Goal: Information Seeking & Learning: Find specific fact

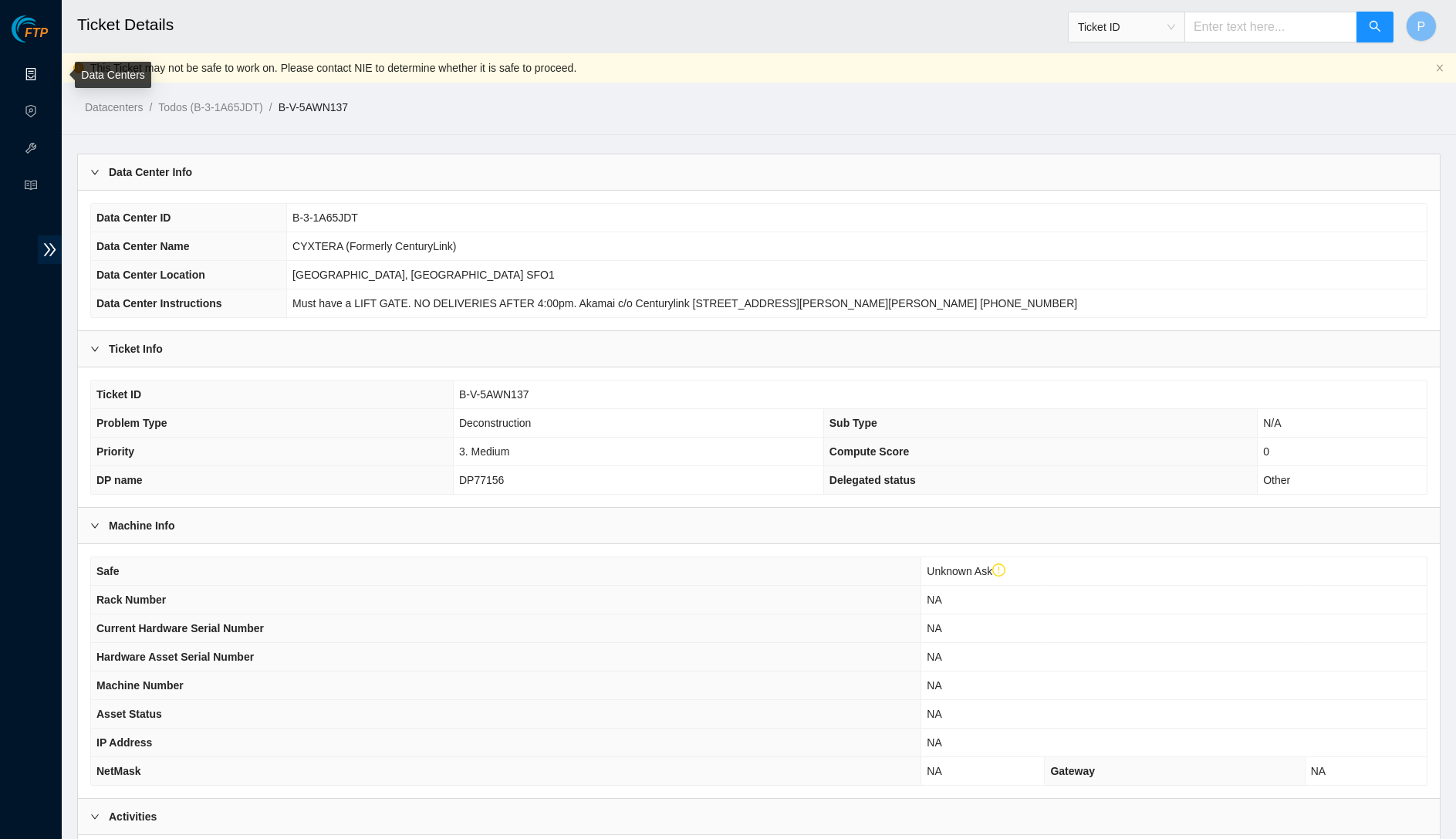
click at [45, 78] on link "Data Centers" at bounding box center [77, 74] width 64 height 12
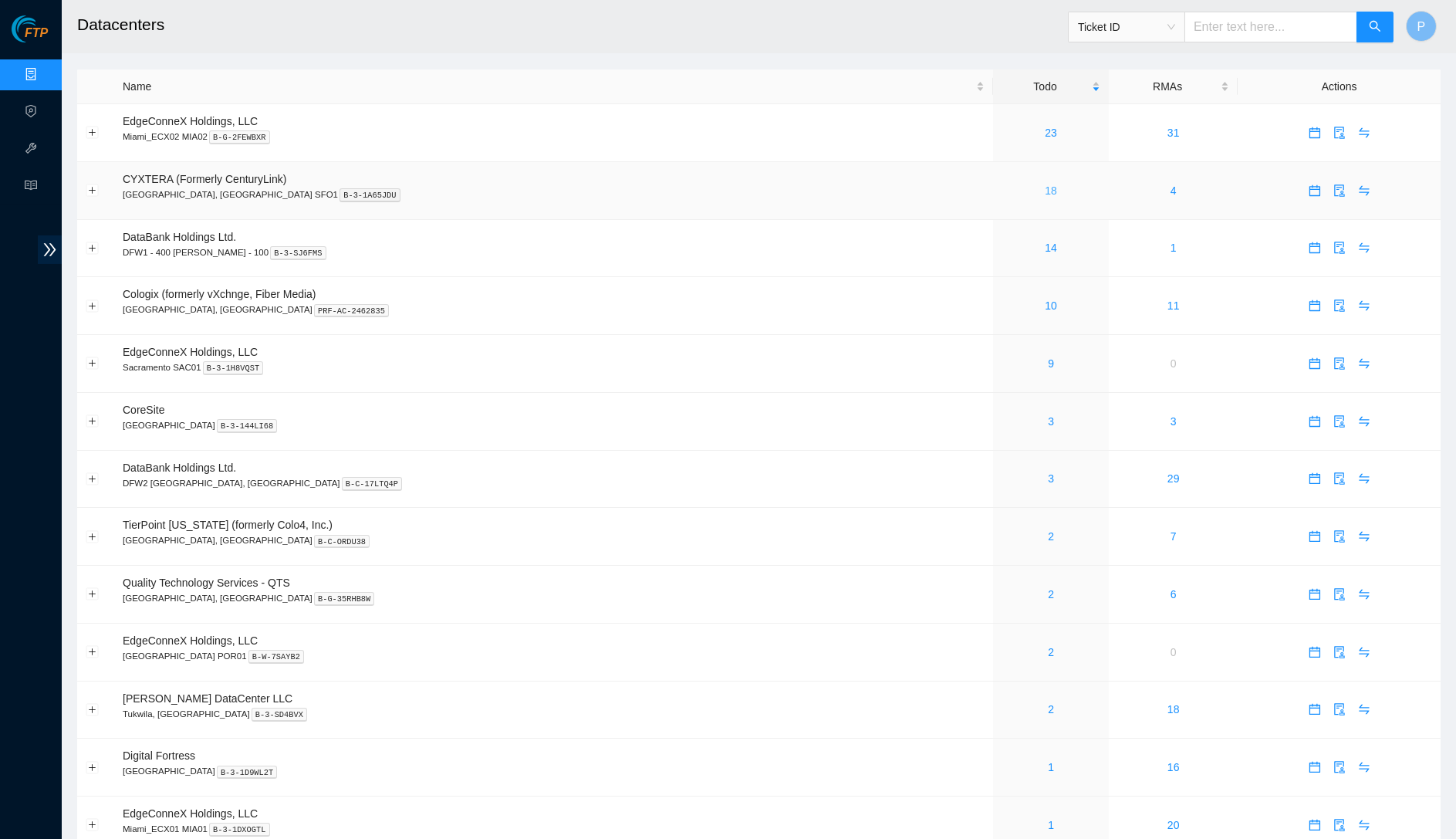
click at [1045, 184] on link "18" at bounding box center [1050, 190] width 12 height 12
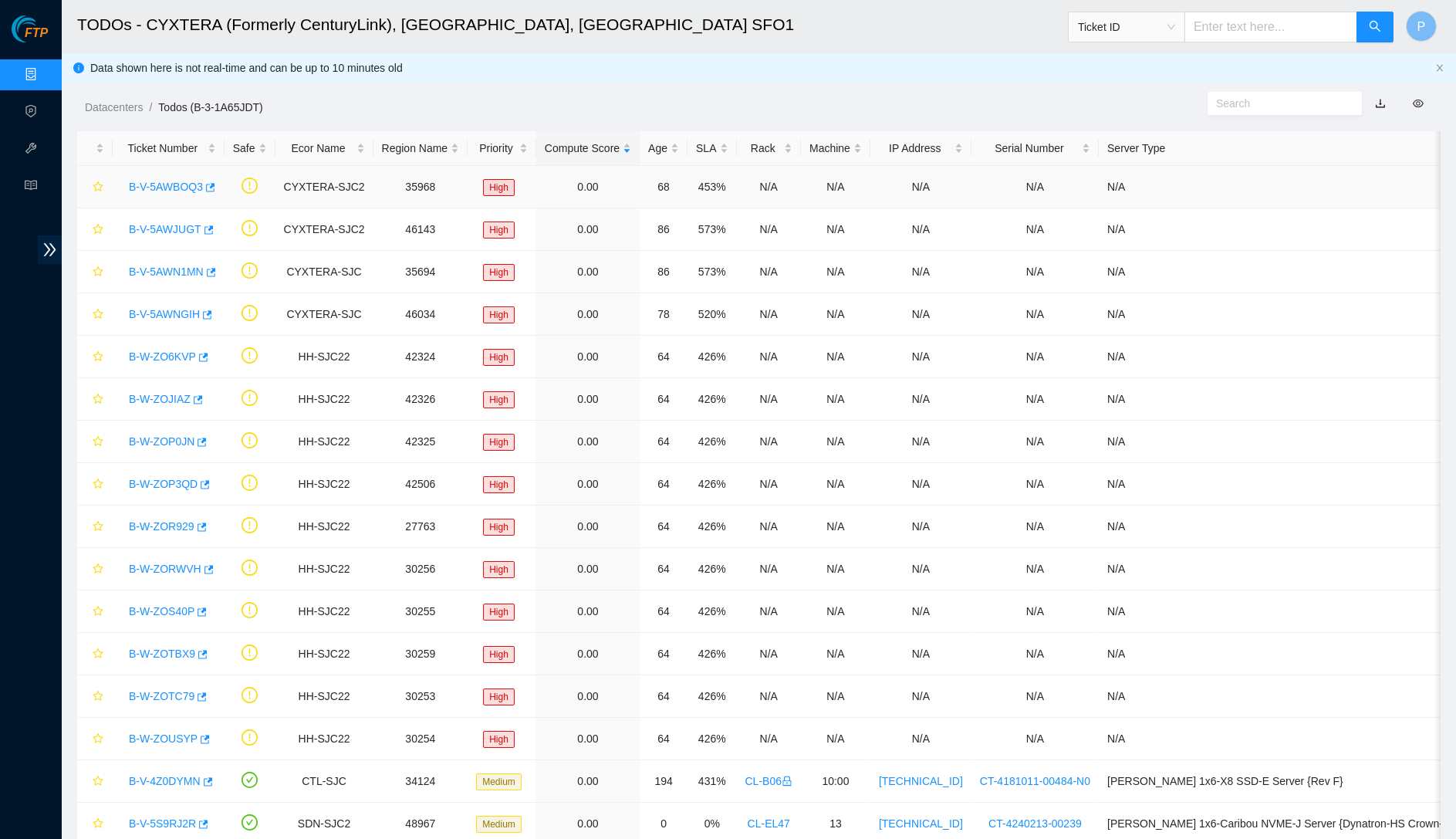
click at [172, 181] on link "B-V-5AWBOQ3" at bounding box center [166, 186] width 74 height 12
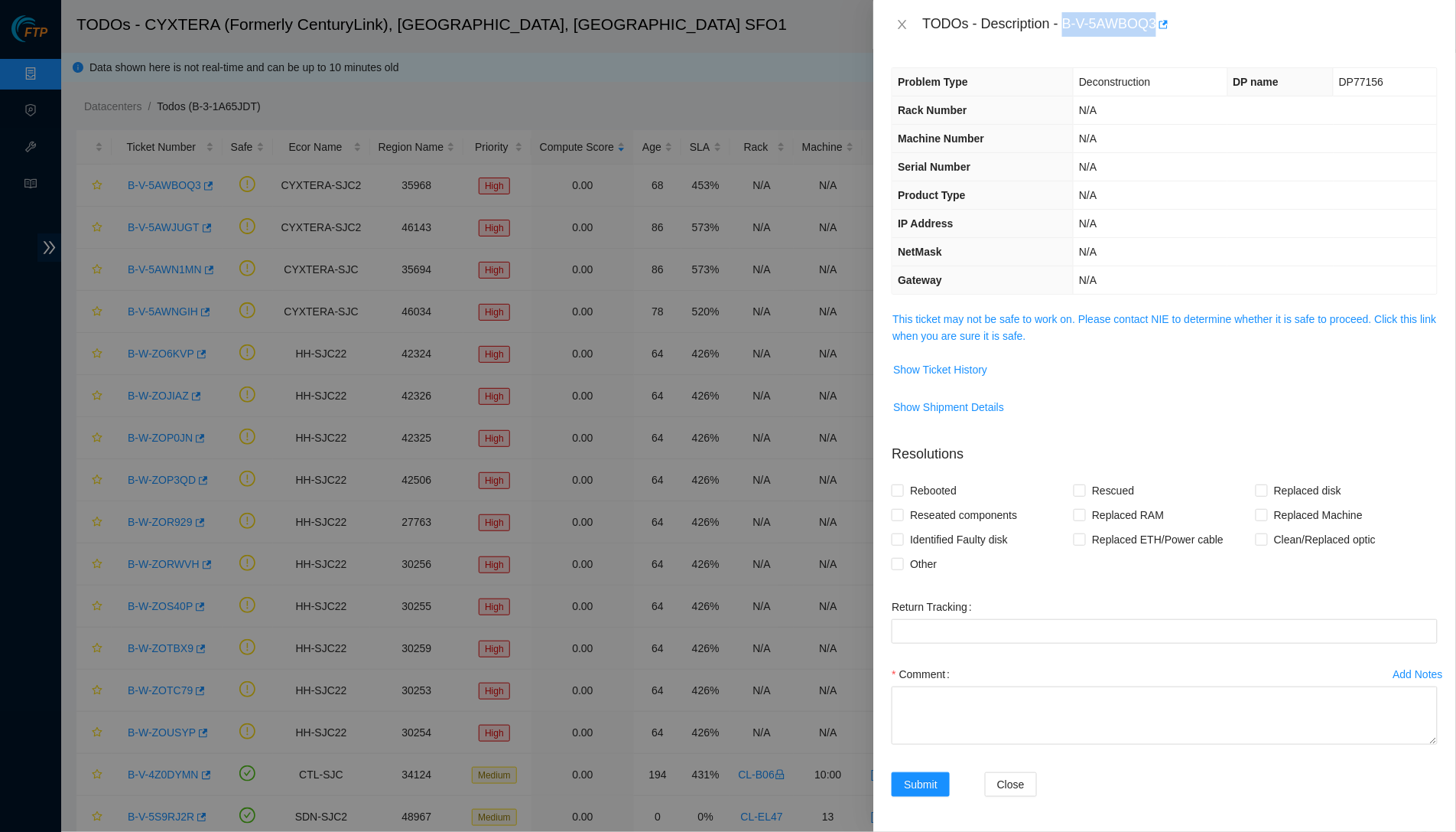
drag, startPoint x: 1070, startPoint y: 18, endPoint x: 1164, endPoint y: 17, distance: 94.0
click at [1164, 17] on div "TODOs - Description - B-V-5AWBOQ3" at bounding box center [1180, 24] width 515 height 25
copy div "B-V-5AWBOQ3"
drag, startPoint x: 592, startPoint y: 809, endPoint x: 1124, endPoint y: 154, distance: 843.8
click at [1124, 154] on td "N/A" at bounding box center [1255, 166] width 363 height 28
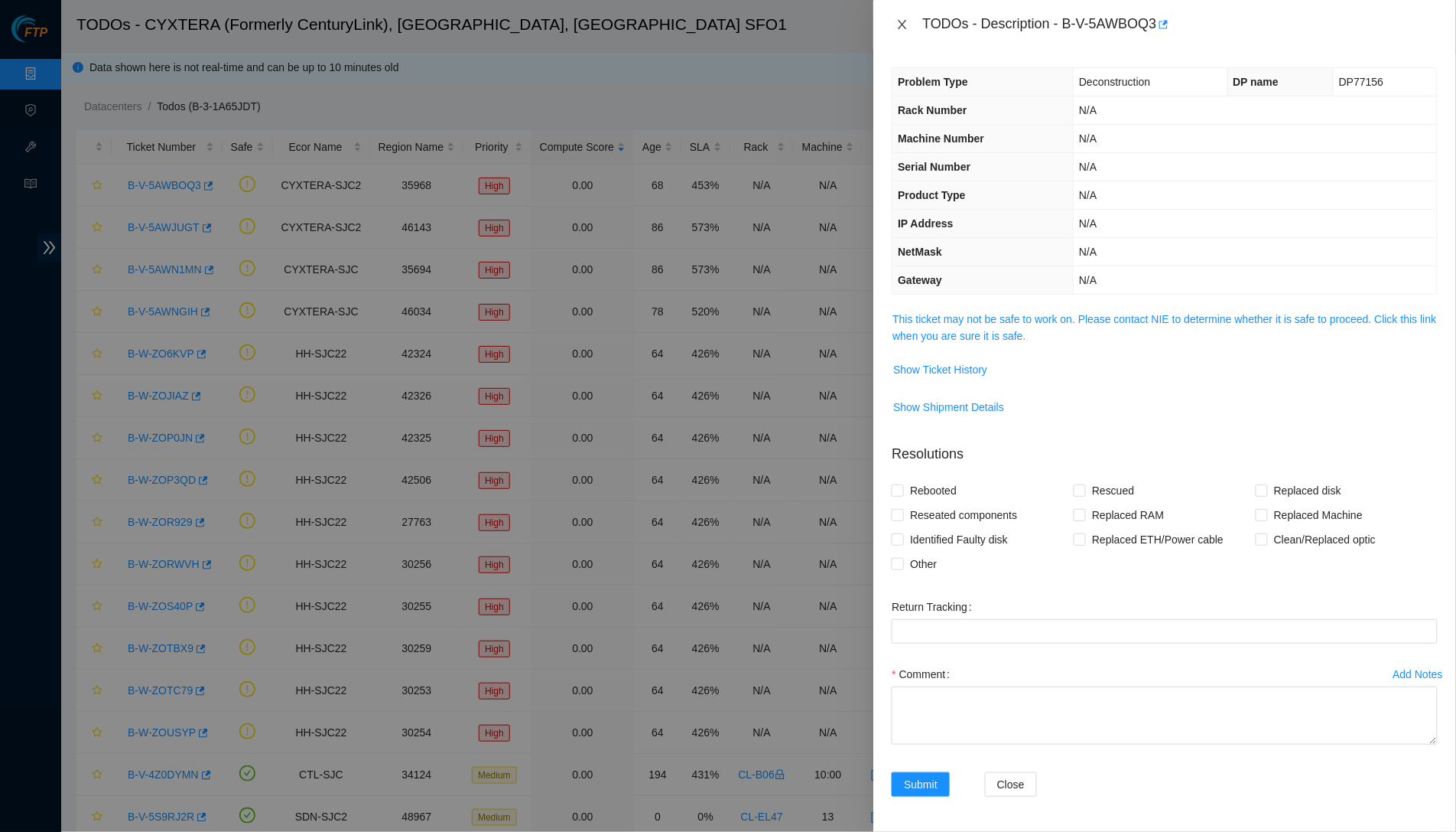
click at [897, 27] on icon "close" at bounding box center [902, 24] width 12 height 12
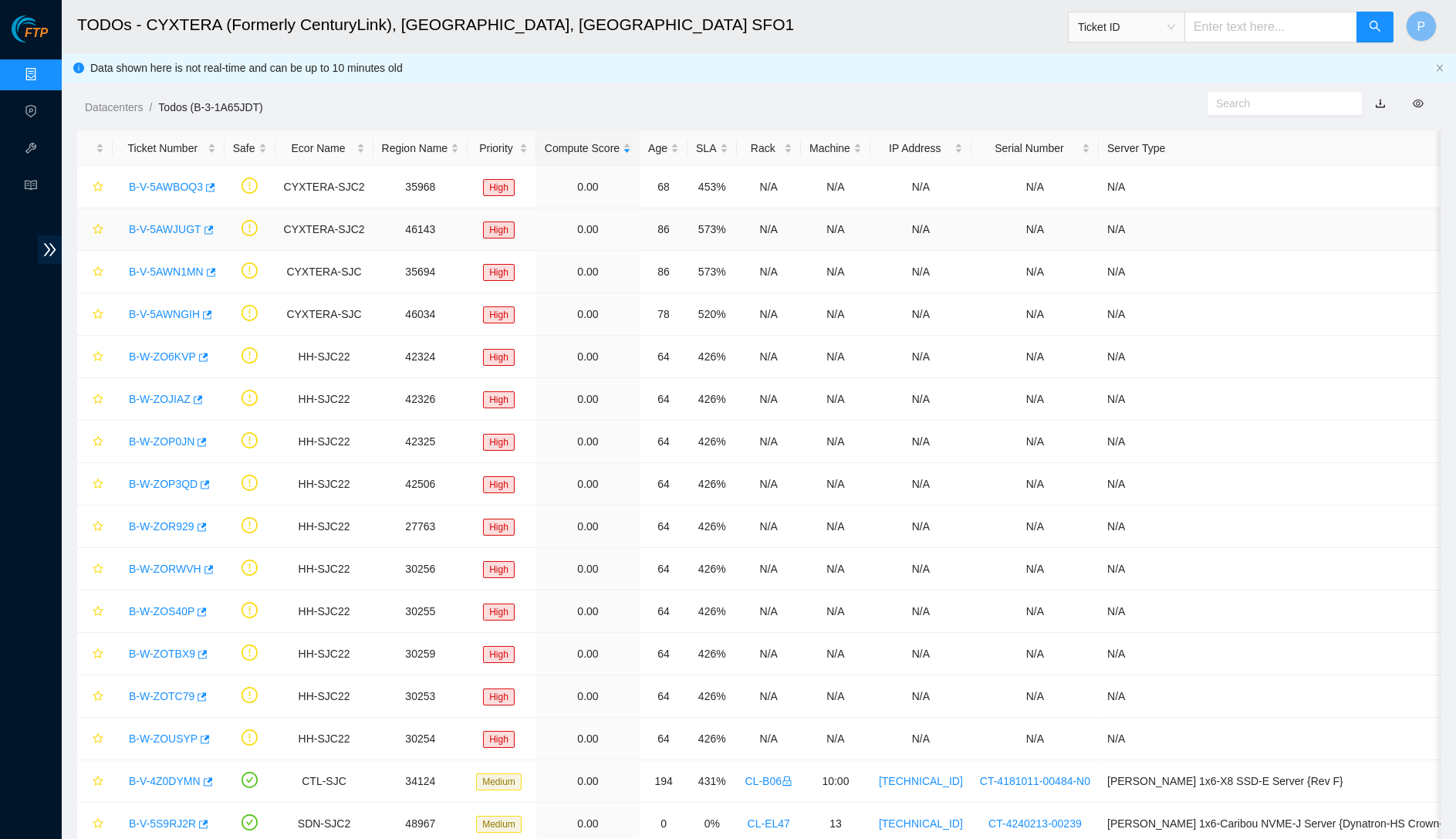
click at [173, 224] on link "B-V-5AWJUGT" at bounding box center [165, 229] width 73 height 12
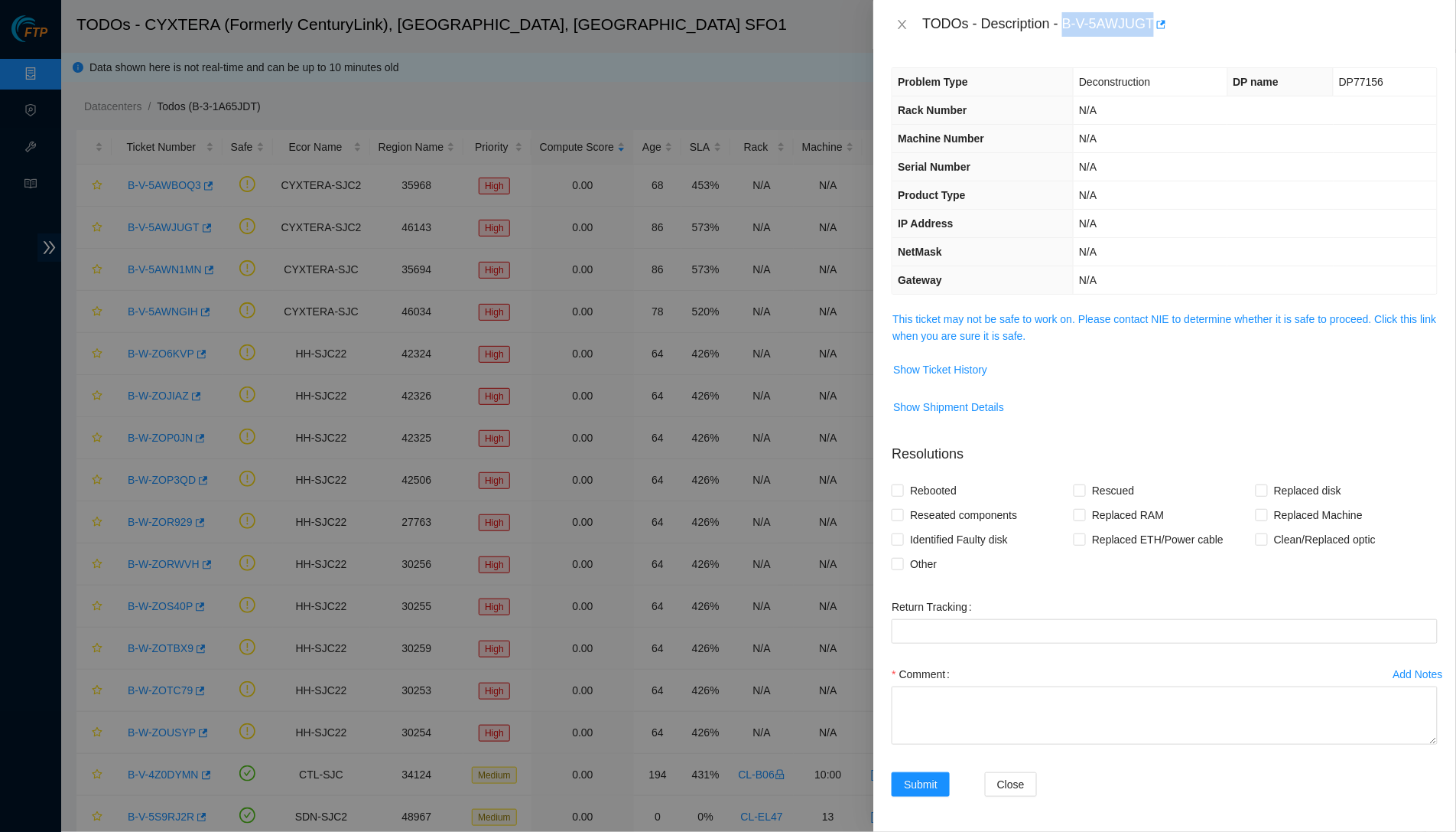
drag, startPoint x: 1072, startPoint y: 19, endPoint x: 1164, endPoint y: 19, distance: 92.0
click at [1164, 19] on div "TODOs - Description - B-V-5AWJUGT" at bounding box center [1180, 24] width 515 height 25
copy div "B-V-5AWJUGT"
drag, startPoint x: 1337, startPoint y: 78, endPoint x: 1385, endPoint y: 78, distance: 48.0
click at [1385, 78] on td "DP77156" at bounding box center [1385, 81] width 103 height 28
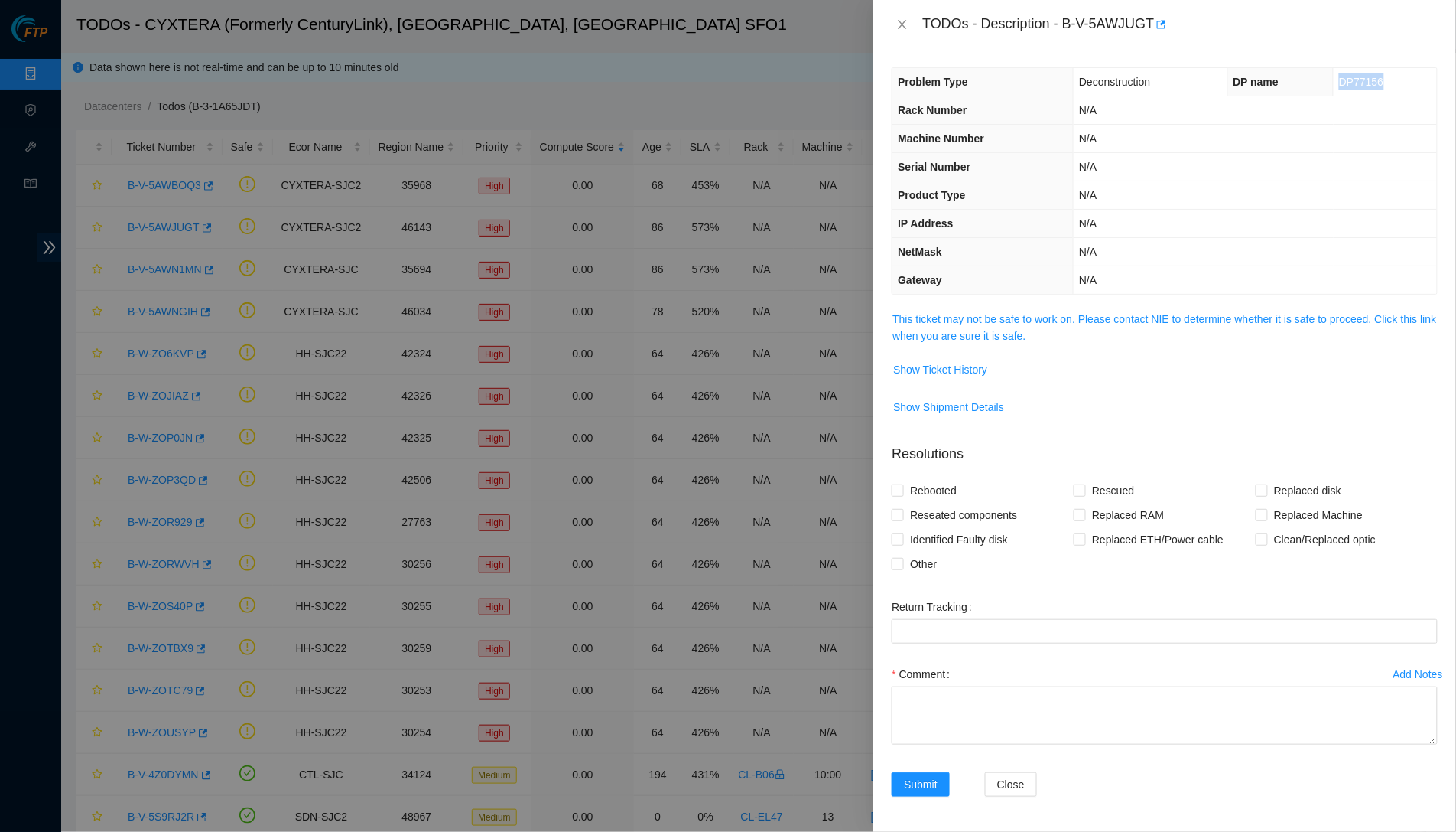
copy span "DP77156"
click at [1033, 318] on link "This ticket may not be safe to work on. Please contact NIE to determine whether…" at bounding box center [1164, 327] width 544 height 29
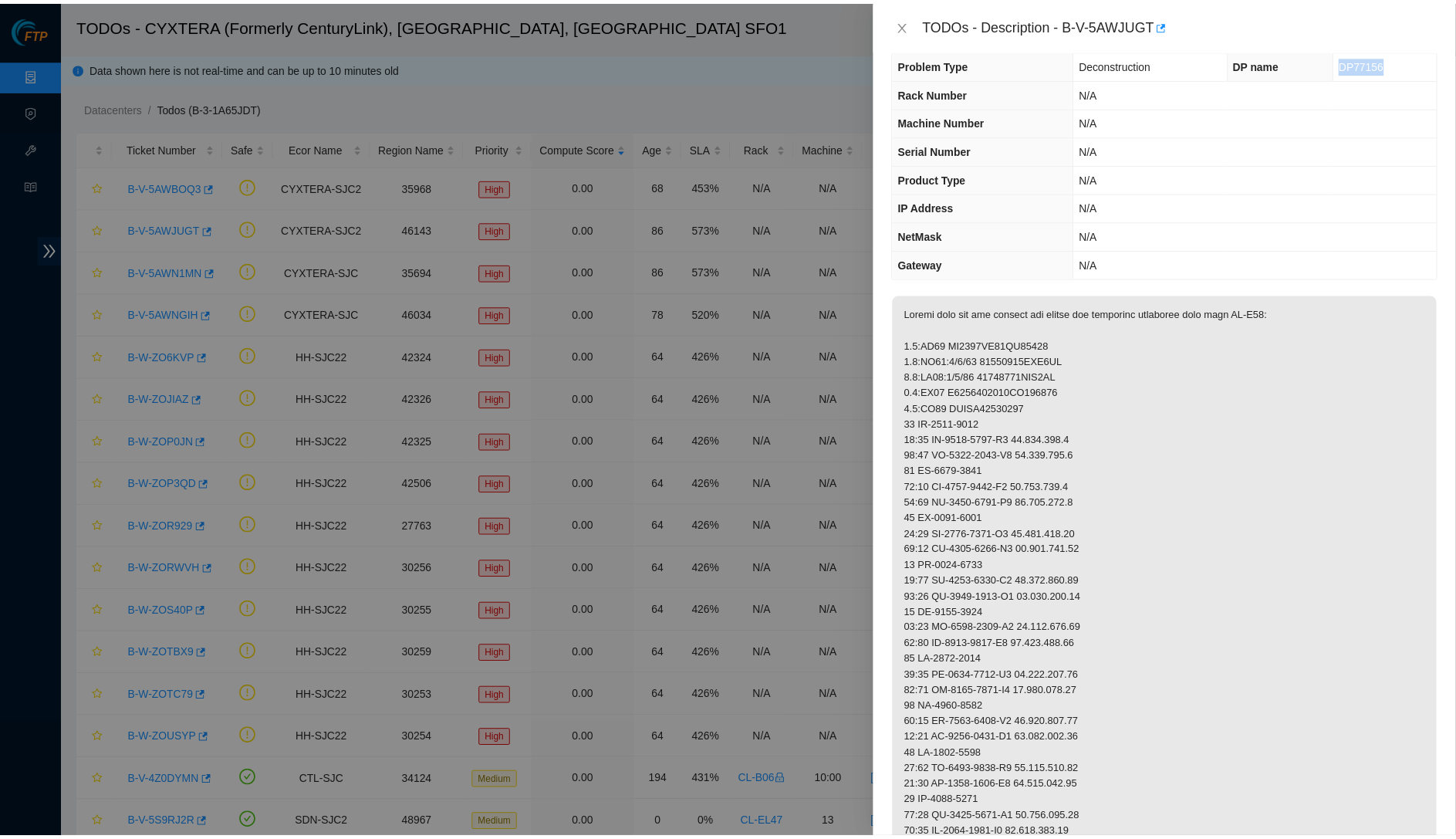
scroll to position [22, 0]
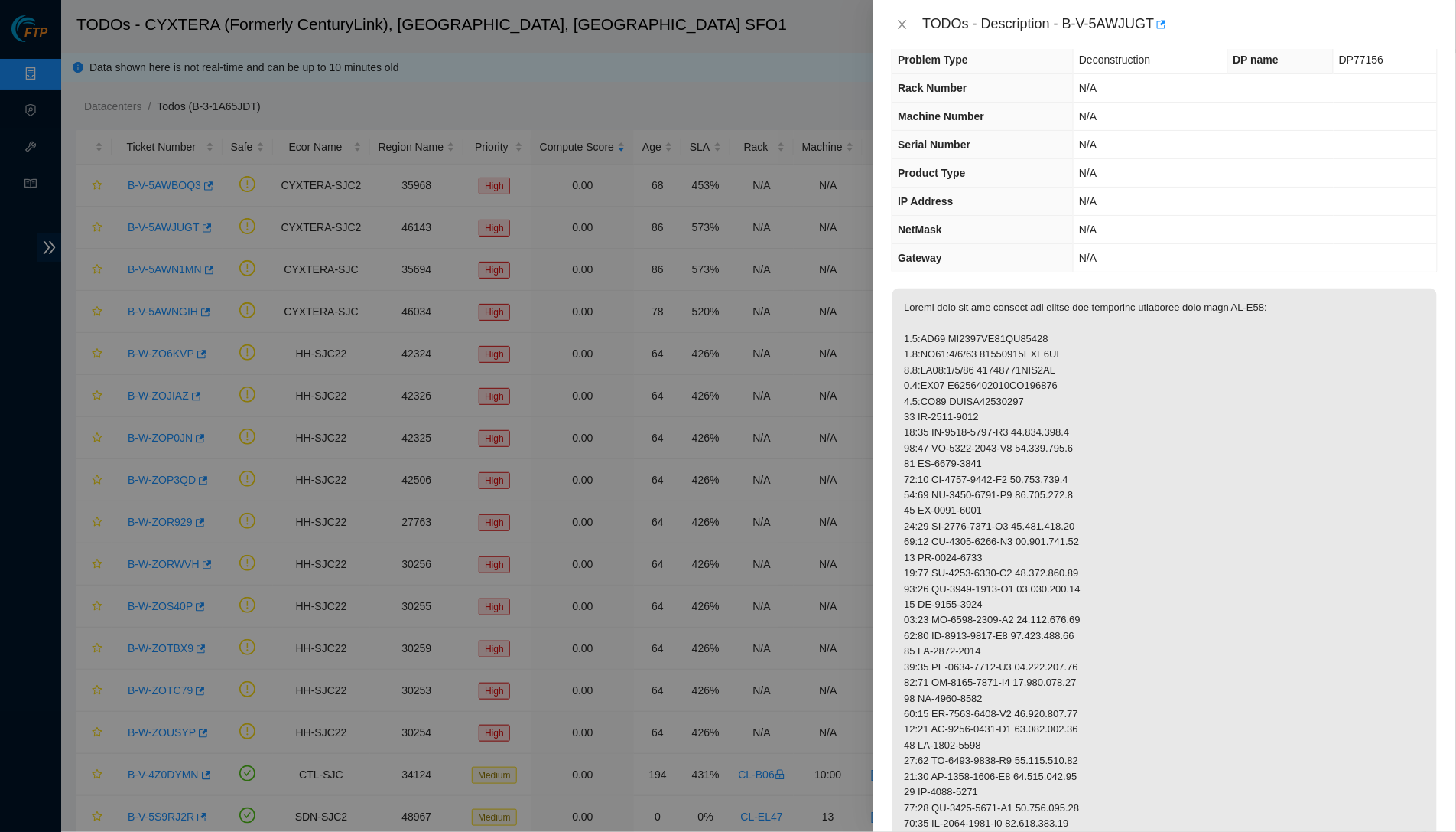
drag, startPoint x: 919, startPoint y: 502, endPoint x: 1012, endPoint y: 500, distance: 93.0
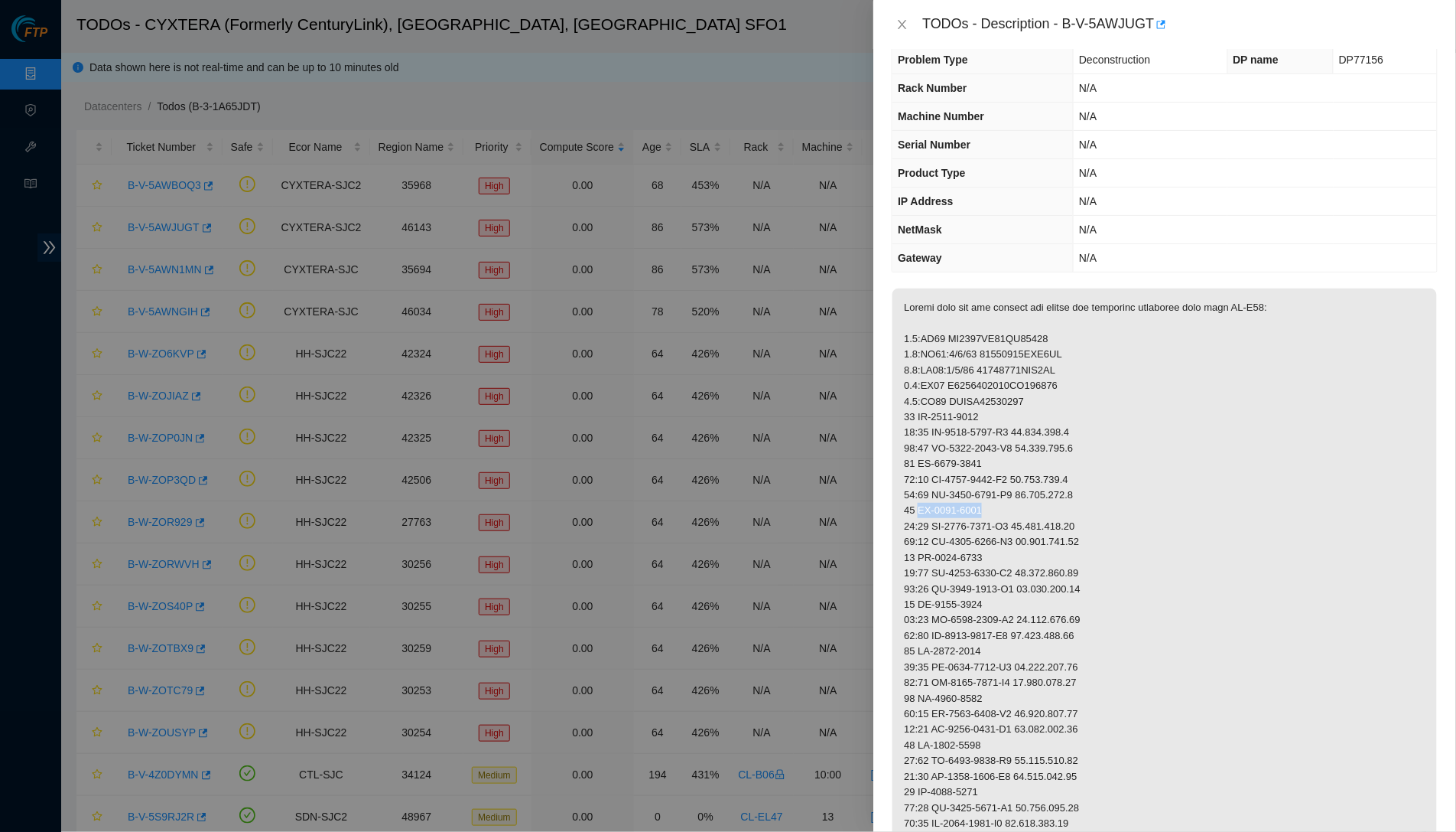
copy p "MX-1919-0033"
click at [907, 18] on icon "close" at bounding box center [902, 24] width 12 height 12
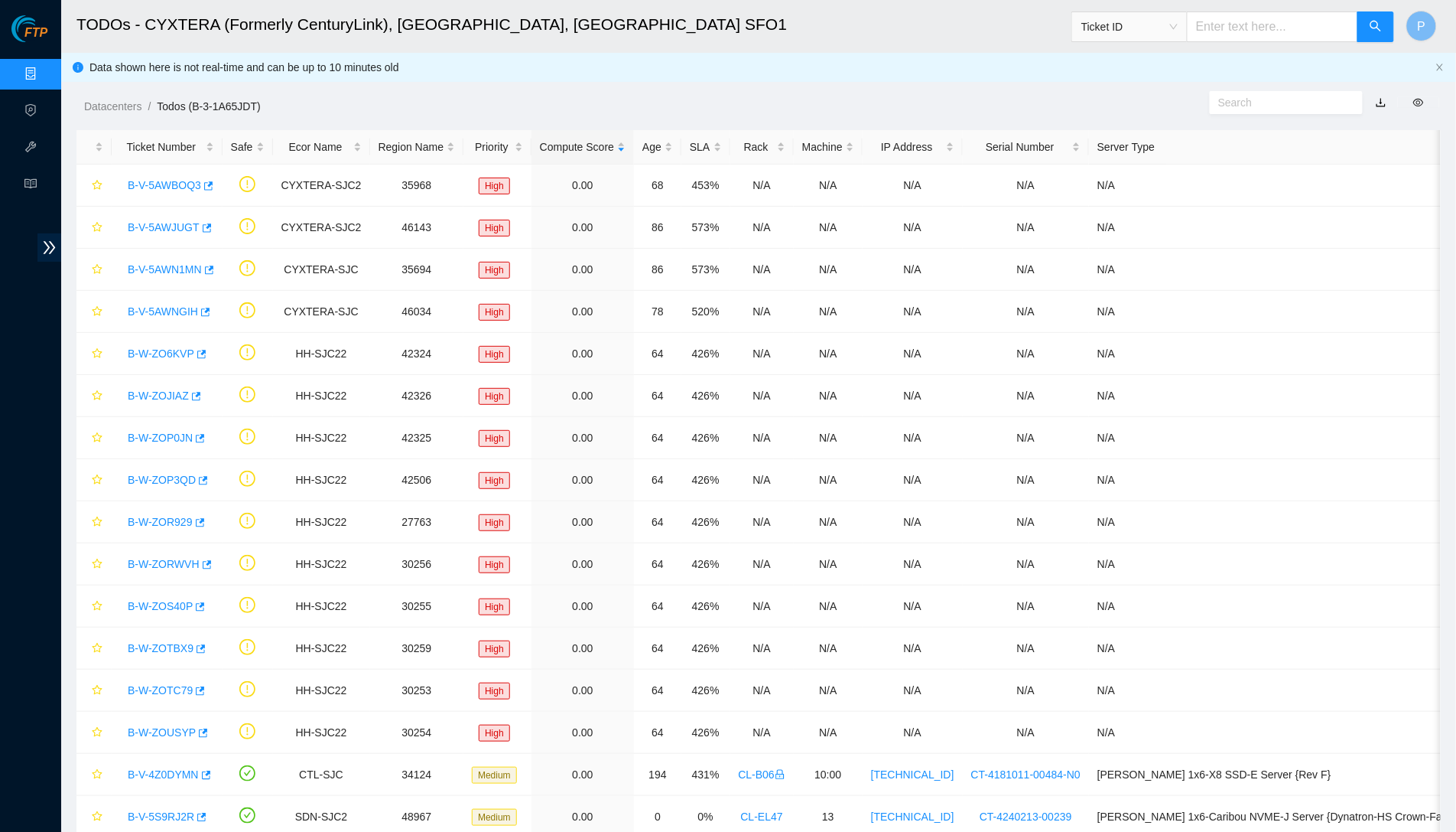
scroll to position [0, 0]
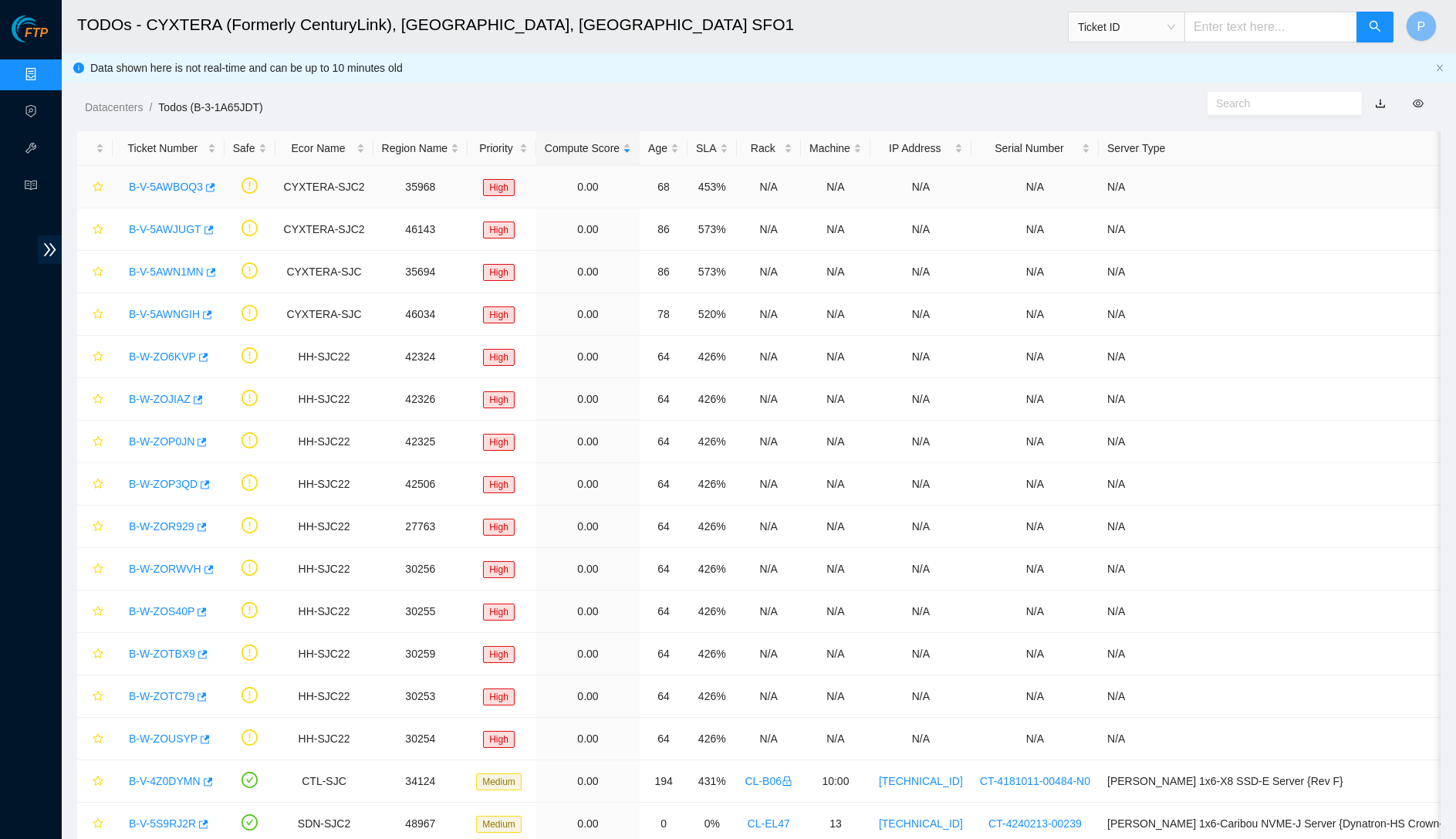
click at [173, 181] on link "B-V-5AWBOQ3" at bounding box center [166, 186] width 74 height 12
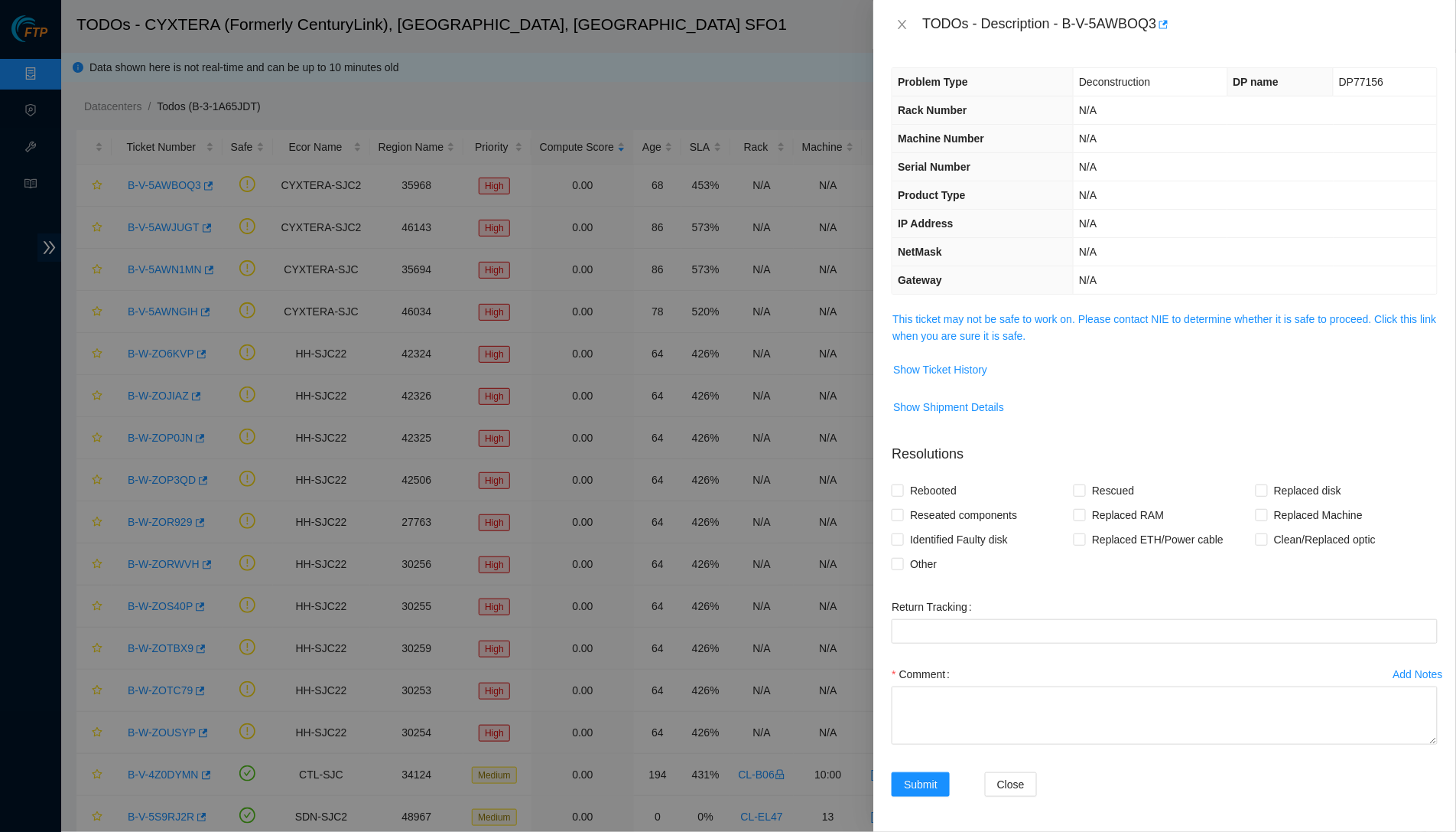
click at [972, 321] on span "This ticket may not be safe to work on. Please contact NIE to determine whether…" at bounding box center [1164, 327] width 545 height 34
click at [969, 329] on link "This ticket may not be safe to work on. Please contact NIE to determine whether…" at bounding box center [1164, 327] width 544 height 29
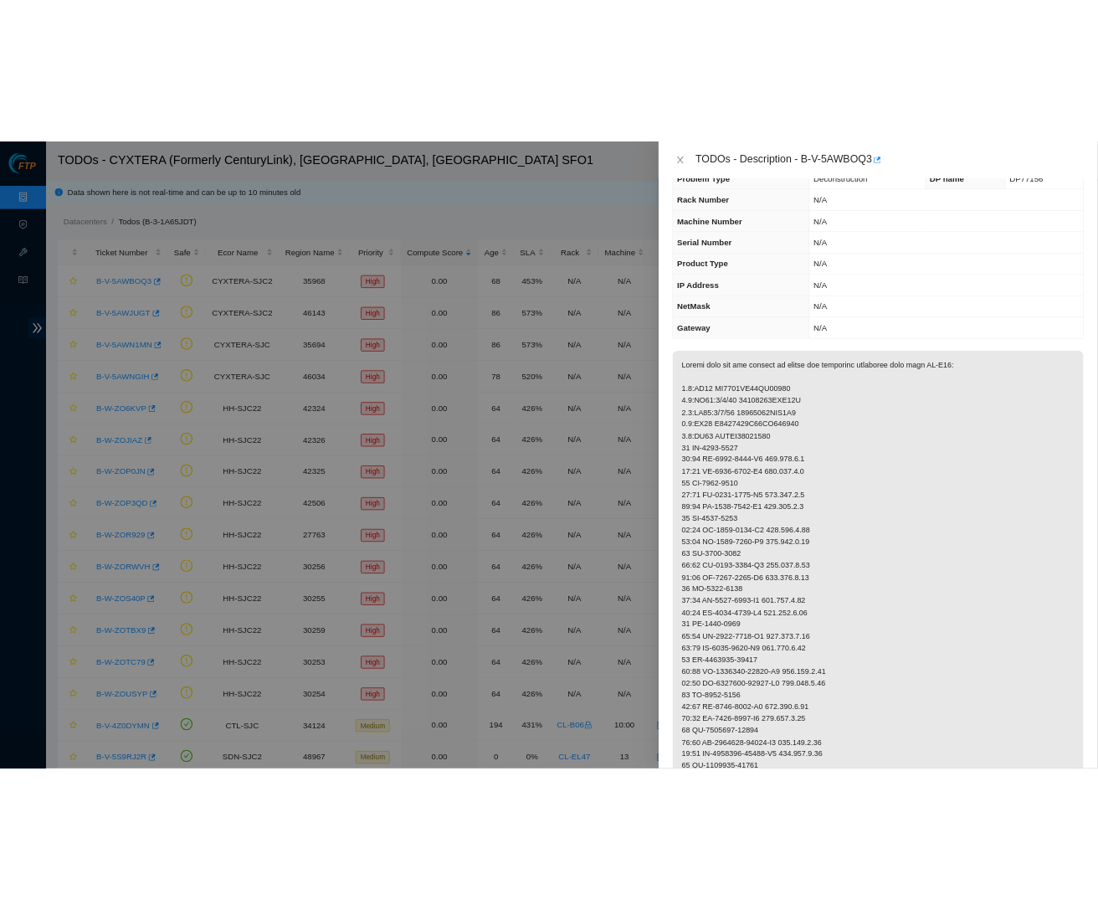
scroll to position [173, 0]
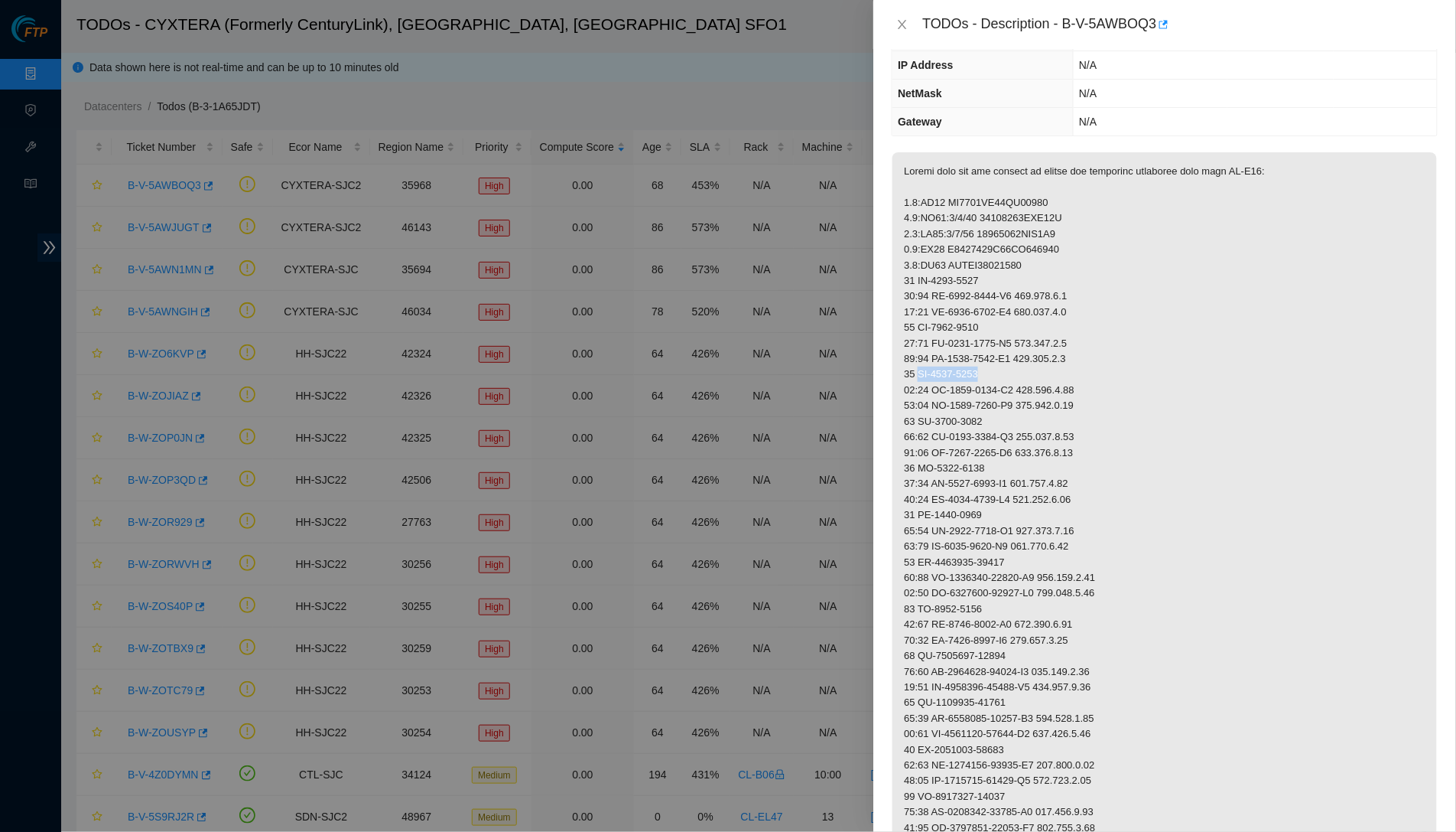
drag, startPoint x: 920, startPoint y: 364, endPoint x: 1018, endPoint y: 365, distance: 98.0
click at [1018, 365] on p at bounding box center [1164, 805] width 545 height 1305
copy p "MX-1915-0135"
drag, startPoint x: 936, startPoint y: 380, endPoint x: 1026, endPoint y: 384, distance: 90.1
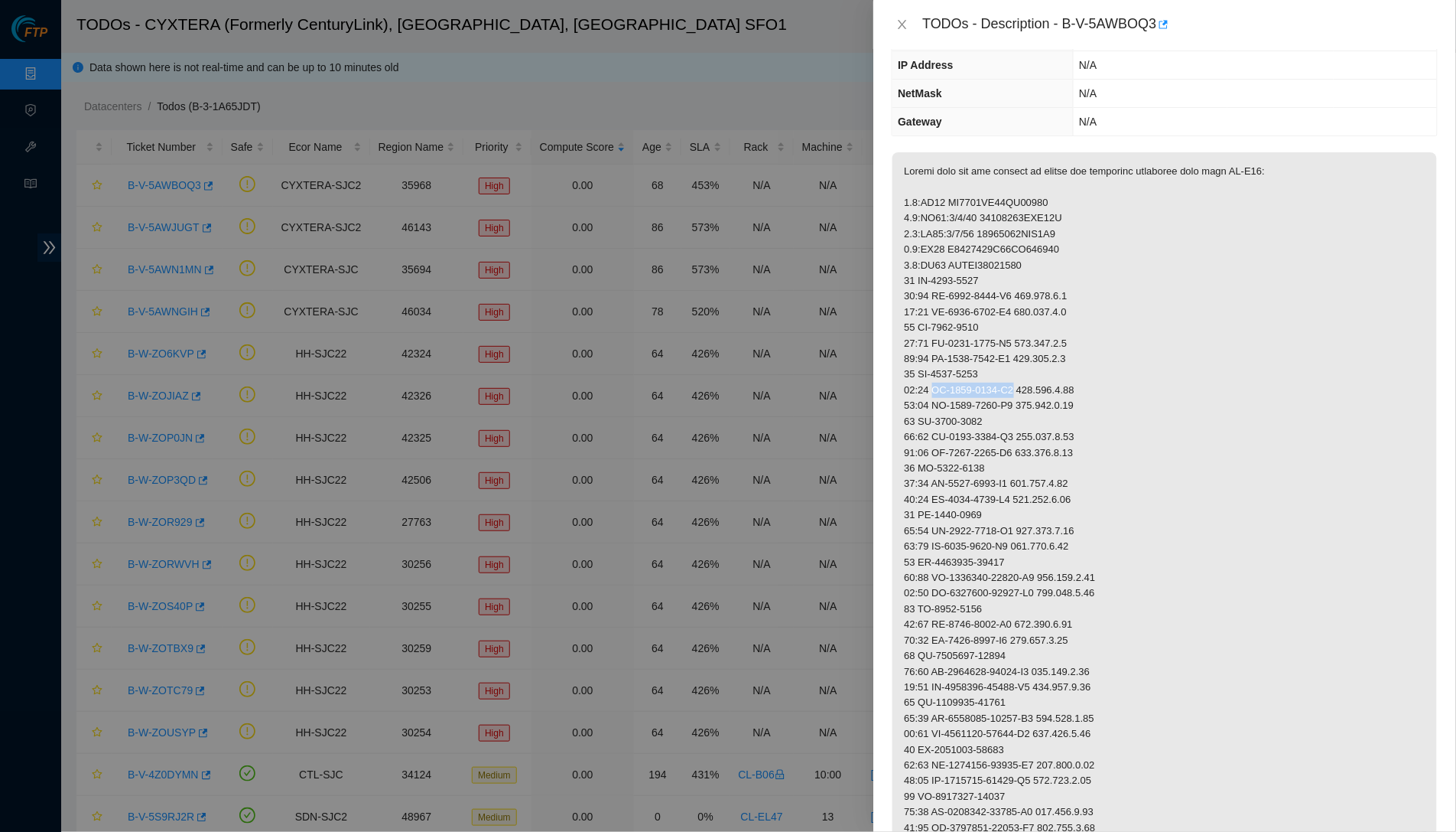
click at [1026, 384] on p at bounding box center [1164, 805] width 545 height 1305
copy p "MX-1915-0135-N0"
drag, startPoint x: 1034, startPoint y: 379, endPoint x: 1107, endPoint y: 381, distance: 73.0
click at [1107, 381] on p at bounding box center [1164, 805] width 545 height 1305
copy p "[TECHNICAL_ID]"
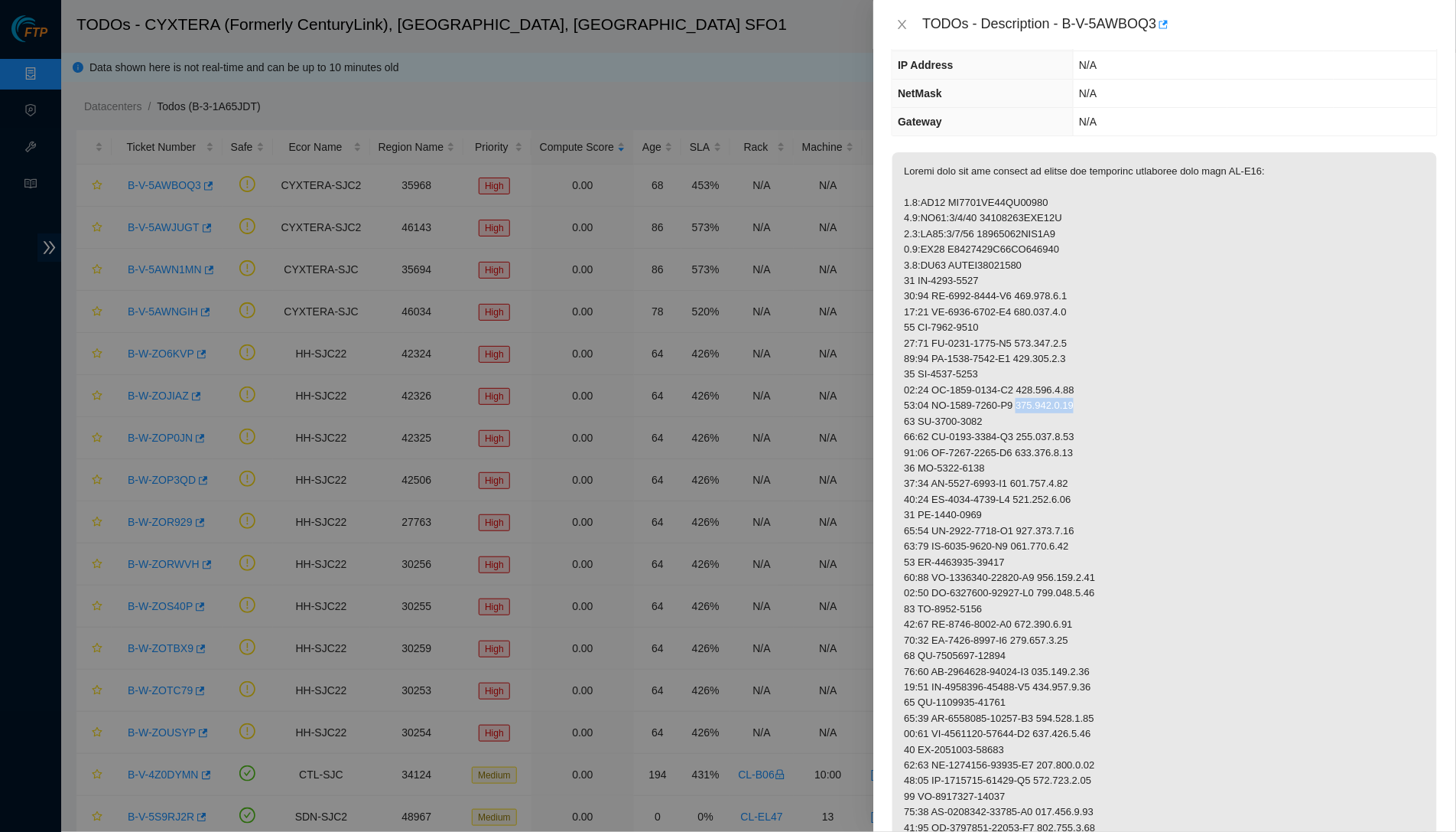
drag, startPoint x: 1033, startPoint y: 396, endPoint x: 1128, endPoint y: 397, distance: 95.0
click at [1128, 397] on p at bounding box center [1164, 805] width 545 height 1305
copy p "[TECHNICAL_ID]"
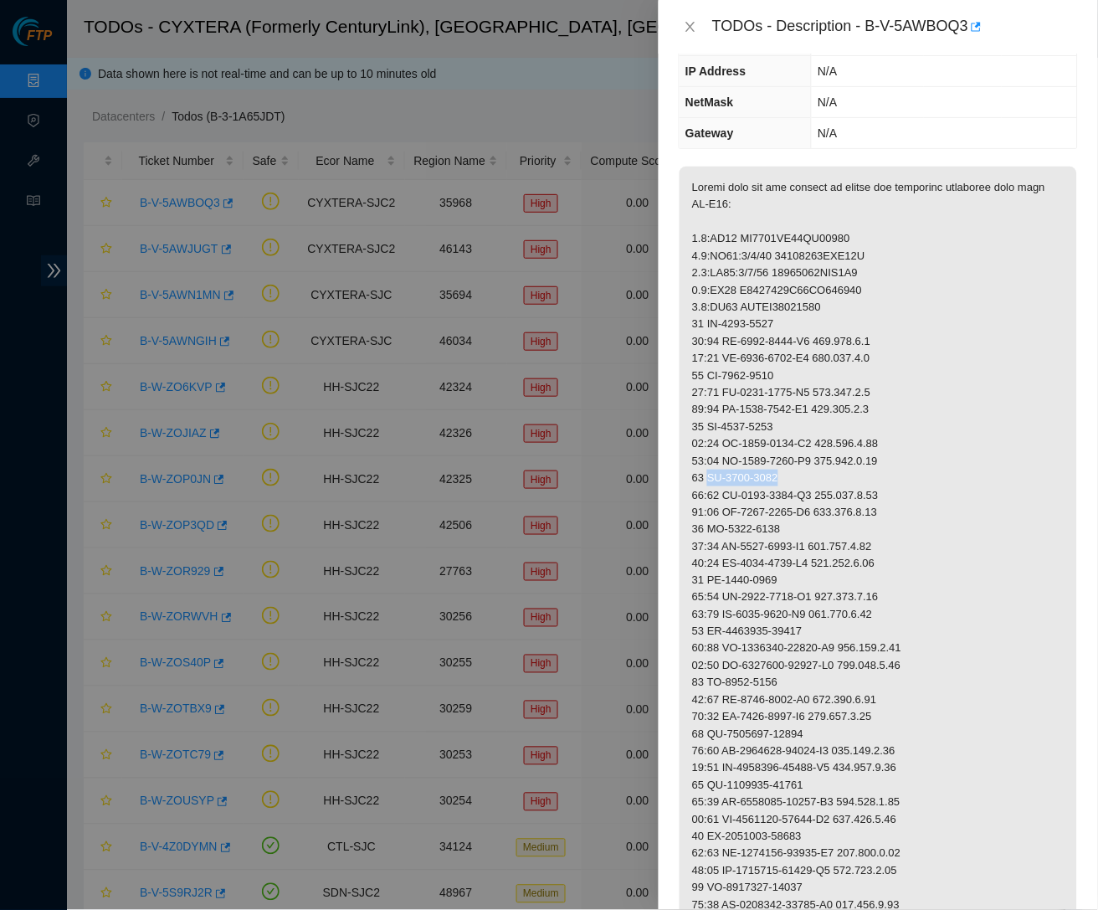
drag, startPoint x: 710, startPoint y: 465, endPoint x: 793, endPoint y: 464, distance: 82.8
click at [793, 464] on p at bounding box center [877, 888] width 397 height 1443
copy p "MX-1915-0093"
drag, startPoint x: 726, startPoint y: 480, endPoint x: 828, endPoint y: 483, distance: 101.3
click at [828, 483] on p at bounding box center [877, 888] width 397 height 1443
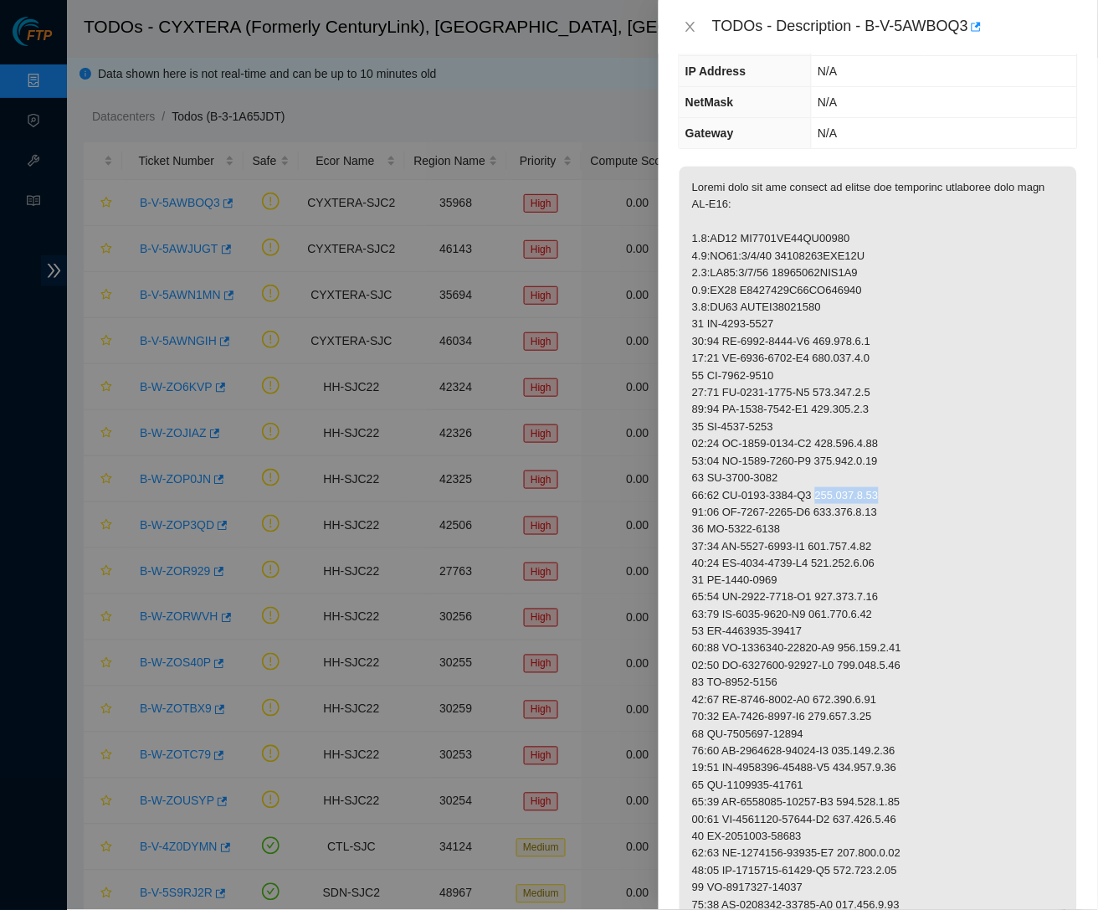
drag, startPoint x: 833, startPoint y: 482, endPoint x: 873, endPoint y: 483, distance: 39.3
click at [912, 484] on p at bounding box center [877, 888] width 397 height 1443
drag, startPoint x: 833, startPoint y: 498, endPoint x: 899, endPoint y: 498, distance: 66.1
click at [900, 498] on p at bounding box center [877, 888] width 397 height 1443
drag, startPoint x: 726, startPoint y: 535, endPoint x: 828, endPoint y: 535, distance: 101.2
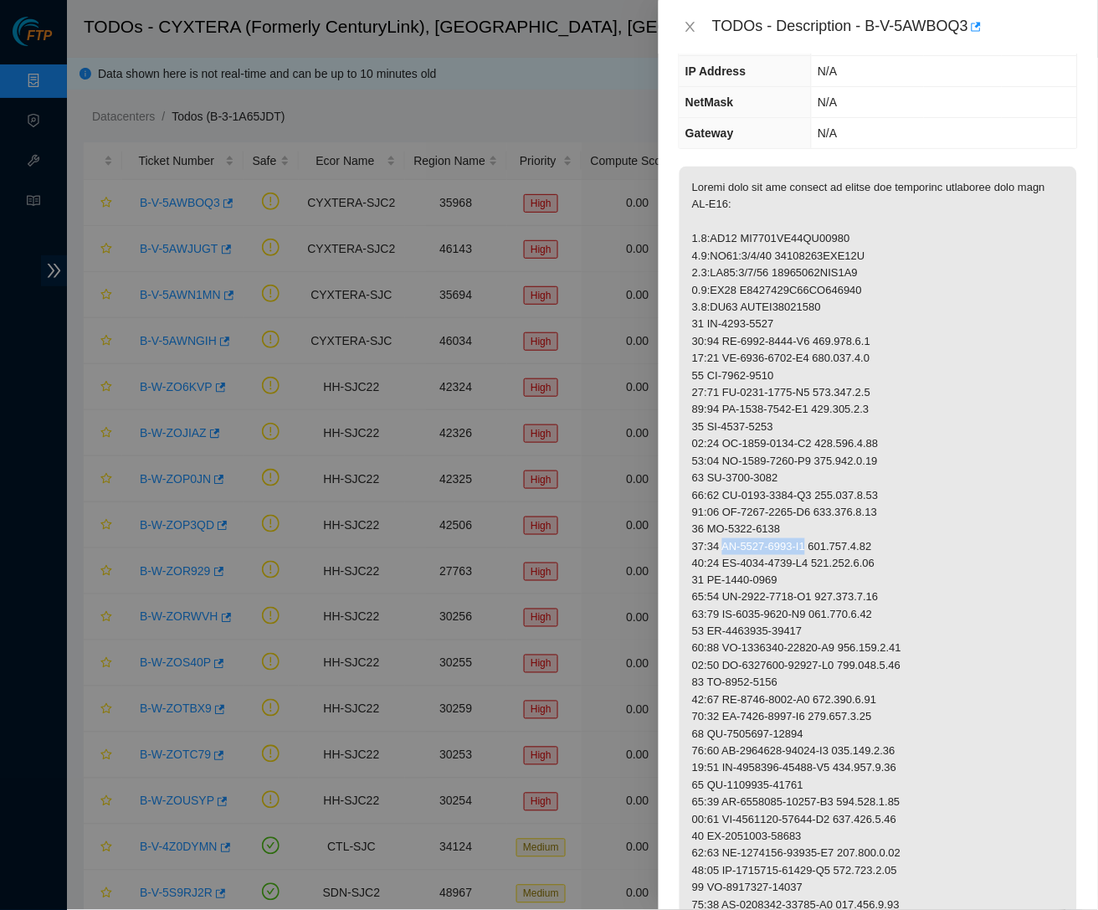
click at [828, 535] on p at bounding box center [877, 888] width 397 height 1443
drag, startPoint x: 834, startPoint y: 530, endPoint x: 914, endPoint y: 533, distance: 79.5
click at [914, 533] on p at bounding box center [877, 888] width 397 height 1443
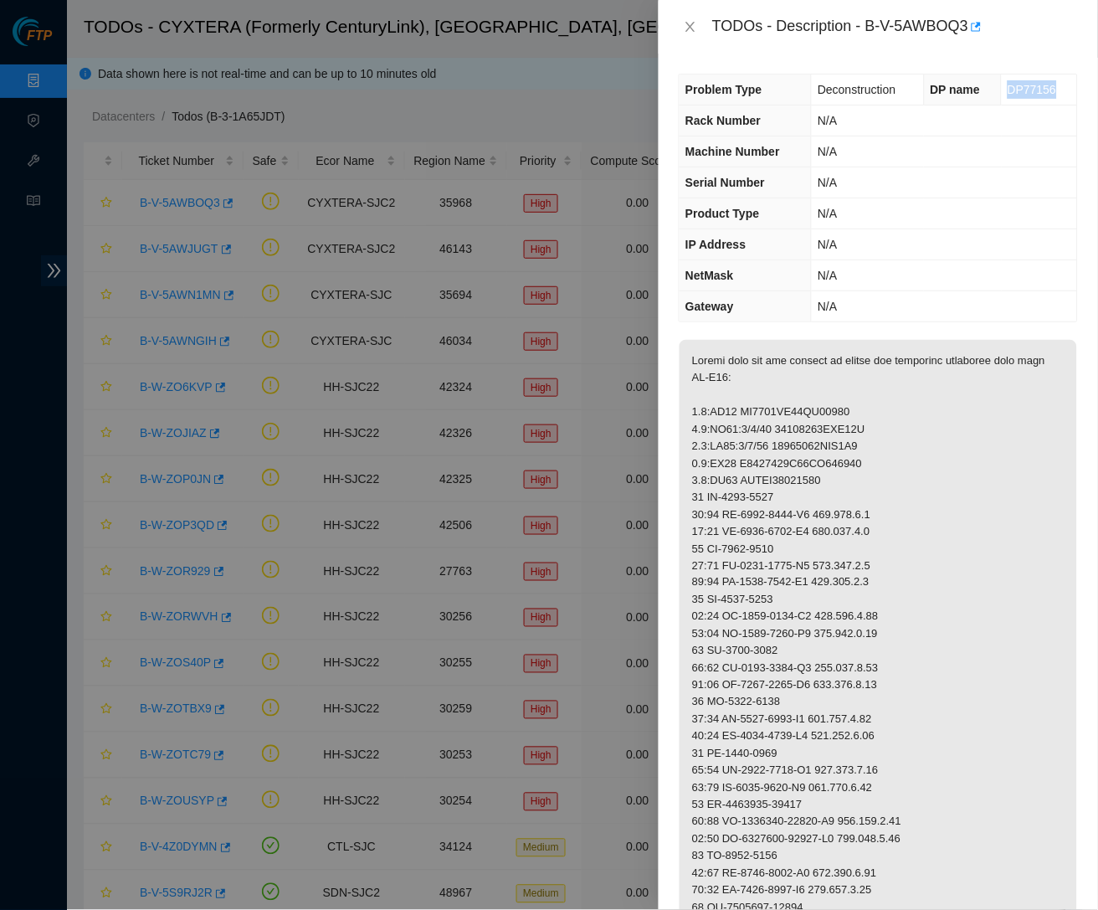
drag, startPoint x: 997, startPoint y: 88, endPoint x: 1057, endPoint y: 85, distance: 59.5
click at [1057, 85] on td "DP77156" at bounding box center [1039, 89] width 75 height 31
drag, startPoint x: 727, startPoint y: 756, endPoint x: 828, endPoint y: 754, distance: 100.4
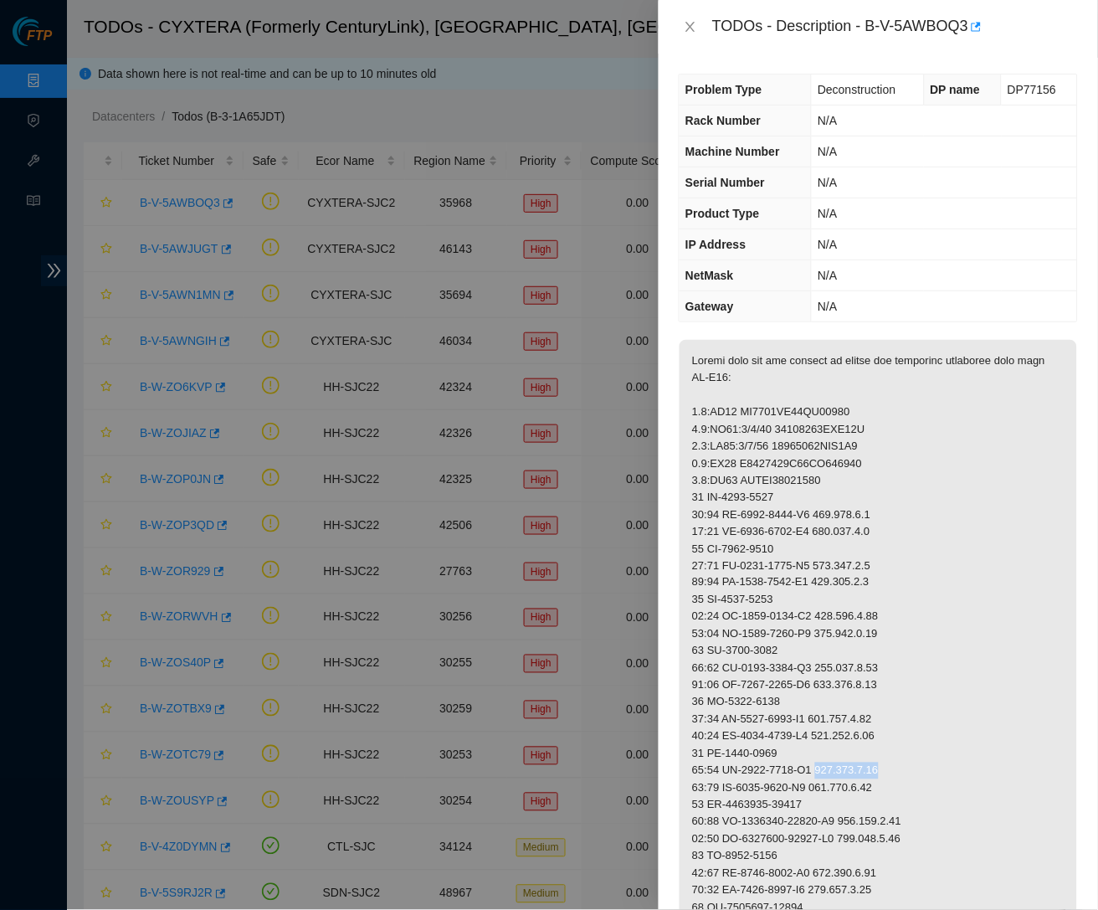
drag, startPoint x: 834, startPoint y: 759, endPoint x: 925, endPoint y: 759, distance: 90.4
drag, startPoint x: 709, startPoint y: 790, endPoint x: 835, endPoint y: 788, distance: 126.4
drag, startPoint x: 729, startPoint y: 807, endPoint x: 851, endPoint y: 806, distance: 122.2
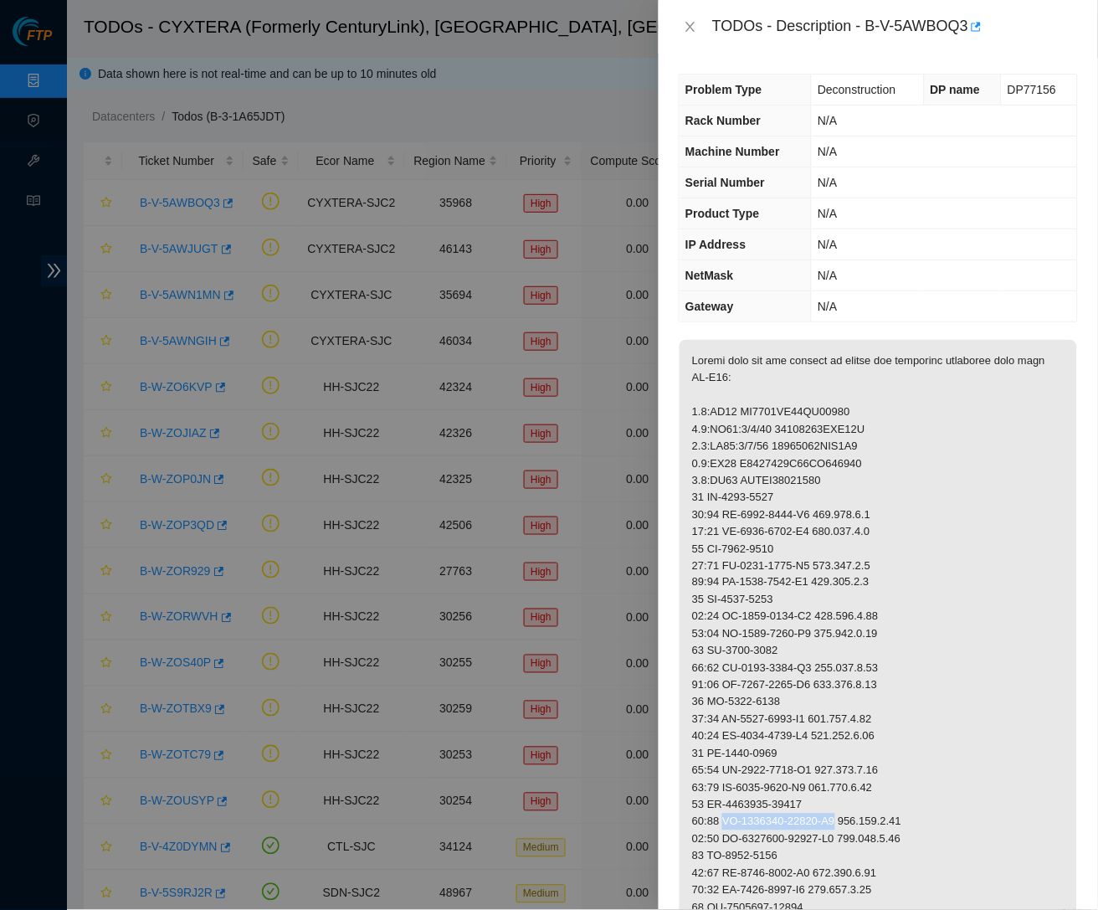
drag, startPoint x: 858, startPoint y: 809, endPoint x: 933, endPoint y: 809, distance: 75.3
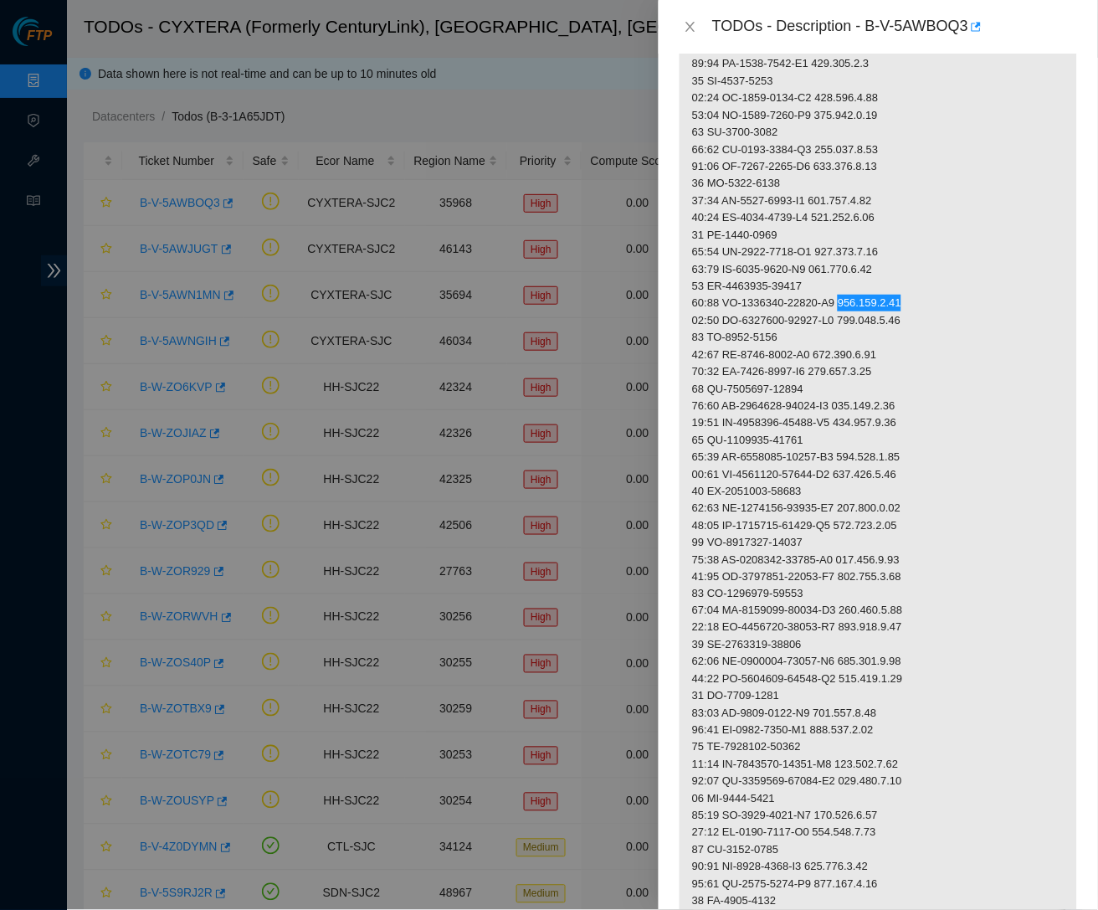
scroll to position [539, 0]
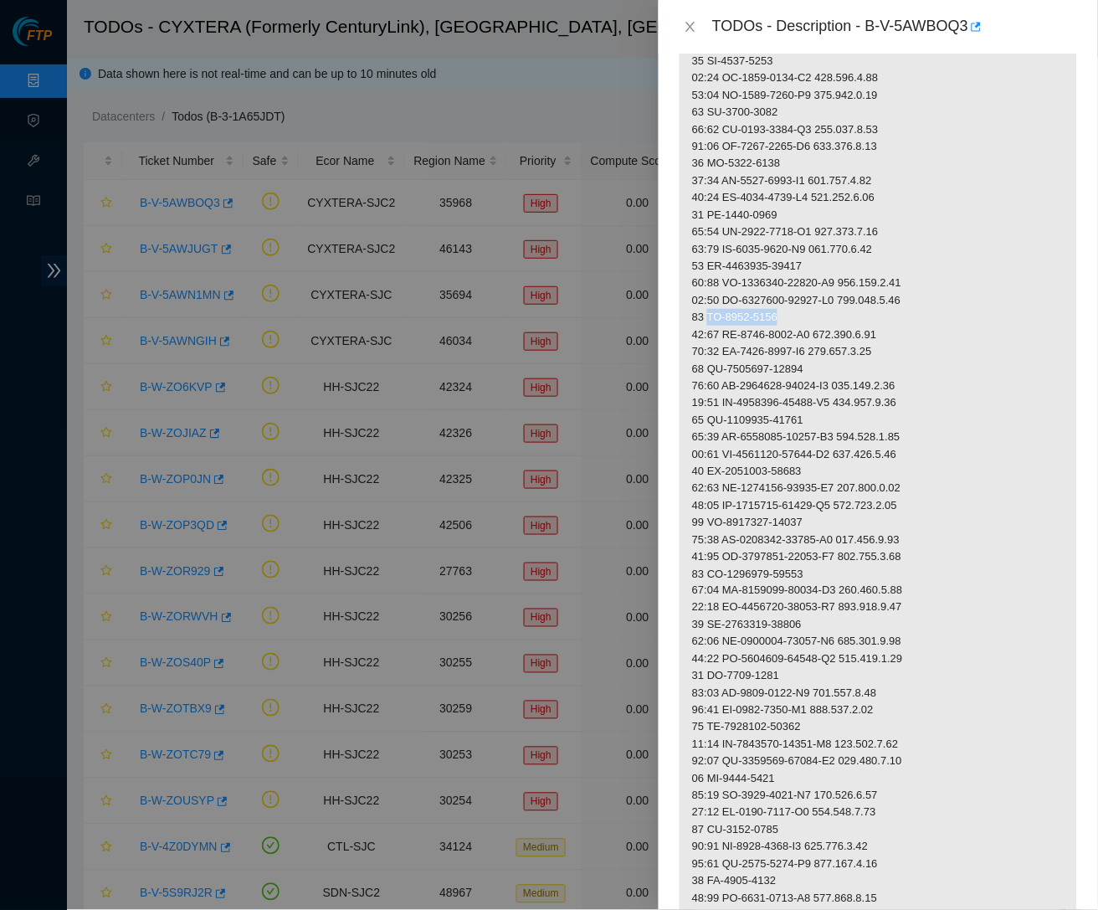
drag, startPoint x: 710, startPoint y: 300, endPoint x: 793, endPoint y: 298, distance: 82.9
click at [793, 298] on p at bounding box center [877, 522] width 397 height 1443
drag, startPoint x: 833, startPoint y: 320, endPoint x: 910, endPoint y: 320, distance: 76.1
click at [910, 320] on p at bounding box center [877, 522] width 397 height 1443
drag, startPoint x: 711, startPoint y: 350, endPoint x: 813, endPoint y: 350, distance: 102.1
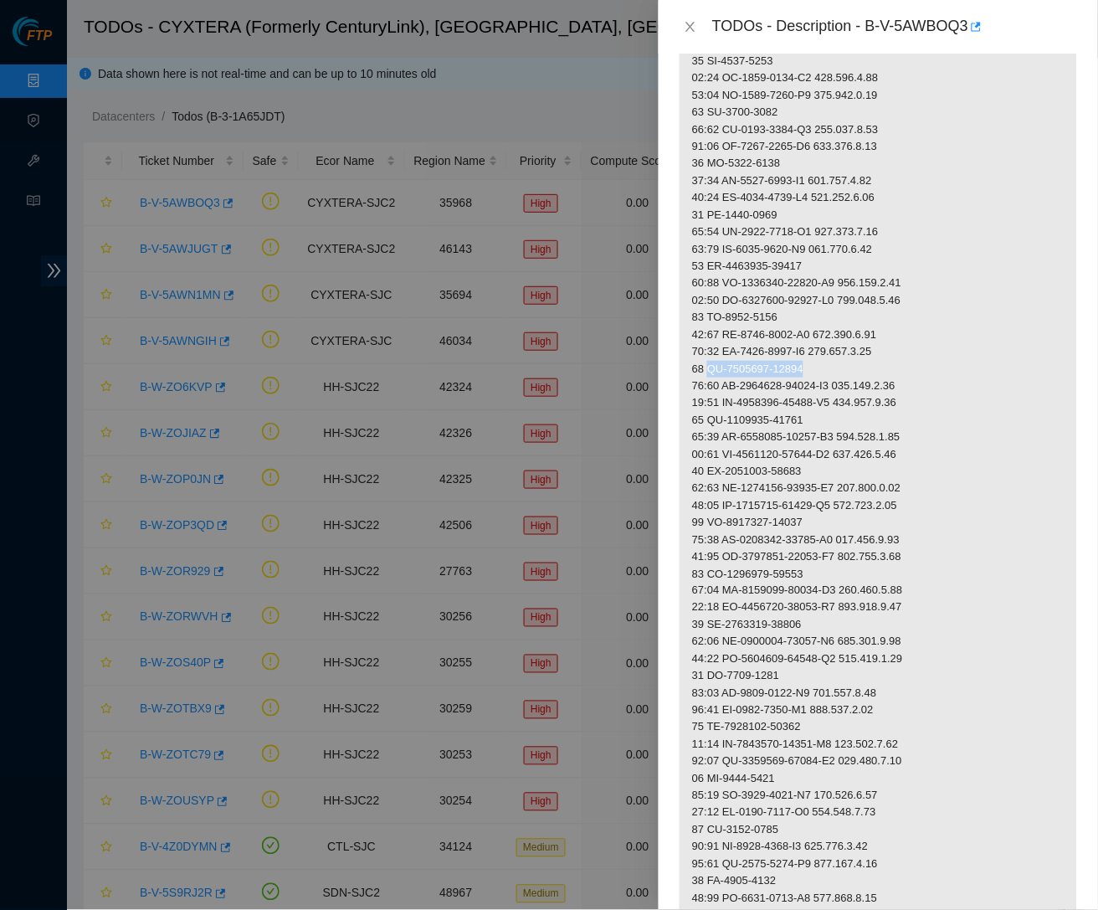
click at [813, 350] on p at bounding box center [877, 522] width 397 height 1443
drag, startPoint x: 728, startPoint y: 367, endPoint x: 852, endPoint y: 367, distance: 123.8
click at [854, 370] on p at bounding box center [877, 522] width 397 height 1443
drag, startPoint x: 859, startPoint y: 367, endPoint x: 951, endPoint y: 372, distance: 91.3
click at [951, 372] on p at bounding box center [877, 522] width 397 height 1443
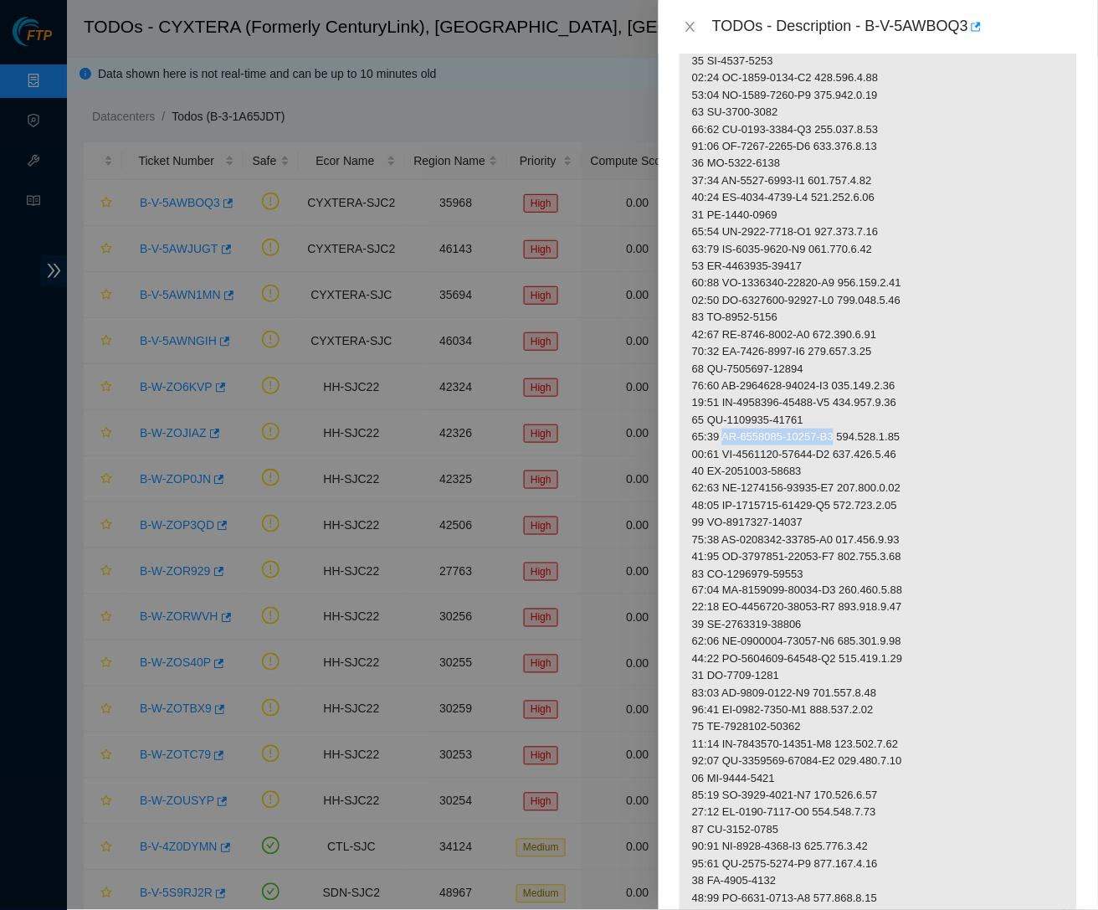
drag, startPoint x: 729, startPoint y: 415, endPoint x: 850, endPoint y: 419, distance: 121.4
click at [851, 420] on p at bounding box center [877, 522] width 397 height 1443
drag, startPoint x: 860, startPoint y: 416, endPoint x: 927, endPoint y: 419, distance: 67.0
click at [927, 419] on p at bounding box center [877, 522] width 397 height 1443
drag, startPoint x: 727, startPoint y: 467, endPoint x: 848, endPoint y: 465, distance: 121.3
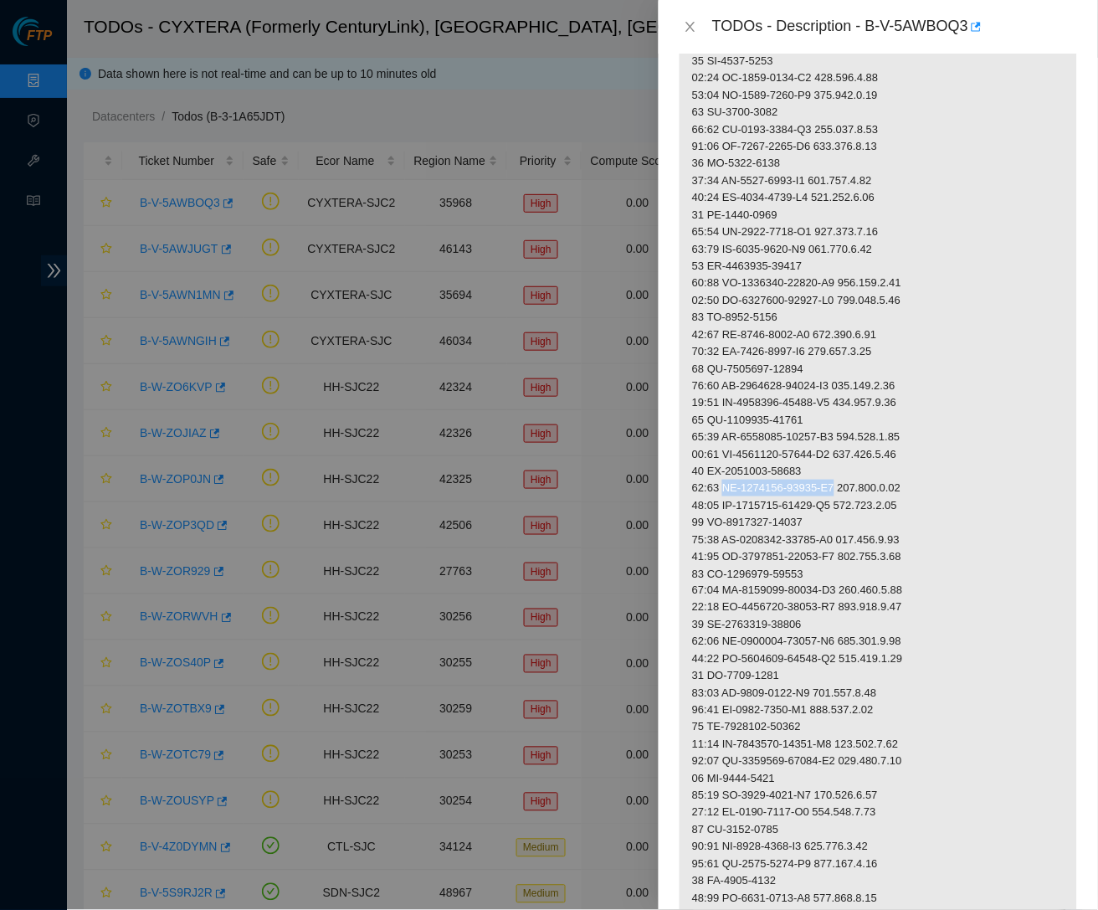
click at [851, 465] on p at bounding box center [877, 522] width 397 height 1443
drag, startPoint x: 859, startPoint y: 467, endPoint x: 928, endPoint y: 468, distance: 68.6
click at [928, 468] on p at bounding box center [877, 522] width 397 height 1443
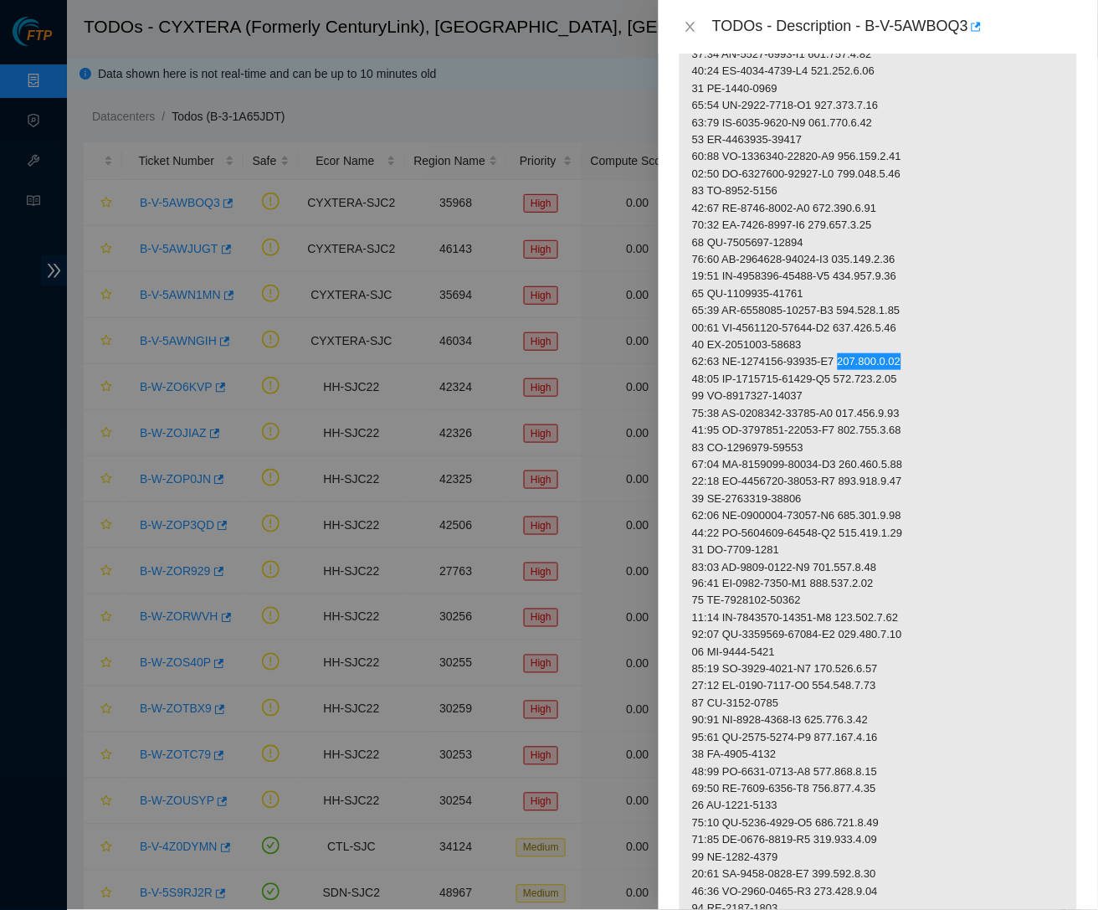
scroll to position [669, 0]
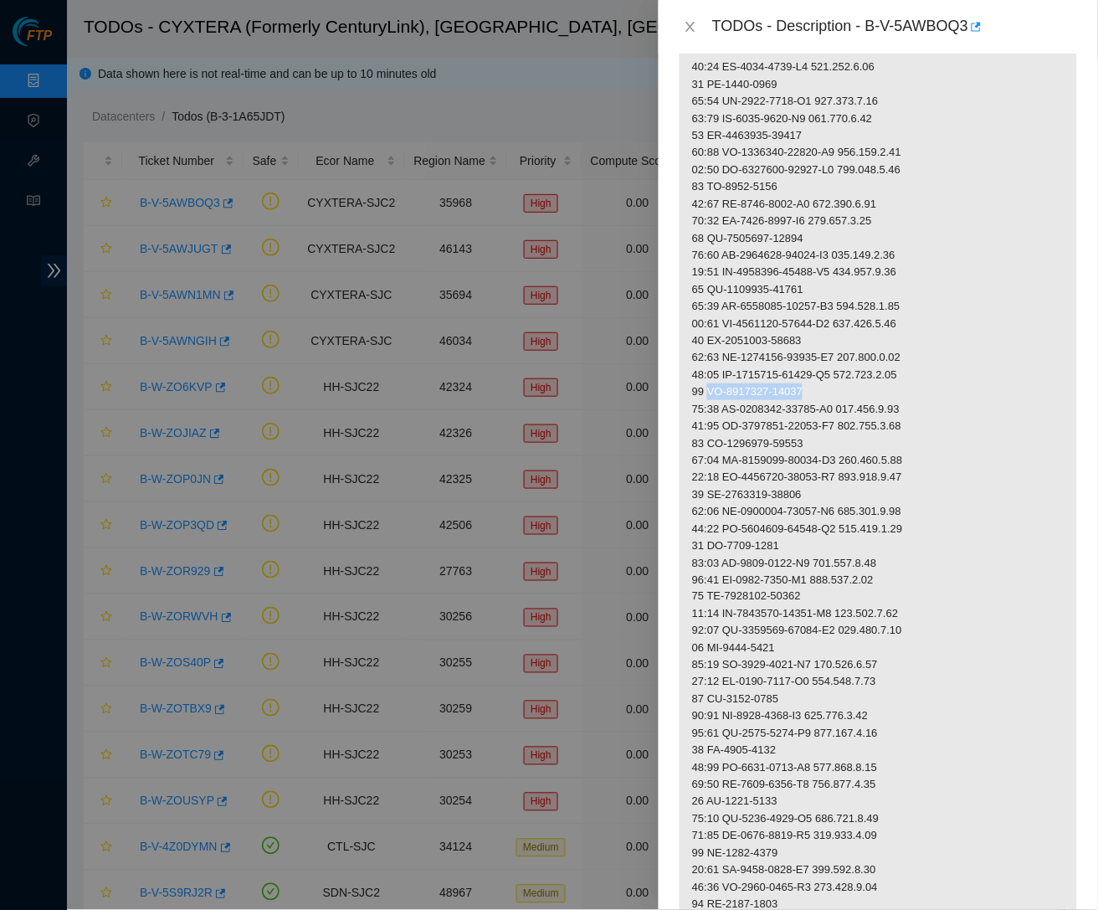
drag, startPoint x: 710, startPoint y: 372, endPoint x: 832, endPoint y: 369, distance: 121.4
click at [832, 369] on p at bounding box center [877, 391] width 397 height 1443
drag, startPoint x: 728, startPoint y: 387, endPoint x: 850, endPoint y: 392, distance: 122.3
click at [850, 392] on p at bounding box center [877, 391] width 397 height 1443
drag, startPoint x: 857, startPoint y: 386, endPoint x: 957, endPoint y: 384, distance: 100.4
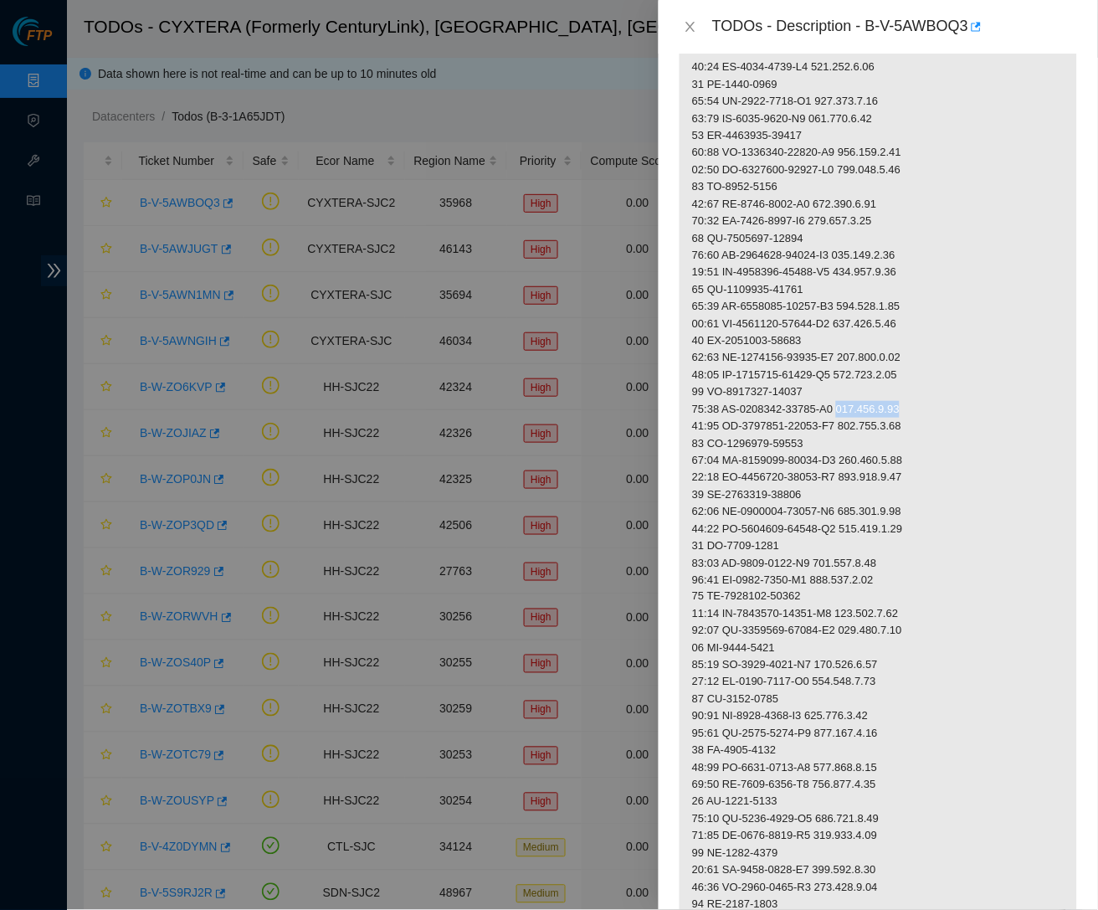
click at [957, 384] on p at bounding box center [877, 391] width 397 height 1443
drag, startPoint x: 728, startPoint y: 438, endPoint x: 852, endPoint y: 439, distance: 123.8
click at [853, 441] on p at bounding box center [877, 391] width 397 height 1443
drag, startPoint x: 857, startPoint y: 441, endPoint x: 929, endPoint y: 438, distance: 72.0
click at [929, 438] on p at bounding box center [877, 391] width 397 height 1443
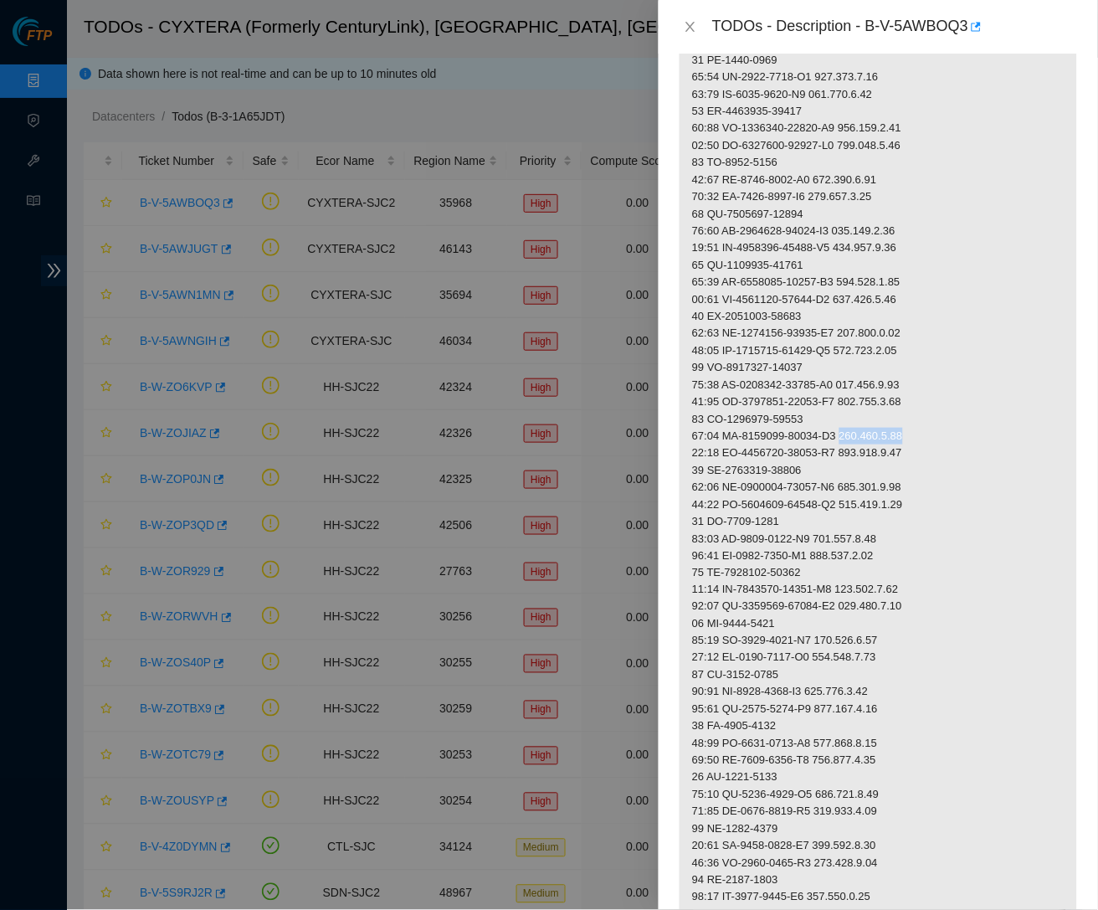
scroll to position [730, 0]
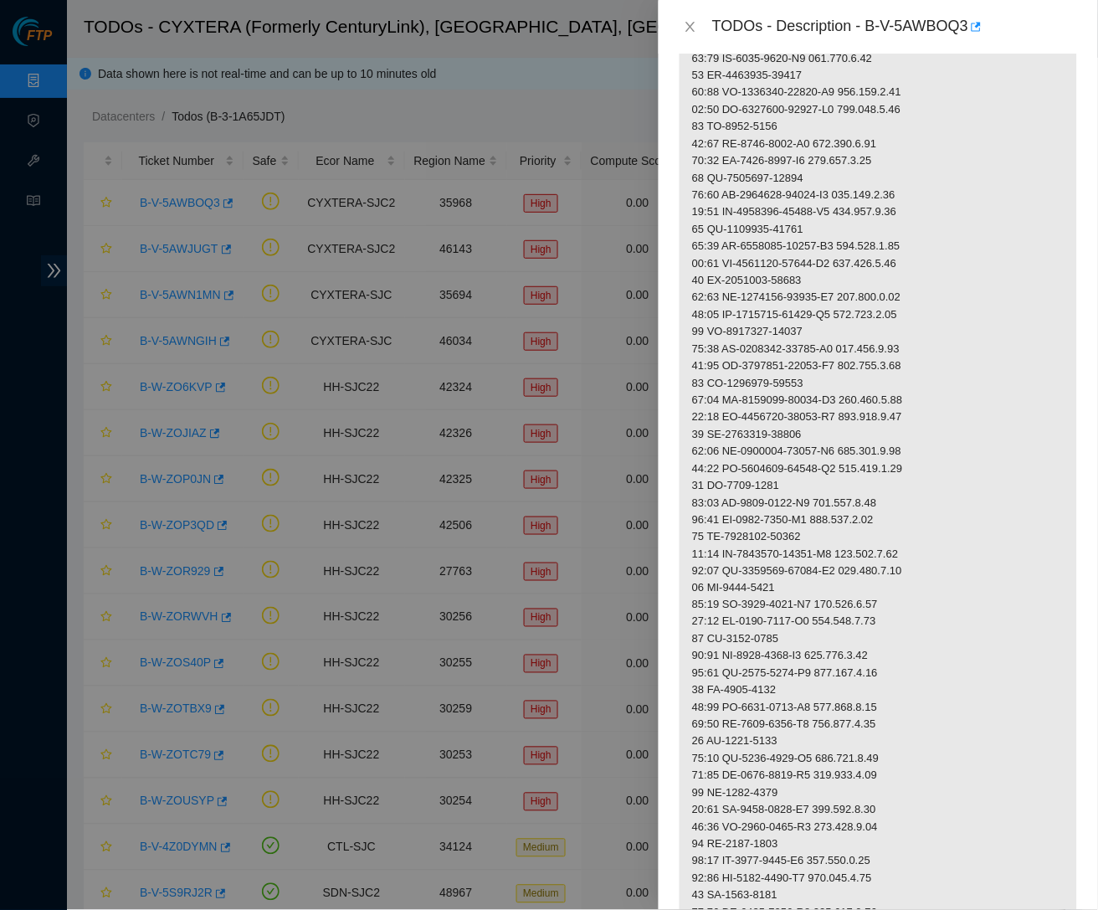
click at [811, 426] on p at bounding box center [877, 331] width 397 height 1443
drag, startPoint x: 726, startPoint y: 428, endPoint x: 852, endPoint y: 422, distance: 125.7
click at [852, 422] on p at bounding box center [877, 331] width 397 height 1443
click at [787, 465] on p at bounding box center [877, 331] width 397 height 1443
drag, startPoint x: 859, startPoint y: 427, endPoint x: 927, endPoint y: 427, distance: 67.8
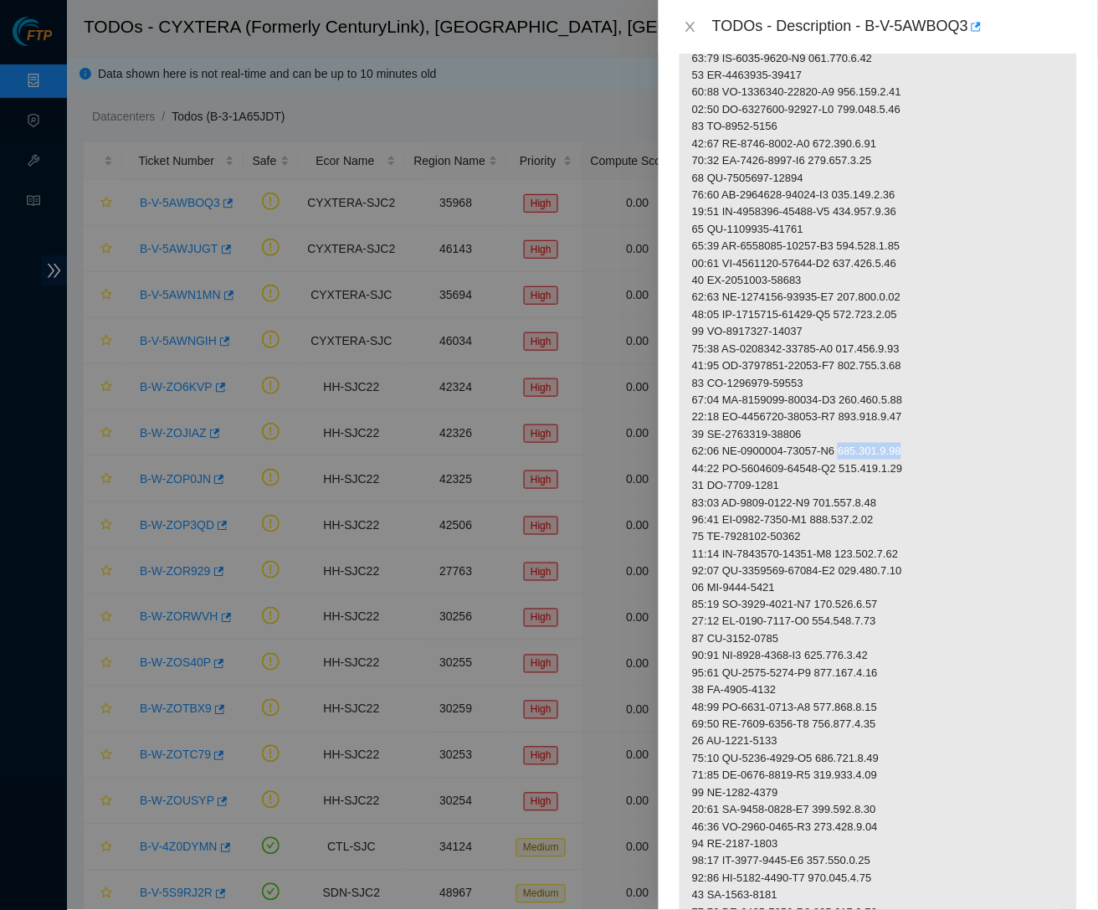
click at [927, 427] on p at bounding box center [877, 331] width 397 height 1443
drag, startPoint x: 728, startPoint y: 478, endPoint x: 827, endPoint y: 481, distance: 98.8
click at [827, 481] on p at bounding box center [877, 331] width 397 height 1443
drag, startPoint x: 834, startPoint y: 474, endPoint x: 899, endPoint y: 476, distance: 65.3
click at [902, 476] on p at bounding box center [877, 331] width 397 height 1443
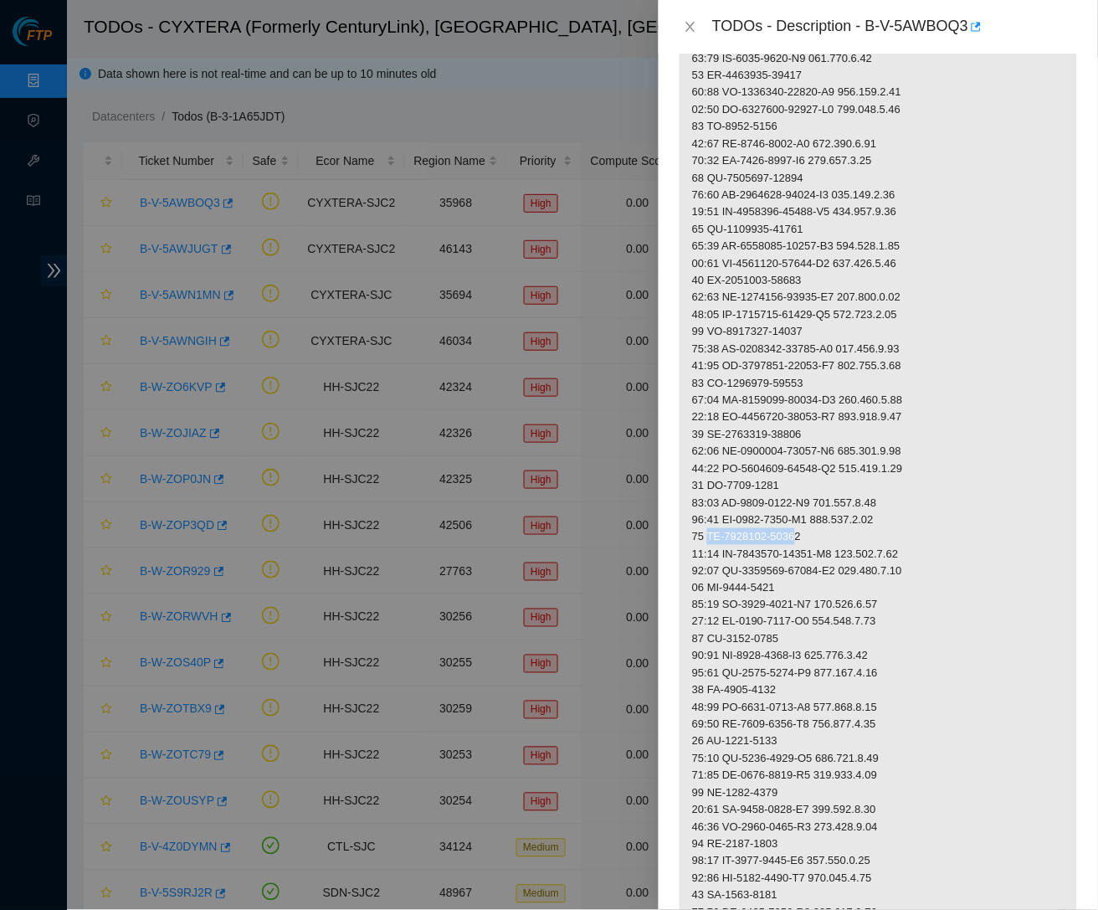
drag, startPoint x: 710, startPoint y: 510, endPoint x: 812, endPoint y: 514, distance: 103.0
click at [812, 514] on p at bounding box center [877, 331] width 397 height 1443
click at [815, 511] on p at bounding box center [877, 331] width 397 height 1443
drag, startPoint x: 711, startPoint y: 511, endPoint x: 798, endPoint y: 512, distance: 87.0
click at [824, 512] on p at bounding box center [877, 331] width 397 height 1443
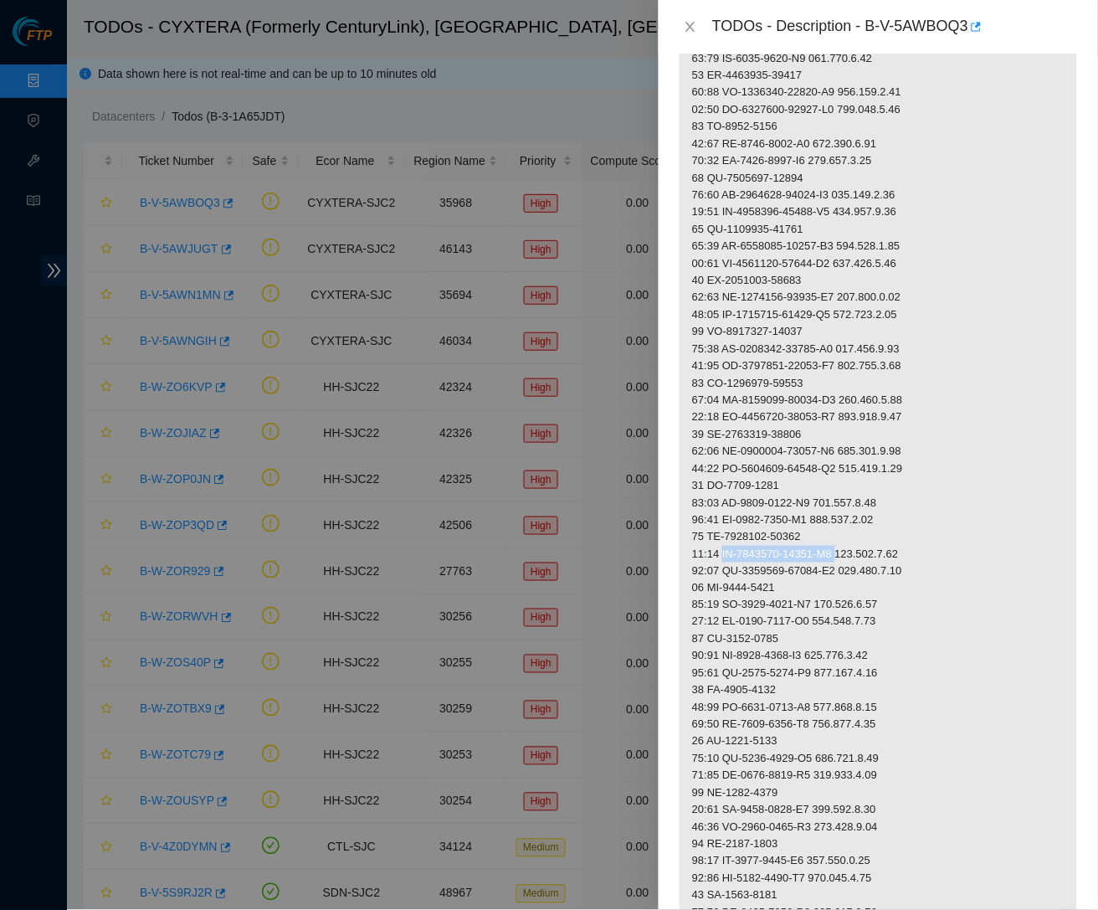
drag, startPoint x: 727, startPoint y: 532, endPoint x: 860, endPoint y: 533, distance: 133.0
click at [860, 533] on p at bounding box center [877, 331] width 397 height 1443
click at [862, 529] on p at bounding box center [877, 331] width 397 height 1443
click at [847, 515] on p at bounding box center [877, 331] width 397 height 1443
drag, startPoint x: 728, startPoint y: 527, endPoint x: 850, endPoint y: 530, distance: 122.2
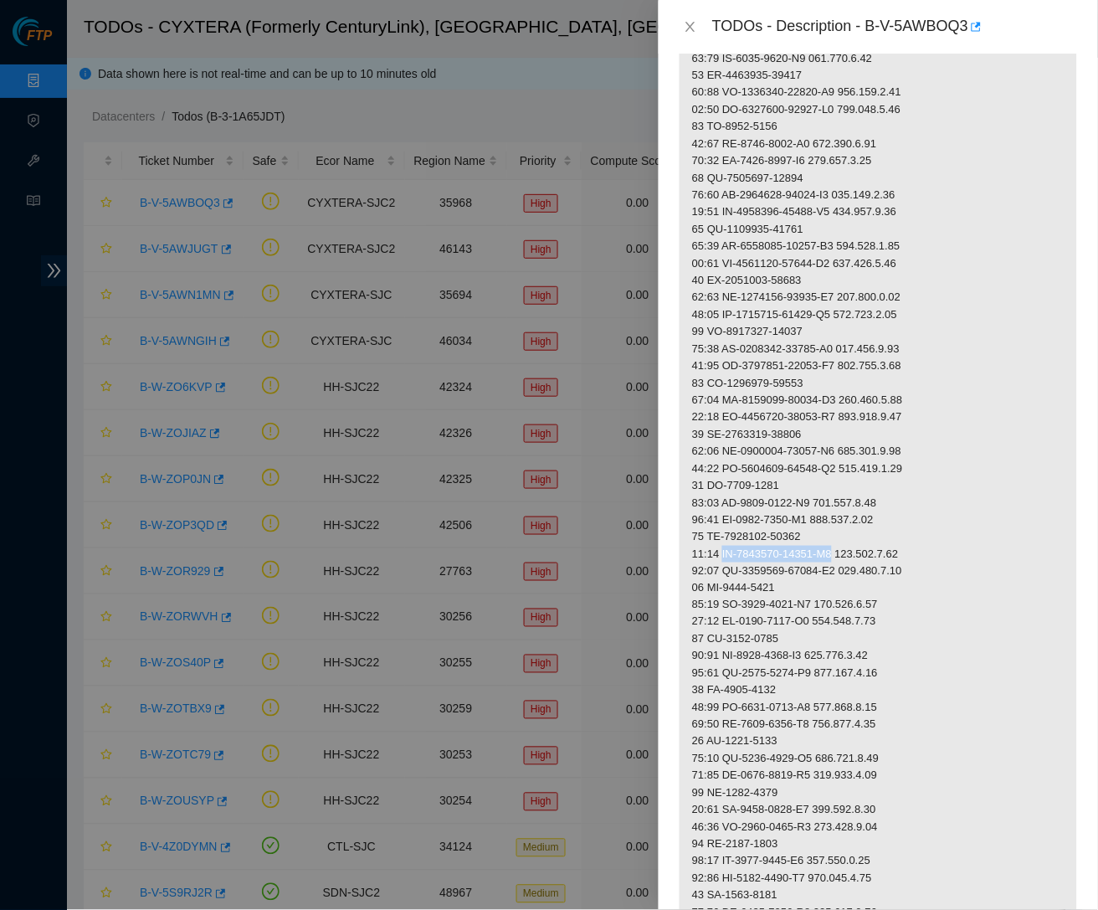
click at [850, 530] on p at bounding box center [877, 331] width 397 height 1443
drag, startPoint x: 859, startPoint y: 527, endPoint x: 930, endPoint y: 531, distance: 71.2
click at [930, 531] on p at bounding box center [877, 331] width 397 height 1443
drag, startPoint x: 710, startPoint y: 561, endPoint x: 801, endPoint y: 559, distance: 91.2
click at [801, 559] on p at bounding box center [877, 331] width 397 height 1443
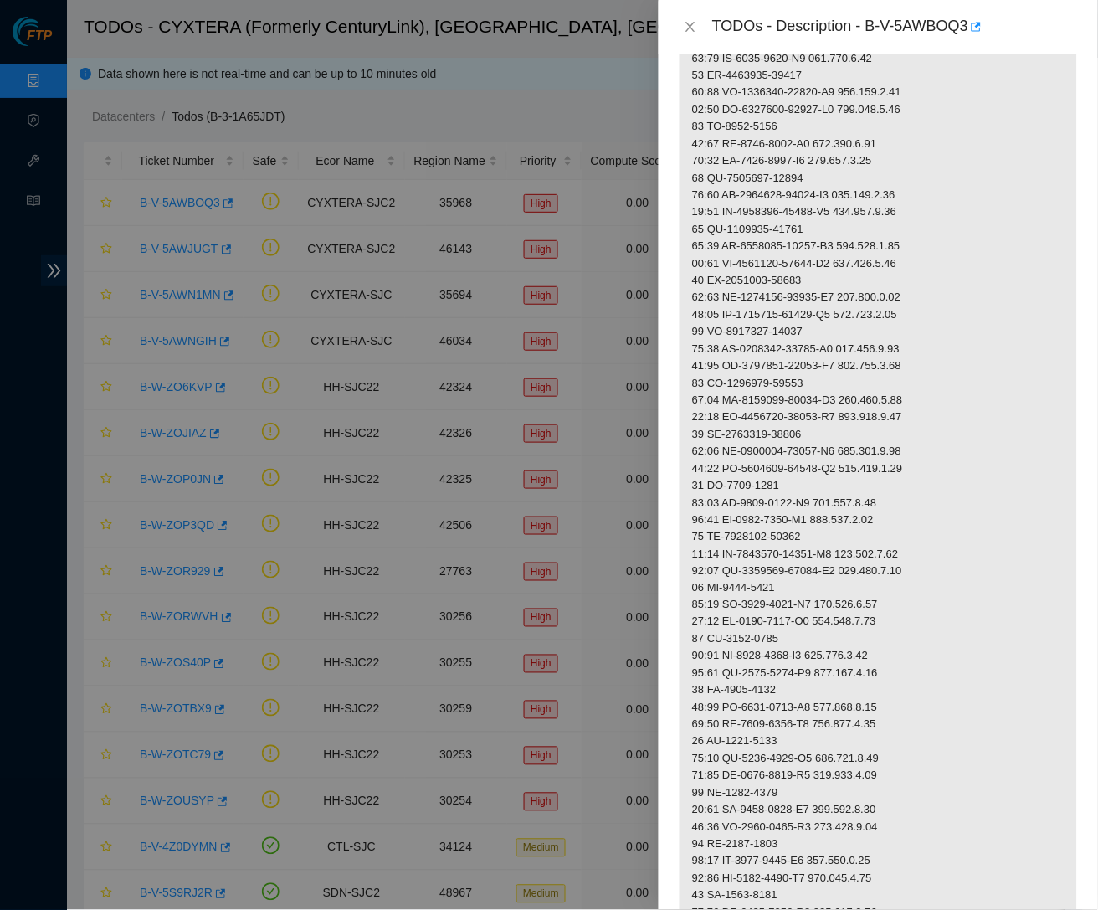
click at [730, 576] on p at bounding box center [877, 331] width 397 height 1443
drag, startPoint x: 726, startPoint y: 579, endPoint x: 824, endPoint y: 579, distance: 97.9
click at [824, 579] on p at bounding box center [877, 331] width 397 height 1443
click at [739, 577] on p at bounding box center [877, 331] width 397 height 1443
drag, startPoint x: 727, startPoint y: 576, endPoint x: 828, endPoint y: 577, distance: 100.4
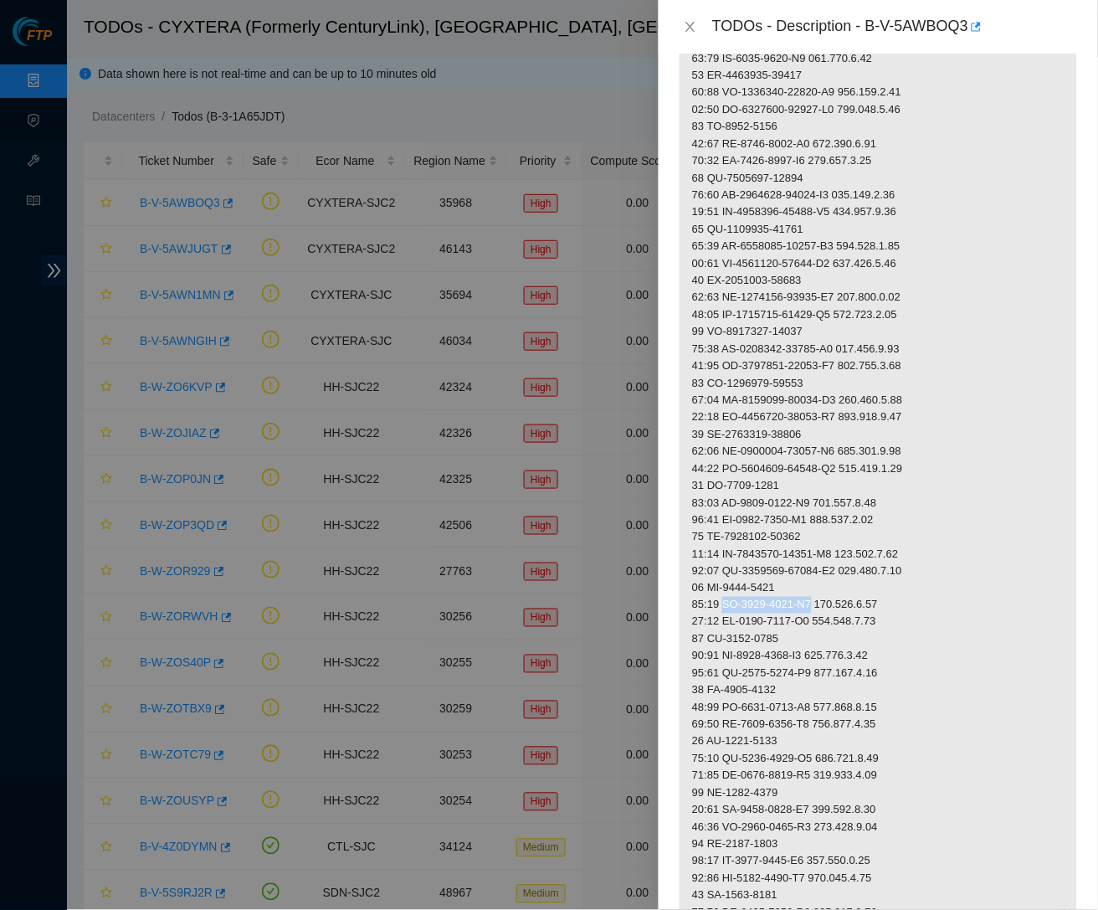
click at [828, 577] on p at bounding box center [877, 331] width 397 height 1443
drag, startPoint x: 834, startPoint y: 578, endPoint x: 900, endPoint y: 579, distance: 66.1
click at [900, 579] on p at bounding box center [877, 331] width 397 height 1443
drag, startPoint x: 727, startPoint y: 625, endPoint x: 826, endPoint y: 625, distance: 98.7
click at [826, 625] on p at bounding box center [877, 331] width 397 height 1443
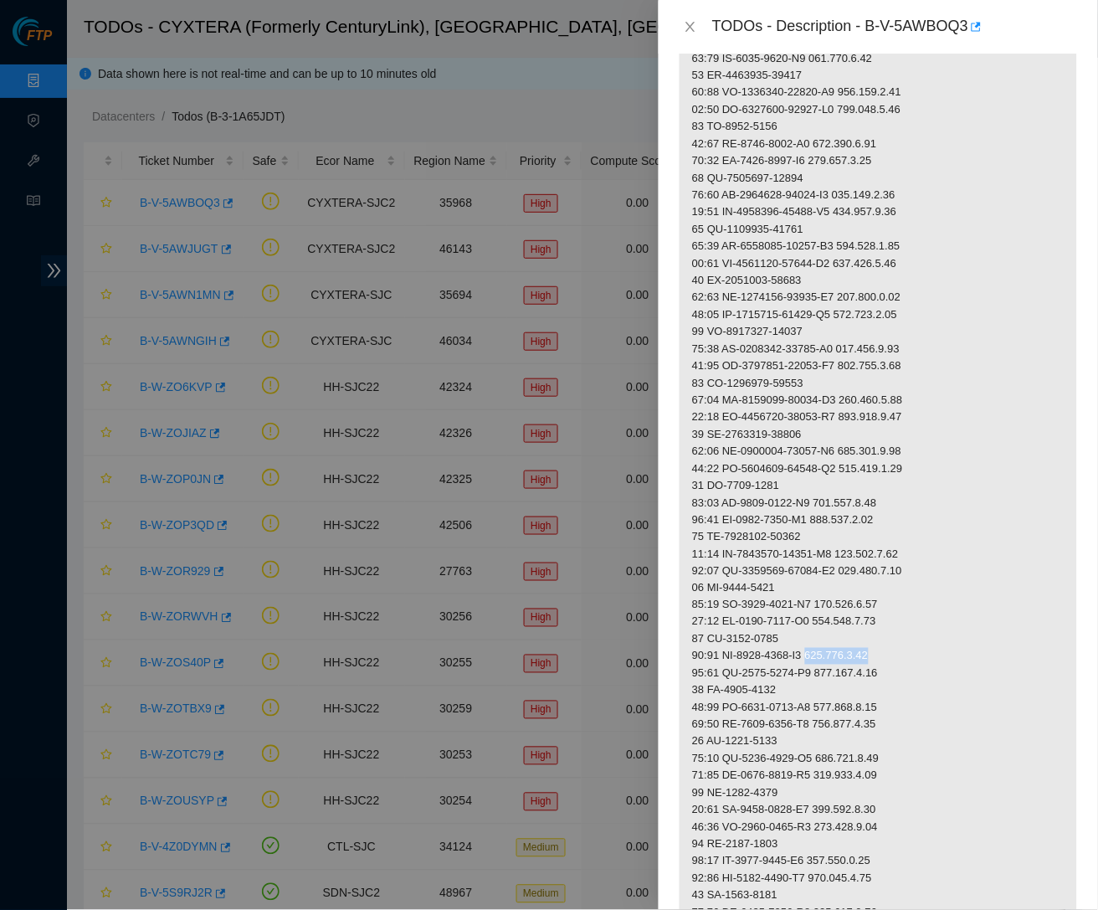
drag, startPoint x: 833, startPoint y: 629, endPoint x: 929, endPoint y: 629, distance: 96.2
click at [929, 629] on p at bounding box center [877, 331] width 397 height 1443
drag, startPoint x: 710, startPoint y: 611, endPoint x: 846, endPoint y: 610, distance: 136.4
click at [846, 610] on p at bounding box center [877, 331] width 397 height 1443
click at [719, 614] on p at bounding box center [877, 331] width 397 height 1443
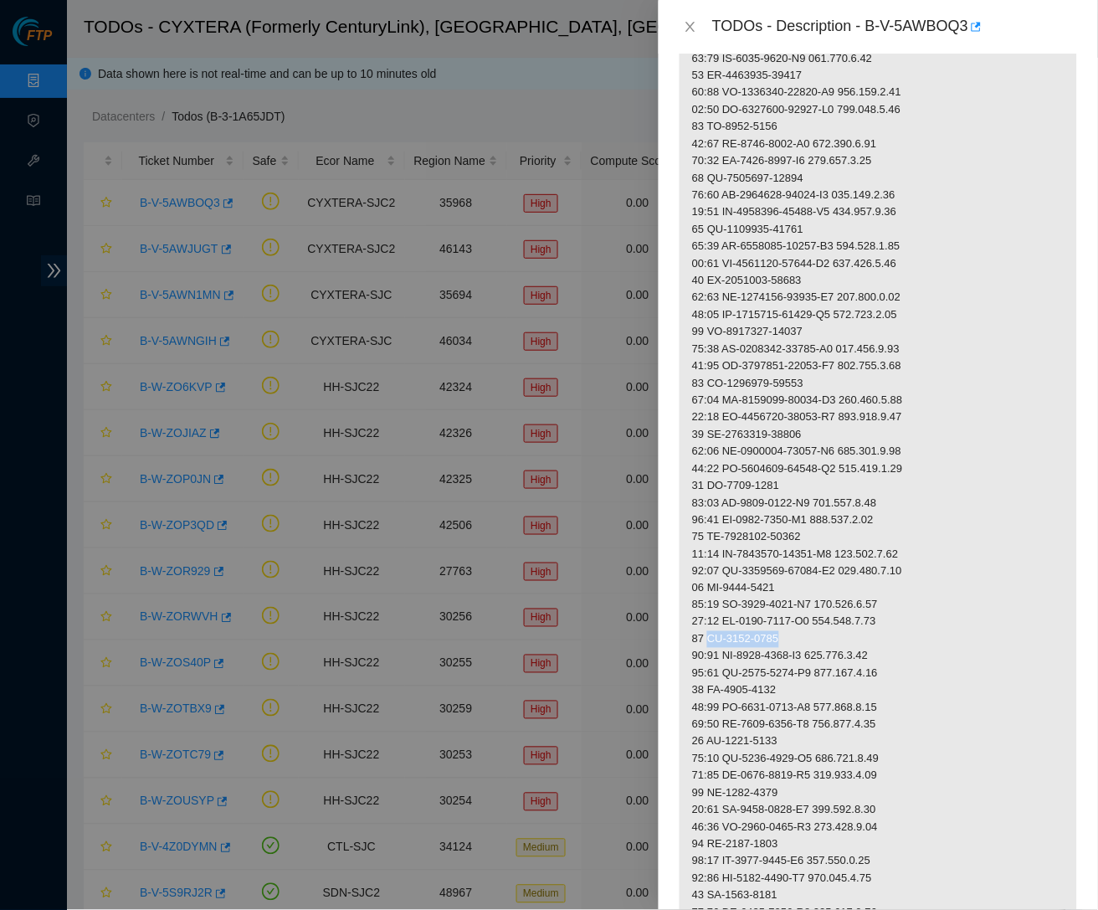
drag, startPoint x: 711, startPoint y: 610, endPoint x: 809, endPoint y: 612, distance: 97.9
click at [809, 612] on p at bounding box center [877, 331] width 397 height 1443
drag, startPoint x: 710, startPoint y: 663, endPoint x: 795, endPoint y: 658, distance: 85.4
click at [795, 658] on p at bounding box center [877, 331] width 397 height 1443
drag, startPoint x: 1072, startPoint y: 601, endPoint x: 754, endPoint y: 668, distance: 324.9
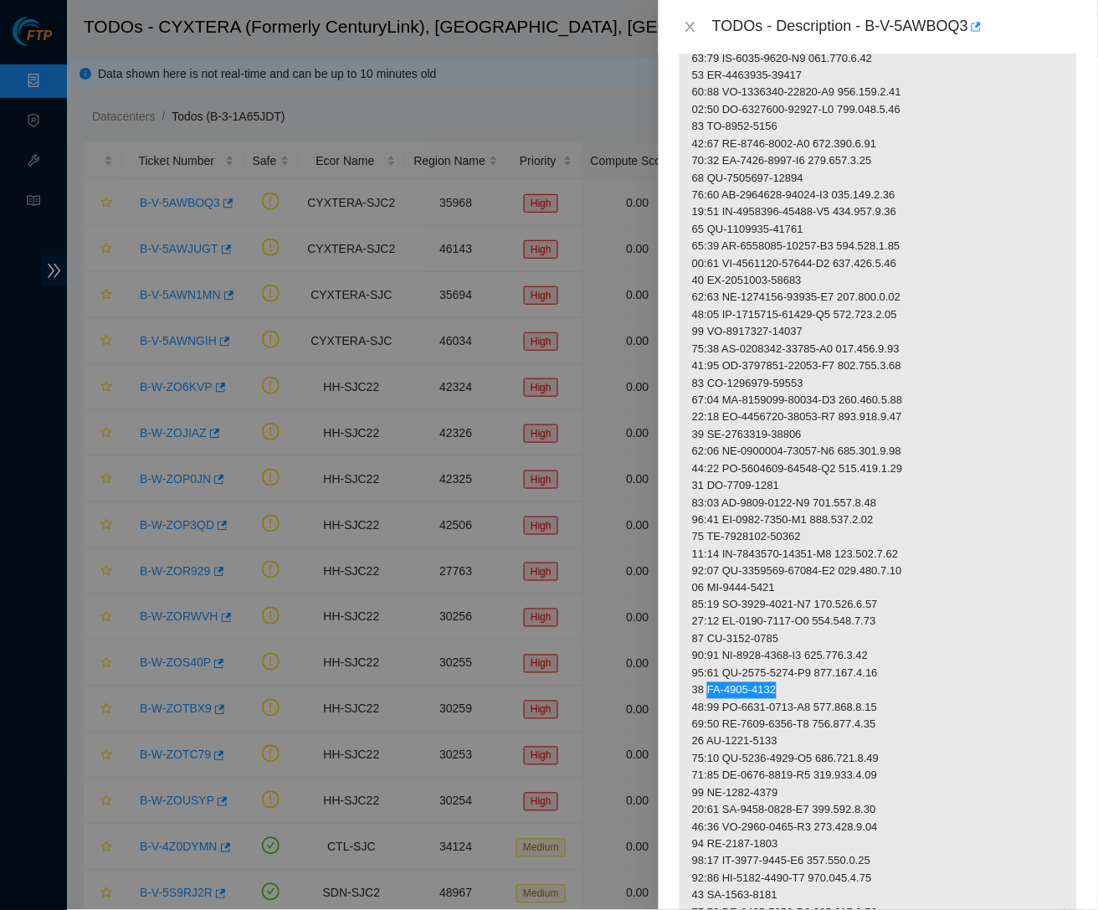
click at [754, 668] on p at bounding box center [877, 331] width 397 height 1443
drag, startPoint x: 728, startPoint y: 679, endPoint x: 827, endPoint y: 679, distance: 98.7
click at [827, 679] on p at bounding box center [877, 331] width 397 height 1443
drag, startPoint x: 833, startPoint y: 679, endPoint x: 929, endPoint y: 682, distance: 95.4
click at [929, 682] on p at bounding box center [877, 331] width 397 height 1443
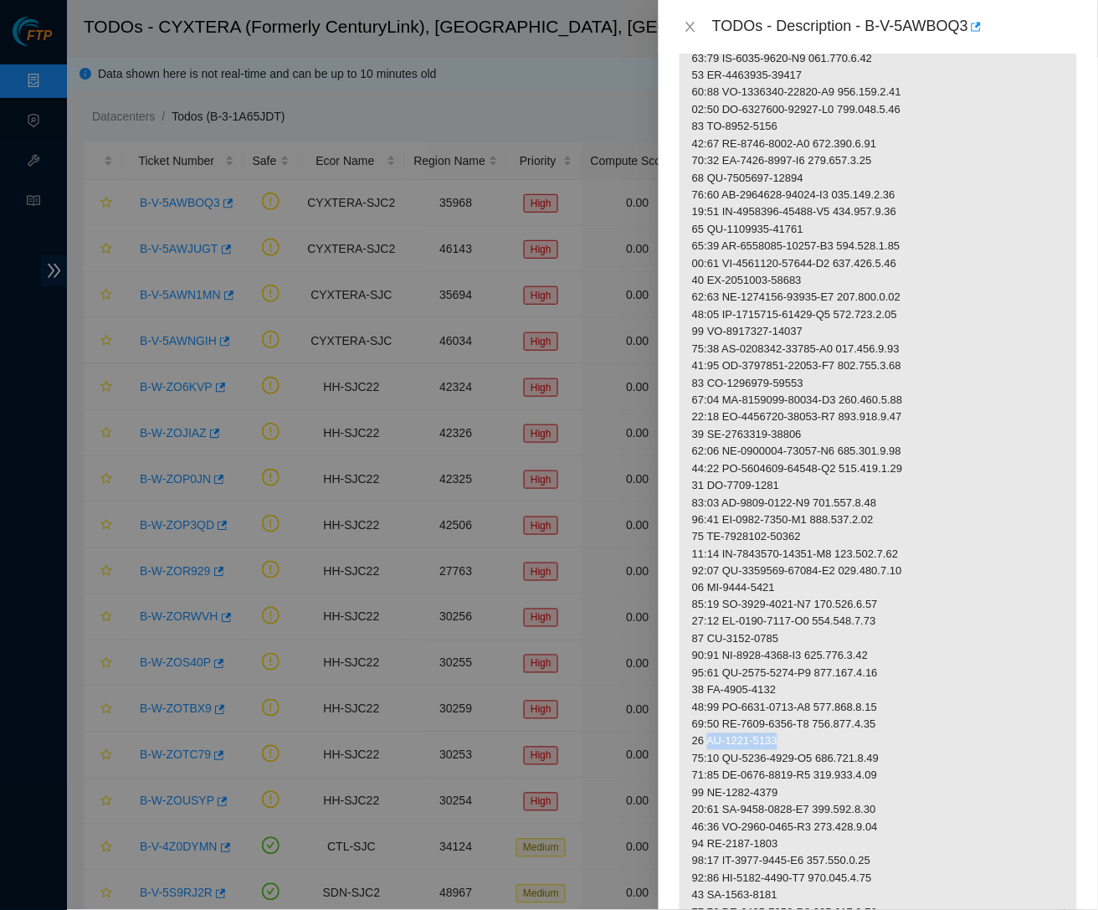
drag, startPoint x: 712, startPoint y: 711, endPoint x: 797, endPoint y: 704, distance: 84.8
click at [797, 704] on p at bounding box center [877, 331] width 397 height 1443
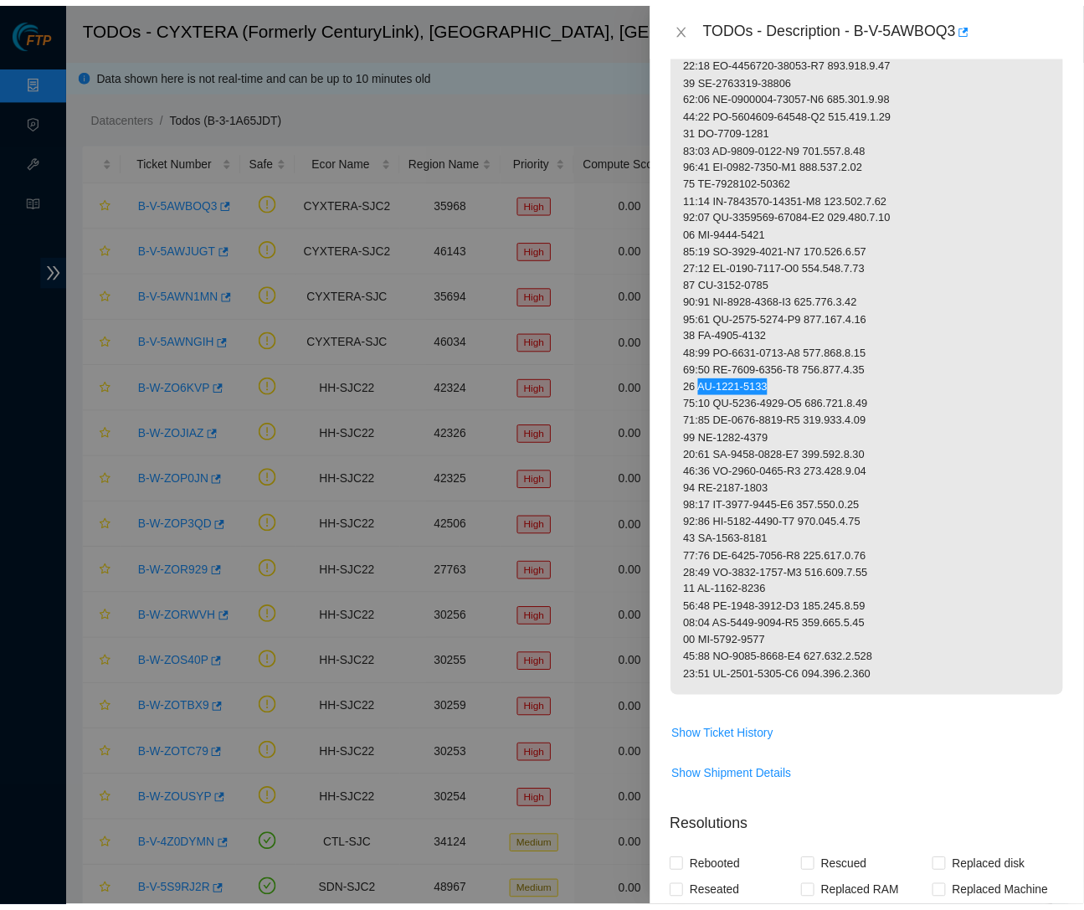
scroll to position [1091, 0]
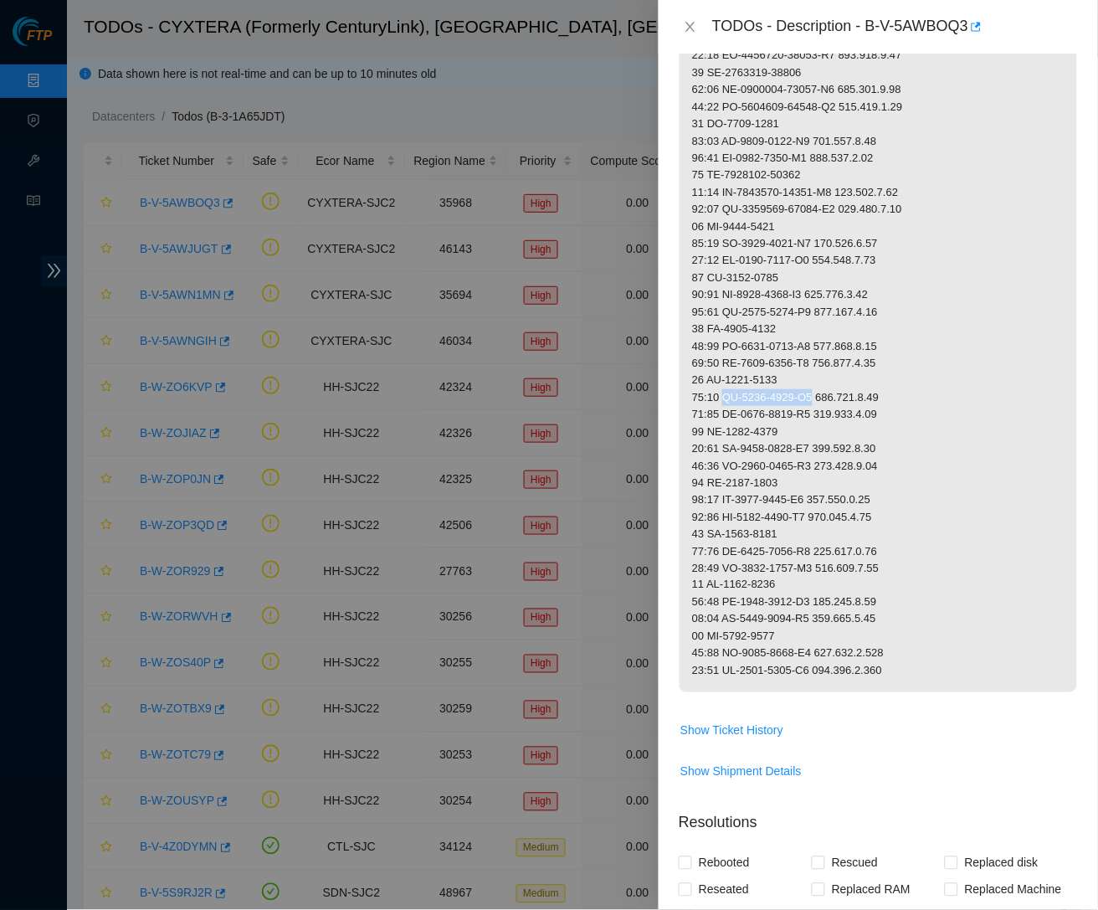
drag, startPoint x: 727, startPoint y: 366, endPoint x: 826, endPoint y: 366, distance: 98.7
drag, startPoint x: 835, startPoint y: 366, endPoint x: 907, endPoint y: 365, distance: 72.0
drag, startPoint x: 834, startPoint y: 365, endPoint x: 917, endPoint y: 371, distance: 83.0
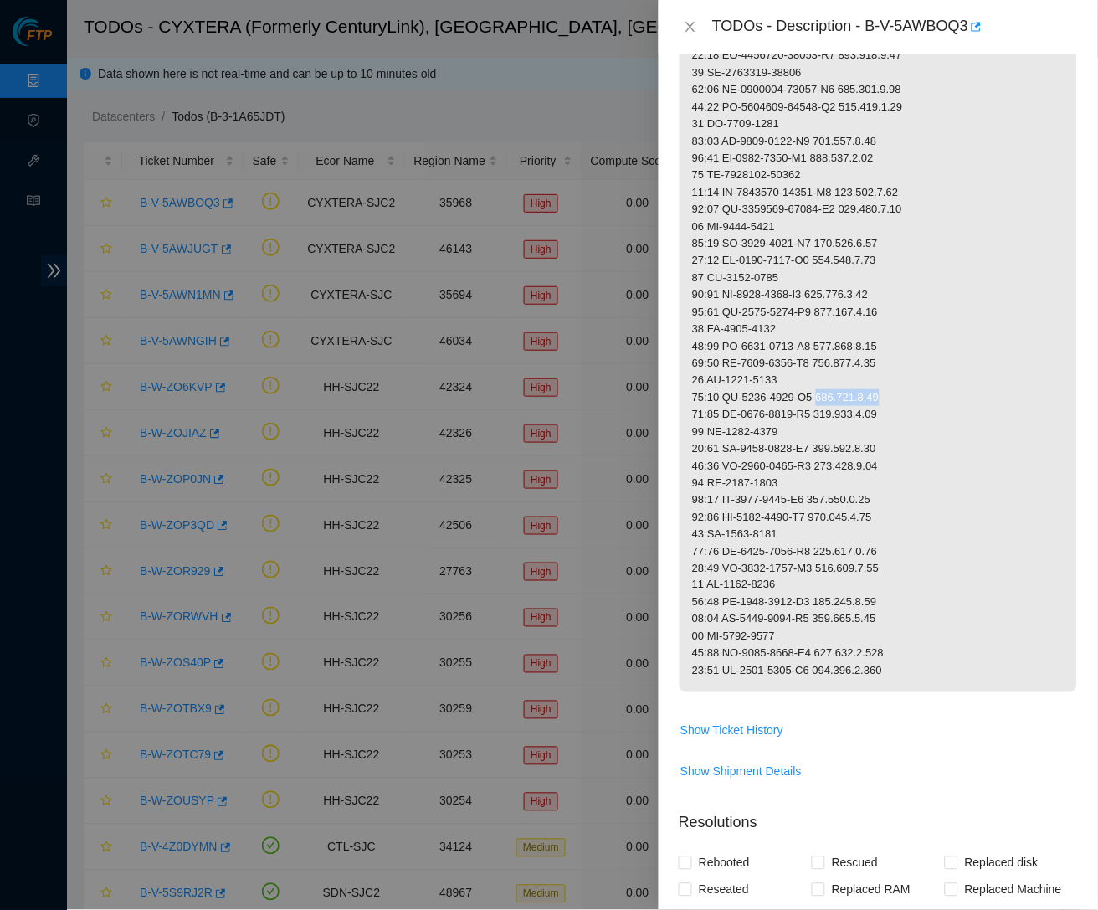
drag, startPoint x: 710, startPoint y: 400, endPoint x: 794, endPoint y: 404, distance: 83.8
drag, startPoint x: 728, startPoint y: 416, endPoint x: 829, endPoint y: 423, distance: 101.5
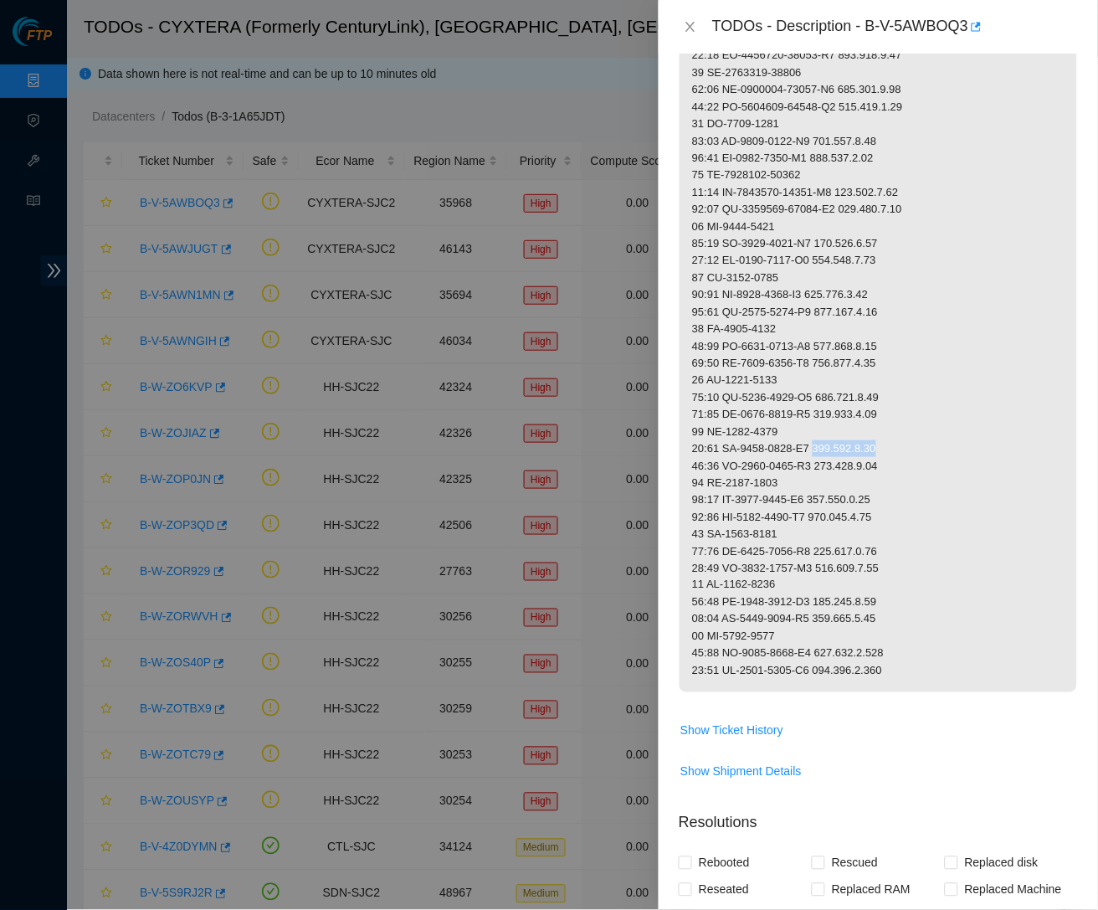
drag, startPoint x: 834, startPoint y: 418, endPoint x: 938, endPoint y: 419, distance: 103.8
drag, startPoint x: 728, startPoint y: 467, endPoint x: 806, endPoint y: 469, distance: 77.9
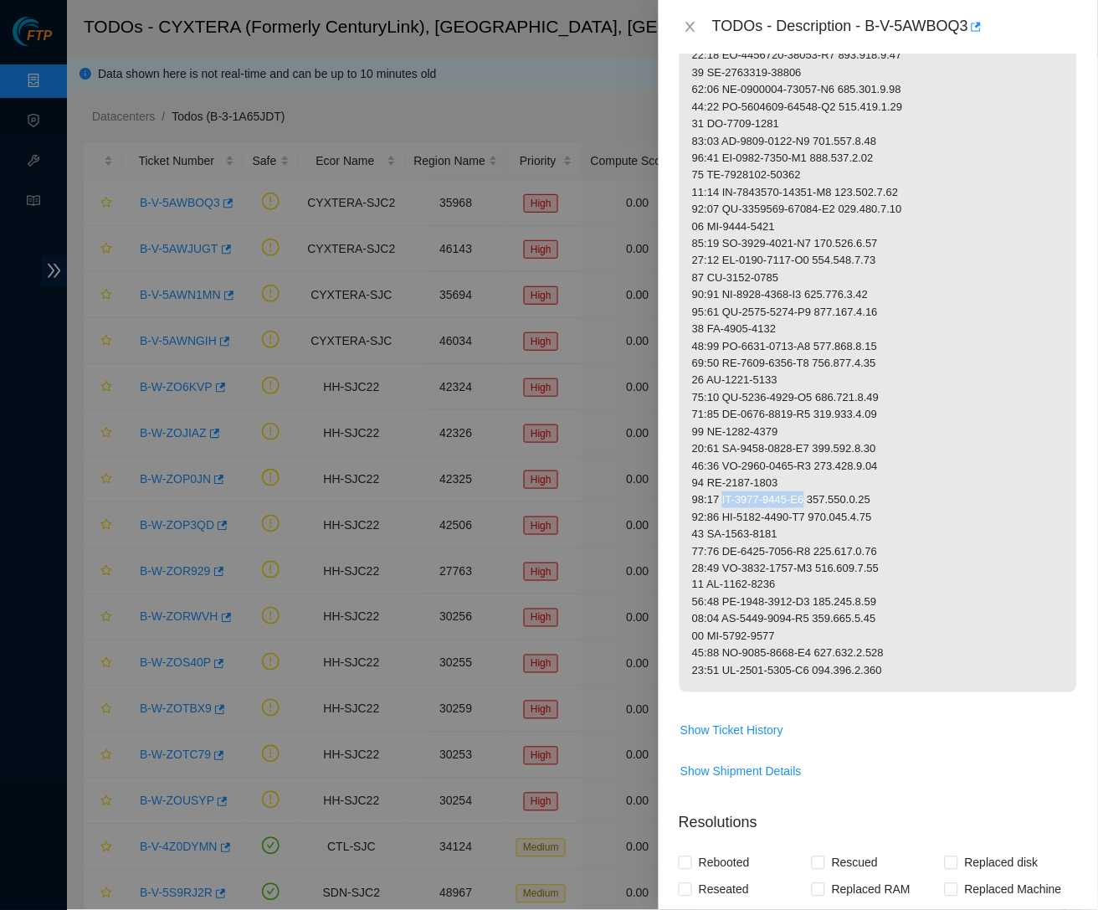
drag, startPoint x: 726, startPoint y: 466, endPoint x: 828, endPoint y: 467, distance: 101.2
drag, startPoint x: 834, startPoint y: 468, endPoint x: 947, endPoint y: 470, distance: 113.0
drag, startPoint x: 727, startPoint y: 516, endPoint x: 827, endPoint y: 517, distance: 99.6
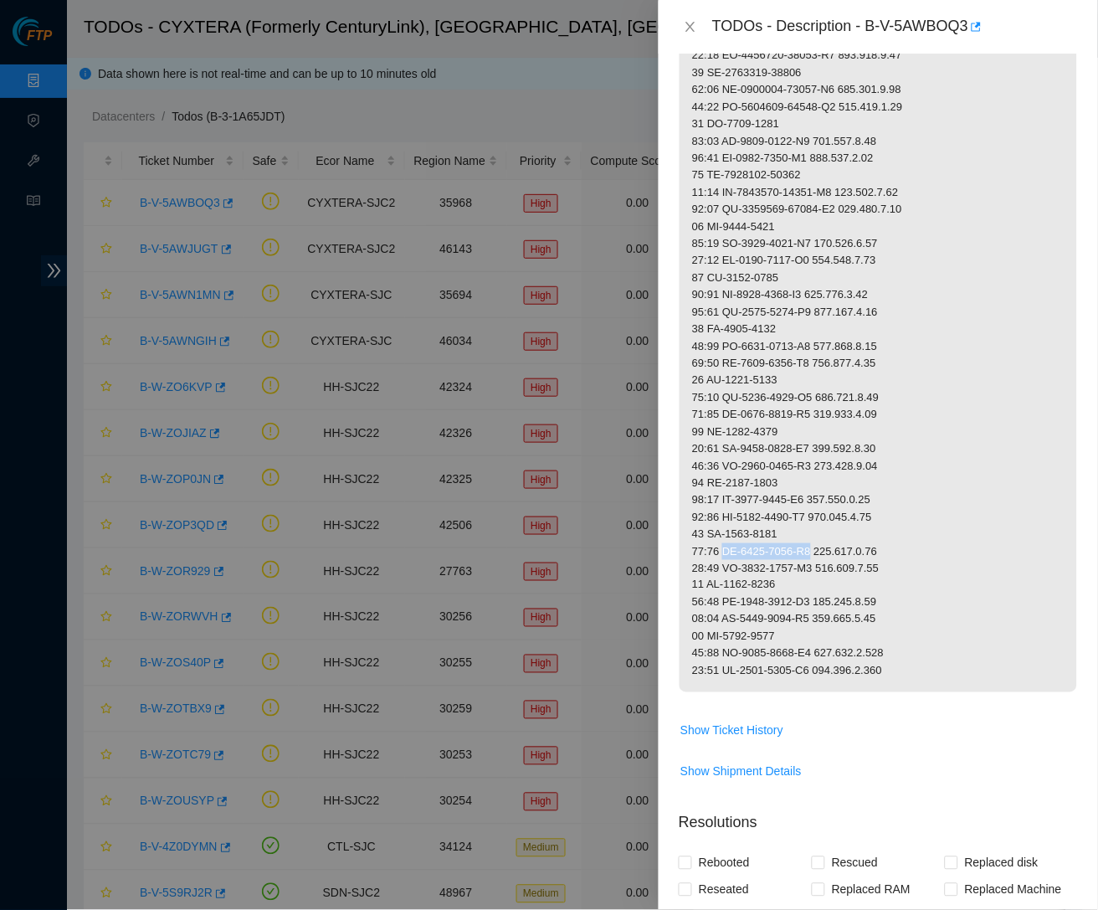
drag, startPoint x: 833, startPoint y: 517, endPoint x: 903, endPoint y: 520, distance: 69.5
drag, startPoint x: 710, startPoint y: 501, endPoint x: 786, endPoint y: 504, distance: 76.2
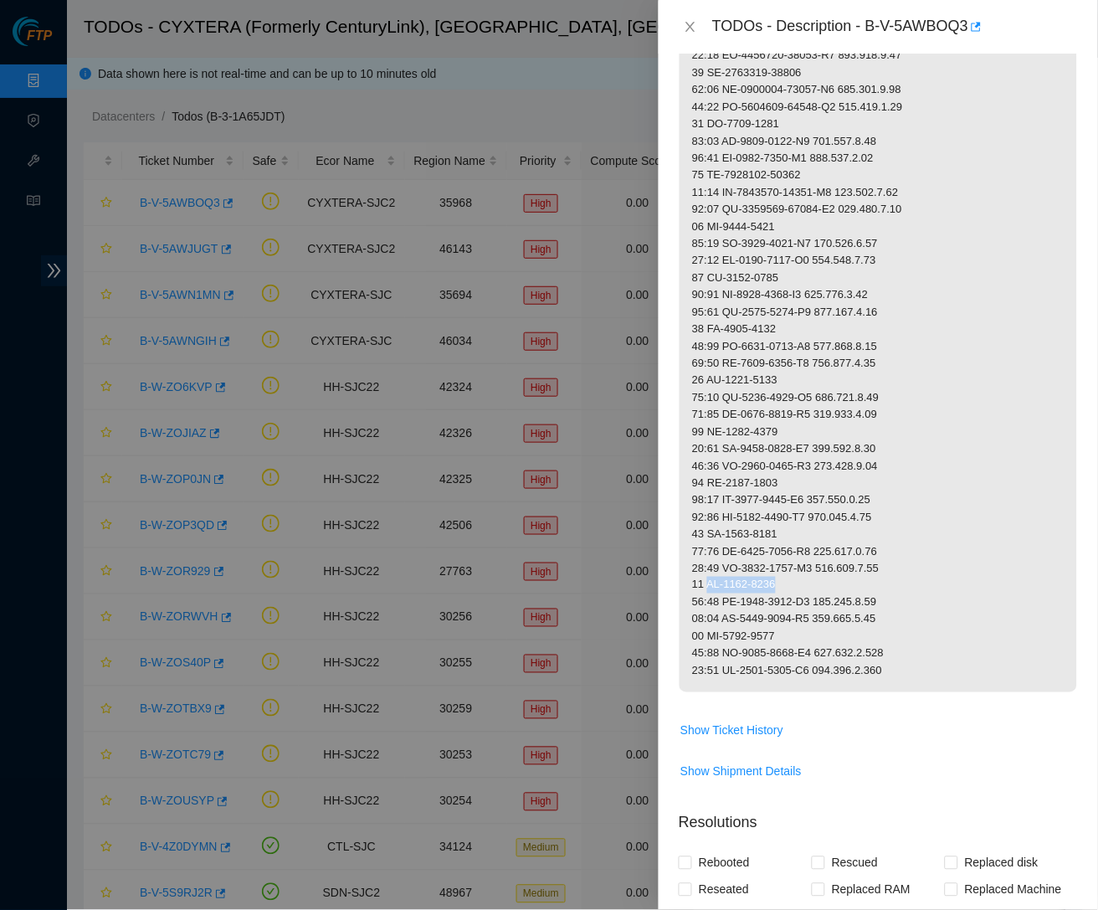
drag, startPoint x: 710, startPoint y: 556, endPoint x: 805, endPoint y: 556, distance: 95.4
drag, startPoint x: 727, startPoint y: 570, endPoint x: 826, endPoint y: 571, distance: 98.7
drag, startPoint x: 834, startPoint y: 570, endPoint x: 907, endPoint y: 568, distance: 72.8
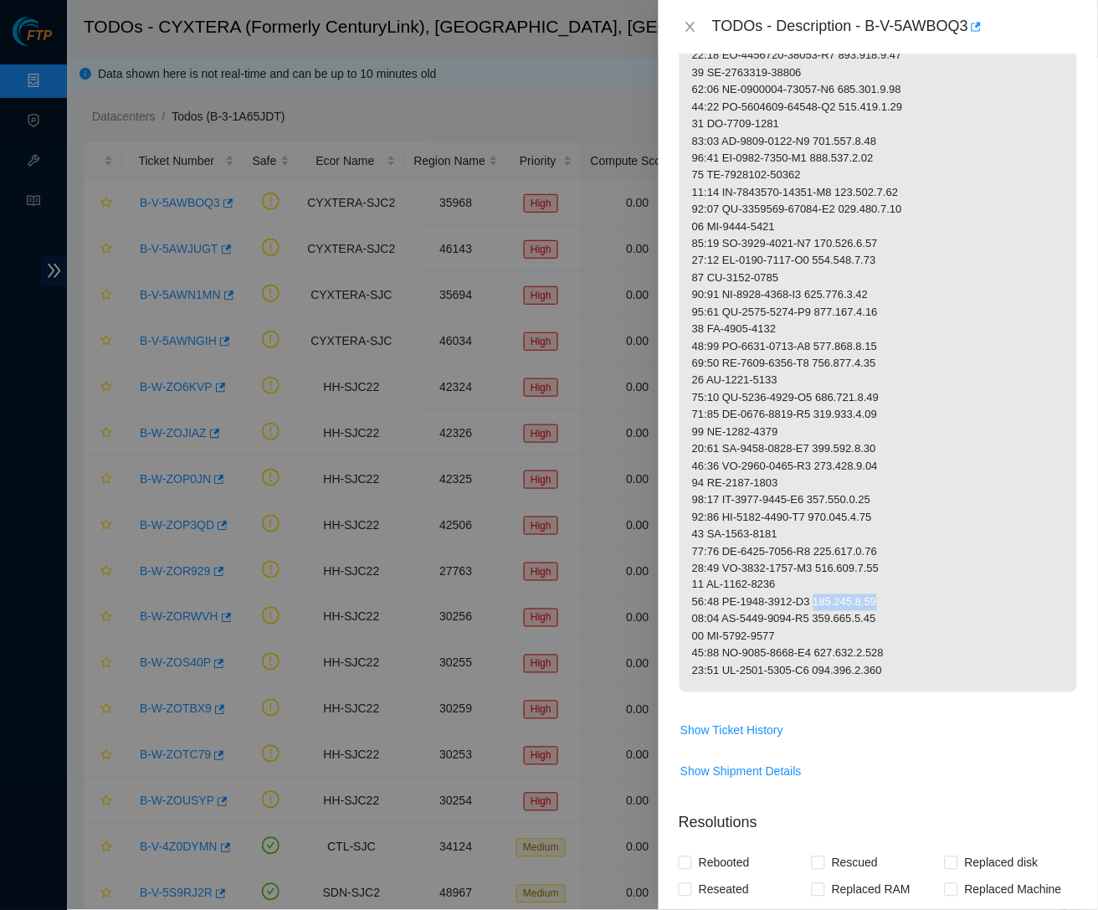
drag, startPoint x: 710, startPoint y: 602, endPoint x: 833, endPoint y: 605, distance: 123.0
drag, startPoint x: 727, startPoint y: 617, endPoint x: 828, endPoint y: 622, distance: 101.3
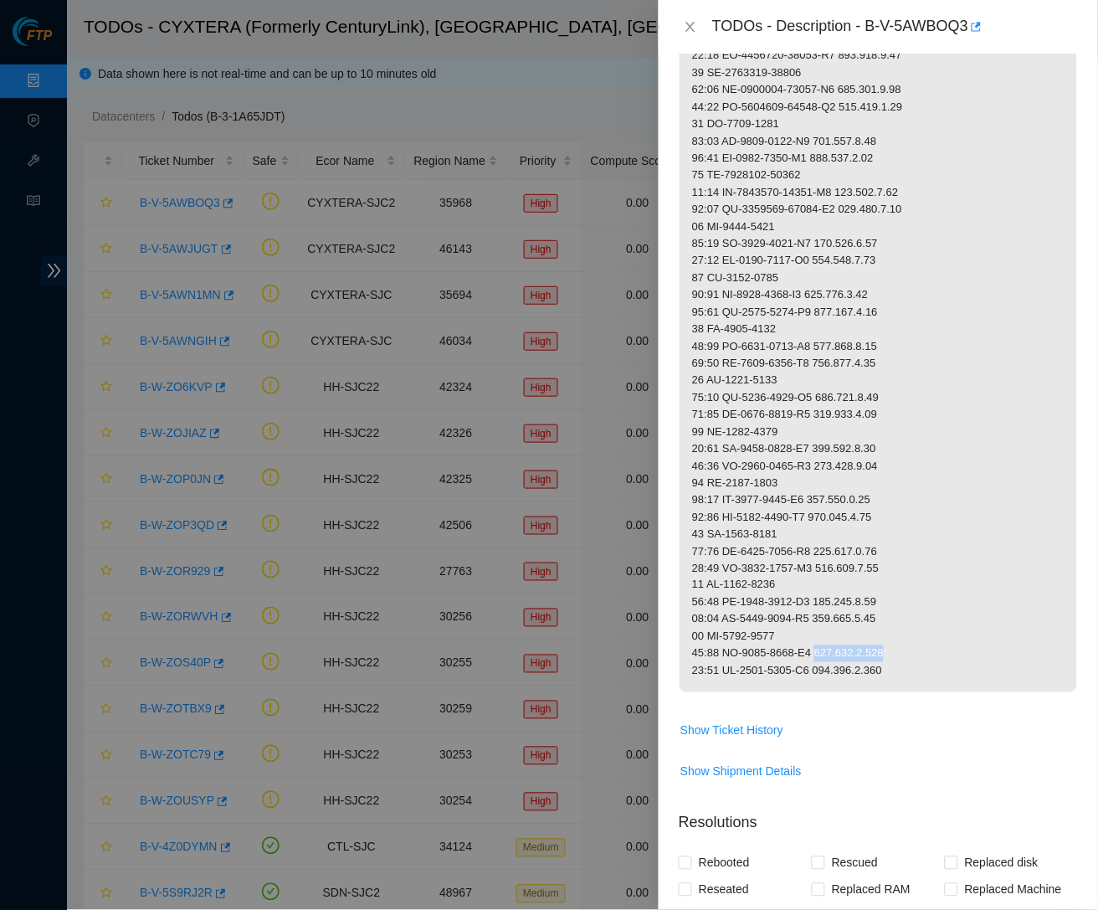
drag, startPoint x: 834, startPoint y: 620, endPoint x: 927, endPoint y: 617, distance: 92.9
click at [679, 15] on div "TODOs - Description - B-V-5AWBOQ3" at bounding box center [878, 26] width 399 height 27
click at [712, 20] on div "TODOs - Description - B-V-5AWBOQ3" at bounding box center [895, 26] width 366 height 27
click at [699, 20] on button "Close" at bounding box center [690, 27] width 23 height 16
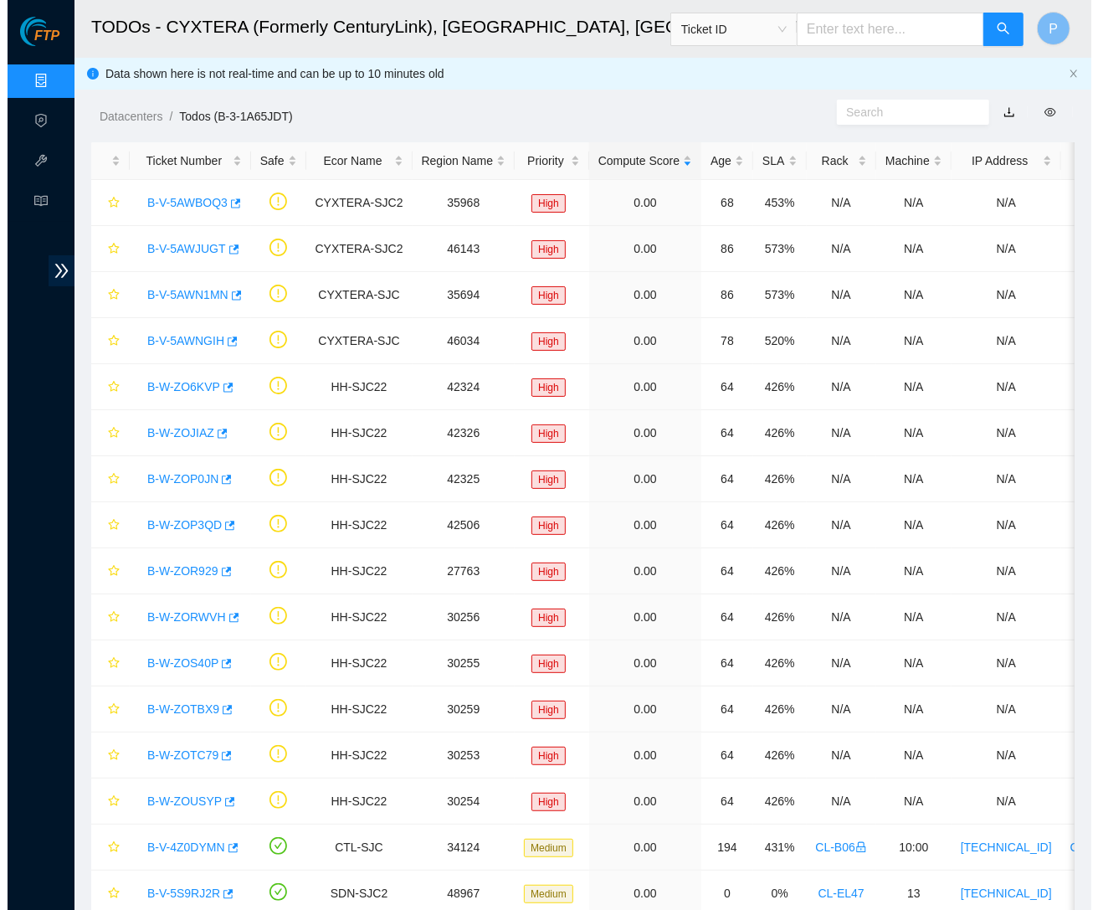
scroll to position [17, 0]
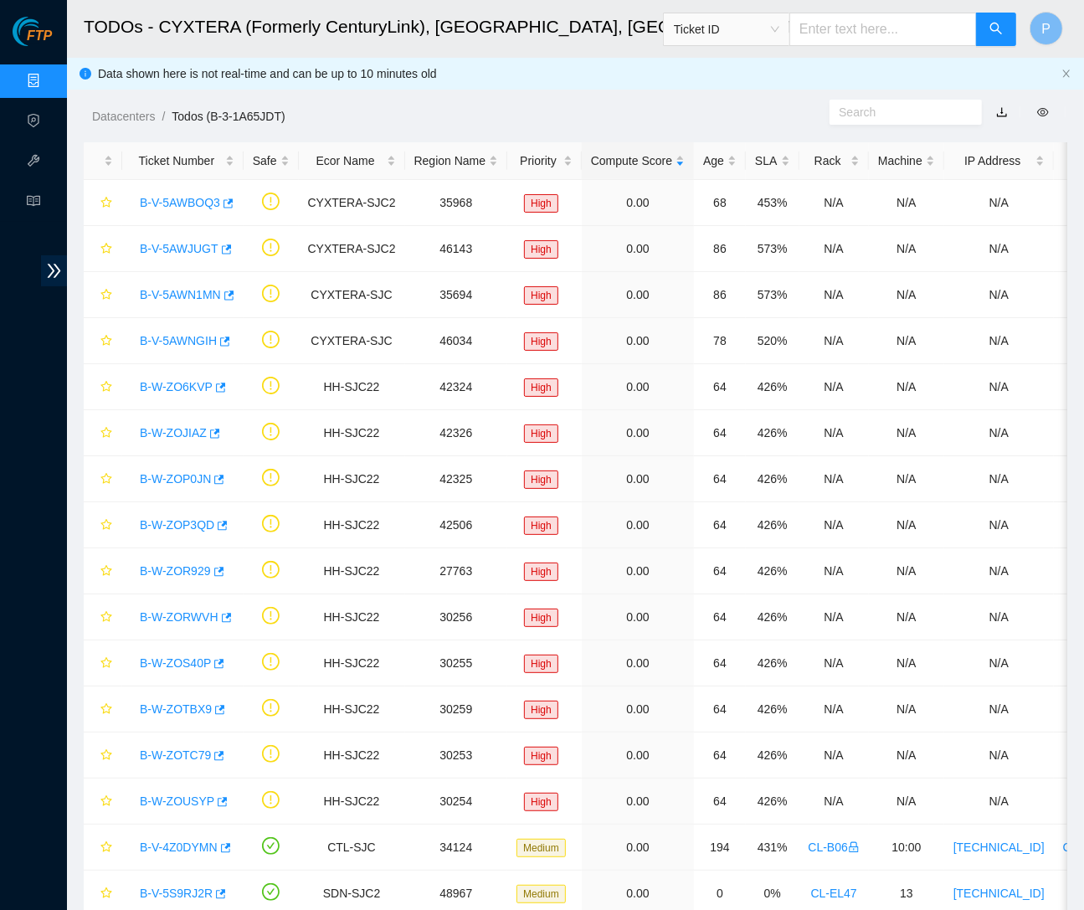
click at [905, 28] on input "text" at bounding box center [882, 29] width 187 height 33
click at [771, 24] on span "Ticket ID" at bounding box center [726, 29] width 105 height 25
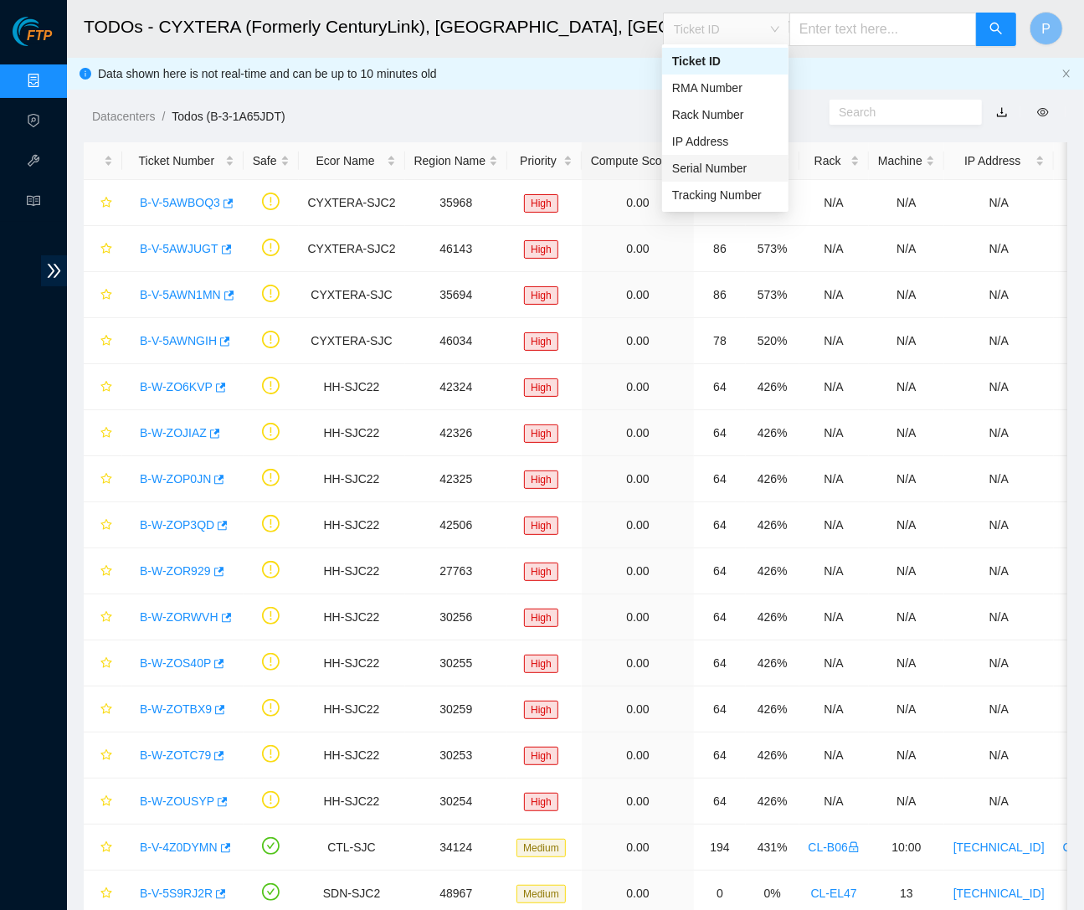
click at [744, 157] on div "Serial Number" at bounding box center [725, 168] width 126 height 27
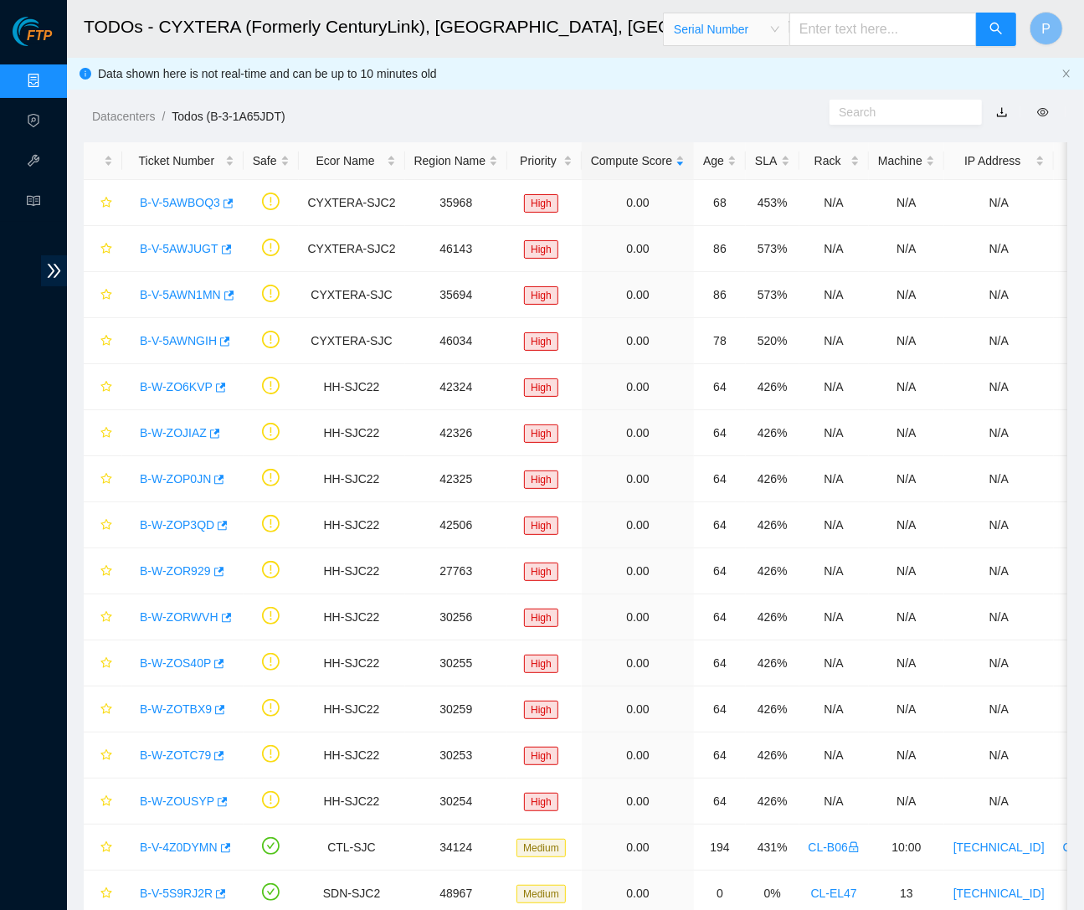
click at [798, 29] on input "text" at bounding box center [882, 29] width 187 height 33
paste input "MX-1915-0124"
type input "MX-1915-0124"
click at [1000, 26] on icon "search" at bounding box center [995, 28] width 13 height 13
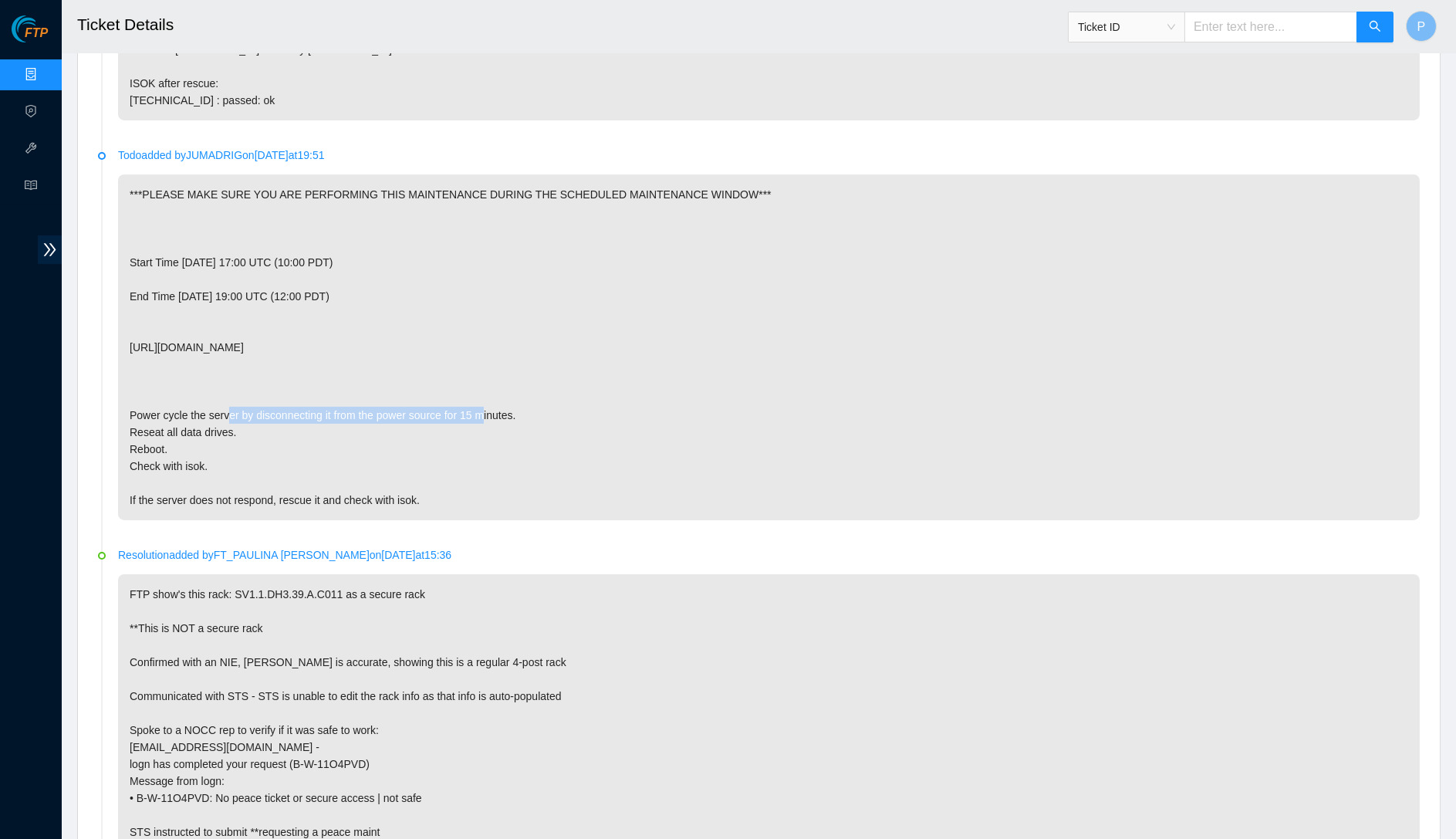
scroll to position [1124, 0]
click at [748, 433] on p "***PLEASE MAKE SURE YOU ARE PERFORMING THIS MAINTENANCE DURING THE SCHEDULED MA…" at bounding box center [769, 347] width 1302 height 346
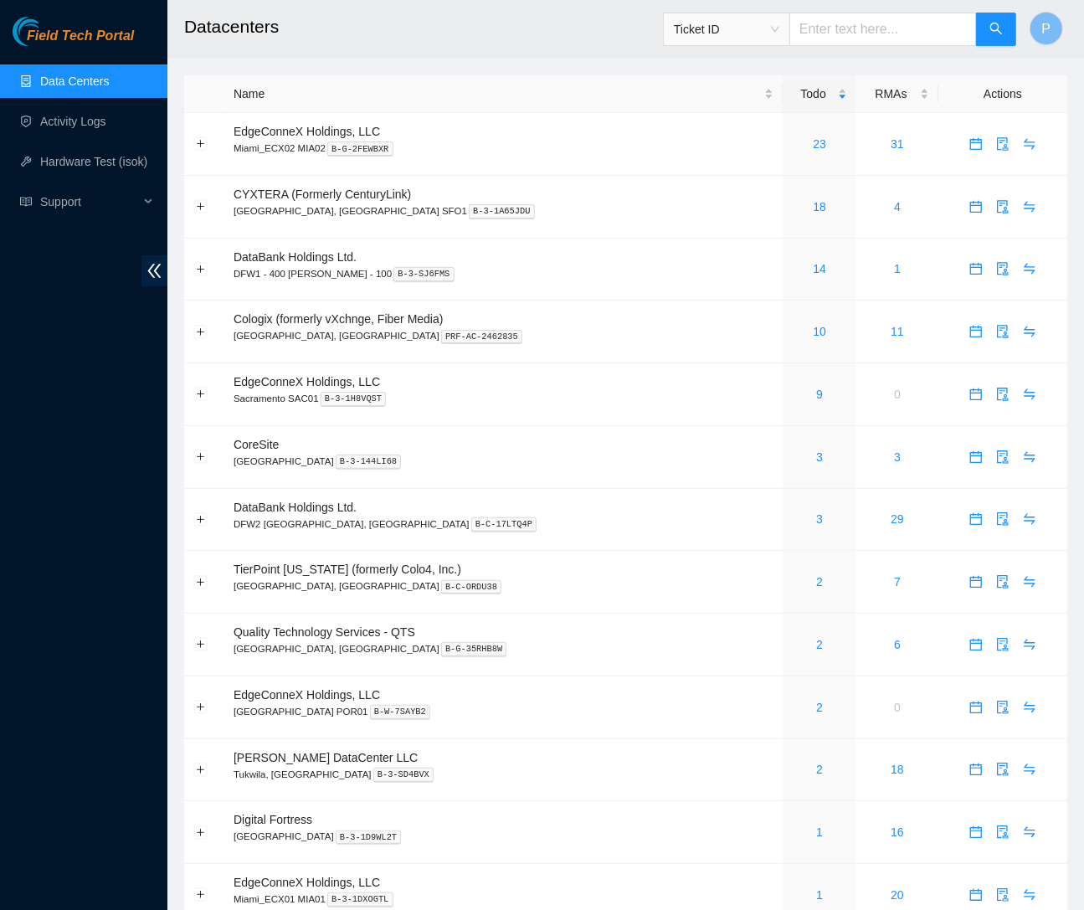
click at [772, 27] on span "Ticket ID" at bounding box center [726, 29] width 105 height 25
click at [750, 159] on div "Serial Number" at bounding box center [725, 168] width 106 height 18
click at [853, 36] on input "text" at bounding box center [882, 29] width 187 height 33
paste input "MX-1915-0124"
type input "MX-1915-0124"
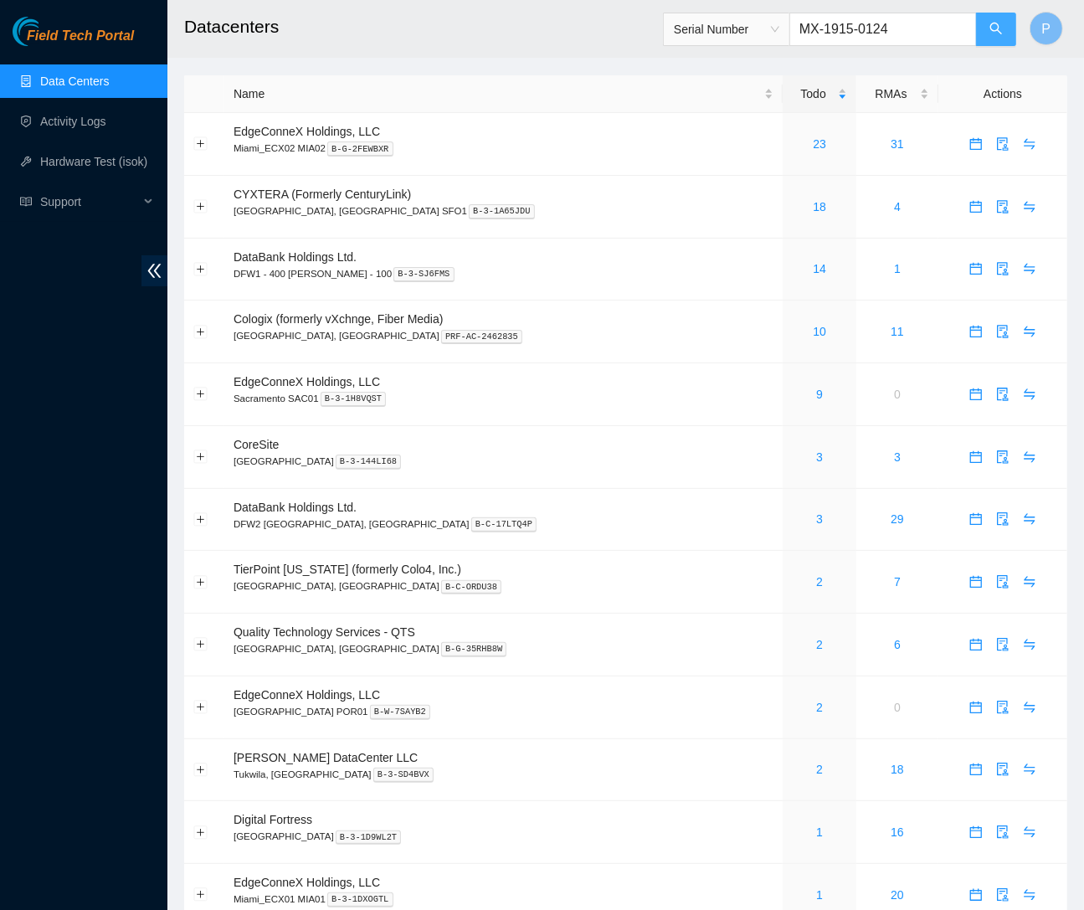
click at [990, 36] on span "search" at bounding box center [995, 30] width 13 height 16
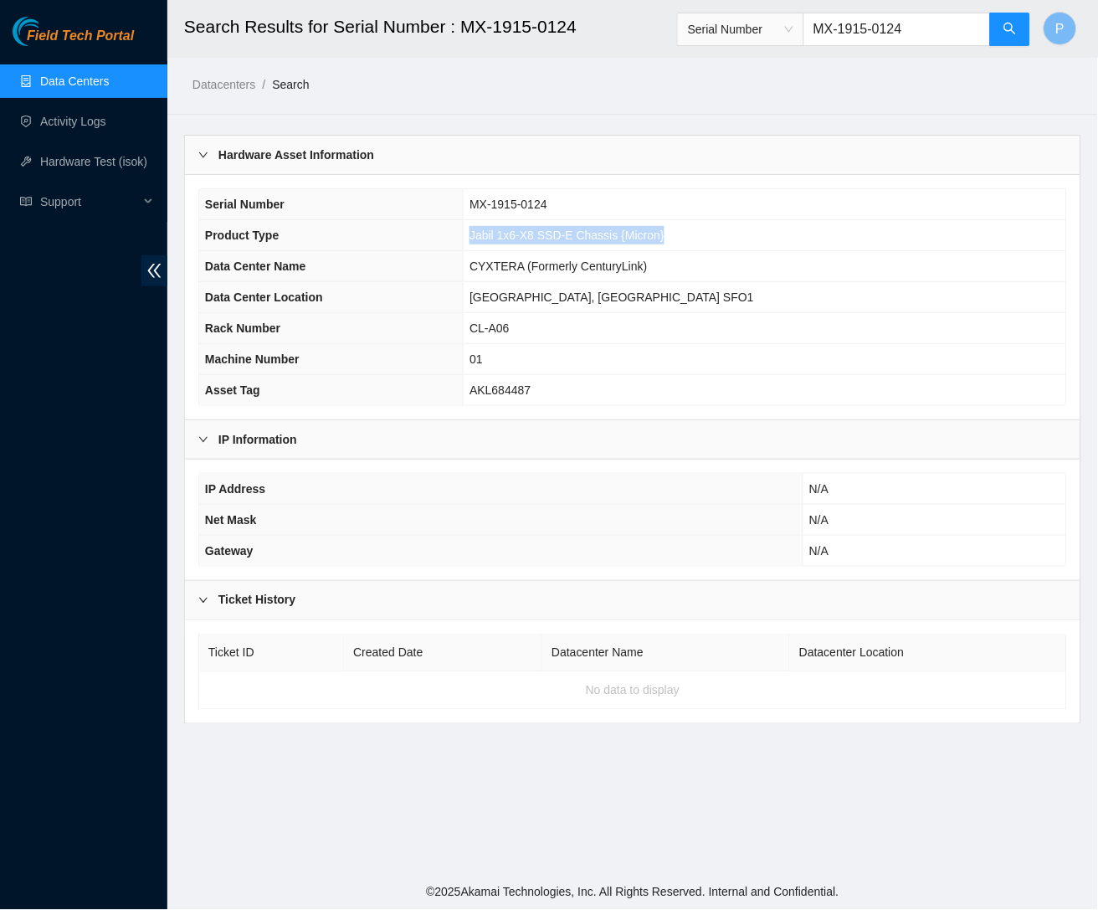
drag, startPoint x: 771, startPoint y: 233, endPoint x: 561, endPoint y: 223, distance: 211.1
click at [561, 223] on td "Jabil 1x6-X8 SSD-E Chassis {Micron}" at bounding box center [765, 235] width 602 height 31
copy span "Jabil 1x6-X8 SSD-E Chassis {Micron}"
click at [877, 23] on input "MX-1915-0124" at bounding box center [896, 29] width 187 height 33
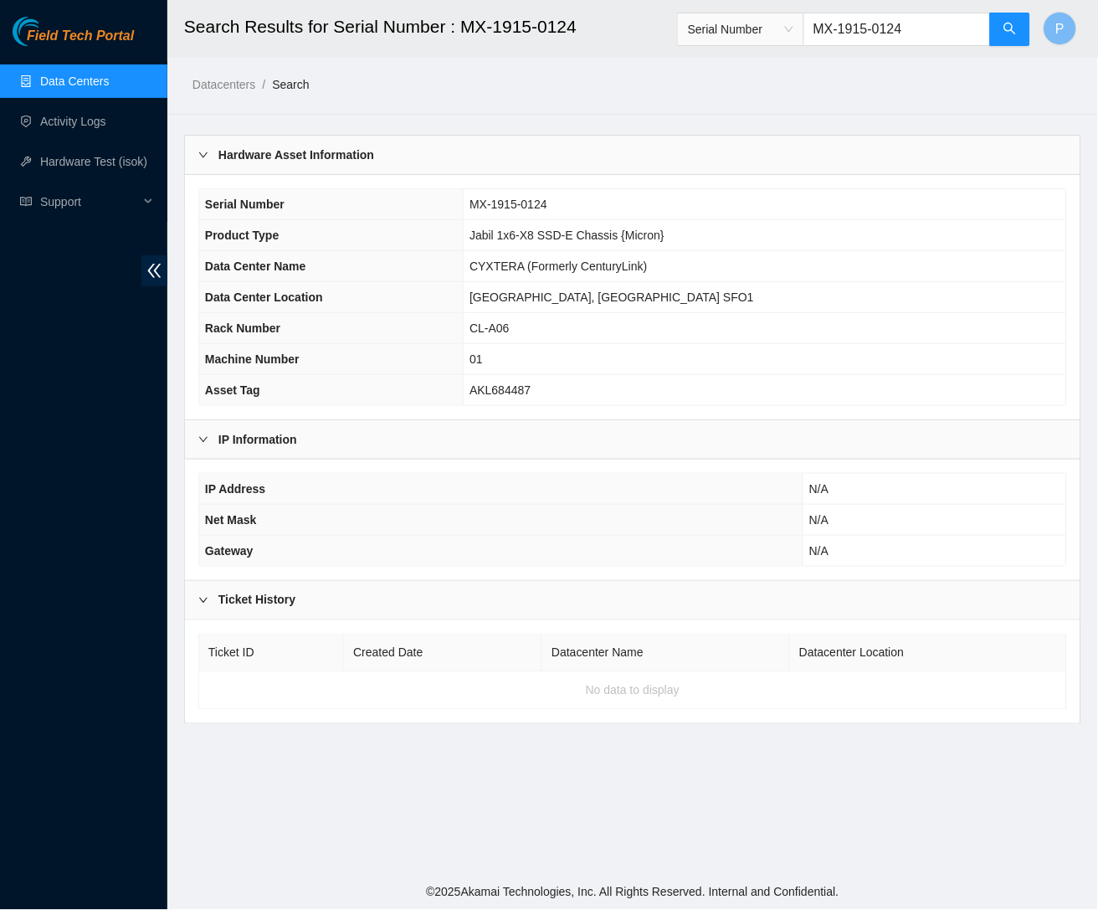
click at [884, 21] on input "MX-1915-0124" at bounding box center [896, 29] width 187 height 33
click at [885, 21] on input "MX-1915-0124" at bounding box center [896, 29] width 187 height 33
click at [885, 23] on input "MX-1915-0124" at bounding box center [896, 29] width 187 height 33
click at [886, 23] on input "MX-1915-0124" at bounding box center [896, 29] width 187 height 33
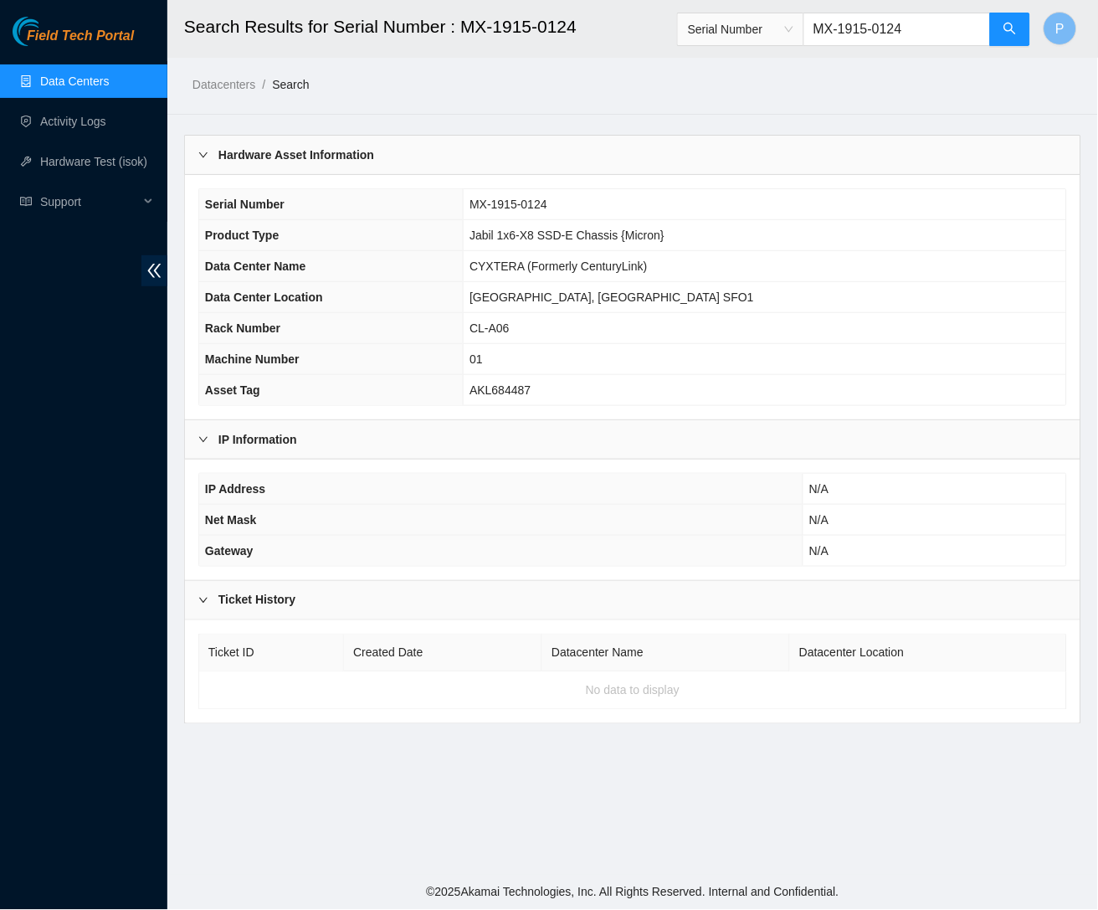
click at [949, 31] on input "MX-1915-0124" at bounding box center [896, 29] width 187 height 33
paste input "2017-1483"
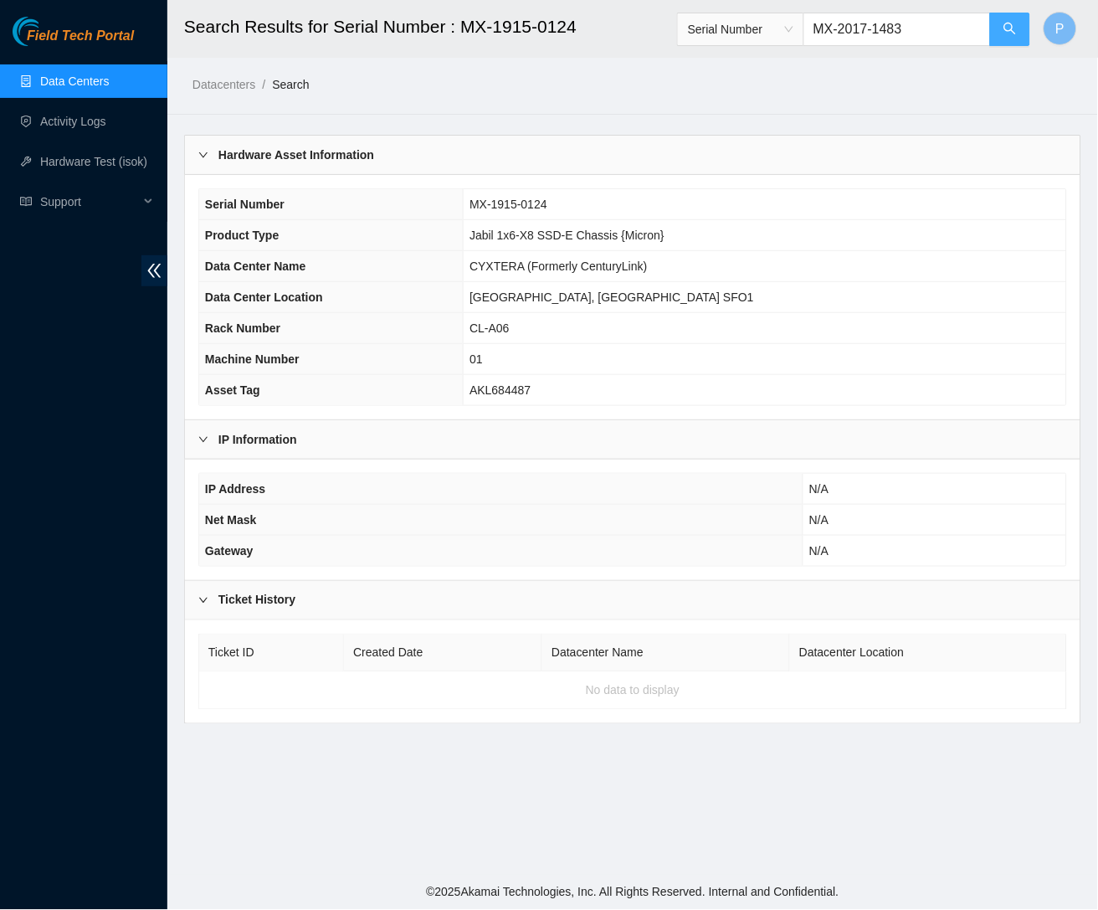
click at [1002, 35] on button "button" at bounding box center [1010, 29] width 40 height 33
drag, startPoint x: 815, startPoint y: 237, endPoint x: 527, endPoint y: 231, distance: 287.9
click at [527, 231] on td "Jabil 1x6-X8 SSD-E Chassis {Samsung}" at bounding box center [765, 235] width 602 height 31
copy span "Jabil 1x6-X8 SSD-E Chassis {Samsung}"
click at [923, 26] on input "MX-2017-1483" at bounding box center [896, 29] width 187 height 33
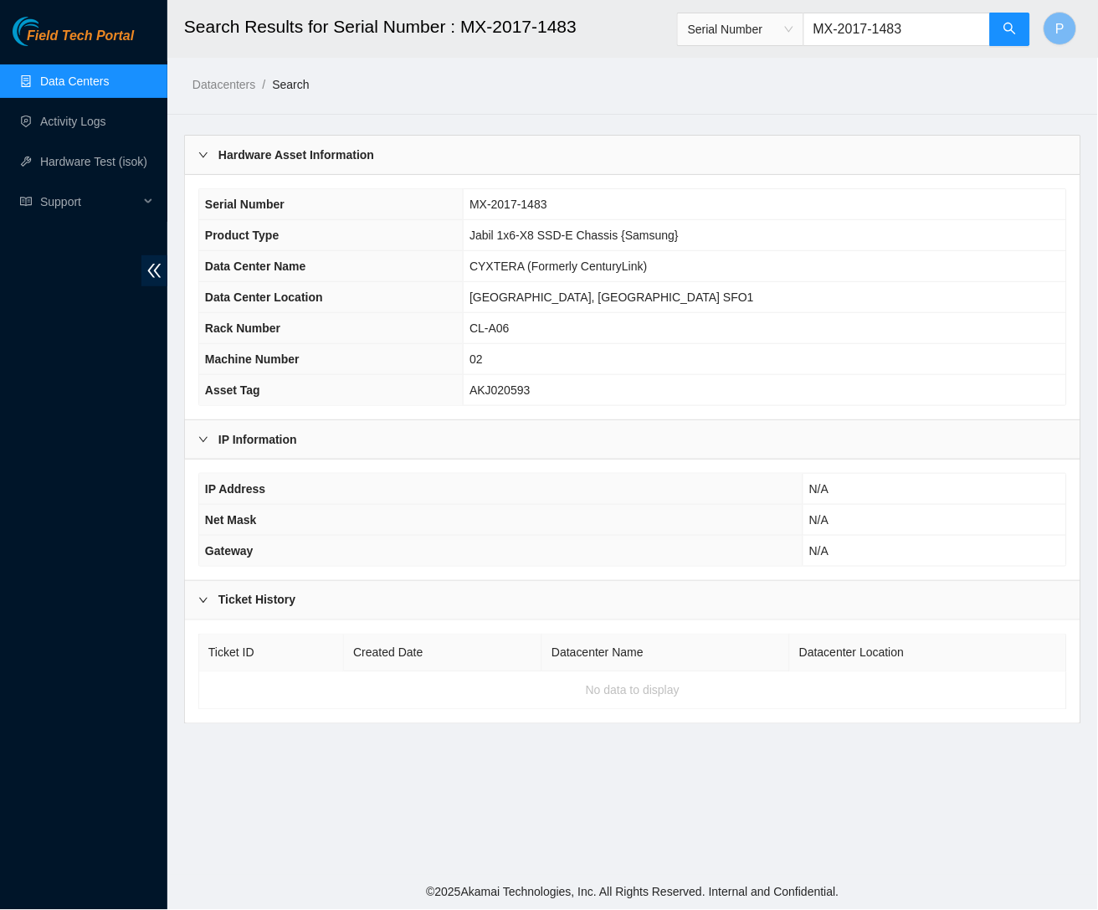
drag, startPoint x: 923, startPoint y: 26, endPoint x: 811, endPoint y: 20, distance: 112.3
click at [811, 20] on input "MX-2017-1483" at bounding box center [896, 29] width 187 height 33
paste input "1915-0135"
click at [1002, 35] on button "button" at bounding box center [1010, 29] width 40 height 33
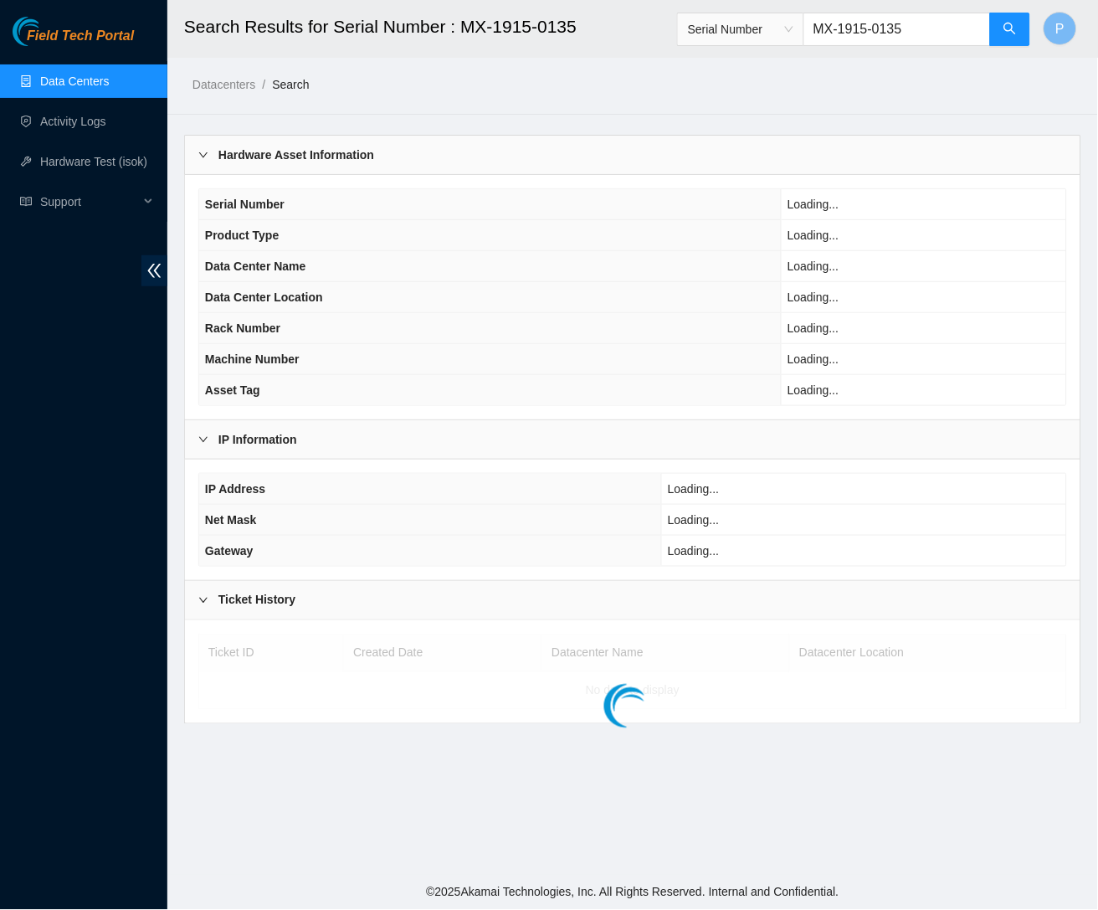
drag, startPoint x: 922, startPoint y: 28, endPoint x: 843, endPoint y: 26, distance: 79.5
click at [789, 16] on span "Serial Number MX-1915-0135" at bounding box center [854, 29] width 354 height 33
paste input "093"
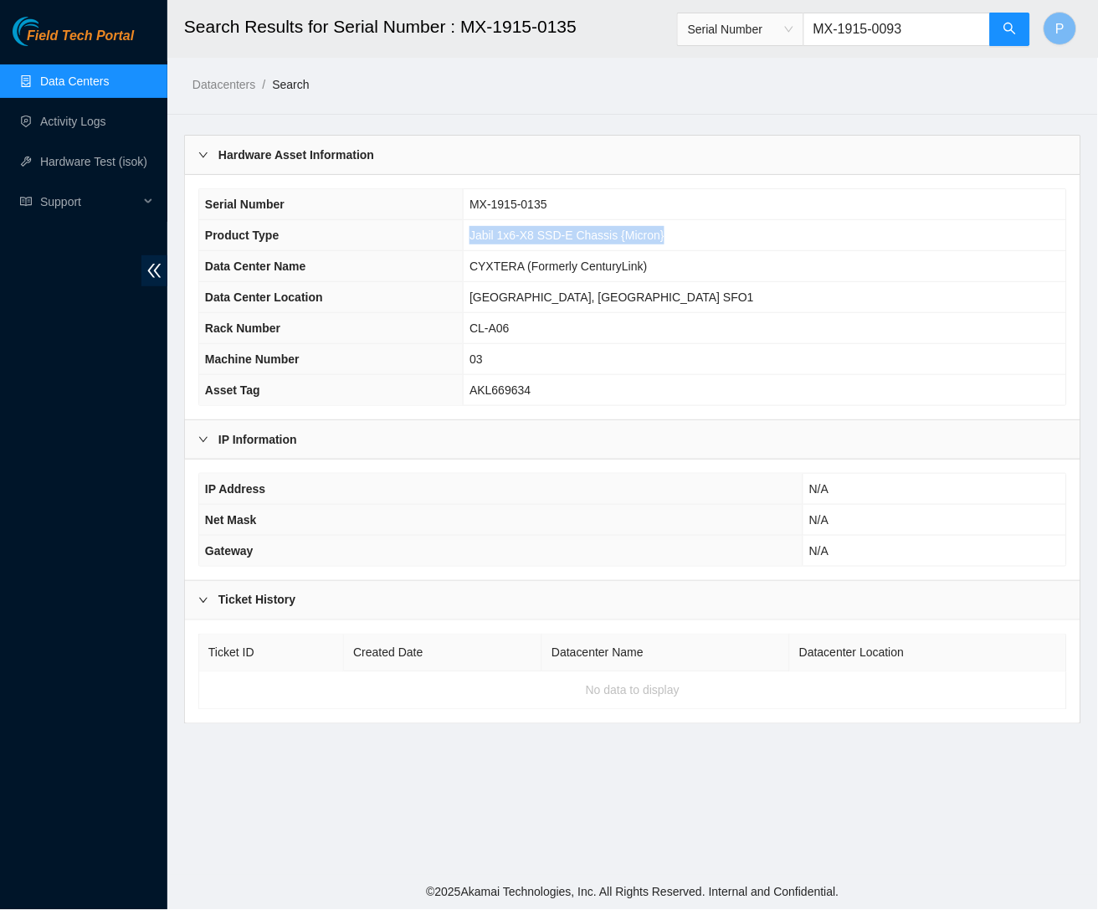
drag, startPoint x: 765, startPoint y: 227, endPoint x: 534, endPoint y: 230, distance: 231.0
click at [534, 230] on td "Jabil 1x6-X8 SSD-E Chassis {Micron}" at bounding box center [765, 235] width 602 height 31
copy span "Jabil 1x6-X8 SSD-E Chassis {Micron}"
click at [997, 32] on button "button" at bounding box center [1010, 29] width 40 height 33
drag, startPoint x: 925, startPoint y: 27, endPoint x: 812, endPoint y: 27, distance: 112.1
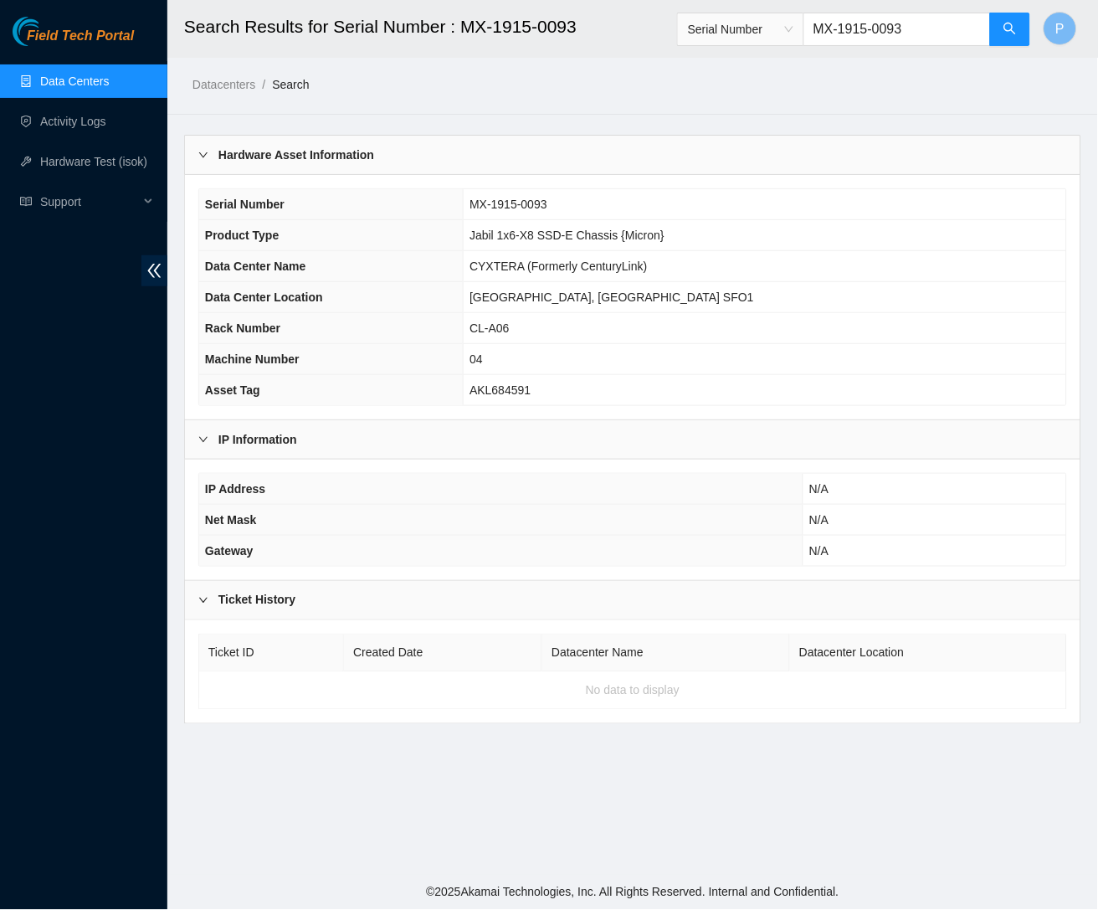
click at [762, 30] on span "Serial Number MX-1915-0093" at bounding box center [854, 29] width 354 height 33
paste input "128"
drag, startPoint x: 746, startPoint y: 240, endPoint x: 530, endPoint y: 228, distance: 216.2
click at [530, 228] on tr "Product Type Jabil 1x6-X8 SSD-E Chassis {Micron}" at bounding box center [632, 235] width 867 height 31
drag, startPoint x: 564, startPoint y: 228, endPoint x: 634, endPoint y: 230, distance: 70.3
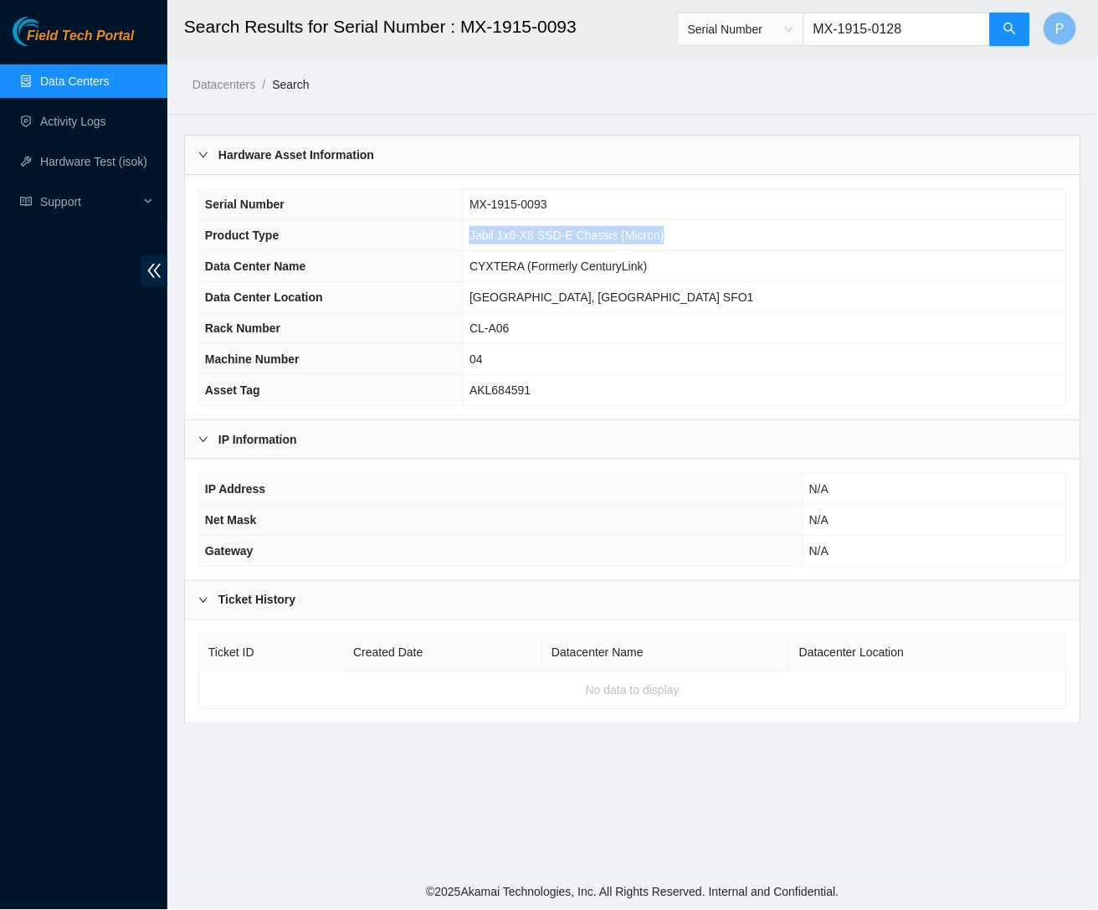
click at [565, 228] on span "Jabil 1x6-X8 SSD-E Chassis {Micron}" at bounding box center [566, 234] width 195 height 13
drag, startPoint x: 767, startPoint y: 226, endPoint x: 540, endPoint y: 229, distance: 227.6
click at [541, 230] on td "Jabil 1x6-X8 SSD-E Chassis {Micron}" at bounding box center [765, 235] width 602 height 31
click at [1000, 25] on button "button" at bounding box center [1010, 29] width 40 height 33
drag, startPoint x: 930, startPoint y: 31, endPoint x: 797, endPoint y: 31, distance: 133.9
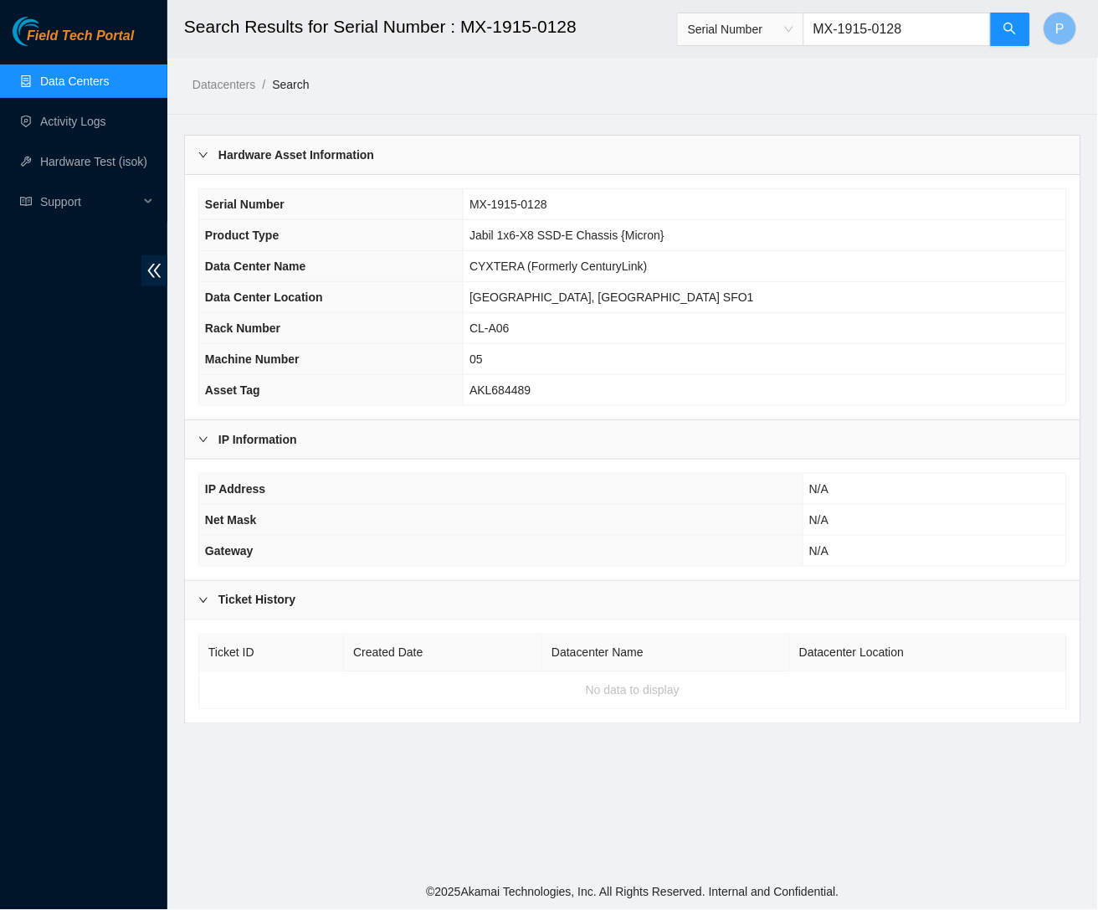
click at [795, 32] on span "Serial Number MX-1915-0128" at bounding box center [854, 29] width 354 height 33
paste input "7"
click at [1023, 32] on button "button" at bounding box center [1010, 29] width 40 height 33
drag, startPoint x: 926, startPoint y: 25, endPoint x: 818, endPoint y: 18, distance: 108.2
click at [818, 18] on input "MX-1915-0127" at bounding box center [896, 29] width 187 height 33
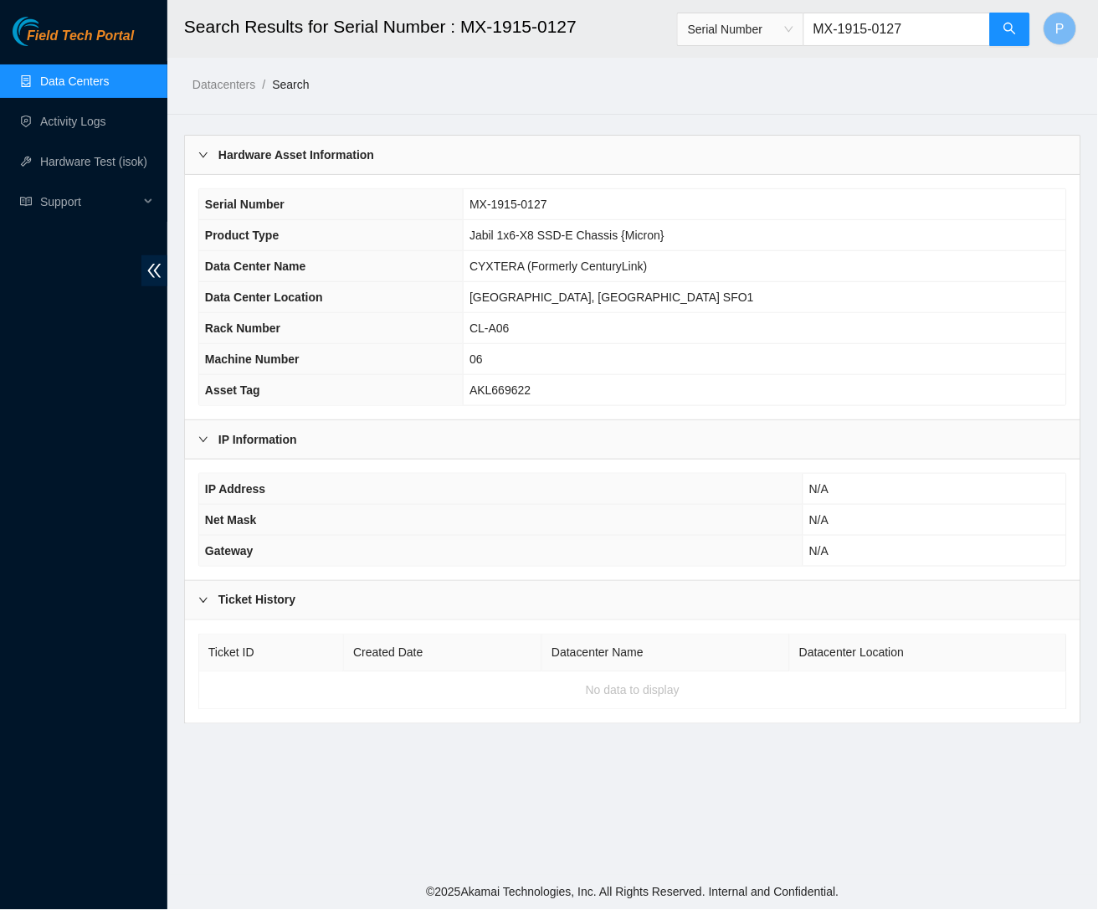
paste input "CT-4190415-00219"
click at [1012, 23] on icon "search" at bounding box center [1009, 28] width 13 height 13
click at [774, 233] on td "[PERSON_NAME] 1x6-X8 SSD-E Chassis {Rev H}" at bounding box center [765, 235] width 602 height 31
drag, startPoint x: 763, startPoint y: 229, endPoint x: 538, endPoint y: 227, distance: 225.1
click at [538, 227] on td "[PERSON_NAME] 1x6-X8 SSD-E Chassis {Rev H}" at bounding box center [765, 235] width 602 height 31
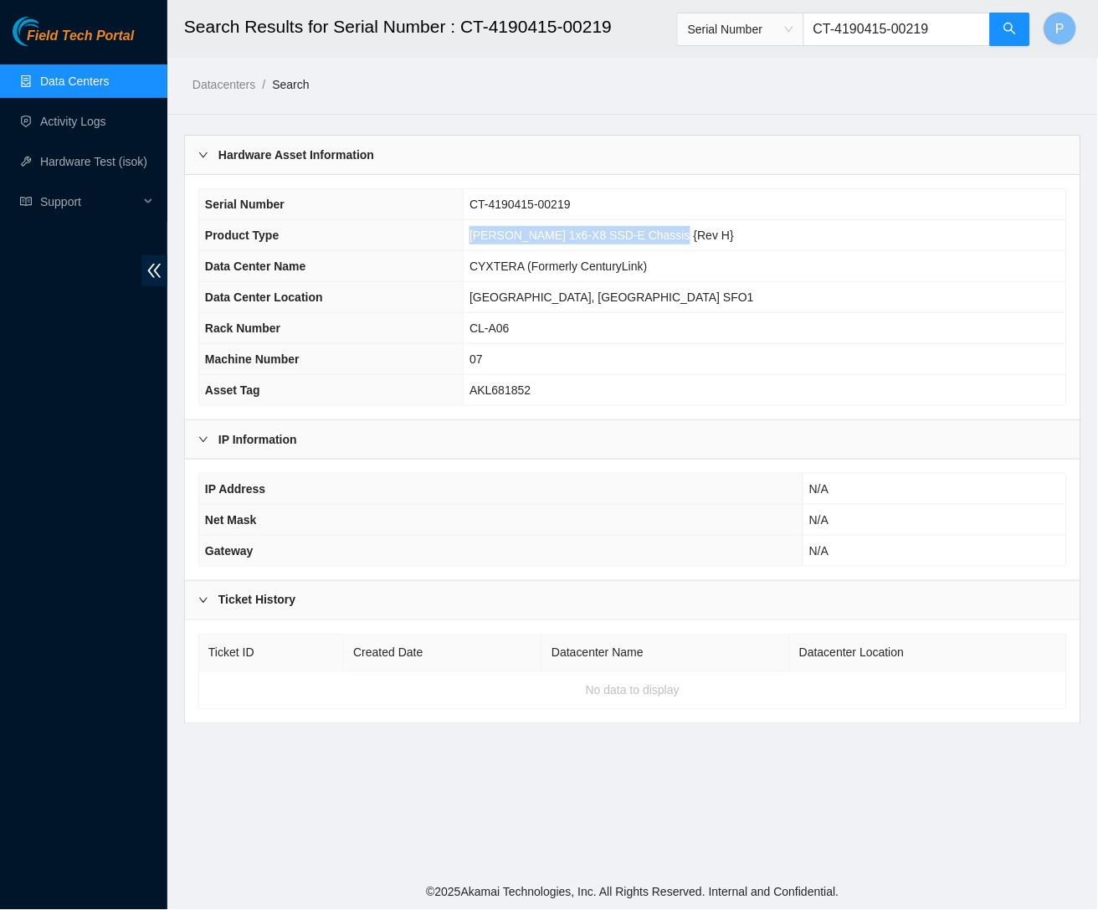
copy span "[PERSON_NAME] 1x6-X8 SSD-E Chassis {Rev H}"
drag, startPoint x: 984, startPoint y: 25, endPoint x: 800, endPoint y: 24, distance: 184.1
click at [800, 24] on span "Serial Number CT-4190415-00219" at bounding box center [854, 29] width 354 height 33
click at [976, 25] on input "CT-4190415-00219" at bounding box center [896, 29] width 187 height 33
click at [960, 24] on input "CT-4190415-00219" at bounding box center [896, 29] width 187 height 33
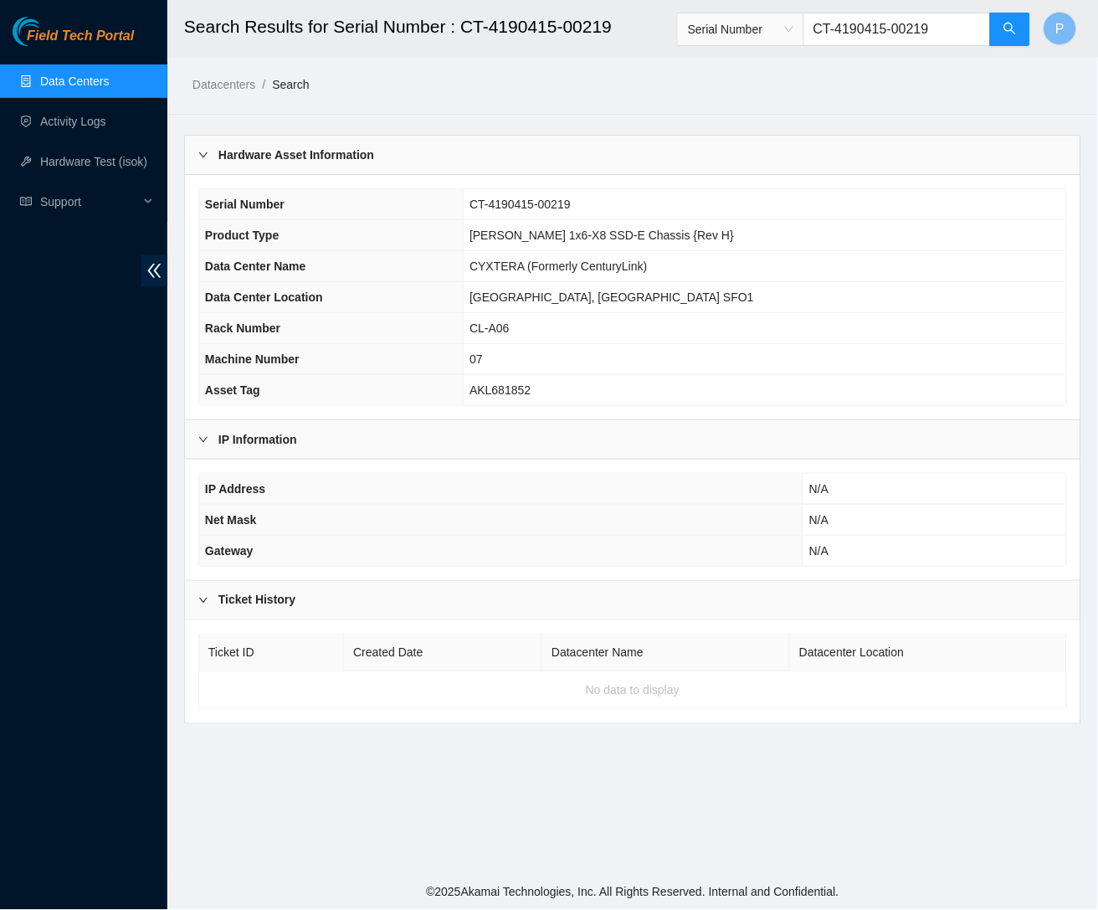
click at [961, 24] on input "CT-4190415-00219" at bounding box center [896, 29] width 187 height 33
click at [950, 28] on input "CT-4190415-00219" at bounding box center [896, 29] width 187 height 33
drag, startPoint x: 953, startPoint y: 27, endPoint x: 813, endPoint y: 20, distance: 139.9
click at [813, 20] on input "CT-4190415-00219" at bounding box center [896, 29] width 187 height 33
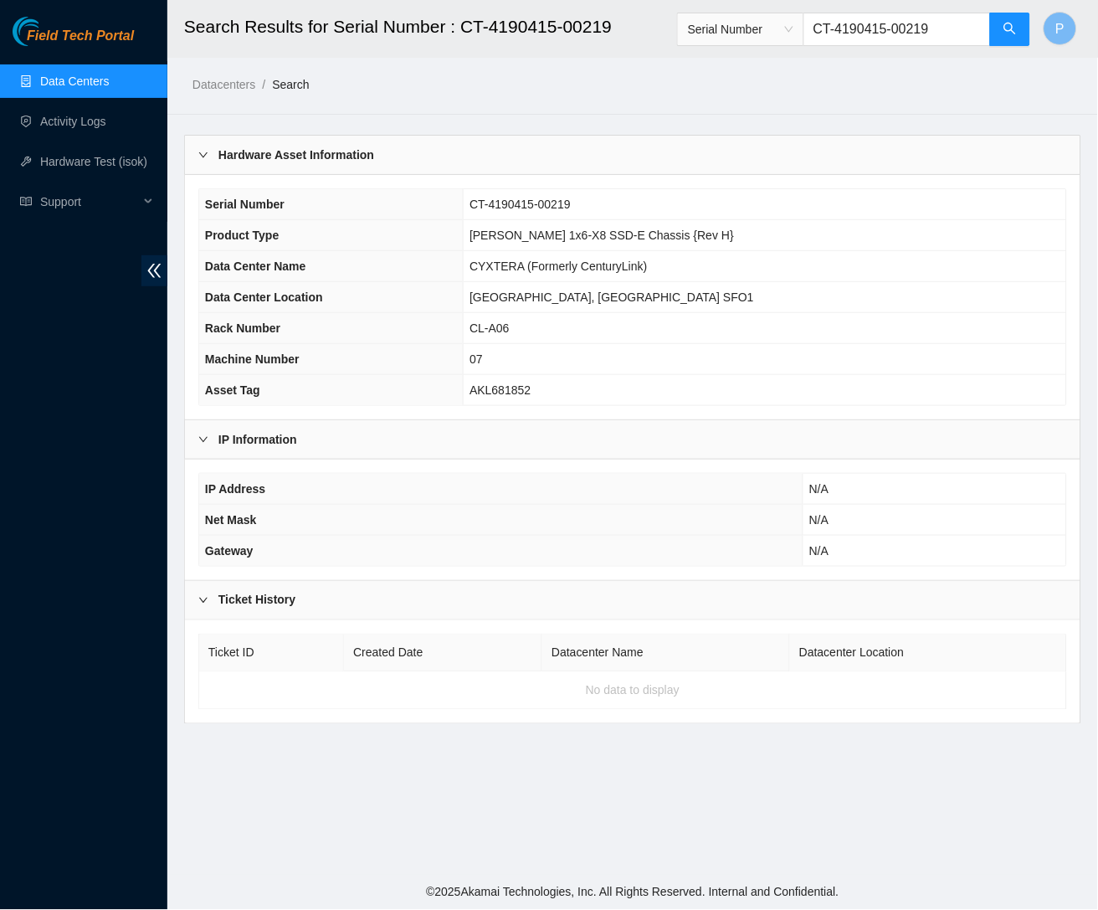
paste input "MX-1915-0101"
click at [1002, 32] on button "button" at bounding box center [1010, 29] width 40 height 33
drag, startPoint x: 927, startPoint y: 21, endPoint x: 784, endPoint y: 19, distance: 143.1
click at [734, 30] on span "Serial Number MX-1915-0101" at bounding box center [854, 29] width 354 height 33
drag, startPoint x: 918, startPoint y: 27, endPoint x: 855, endPoint y: 25, distance: 62.8
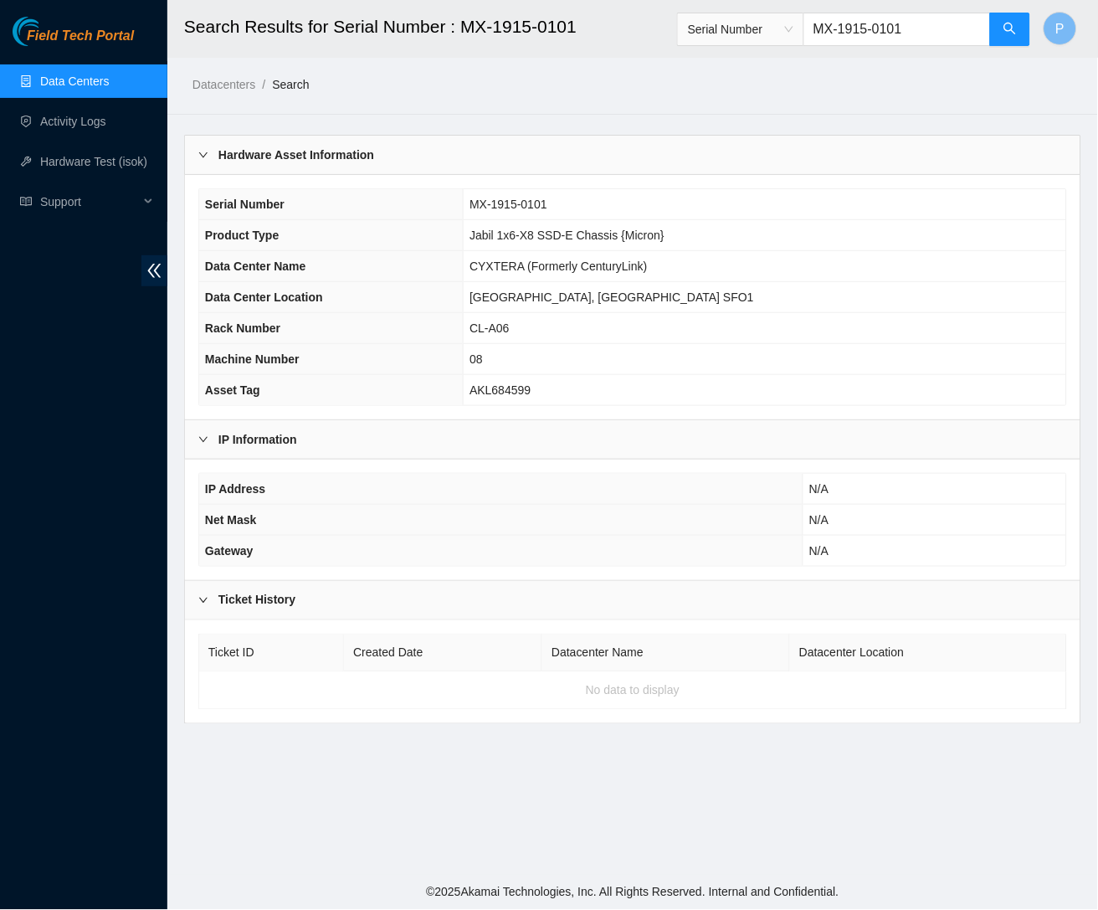
click at [797, 23] on span "Serial Number MX-1915-0101" at bounding box center [854, 29] width 354 height 33
paste input "CT-4190415-00239"
click at [1016, 27] on icon "search" at bounding box center [1009, 28] width 13 height 13
drag, startPoint x: 781, startPoint y: 235, endPoint x: 538, endPoint y: 228, distance: 243.6
click at [538, 228] on td "[PERSON_NAME] 1x6-X8 SSD-E Chassis {Rev H}" at bounding box center [765, 235] width 602 height 31
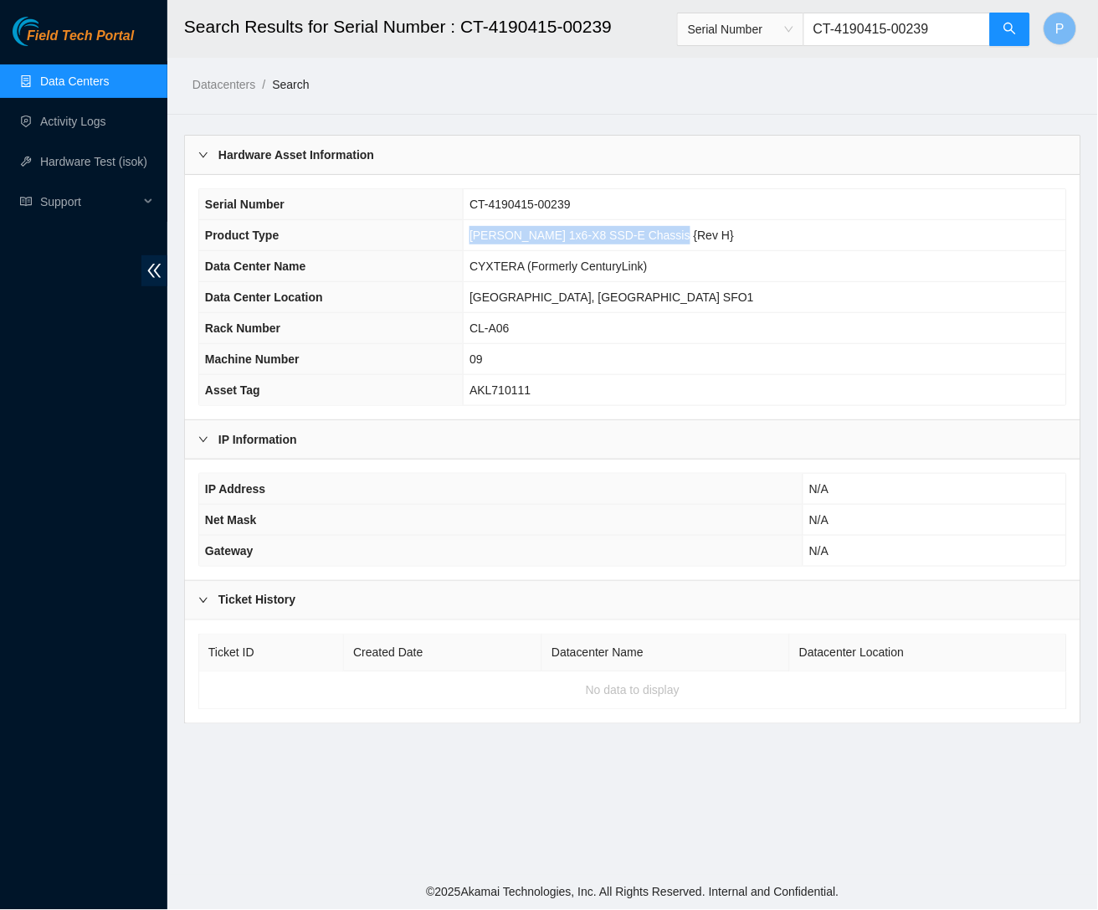
copy span "[PERSON_NAME] 1x6-X8 SSD-E Chassis {Rev H}"
click at [627, 313] on td "CL-A06" at bounding box center [765, 328] width 602 height 31
drag, startPoint x: 955, startPoint y: 24, endPoint x: 812, endPoint y: 24, distance: 142.2
click at [812, 24] on input "CT-4190415-00239" at bounding box center [896, 29] width 187 height 33
paste input "88"
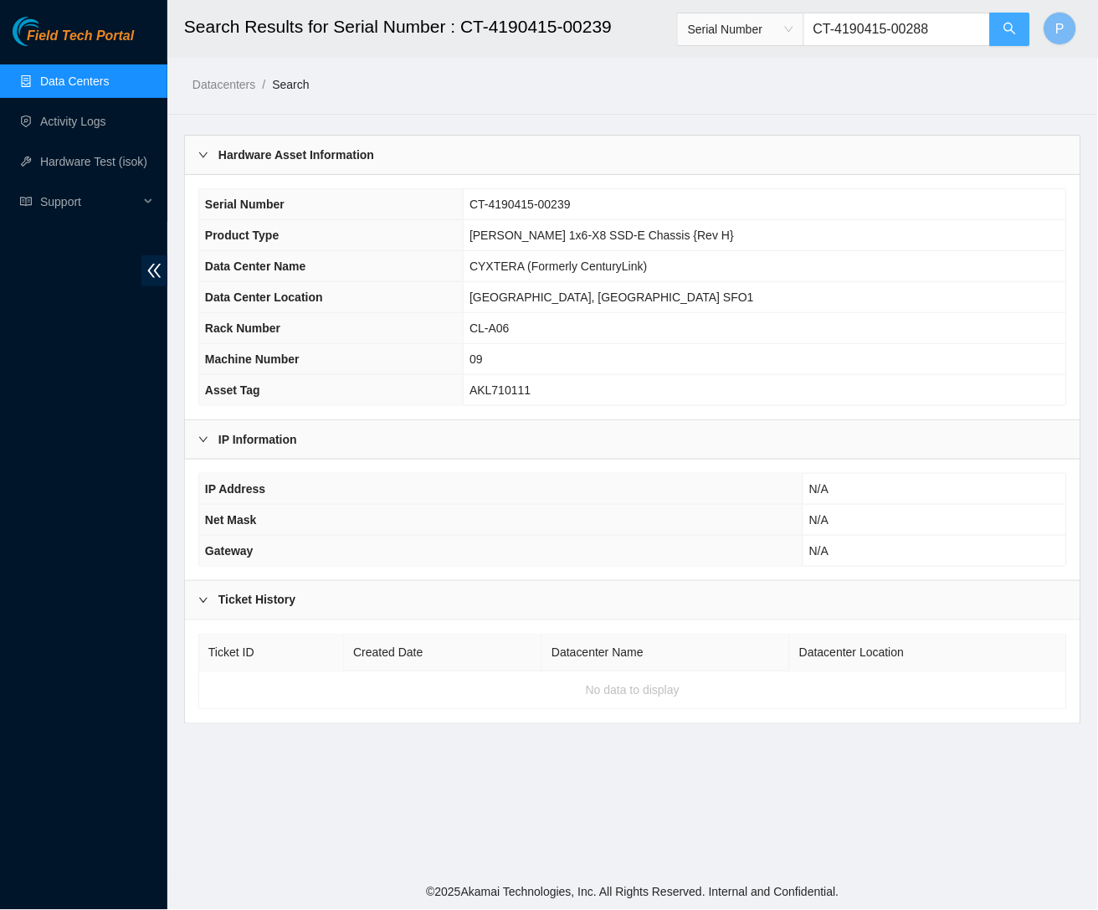
click at [1001, 34] on button "button" at bounding box center [1010, 29] width 40 height 33
click at [154, 269] on icon "double-left" at bounding box center [154, 271] width 13 height 14
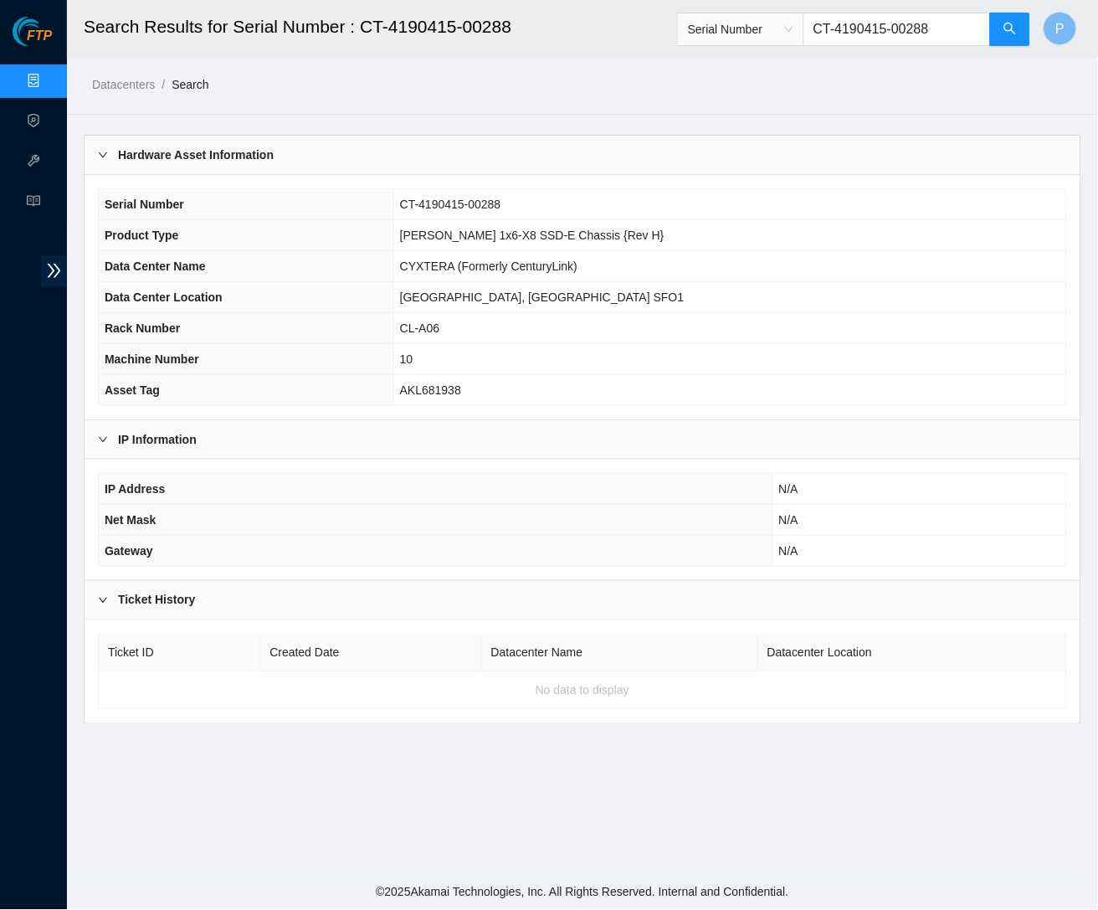
click at [577, 264] on span "CYXTERA (Formerly CenturyLink)" at bounding box center [488, 265] width 177 height 13
drag, startPoint x: 695, startPoint y: 231, endPoint x: 480, endPoint y: 228, distance: 215.1
click at [480, 228] on td "[PERSON_NAME] 1x6-X8 SSD-E Chassis {Rev H}" at bounding box center [729, 235] width 673 height 31
copy span "[PERSON_NAME] 1x6-X8 SSD-E Chassis {Rev H}"
click at [695, 233] on td "[PERSON_NAME] 1x6-X8 SSD-E Chassis {Rev H}" at bounding box center [729, 235] width 673 height 31
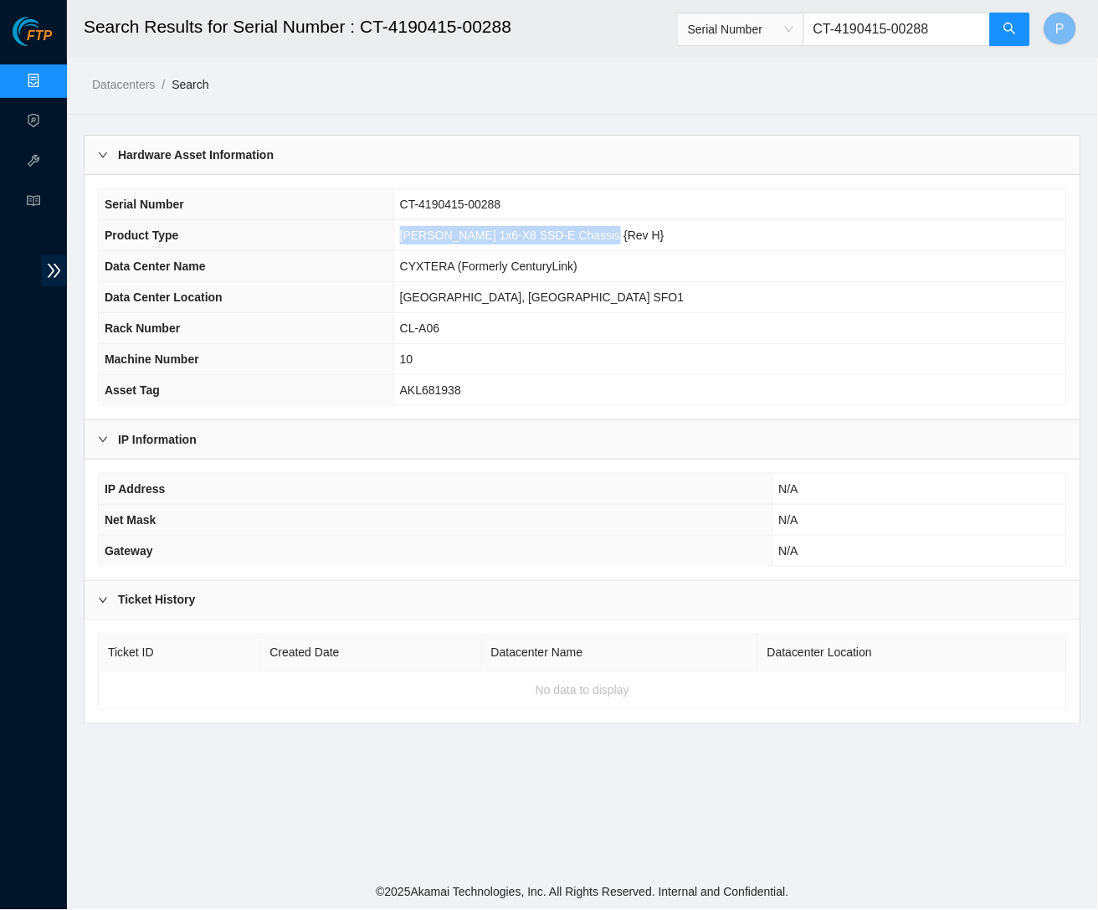
drag, startPoint x: 684, startPoint y: 228, endPoint x: 478, endPoint y: 228, distance: 206.7
click at [478, 228] on td "[PERSON_NAME] 1x6-X8 SSD-E Chassis {Rev H}" at bounding box center [729, 235] width 673 height 31
copy span "[PERSON_NAME] 1x6-X8 SSD-E Chassis {Rev H}"
drag, startPoint x: 1077, startPoint y: 165, endPoint x: 956, endPoint y: 32, distance: 180.1
click at [956, 34] on input "CT-4190415-00288" at bounding box center [896, 29] width 187 height 33
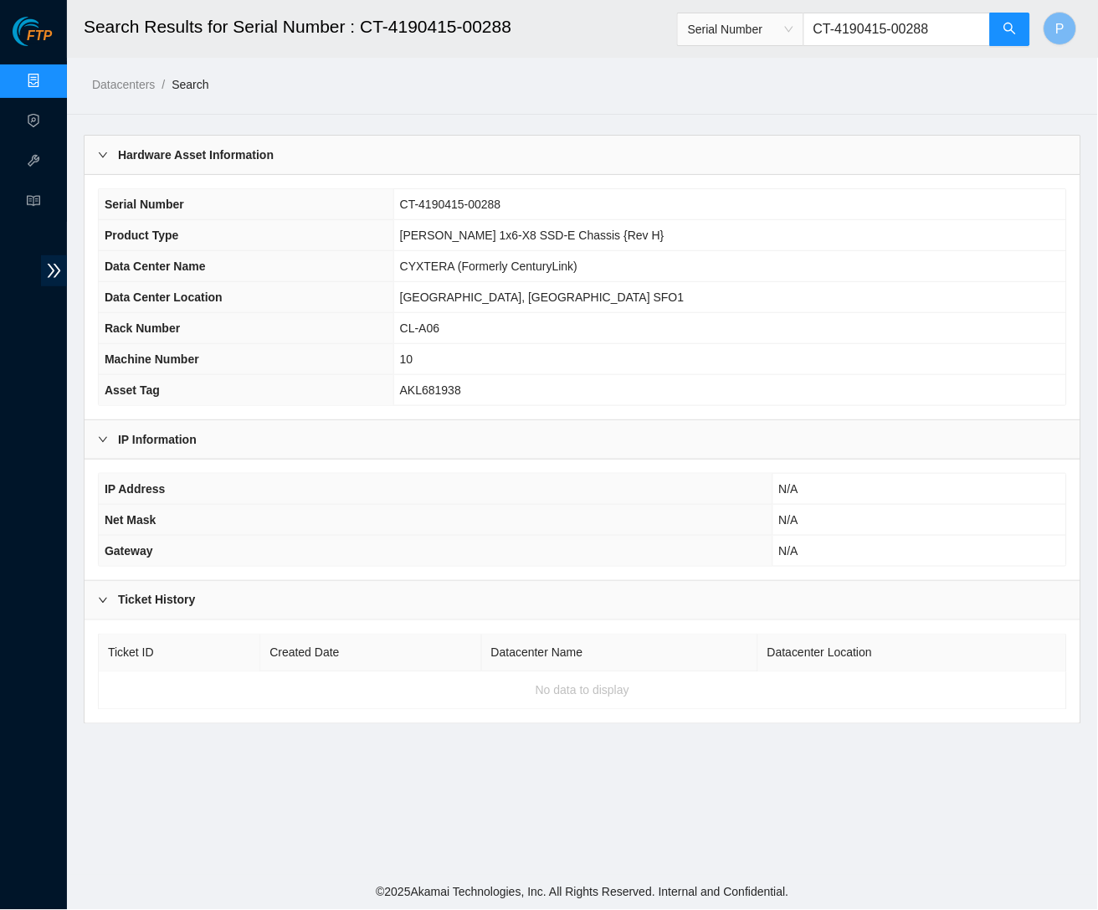
click at [953, 29] on input "CT-4190415-00288" at bounding box center [896, 29] width 187 height 33
click at [953, 27] on input "CT-4190415-00288" at bounding box center [896, 29] width 187 height 33
click at [953, 26] on input "CT-4190415-00288" at bounding box center [896, 29] width 187 height 33
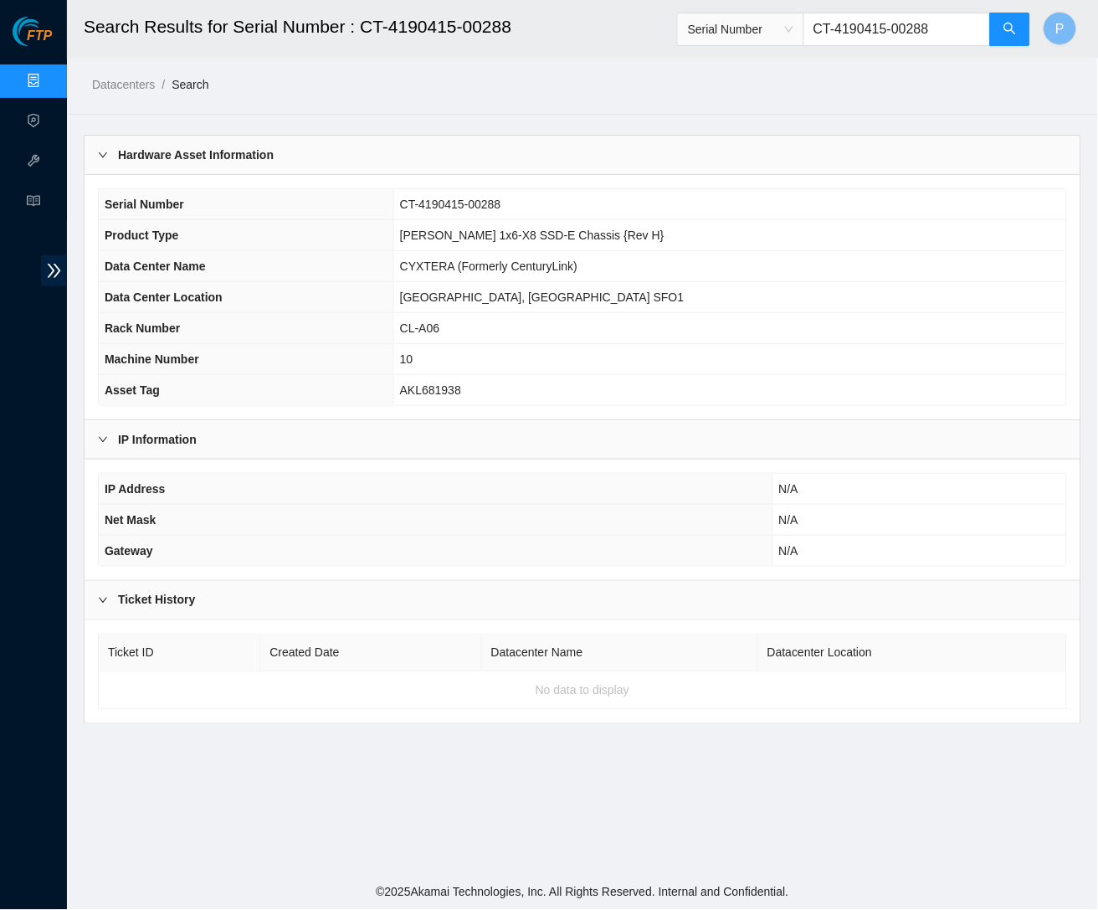
click at [953, 26] on input "CT-4190415-00288" at bounding box center [896, 29] width 187 height 33
paste input "MX-1919-0002"
click at [1002, 44] on button "button" at bounding box center [1010, 29] width 40 height 33
type input "MX-1919-0002"
click at [49, 74] on link "Data Centers" at bounding box center [83, 80] width 69 height 13
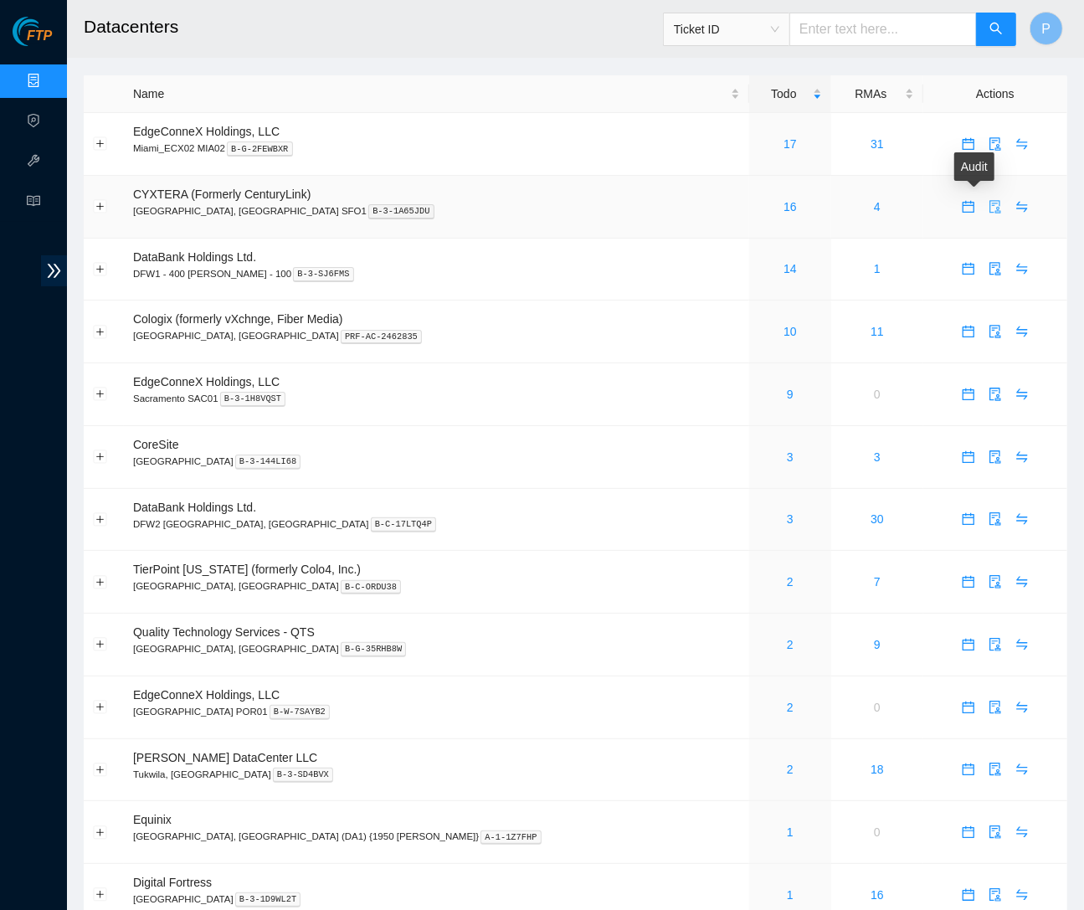
click at [988, 207] on icon "audit" at bounding box center [994, 206] width 13 height 13
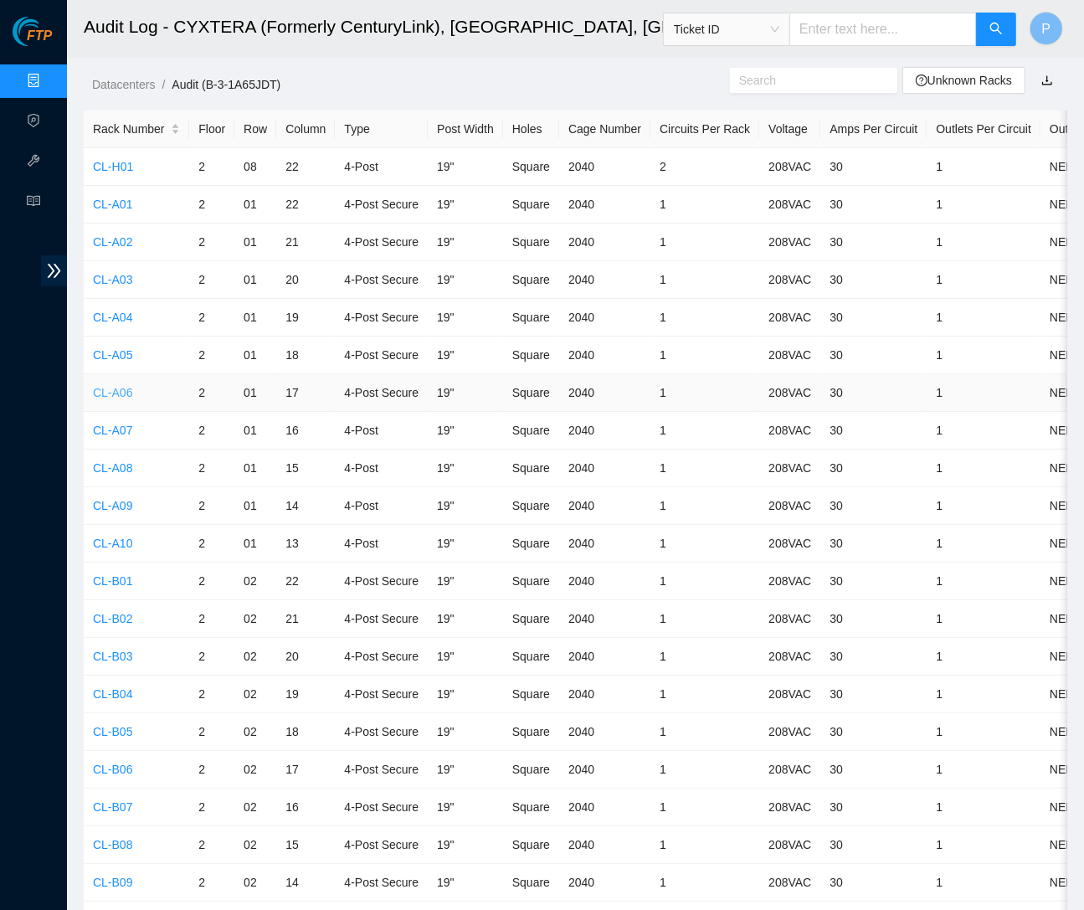
click at [115, 395] on td "CL-A06" at bounding box center [136, 393] width 105 height 38
click at [115, 388] on link "CL-A06" at bounding box center [112, 392] width 39 height 13
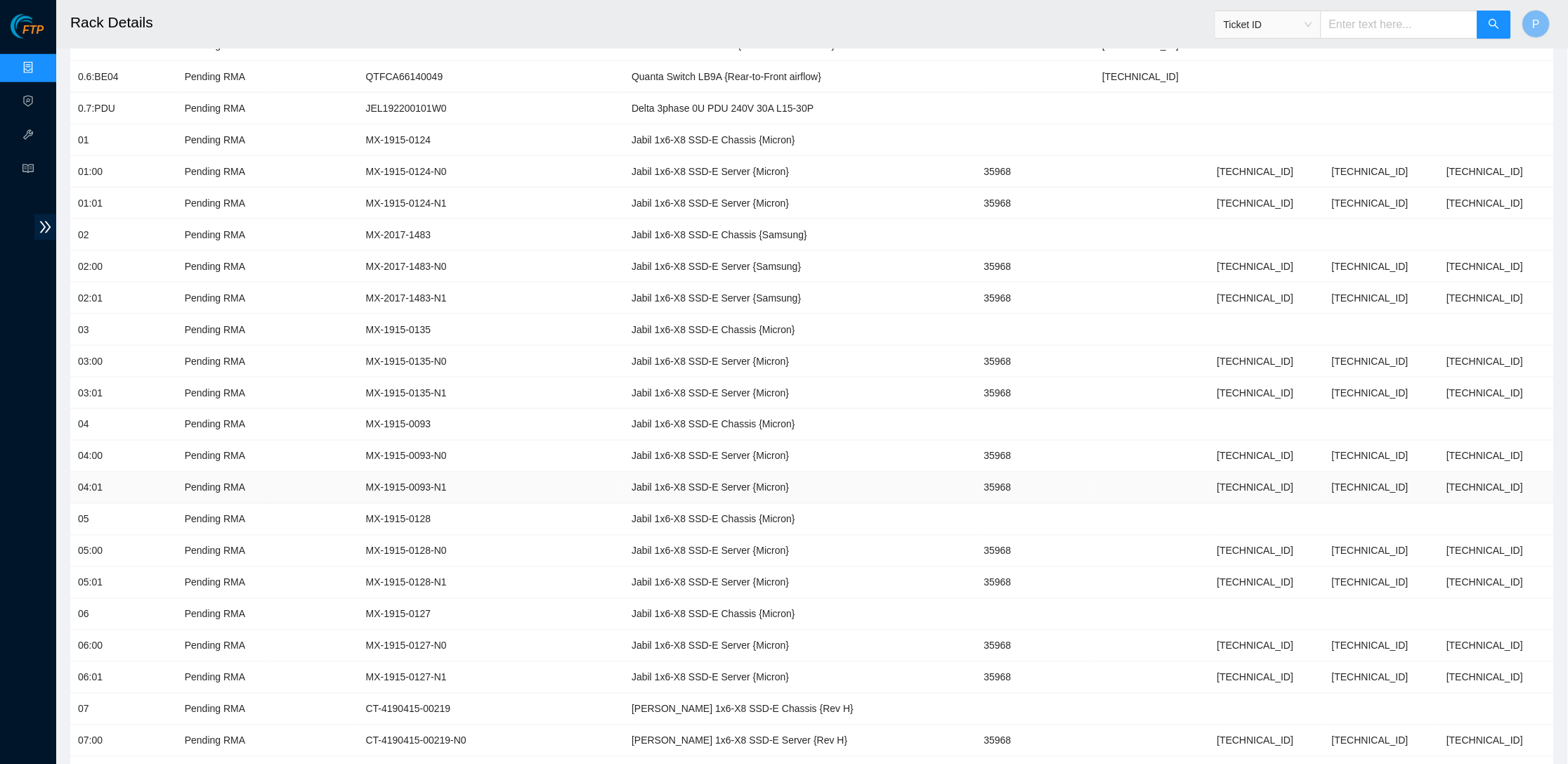
scroll to position [536, 0]
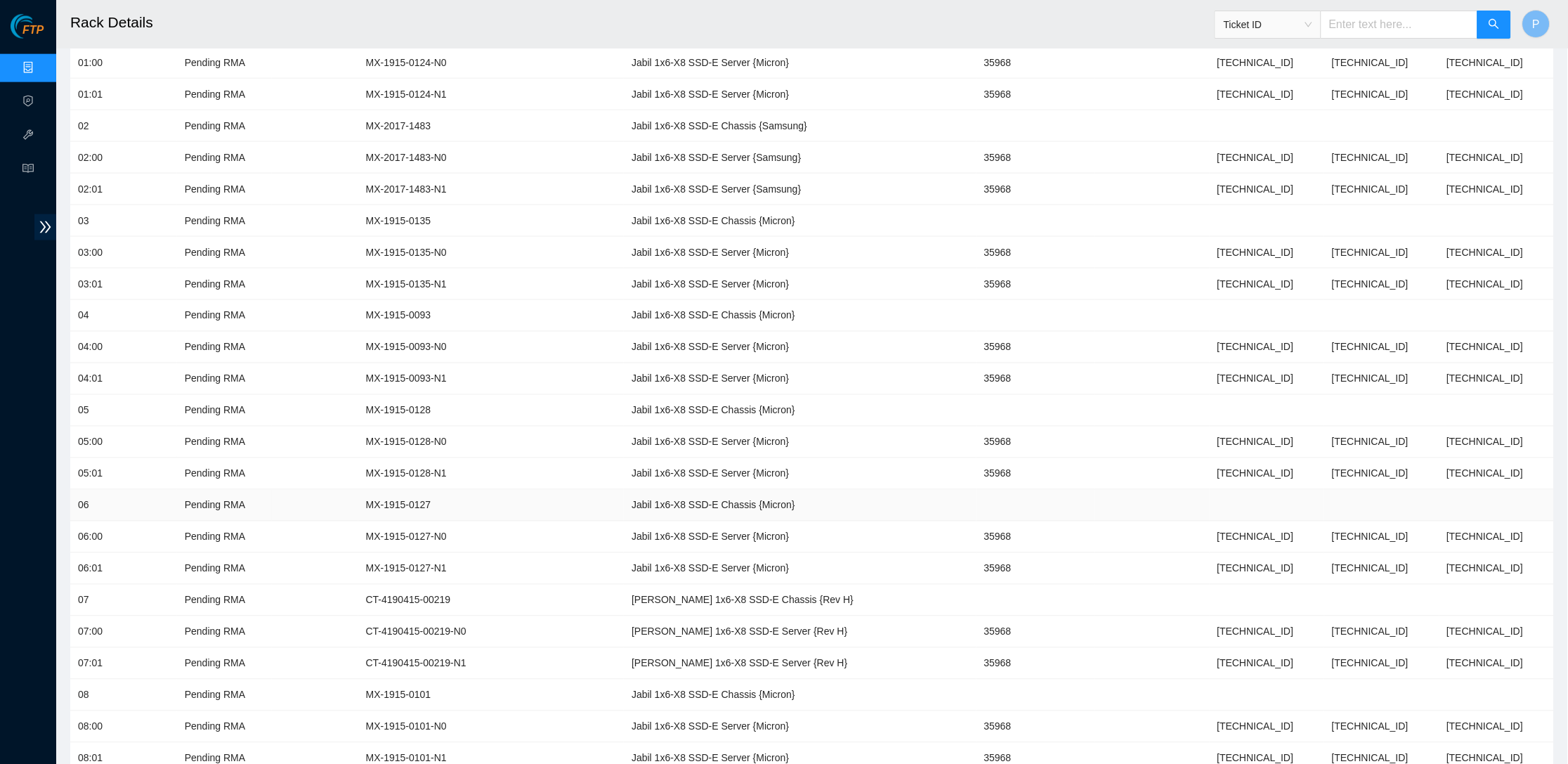
drag, startPoint x: 514, startPoint y: 489, endPoint x: 690, endPoint y: 483, distance: 176.1
click at [690, 489] on tr "06 Pending RMA MX-1915-0127 Jabil 1x6-X8 SSD-E Chassis {Micron}" at bounding box center [812, 505] width 1483 height 32
drag, startPoint x: 397, startPoint y: 583, endPoint x: 404, endPoint y: 582, distance: 7.1
click at [404, 584] on td "CT-4190415-00219" at bounding box center [491, 600] width 266 height 32
drag, startPoint x: 518, startPoint y: 387, endPoint x: 773, endPoint y: 399, distance: 255.3
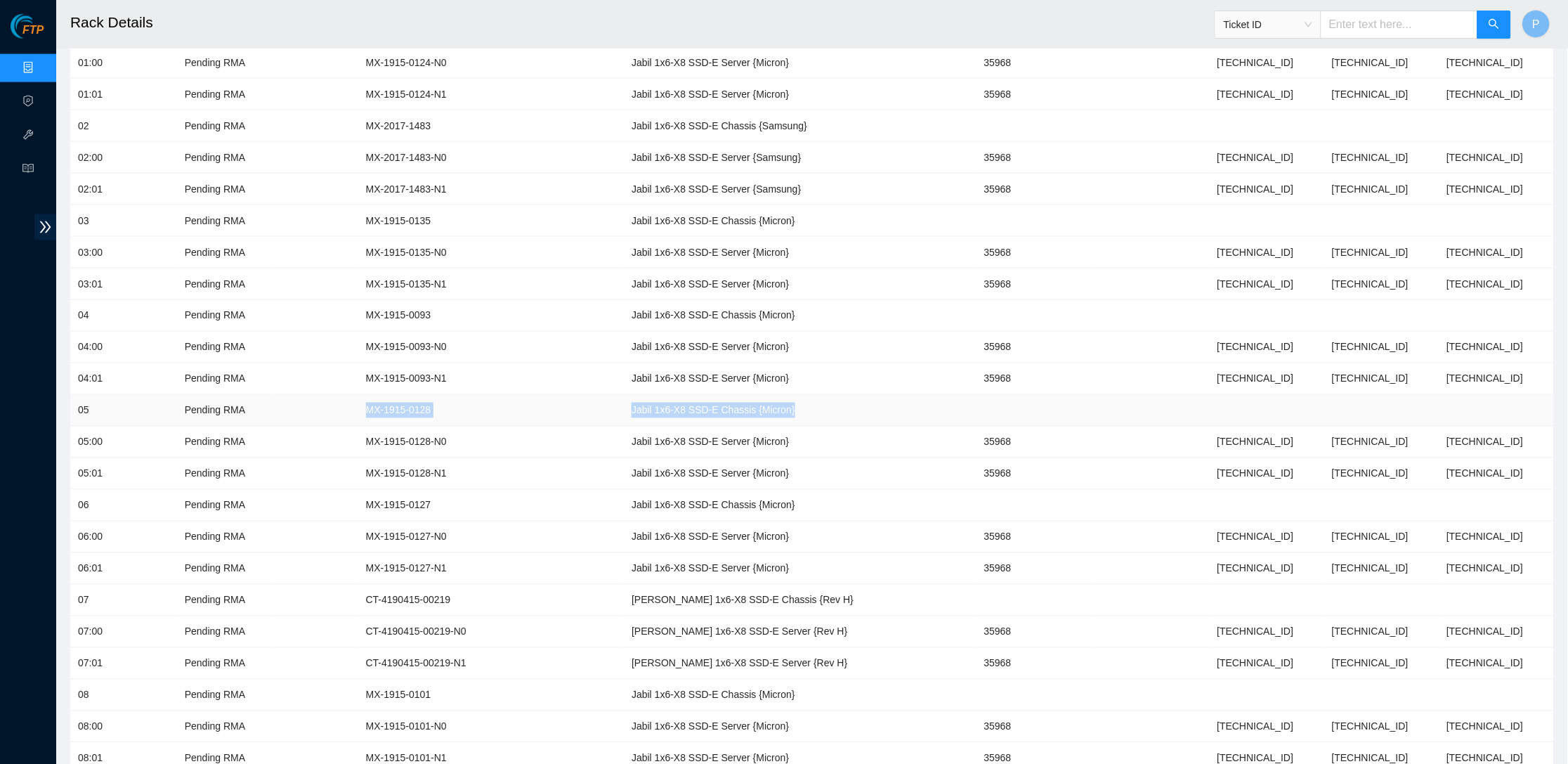
click at [773, 399] on tr "05 Pending RMA MX-1915-0128 Jabil 1x6-X8 SSD-E Chassis {Micron}" at bounding box center [812, 411] width 1483 height 32
drag, startPoint x: 572, startPoint y: 486, endPoint x: 768, endPoint y: 489, distance: 196.0
click at [768, 489] on td "Jabil 1x6-X8 SSD-E Chassis {Micron}" at bounding box center [799, 505] width 352 height 32
copy td "Jabil 1x6-X8 SSD-E Chassis {Micron}"
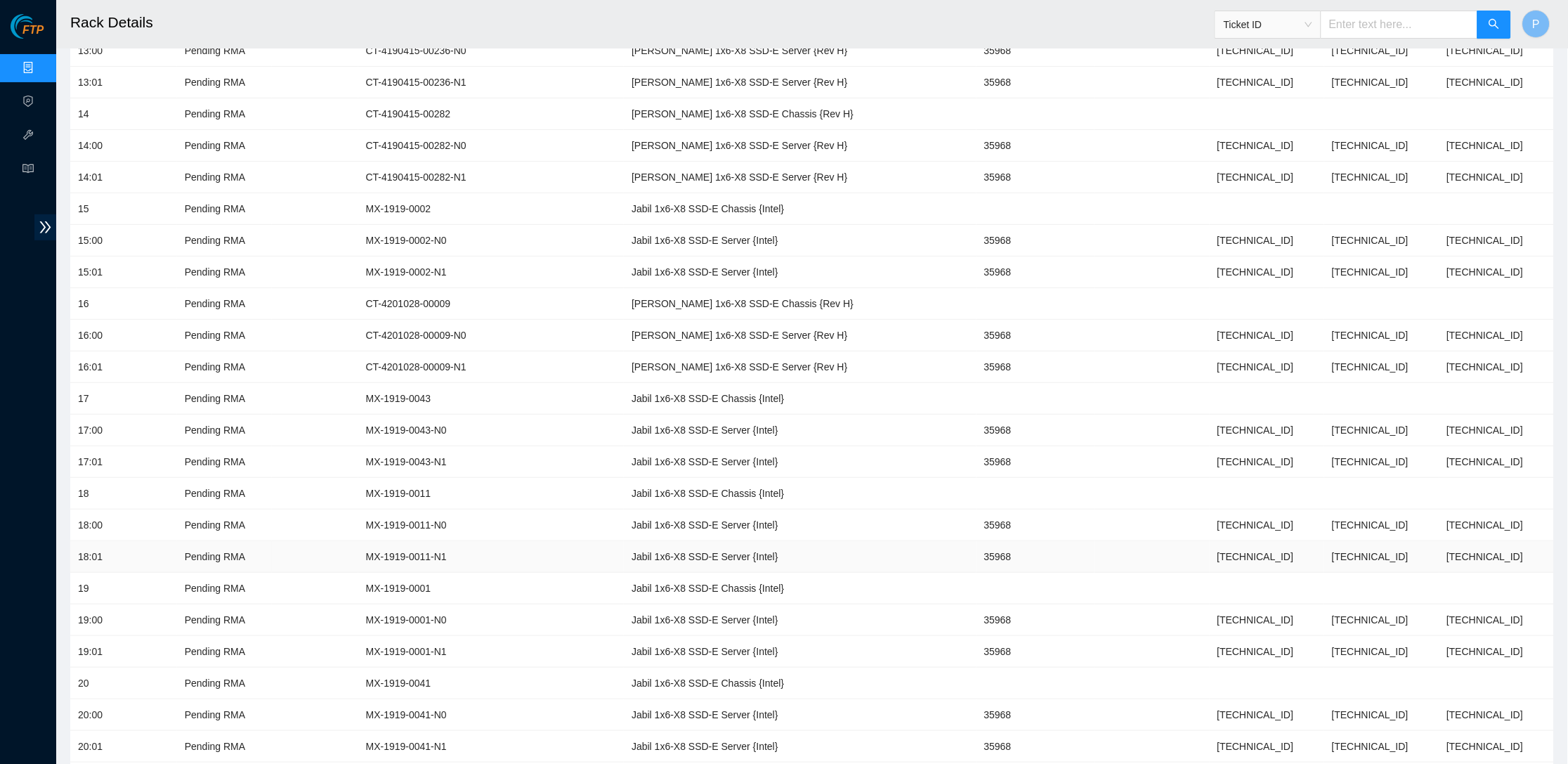
scroll to position [1753, 0]
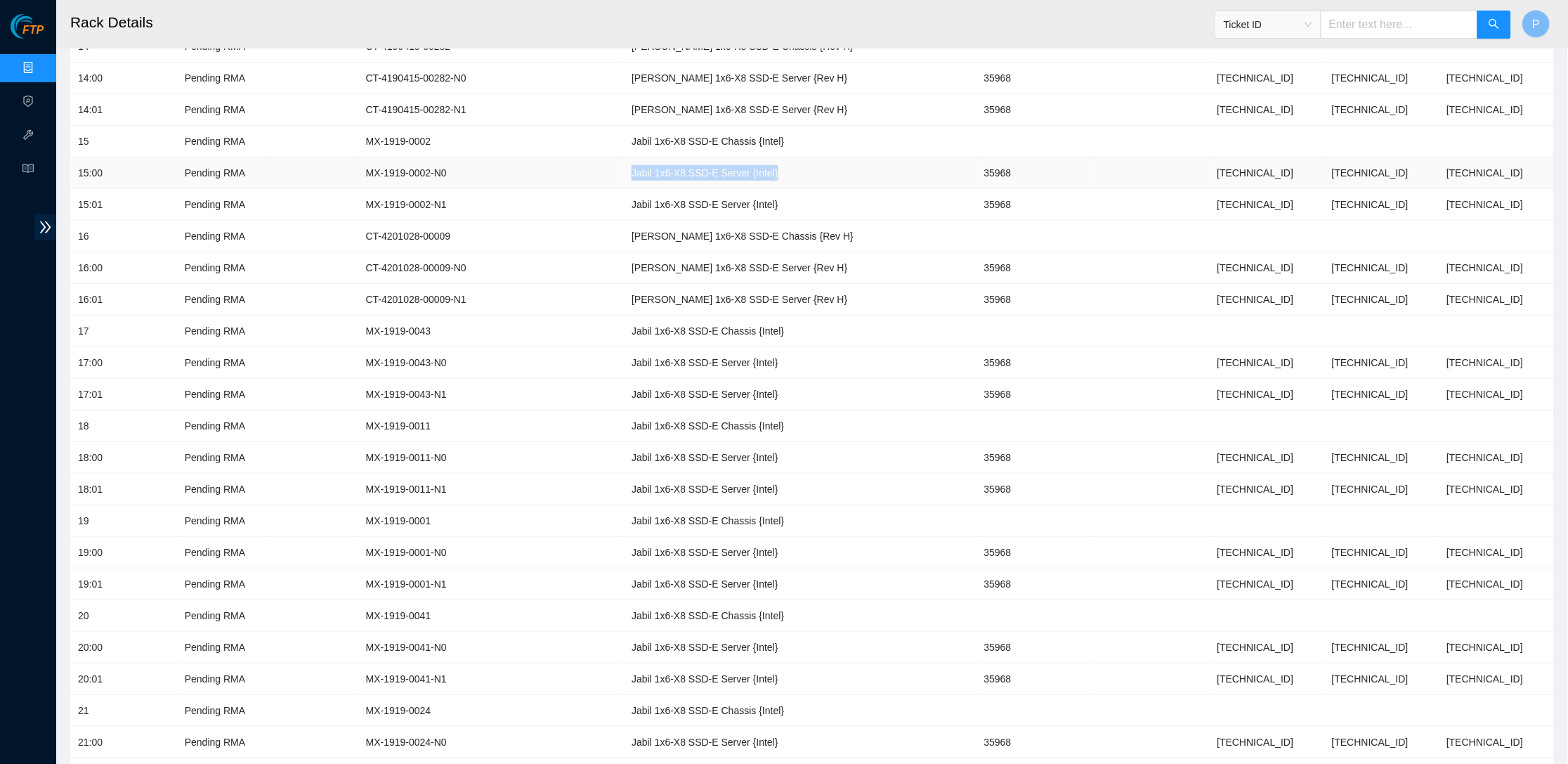
drag, startPoint x: 578, startPoint y: 149, endPoint x: 811, endPoint y: 139, distance: 233.2
click at [811, 157] on td "Jabil 1x6-X8 SSD-E Server {Intel}" at bounding box center [799, 173] width 352 height 32
drag, startPoint x: 561, startPoint y: 203, endPoint x: 807, endPoint y: 201, distance: 246.0
click at [807, 221] on tr "16 Pending RMA CT-4201028-00009 Ciara 1x6-X8 SSD-E Chassis {Rev H}" at bounding box center [812, 237] width 1483 height 32
click at [624, 222] on td "[PERSON_NAME] 1x6-X8 SSD-E Chassis {Rev H}" at bounding box center [799, 237] width 352 height 32
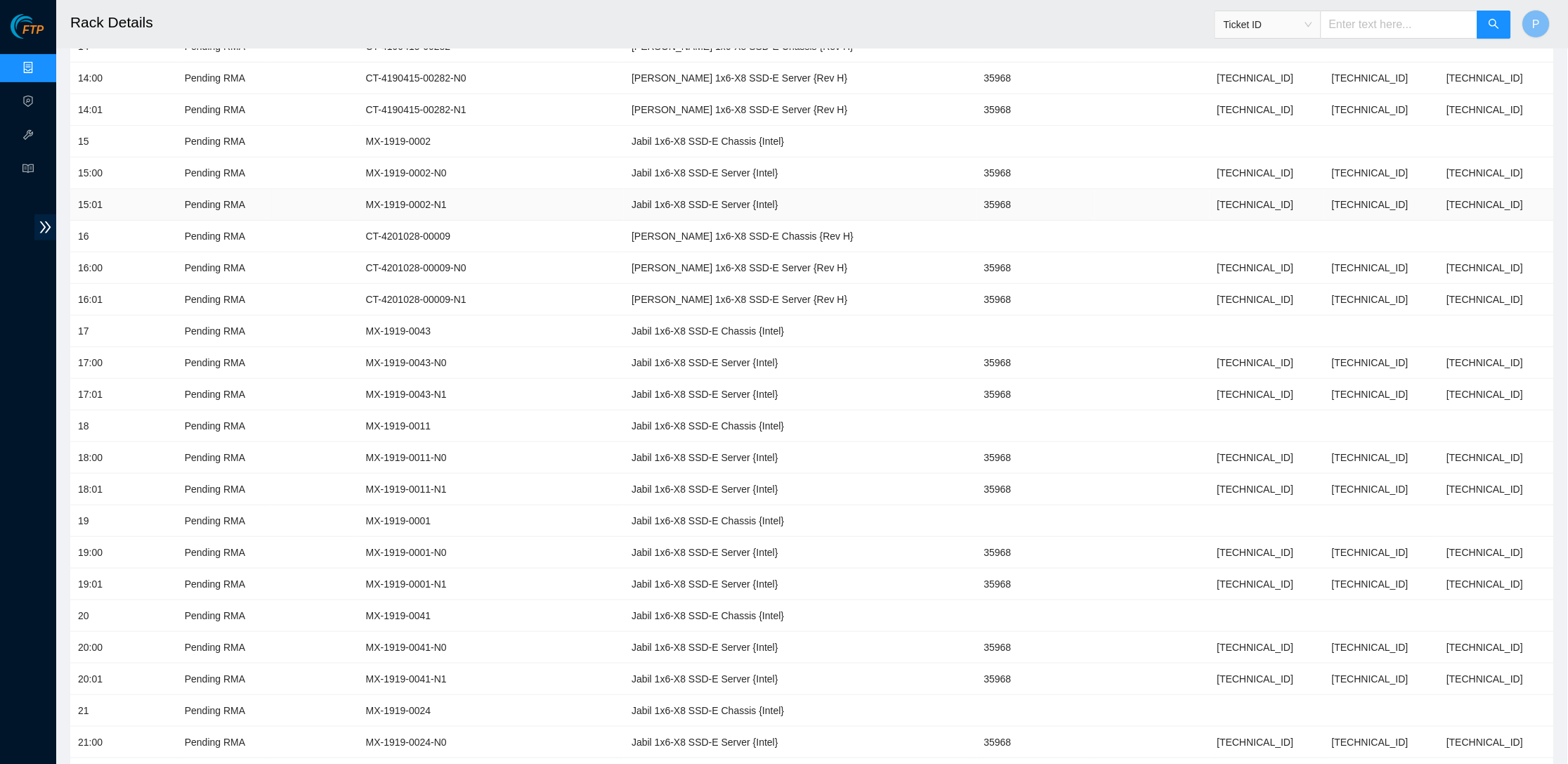
click at [624, 189] on td "Jabil 1x6-X8 SSD-E Server {Intel}" at bounding box center [799, 205] width 352 height 32
drag, startPoint x: 578, startPoint y: 112, endPoint x: 750, endPoint y: 115, distance: 172.0
click at [750, 126] on td "Jabil 1x6-X8 SSD-E Chassis {Intel}" at bounding box center [799, 142] width 352 height 32
copy td "Jabil 1x6-X8 SSD-E Chassis {Intel}"
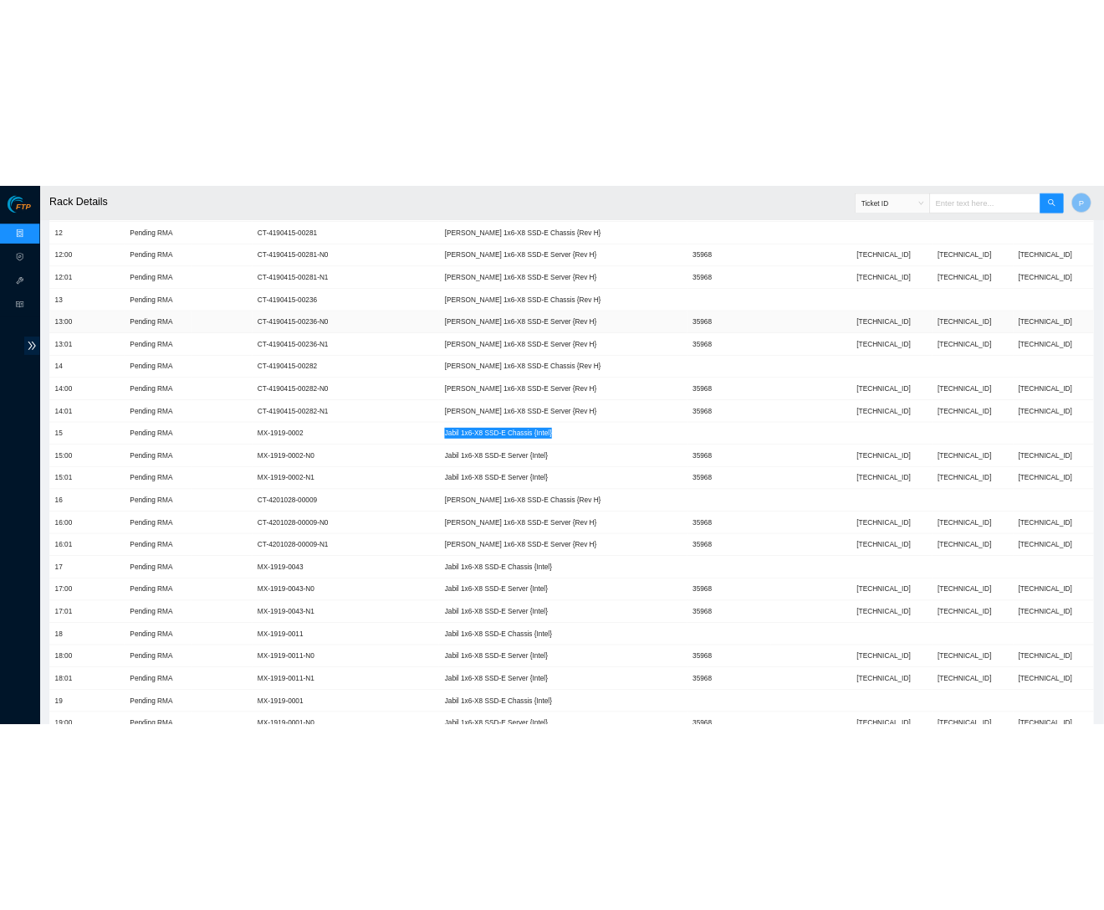
scroll to position [1845, 0]
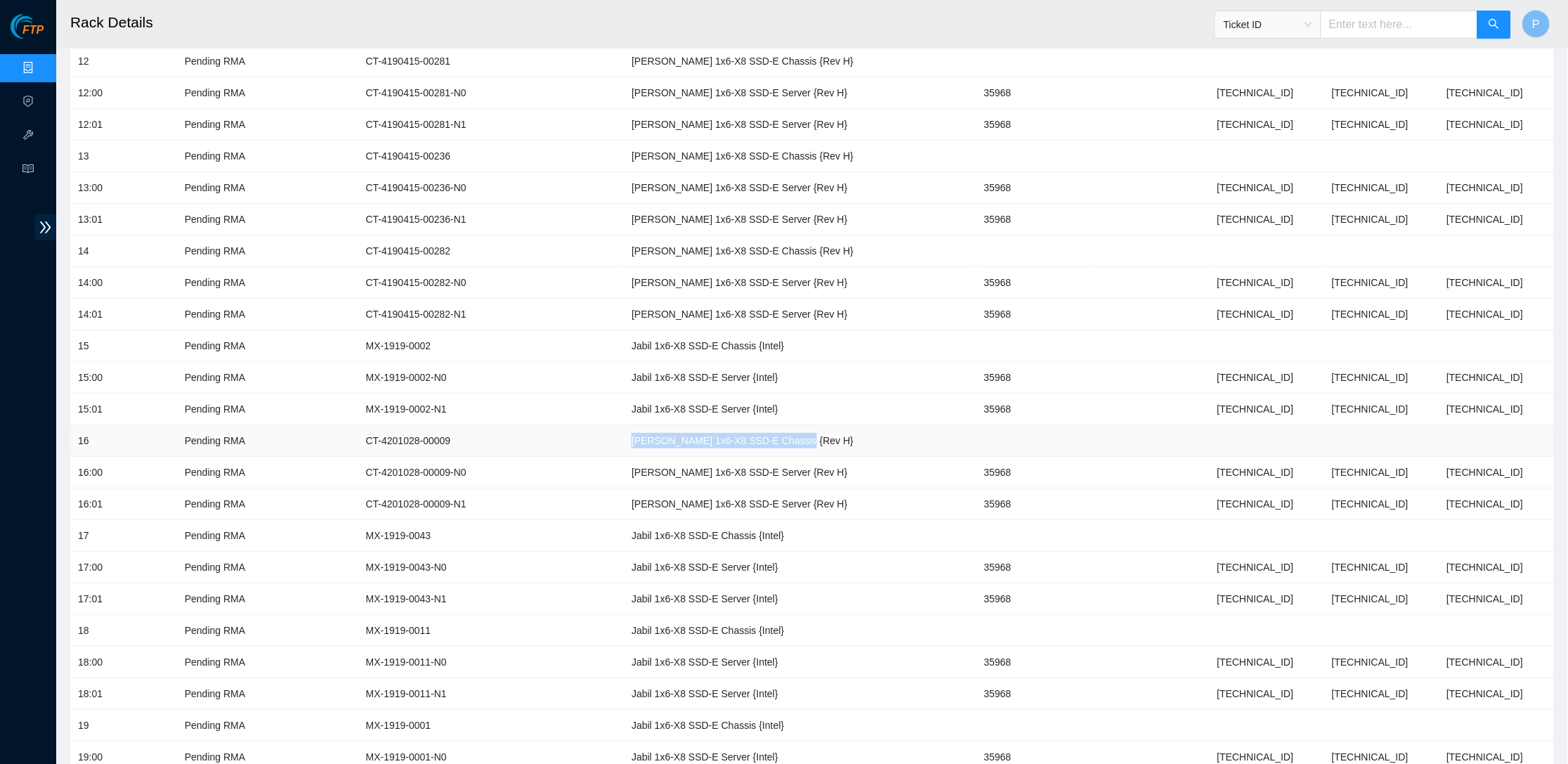
drag, startPoint x: 577, startPoint y: 411, endPoint x: 764, endPoint y: 412, distance: 187.0
click at [764, 425] on td "[PERSON_NAME] 1x6-X8 SSD-E Chassis {Rev H}" at bounding box center [799, 441] width 352 height 32
copy td "[PERSON_NAME] 1x6-X8 SSD-E Chassis {Rev H}"
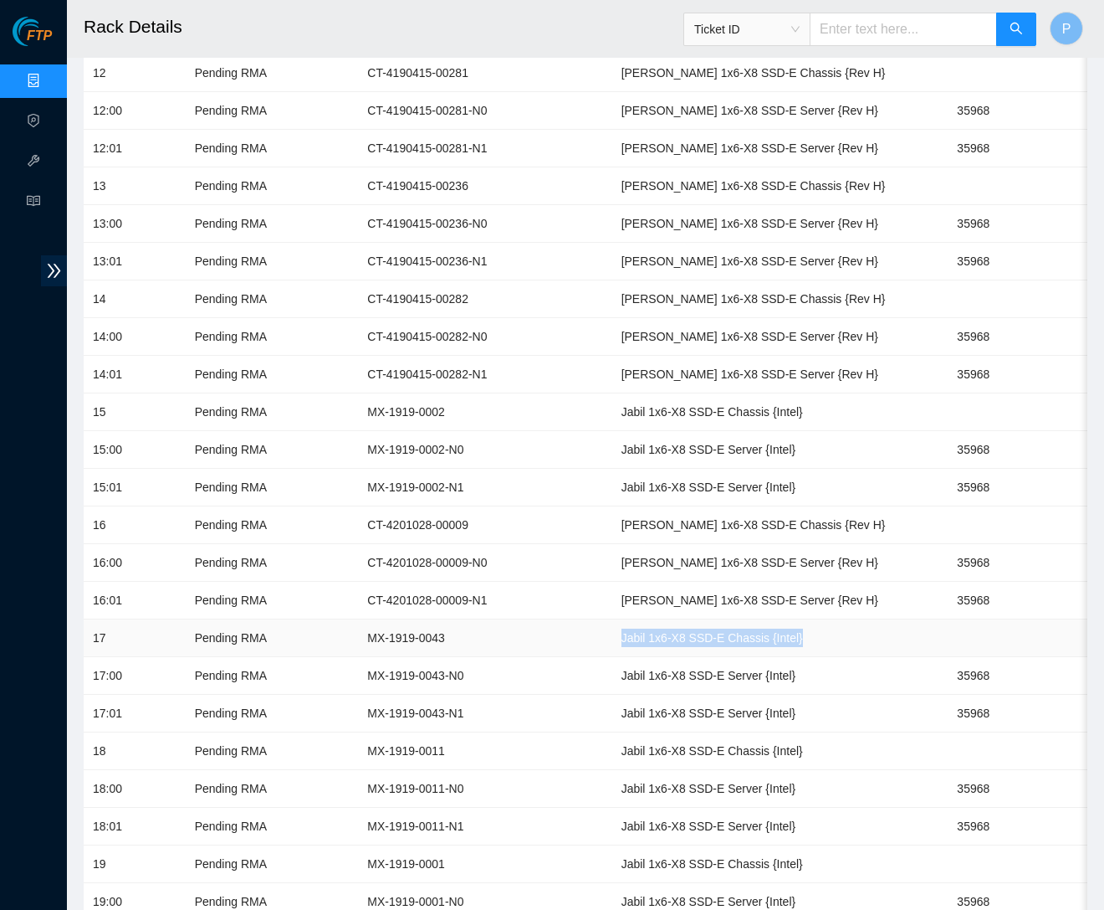
drag, startPoint x: 536, startPoint y: 595, endPoint x: 712, endPoint y: 599, distance: 175.8
click at [716, 619] on td "Jabil 1x6-X8 SSD-E Chassis {Intel}" at bounding box center [780, 638] width 336 height 38
drag, startPoint x: 536, startPoint y: 712, endPoint x: 742, endPoint y: 712, distance: 205.8
click at [742, 732] on td "Jabil 1x6-X8 SSD-E Chassis {Intel}" at bounding box center [780, 751] width 336 height 38
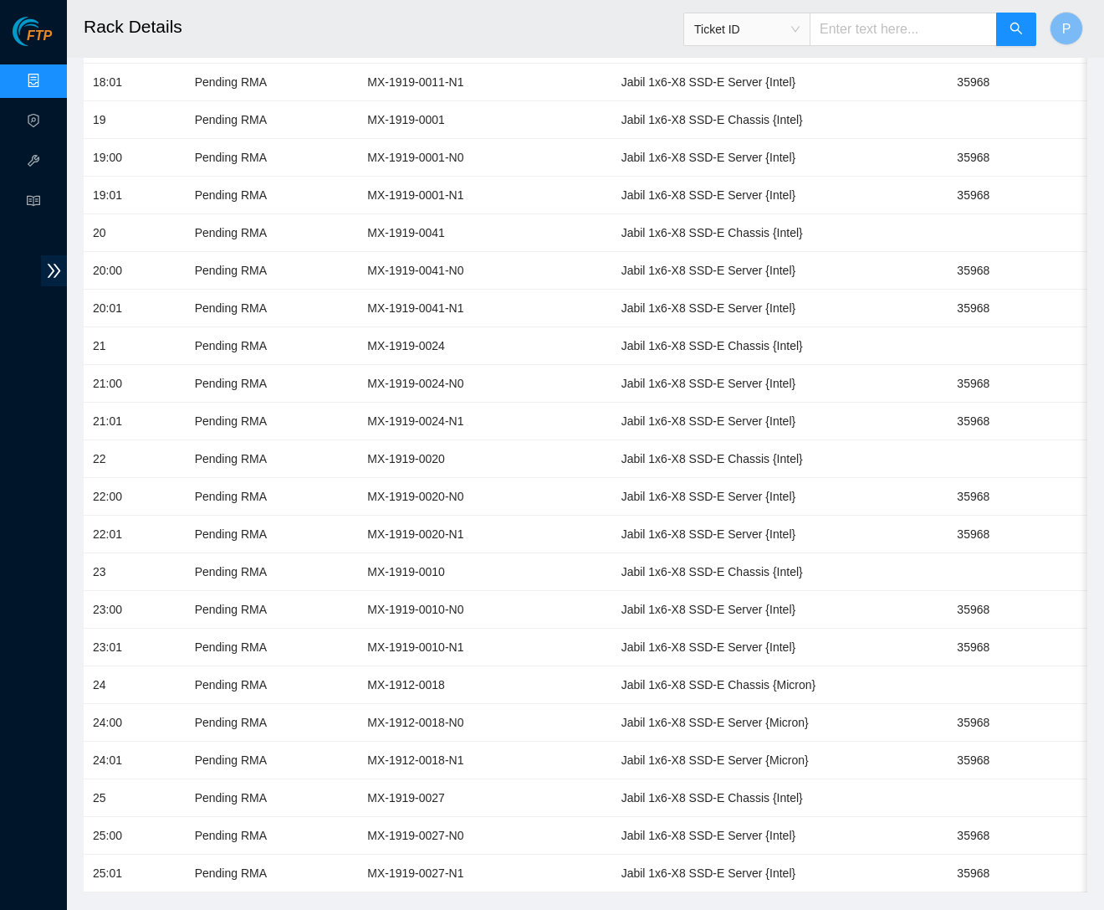
scroll to position [2587, 0]
drag, startPoint x: 544, startPoint y: 638, endPoint x: 765, endPoint y: 633, distance: 220.9
click at [765, 668] on td "Jabil 1x6-X8 SSD-E Chassis {Micron}" at bounding box center [780, 687] width 336 height 38
drag, startPoint x: 532, startPoint y: 755, endPoint x: 752, endPoint y: 751, distance: 220.1
click at [752, 781] on td "Jabil 1x6-X8 SSD-E Chassis {Intel}" at bounding box center [780, 800] width 336 height 38
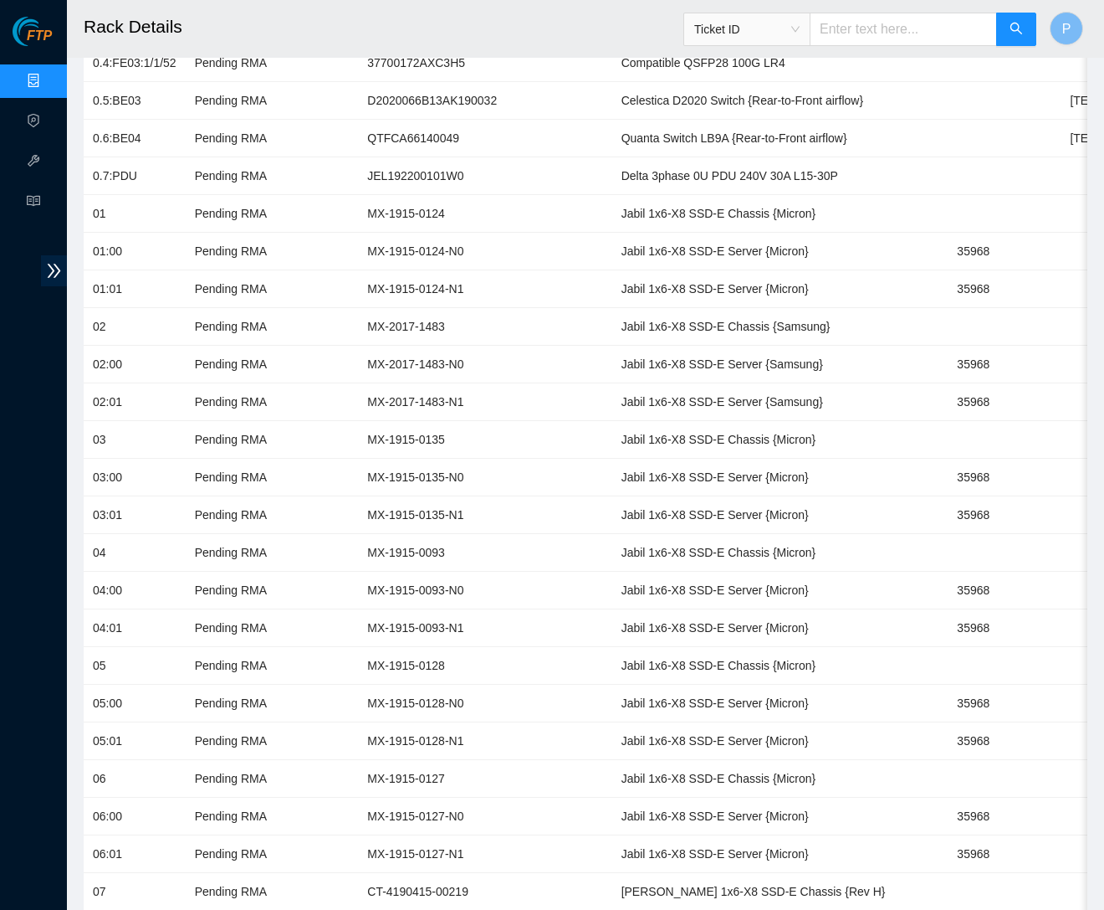
scroll to position [464, 0]
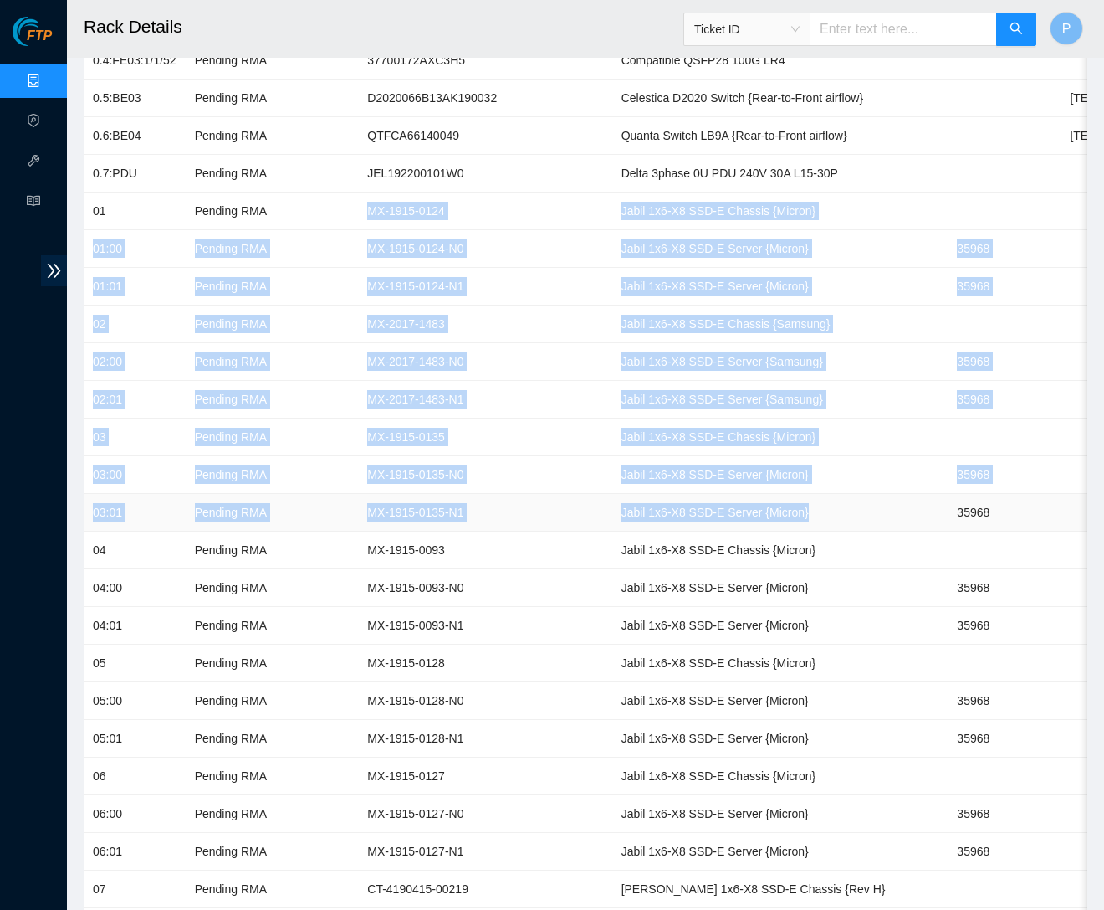
drag, startPoint x: 529, startPoint y: 192, endPoint x: 617, endPoint y: 512, distance: 332.5
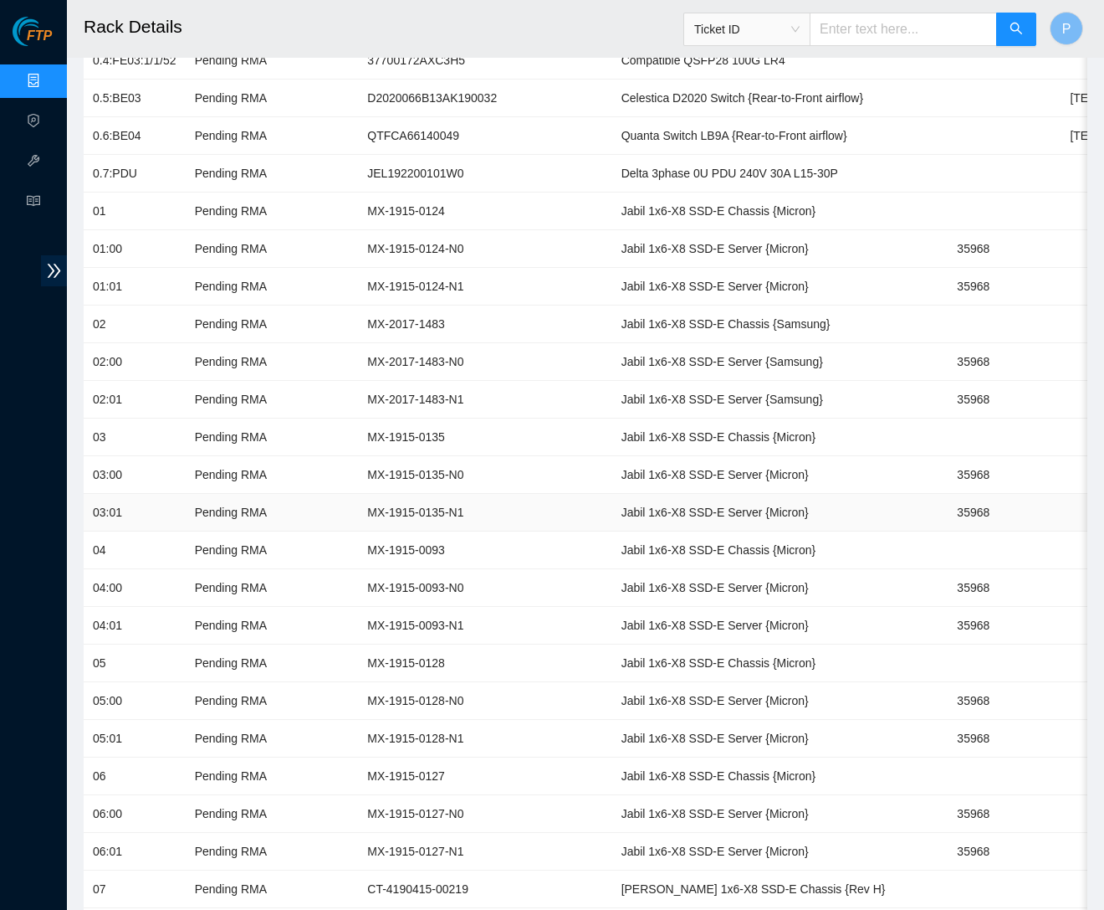
click at [648, 505] on td "Jabil 1x6-X8 SSD-E Server {Micron}" at bounding box center [780, 513] width 336 height 38
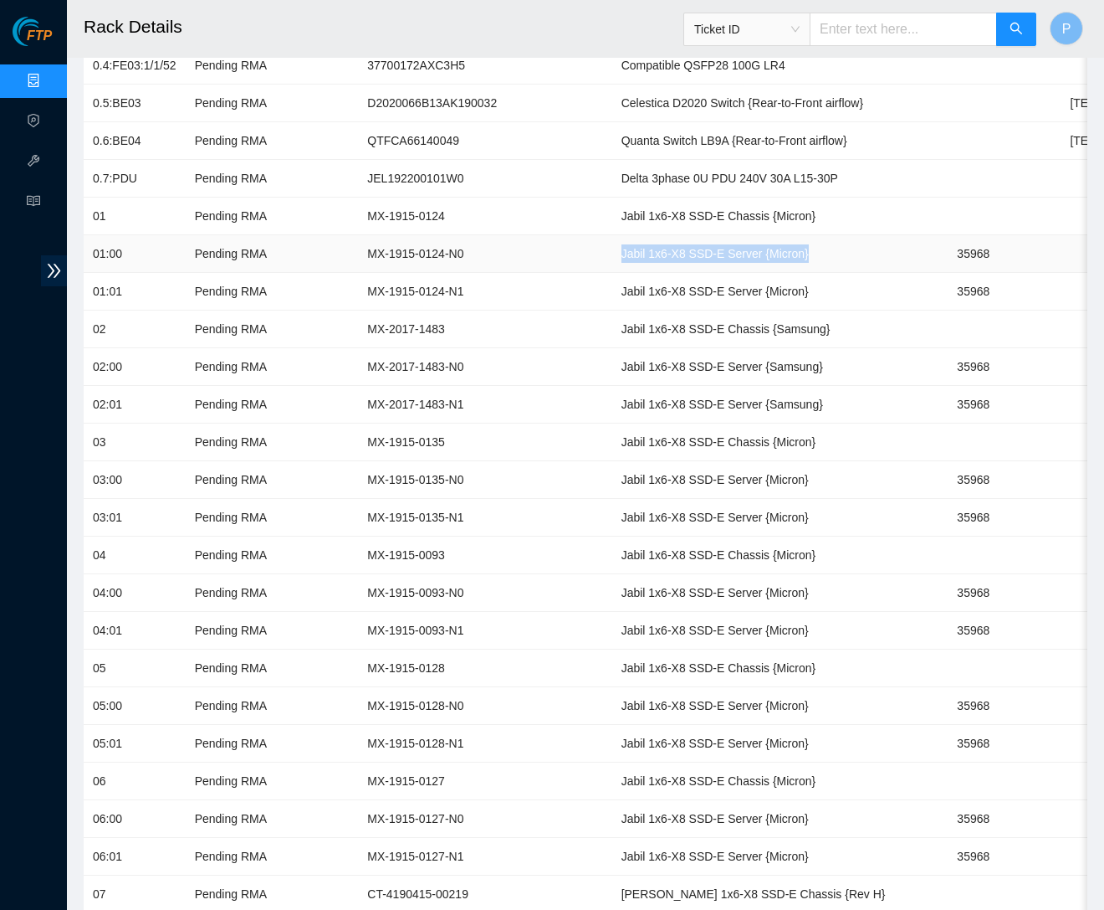
drag, startPoint x: 538, startPoint y: 243, endPoint x: 796, endPoint y: 242, distance: 257.7
click at [796, 242] on td "Jabil 1x6-X8 SSD-E Server {Micron}" at bounding box center [780, 254] width 336 height 38
drag, startPoint x: 543, startPoint y: 353, endPoint x: 769, endPoint y: 364, distance: 226.2
click at [769, 364] on td "Jabil 1x6-X8 SSD-E Server {Samsung}" at bounding box center [780, 367] width 336 height 38
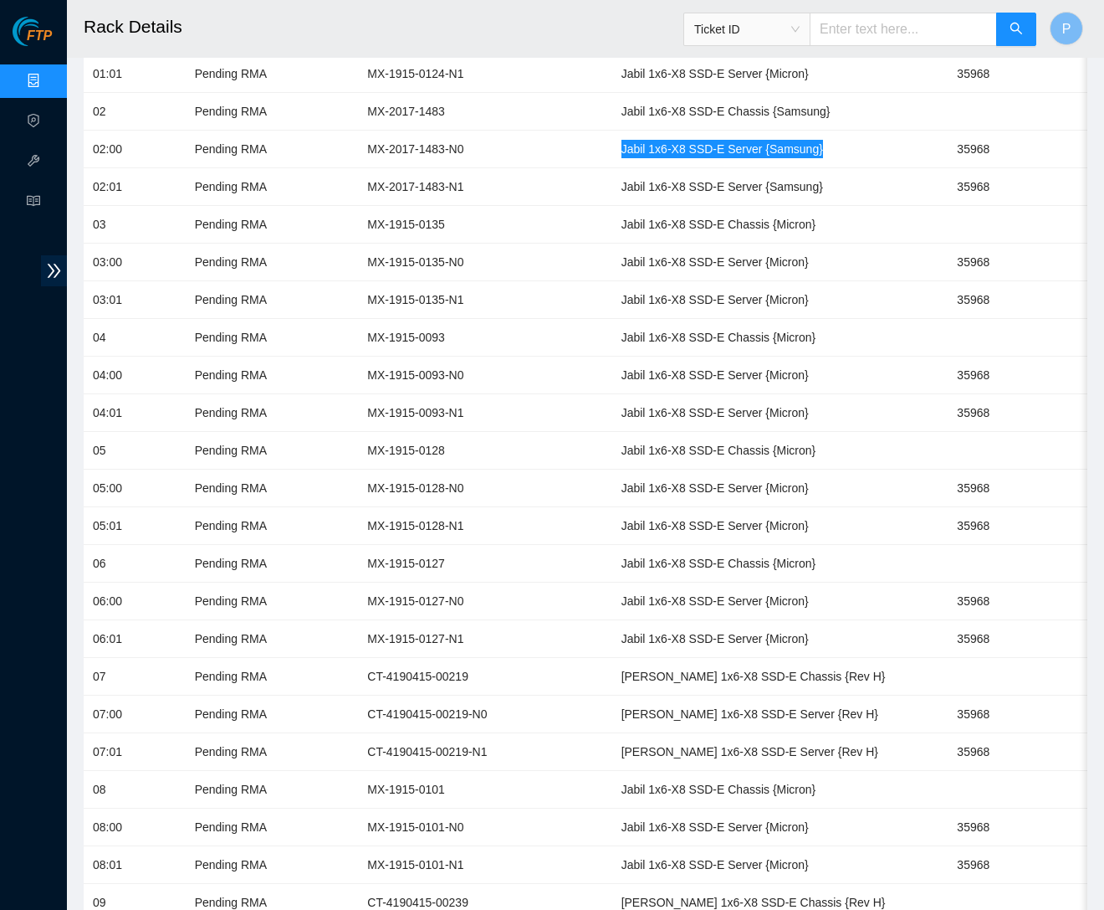
scroll to position [681, 0]
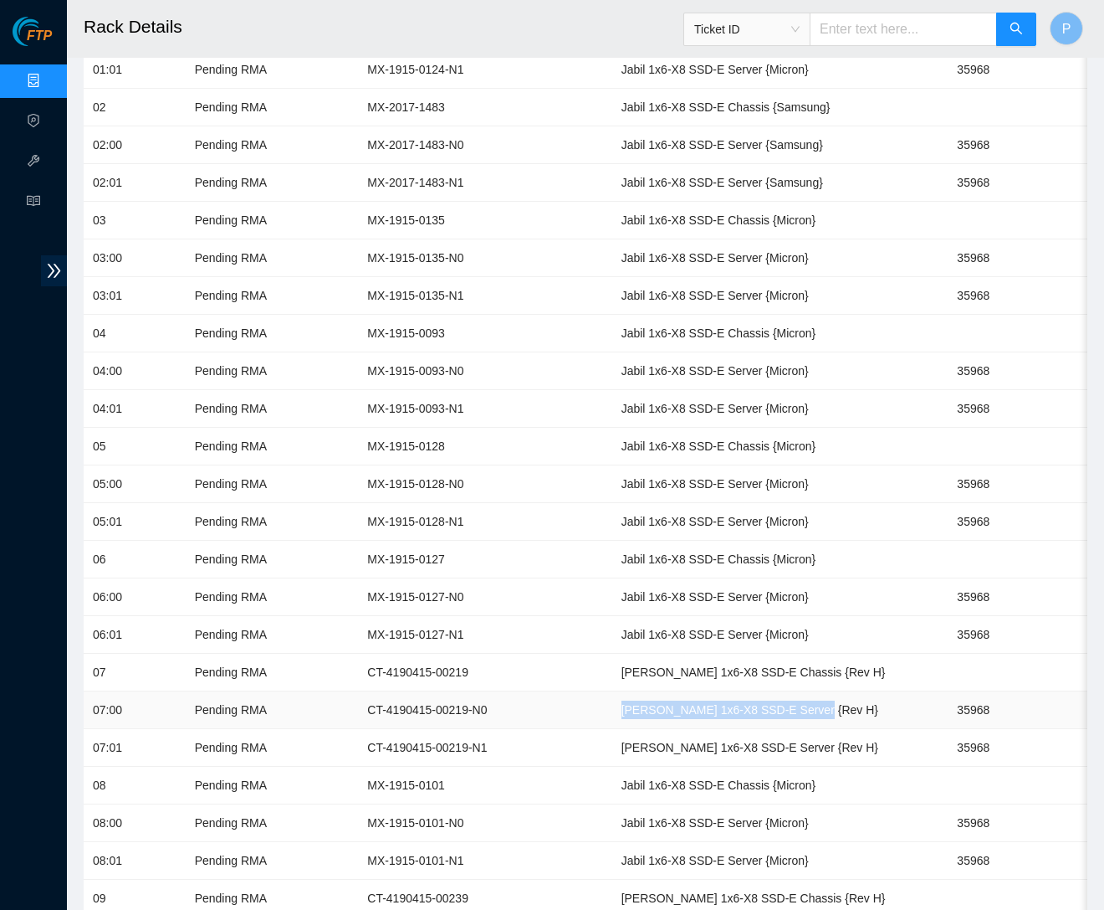
drag, startPoint x: 540, startPoint y: 689, endPoint x: 735, endPoint y: 696, distance: 195.9
click at [737, 698] on td "[PERSON_NAME] 1x6-X8 SSD-E Server {Rev H}" at bounding box center [780, 710] width 336 height 38
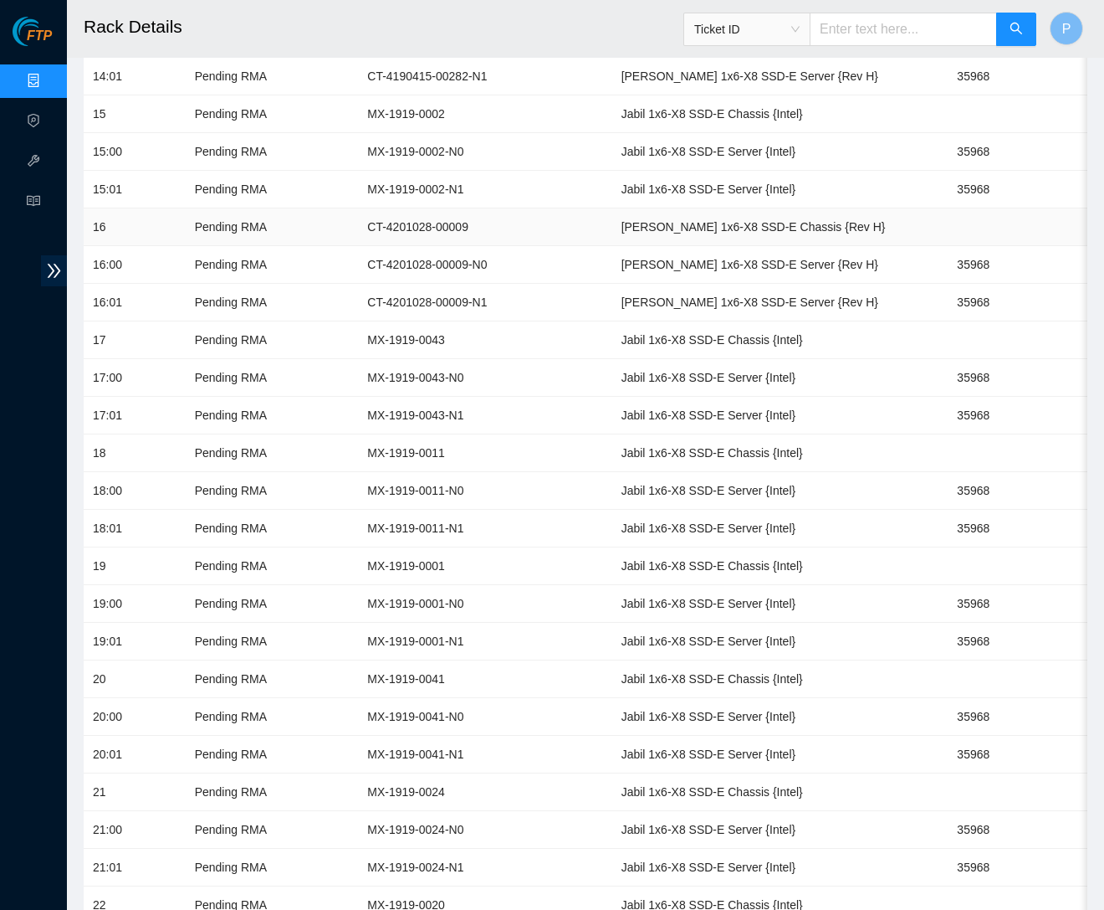
scroll to position [2146, 0]
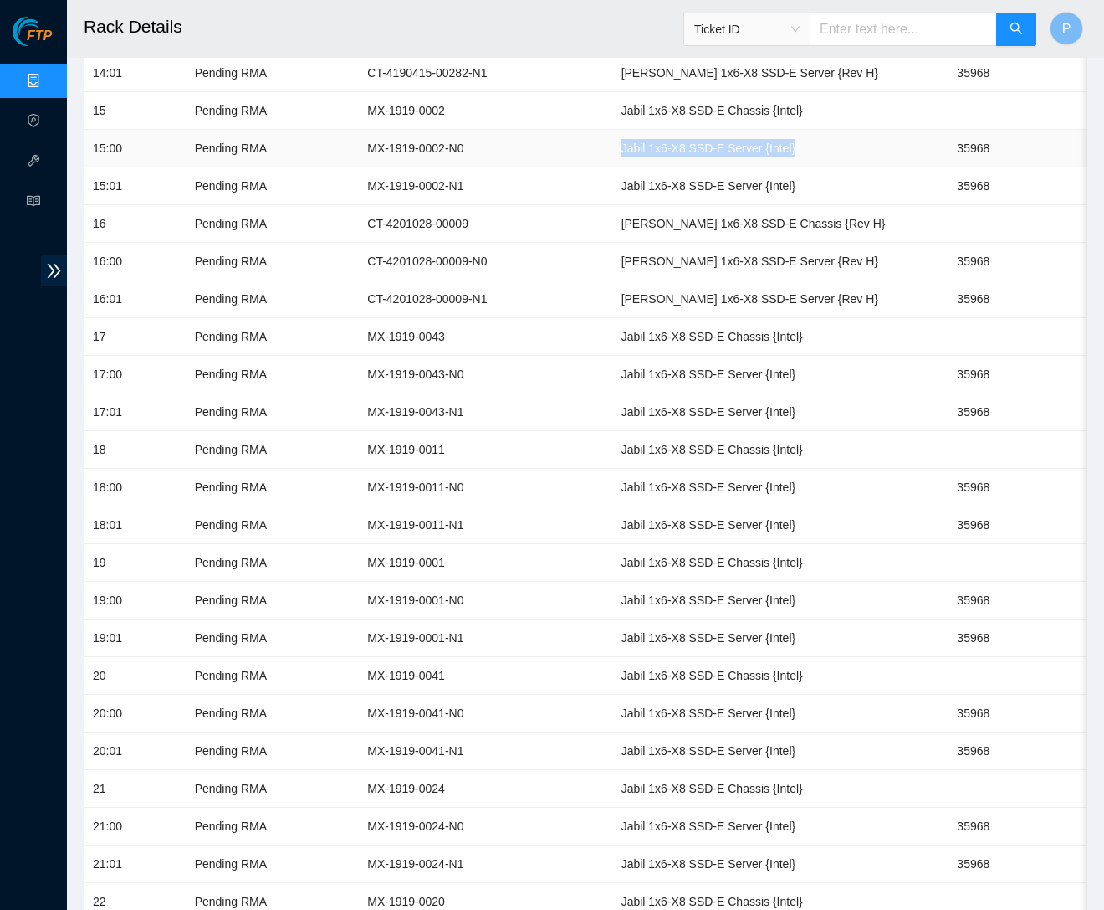
drag, startPoint x: 543, startPoint y: 110, endPoint x: 733, endPoint y: 112, distance: 189.9
click at [733, 130] on td "Jabil 1x6-X8 SSD-E Server {Intel}" at bounding box center [780, 149] width 336 height 38
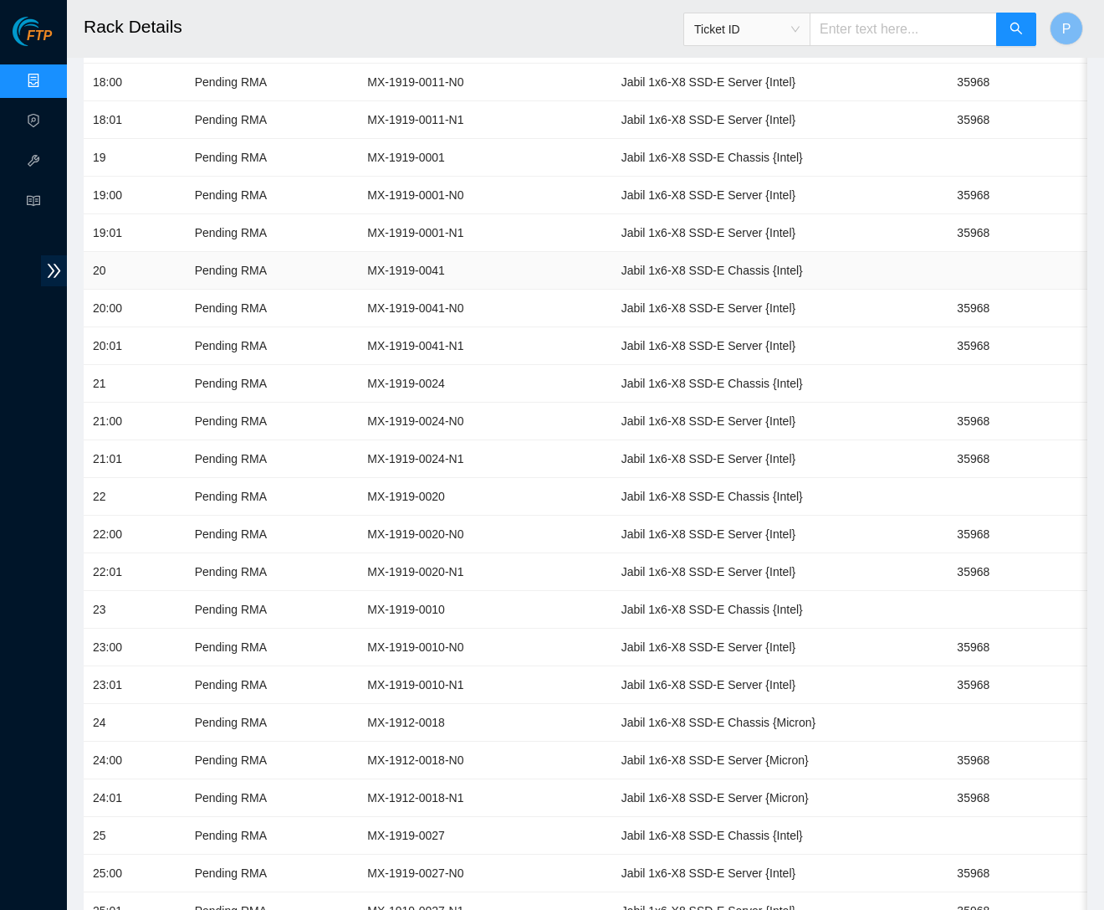
scroll to position [2587, 0]
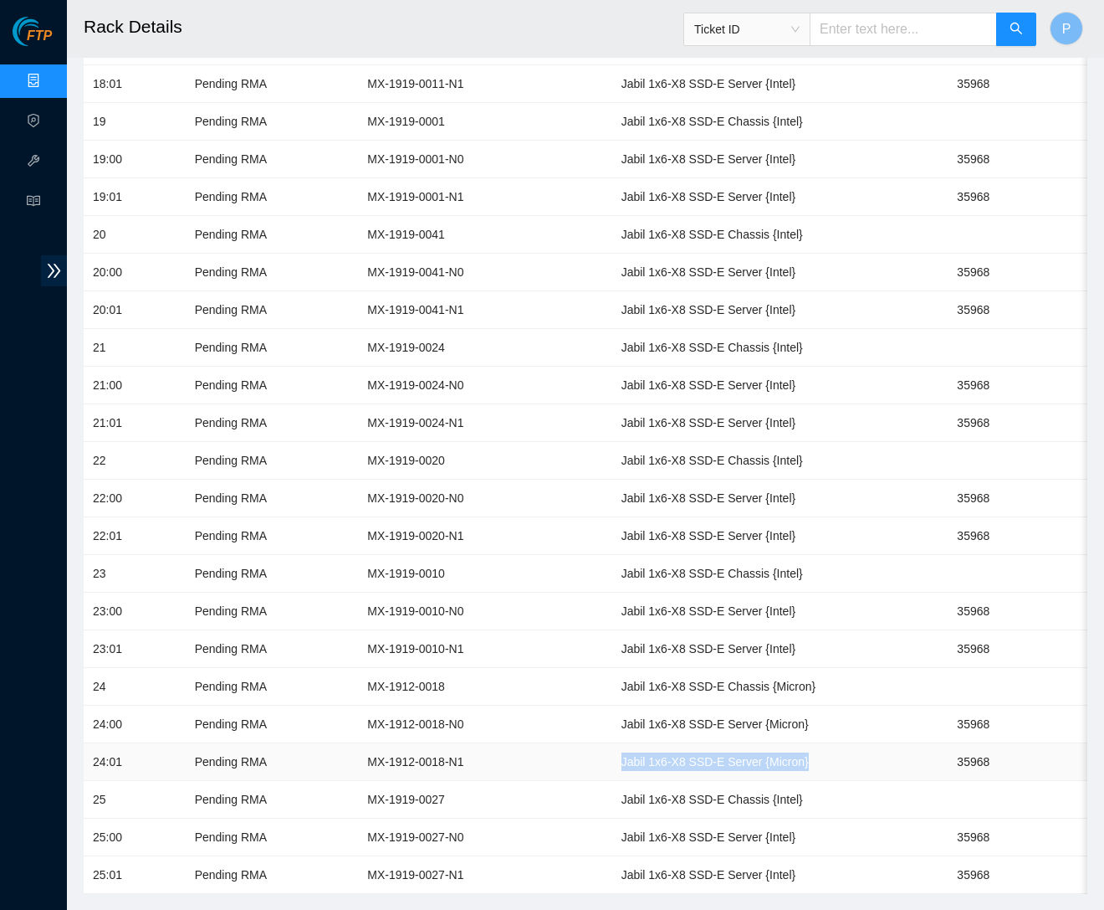
drag, startPoint x: 540, startPoint y: 712, endPoint x: 748, endPoint y: 709, distance: 208.4
click at [752, 743] on td "Jabil 1x6-X8 SSD-E Server {Micron}" at bounding box center [780, 762] width 336 height 38
click at [416, 329] on td "MX-1919-0024" at bounding box center [485, 348] width 254 height 38
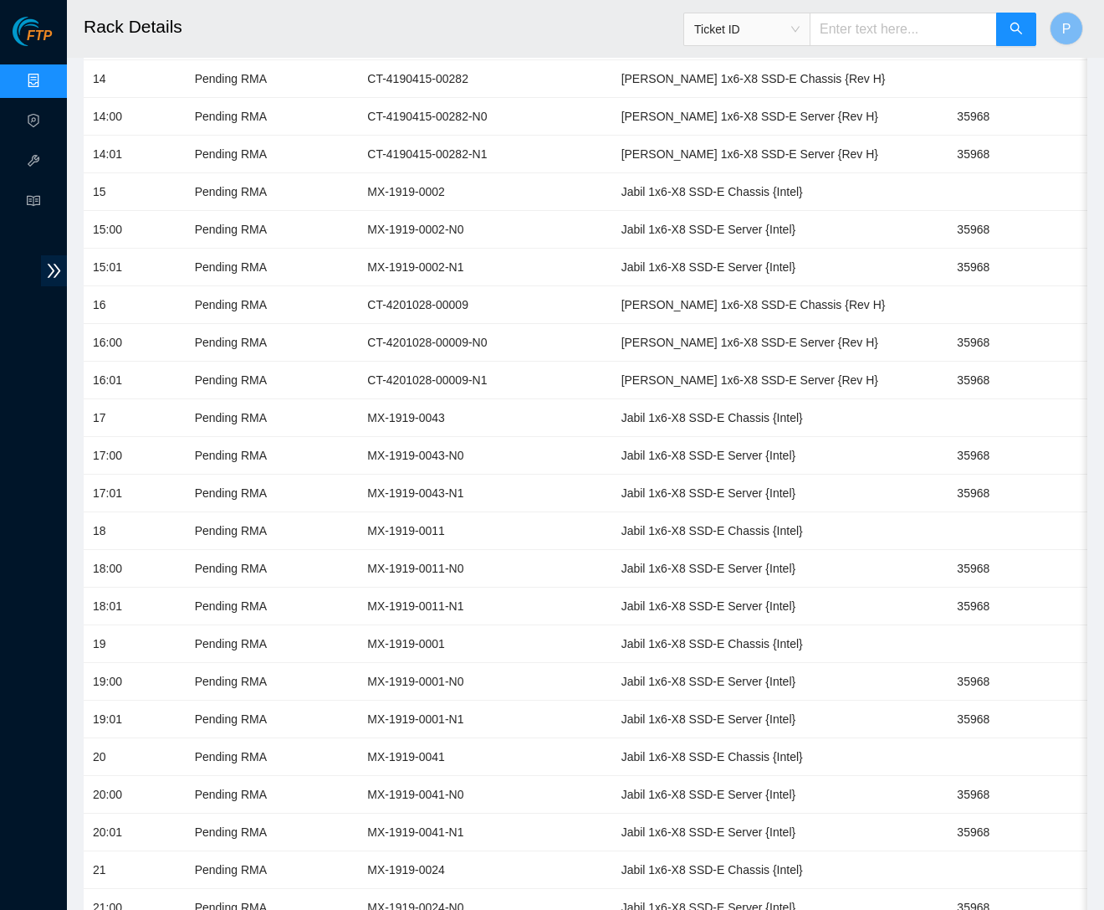
scroll to position [2061, 0]
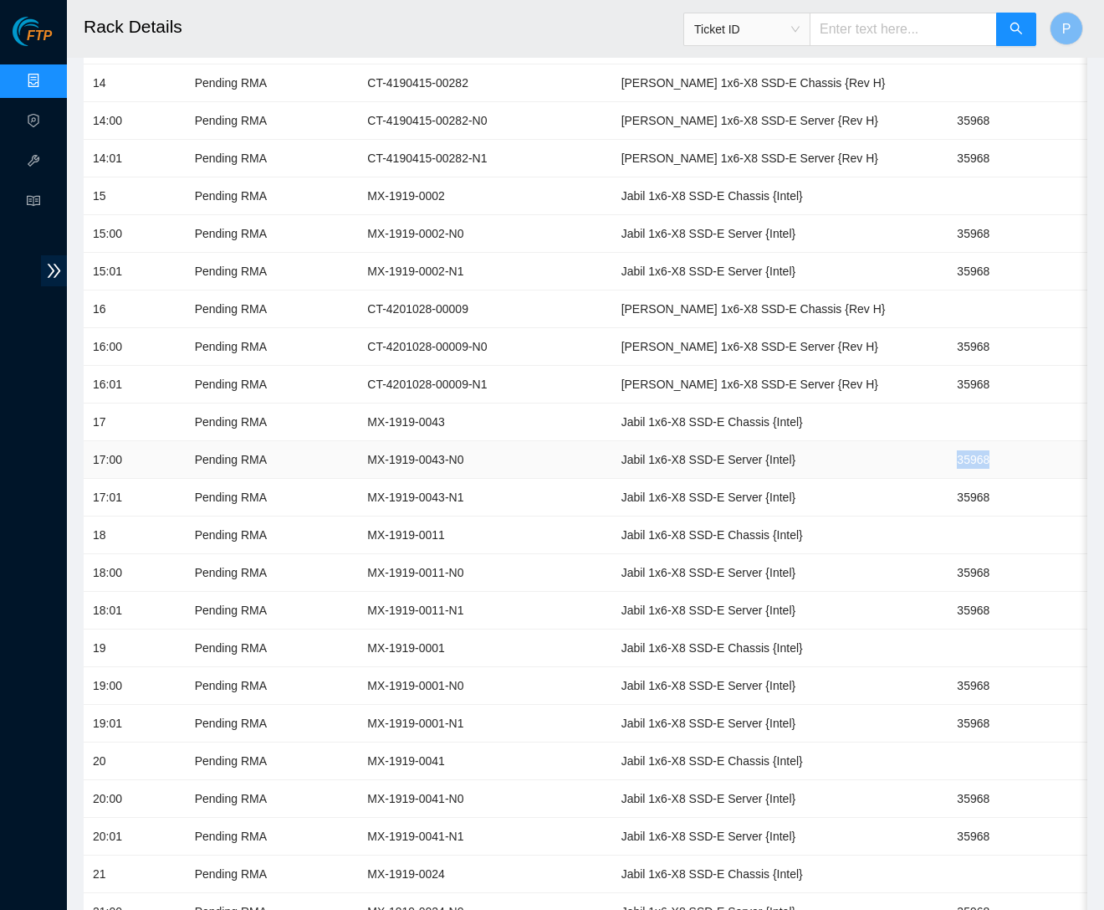
drag, startPoint x: 936, startPoint y: 425, endPoint x: 889, endPoint y: 425, distance: 47.7
click at [948, 441] on td "35968" at bounding box center [1004, 460] width 113 height 38
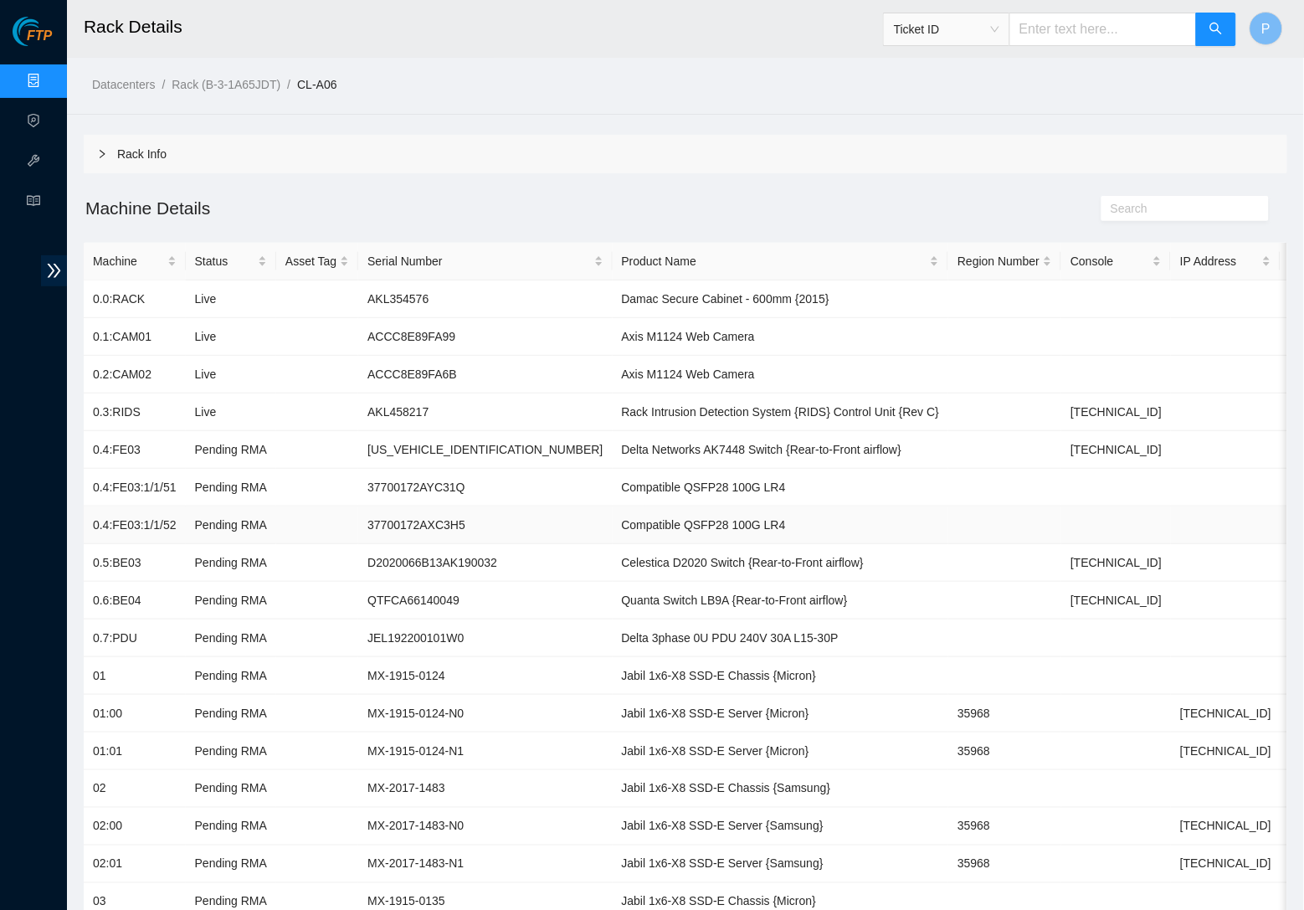
scroll to position [0, 0]
click at [612, 54] on header "Rack Details Ticket ID P" at bounding box center [719, 29] width 1304 height 58
click at [704, 63] on div "Datacenters / Rack (B-3-1A65JDT) / CL-A06 /" at bounding box center [531, 47] width 928 height 94
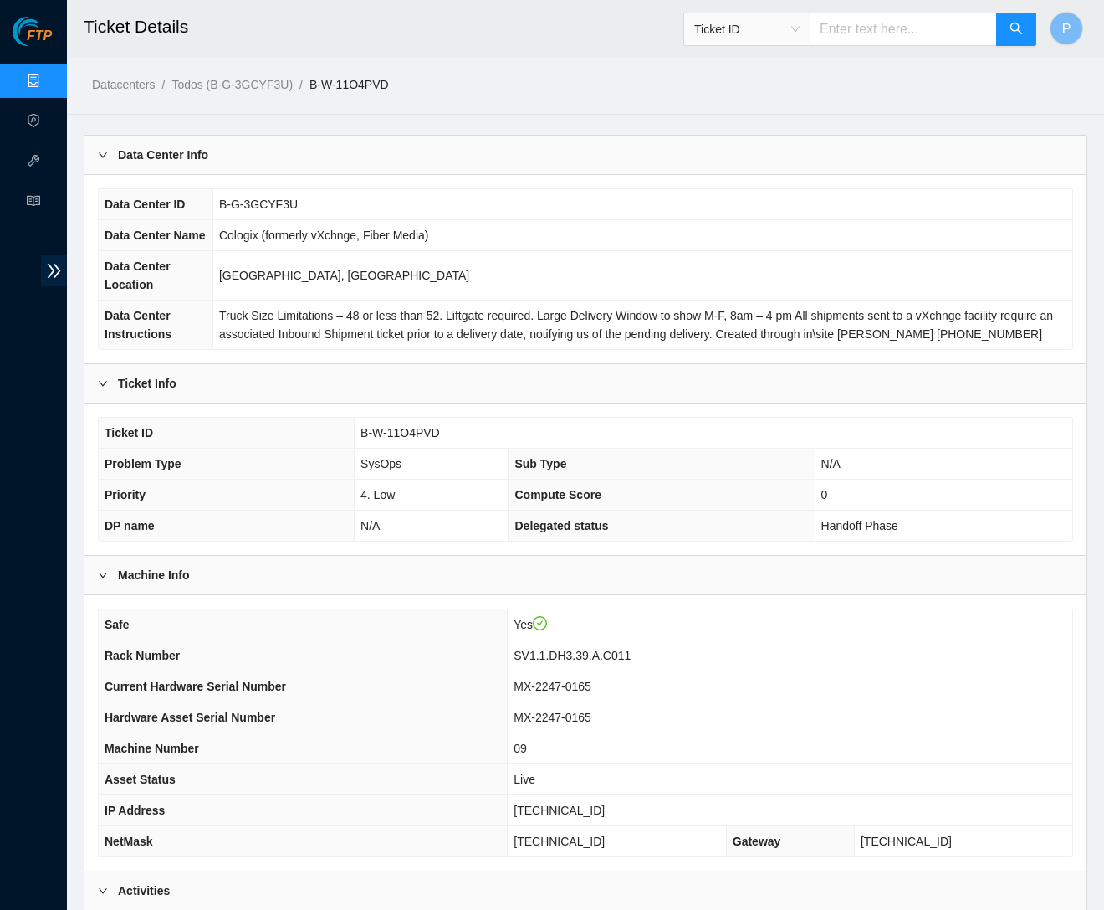
click at [49, 79] on link "Data Centers" at bounding box center [83, 80] width 69 height 13
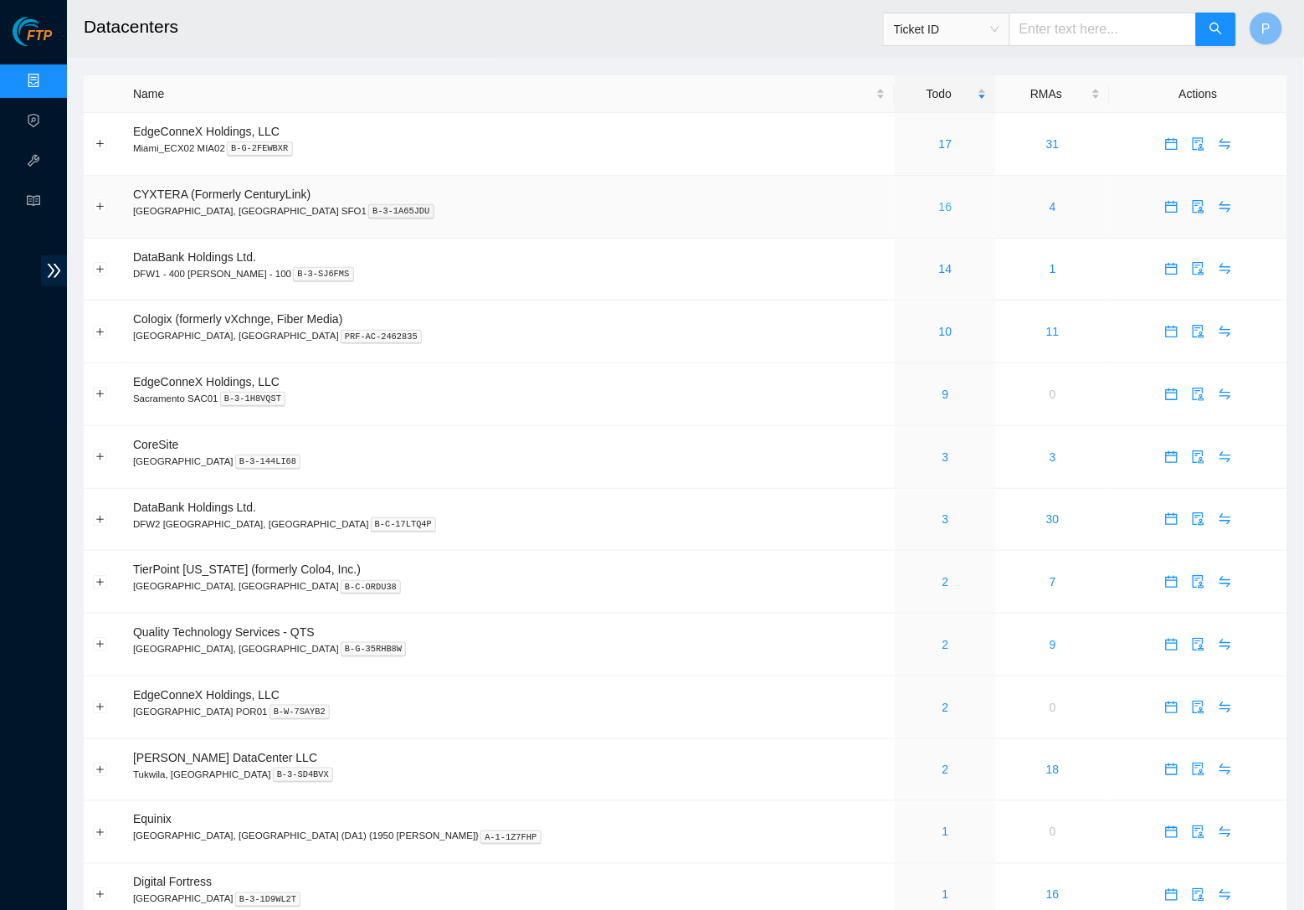
click at [939, 207] on link "16" at bounding box center [945, 206] width 13 height 13
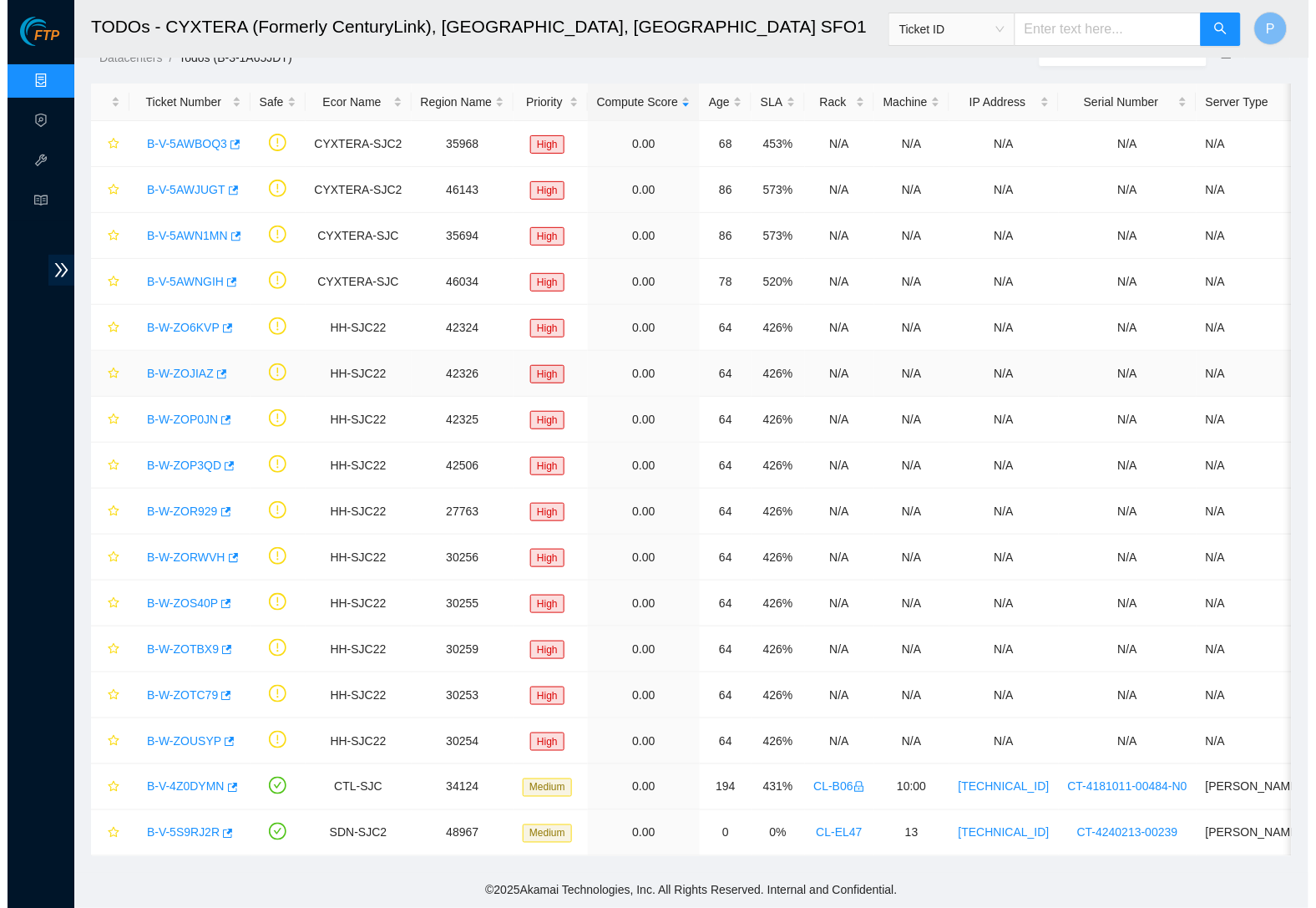
scroll to position [3, 0]
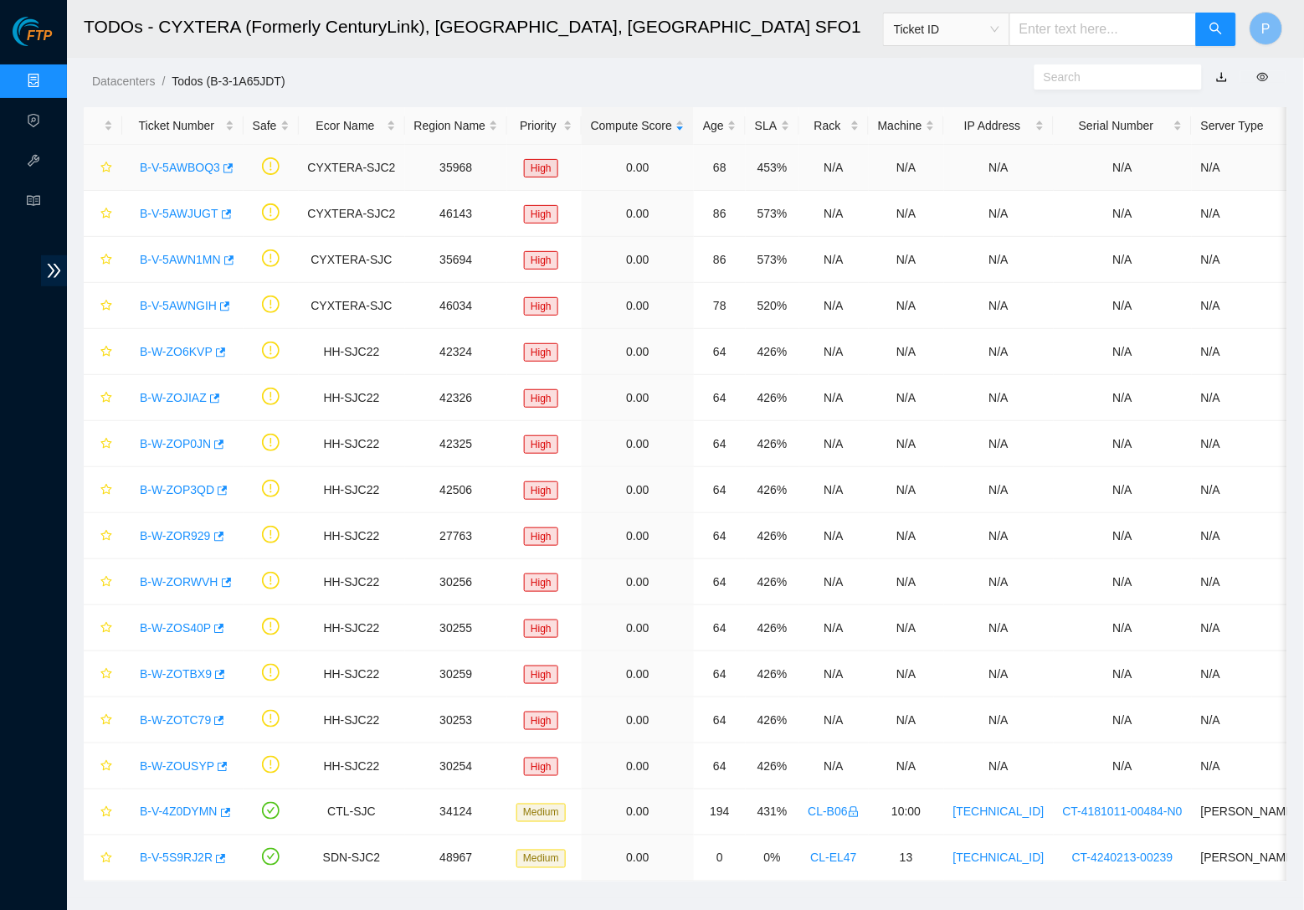
click at [160, 164] on link "B-V-5AWBOQ3" at bounding box center [180, 167] width 80 height 13
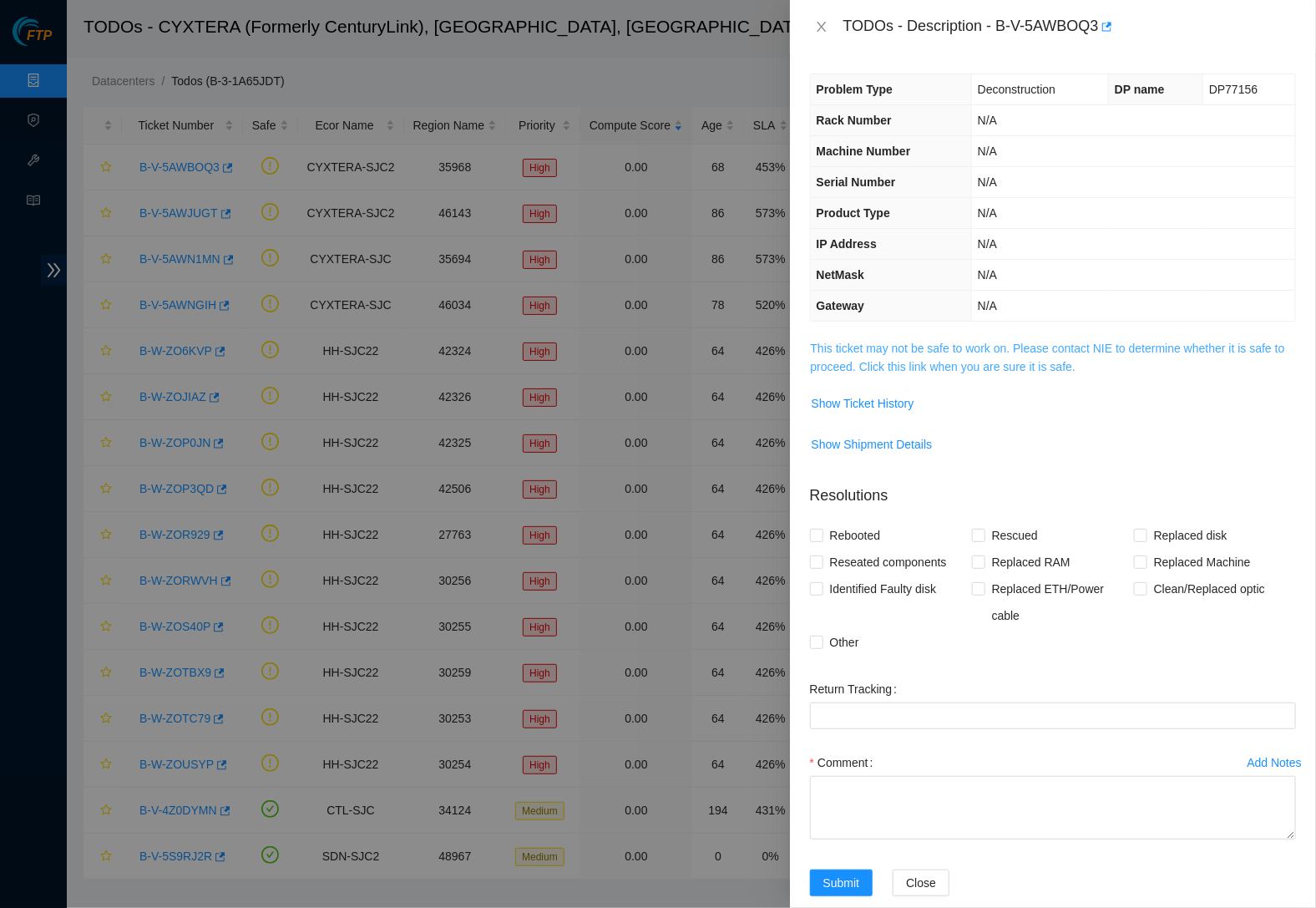
click at [978, 341] on link "This ticket may not be safe to work on. Please contact NIE to determine whether…" at bounding box center [1047, 357] width 474 height 32
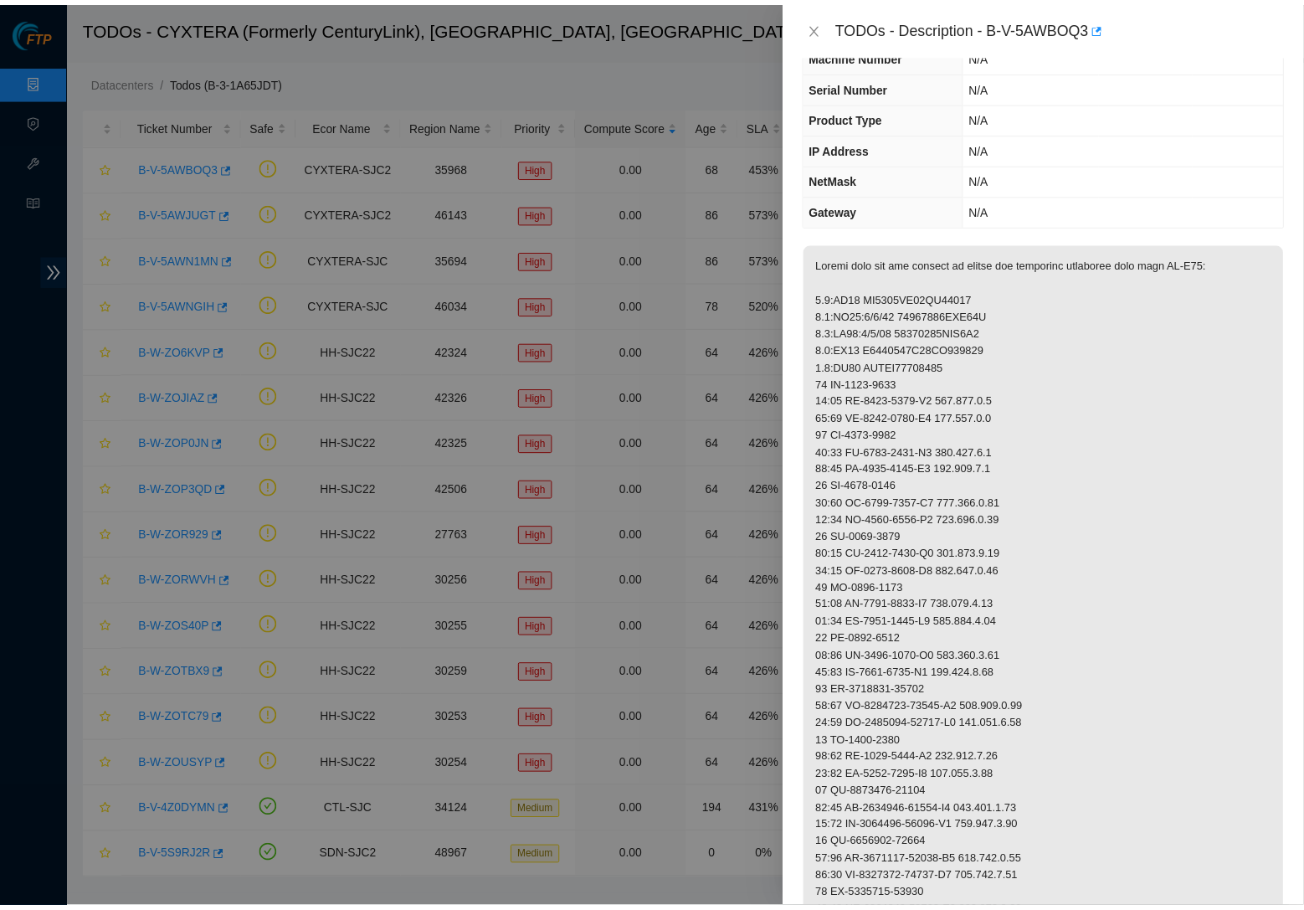
scroll to position [99, 0]
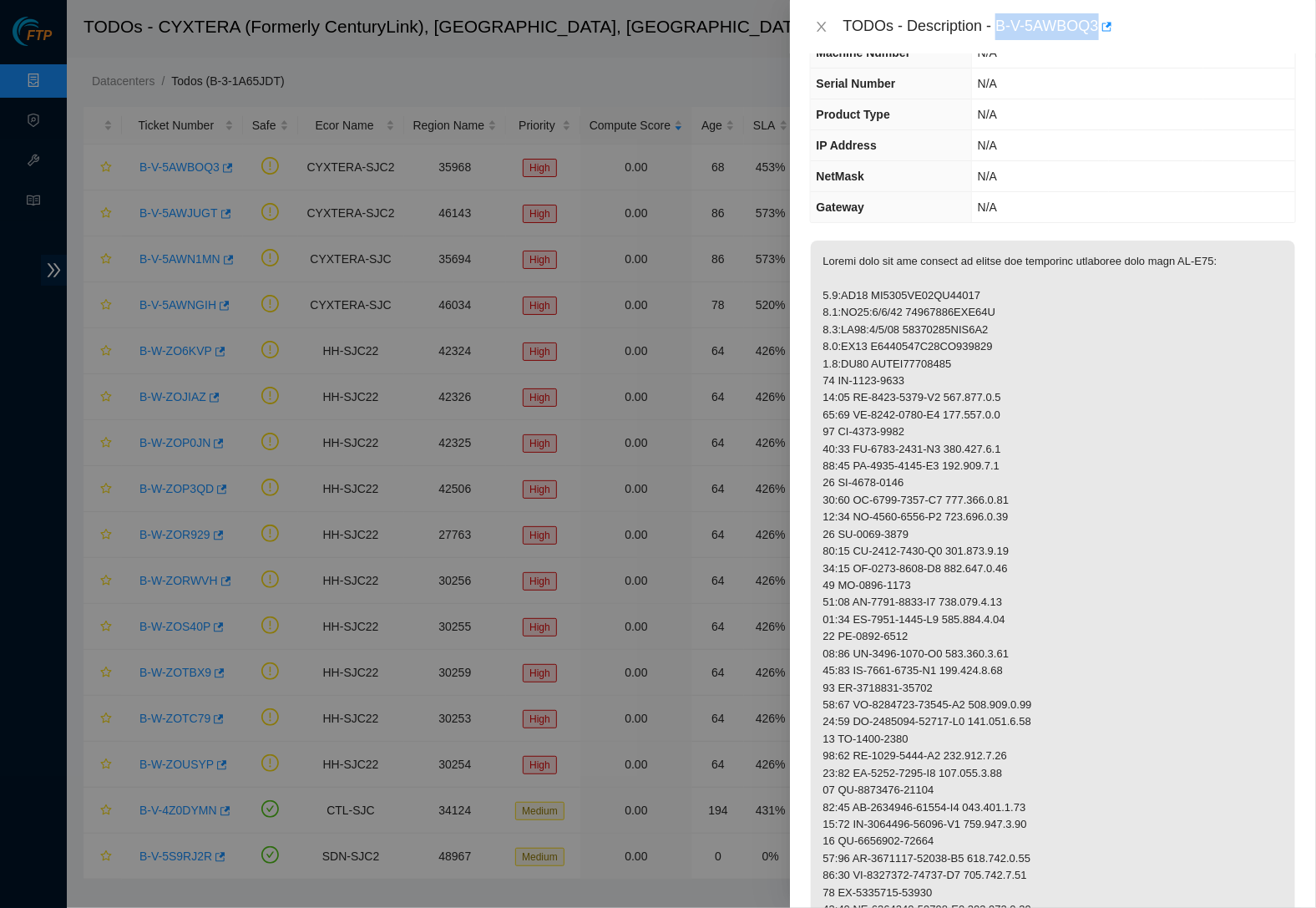
drag, startPoint x: 1004, startPoint y: 18, endPoint x: 1108, endPoint y: 15, distance: 104.0
click at [1101, 15] on div "TODOs - Description - B-V-5AWBOQ3" at bounding box center [1069, 26] width 452 height 27
copy div "B-V-5AWBOQ3"
click at [923, 115] on th "Product Type" at bounding box center [890, 115] width 161 height 31
click at [822, 27] on icon "close" at bounding box center [820, 27] width 9 height 10
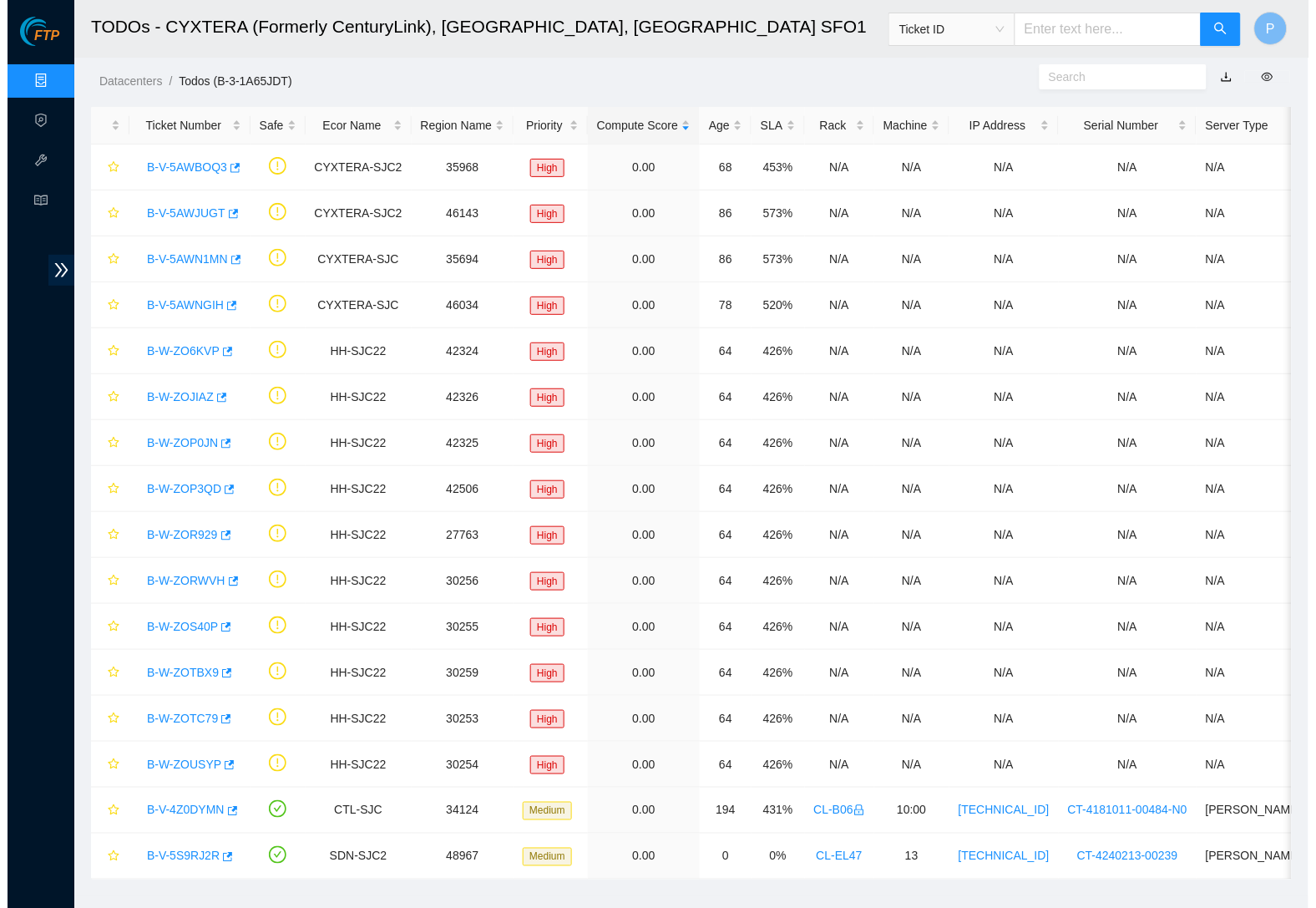
scroll to position [0, 0]
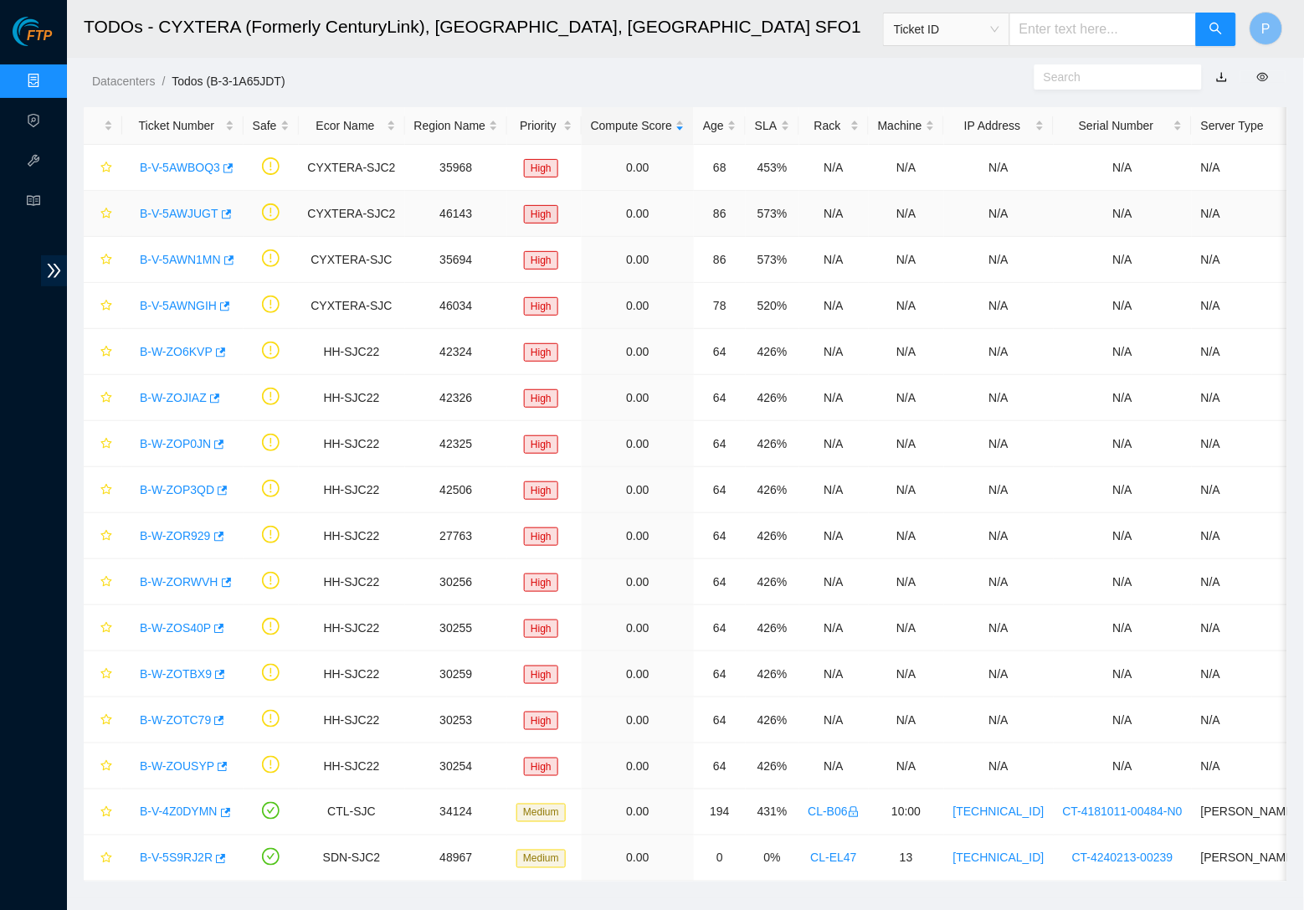
click at [187, 200] on div "B-V-5AWJUGT" at bounding box center [182, 213] width 103 height 27
click at [186, 208] on link "B-V-5AWJUGT" at bounding box center [179, 213] width 79 height 13
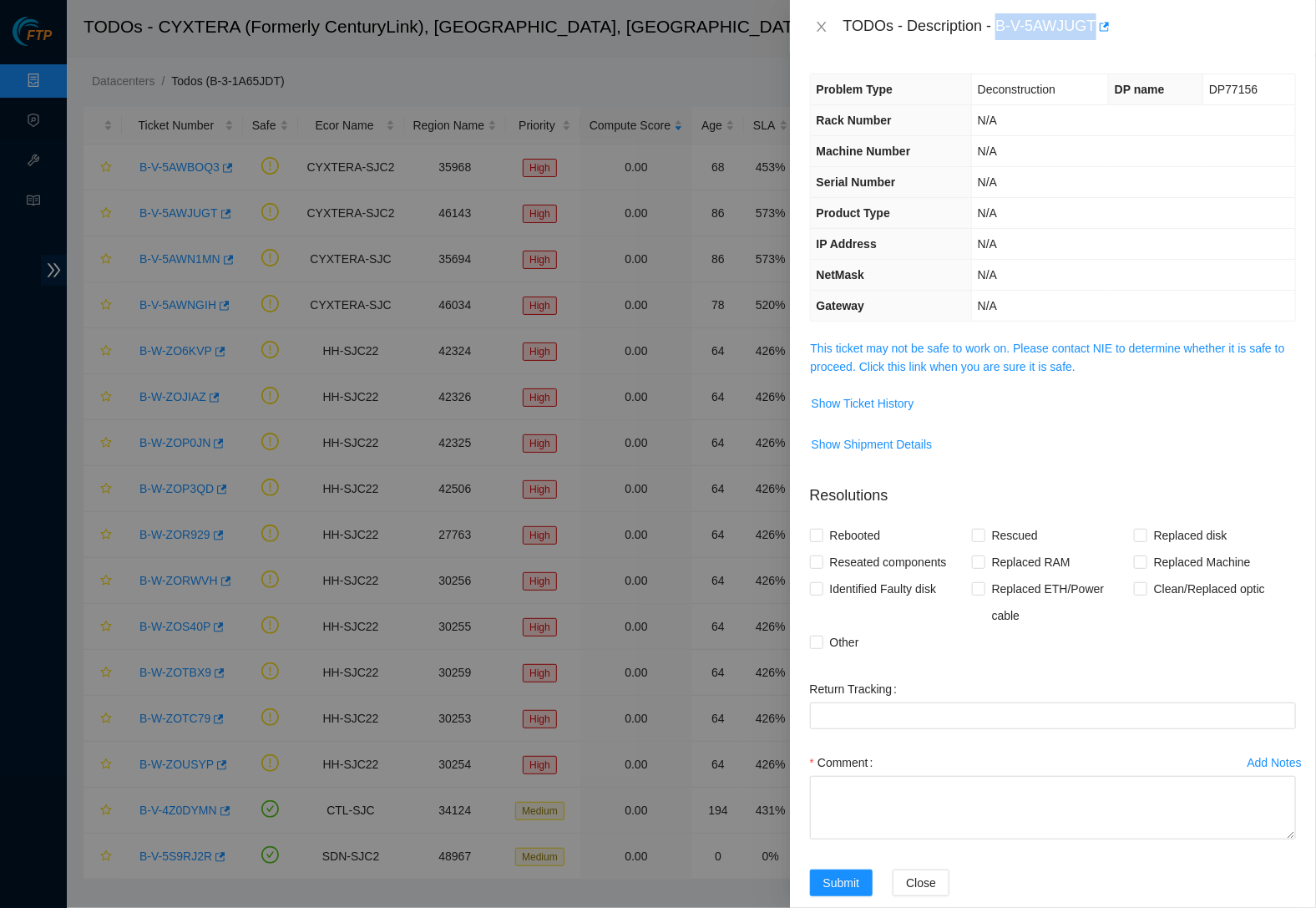
drag, startPoint x: 1003, startPoint y: 23, endPoint x: 1103, endPoint y: 21, distance: 100.0
click at [1101, 21] on div "TODOs - Description - B-V-5AWJUGT" at bounding box center [1069, 26] width 452 height 27
copy div "B-V-5AWJUGT"
click at [816, 25] on icon "close" at bounding box center [821, 26] width 13 height 13
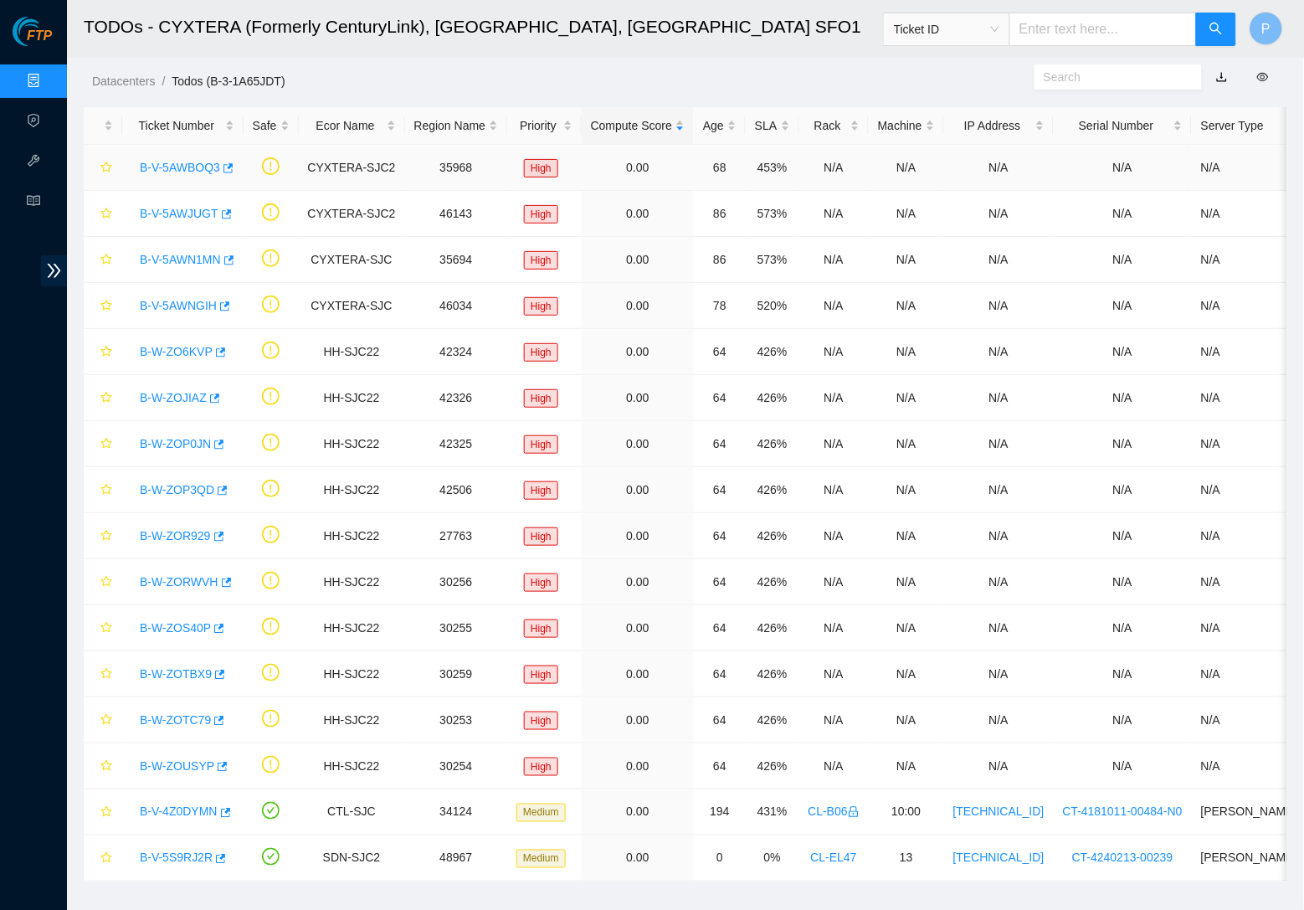
click at [167, 161] on link "B-V-5AWBOQ3" at bounding box center [180, 167] width 80 height 13
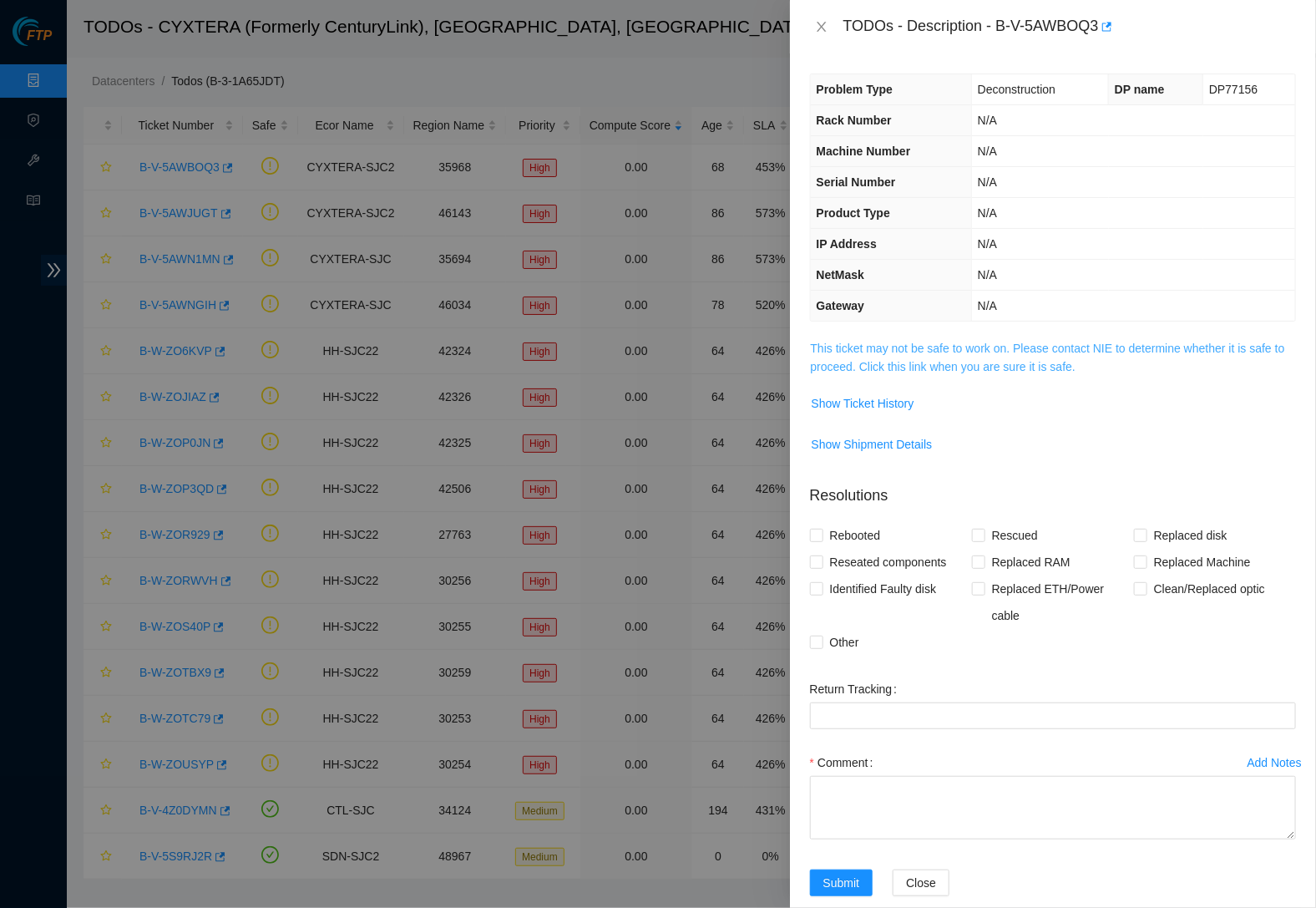
click at [886, 344] on link "This ticket may not be safe to work on. Please contact NIE to determine whether…" at bounding box center [1047, 357] width 474 height 32
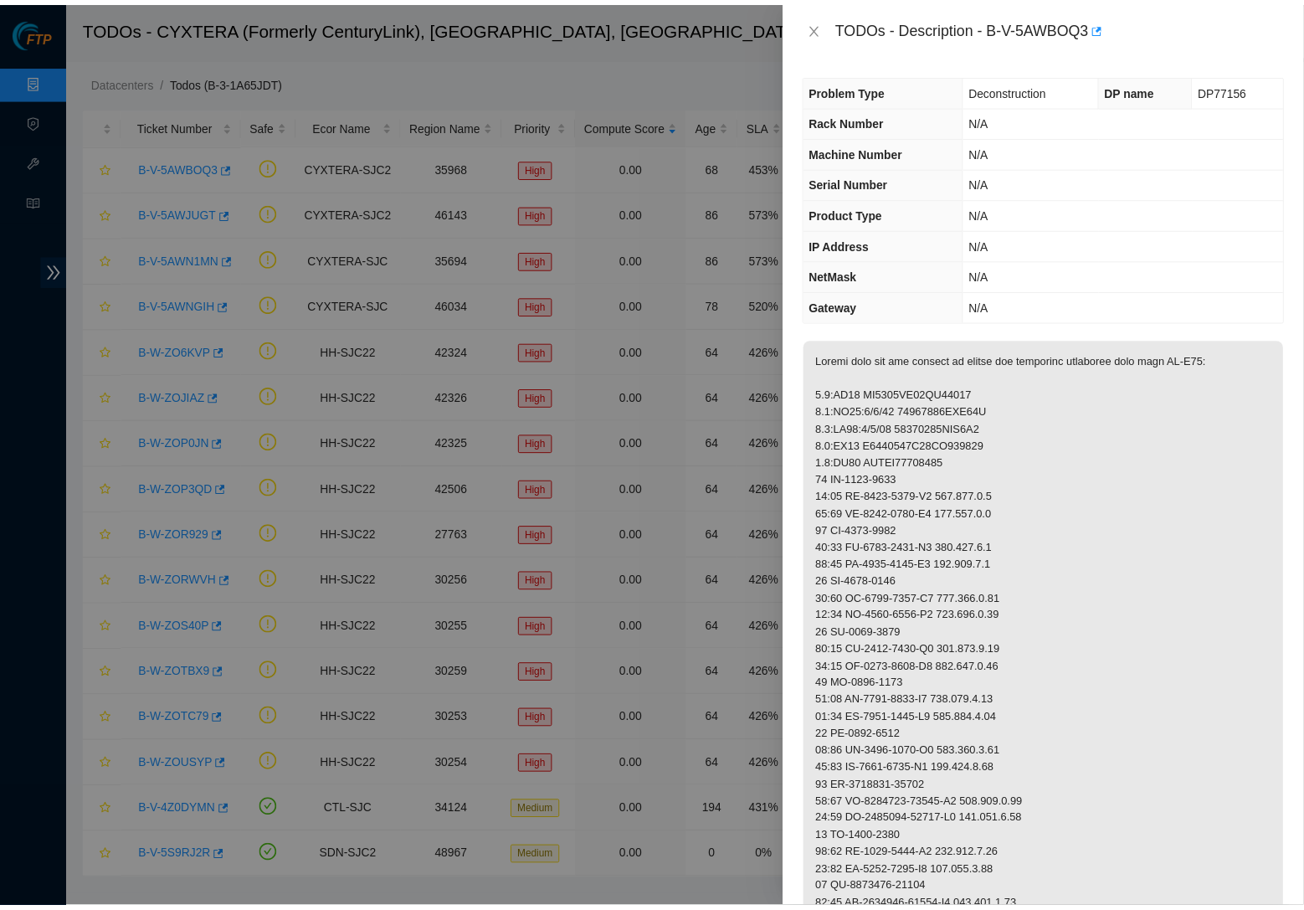
scroll to position [20, 0]
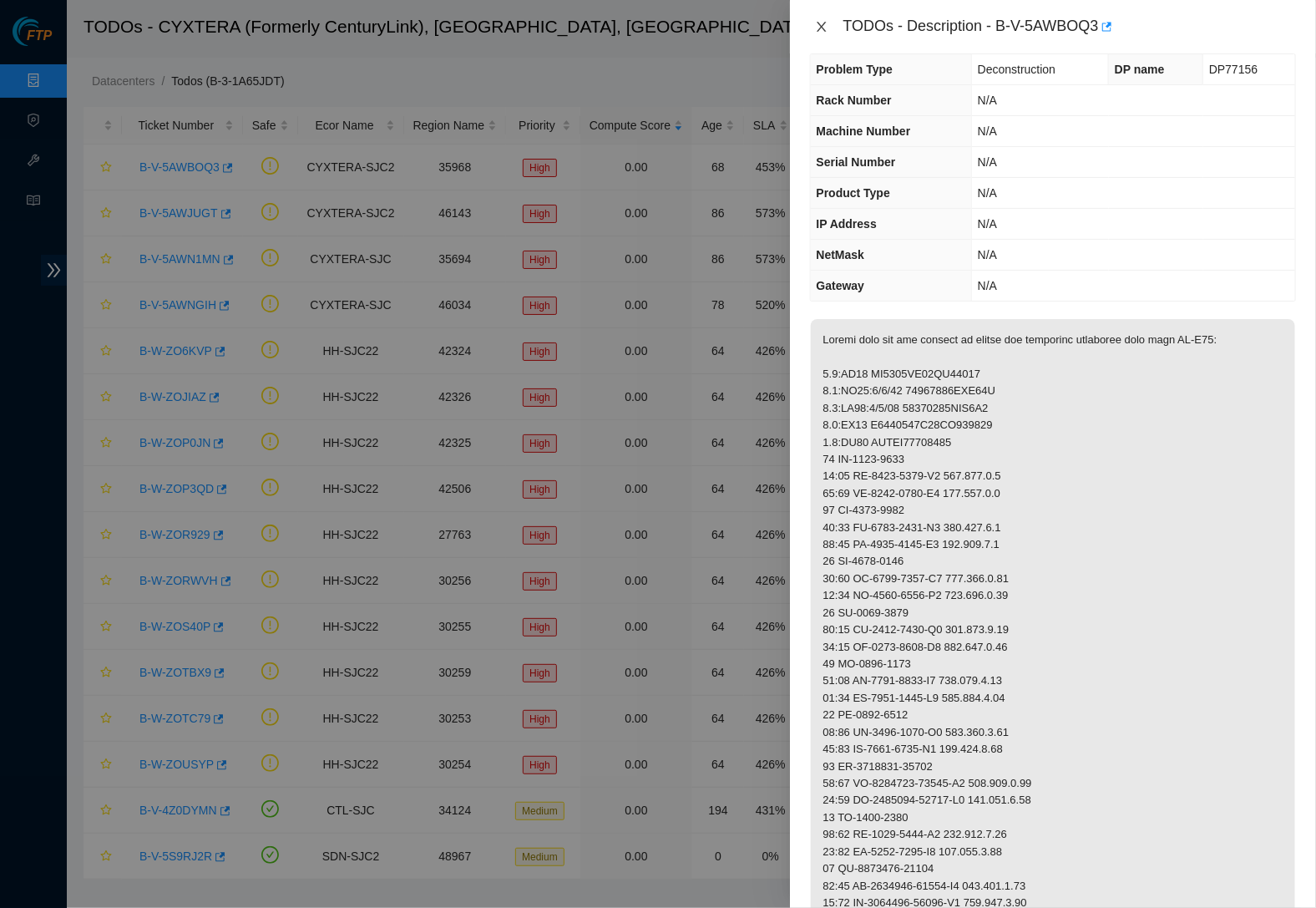
click at [819, 20] on icon "close" at bounding box center [821, 26] width 13 height 13
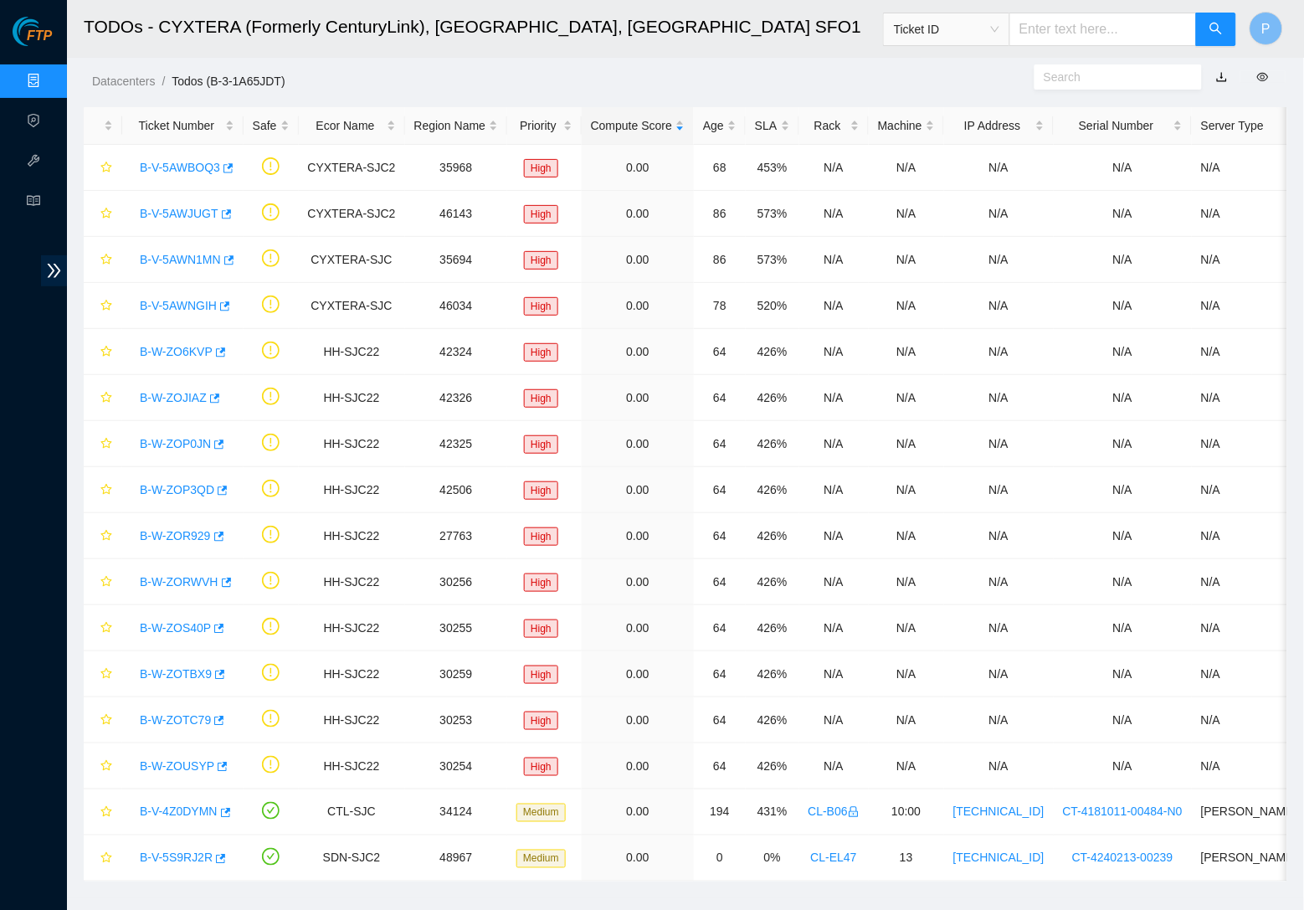
scroll to position [0, 0]
click at [183, 213] on link "B-V-5AWJUGT" at bounding box center [179, 213] width 79 height 13
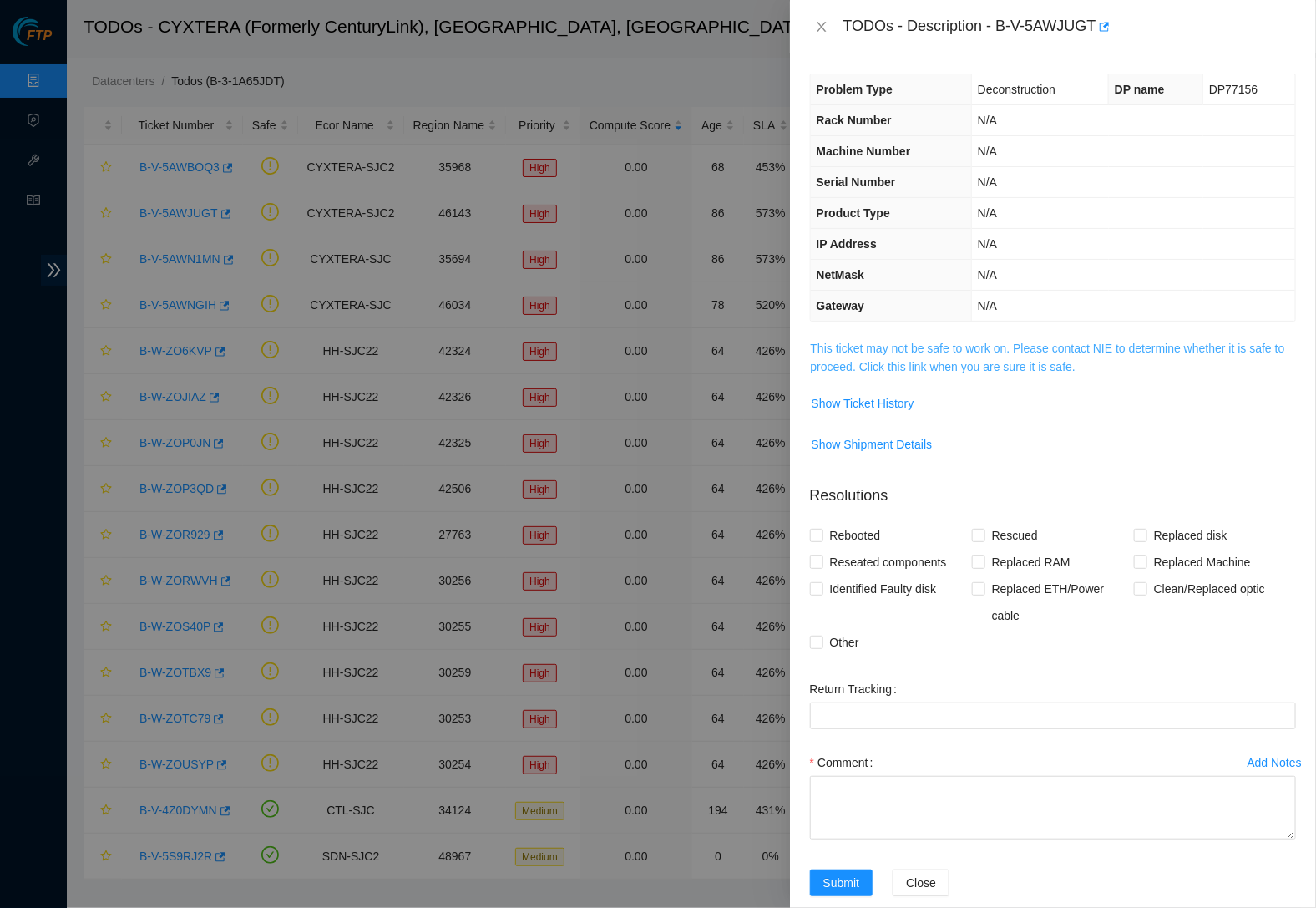
click at [1033, 343] on link "This ticket may not be safe to work on. Please contact NIE to determine whether…" at bounding box center [1047, 357] width 474 height 32
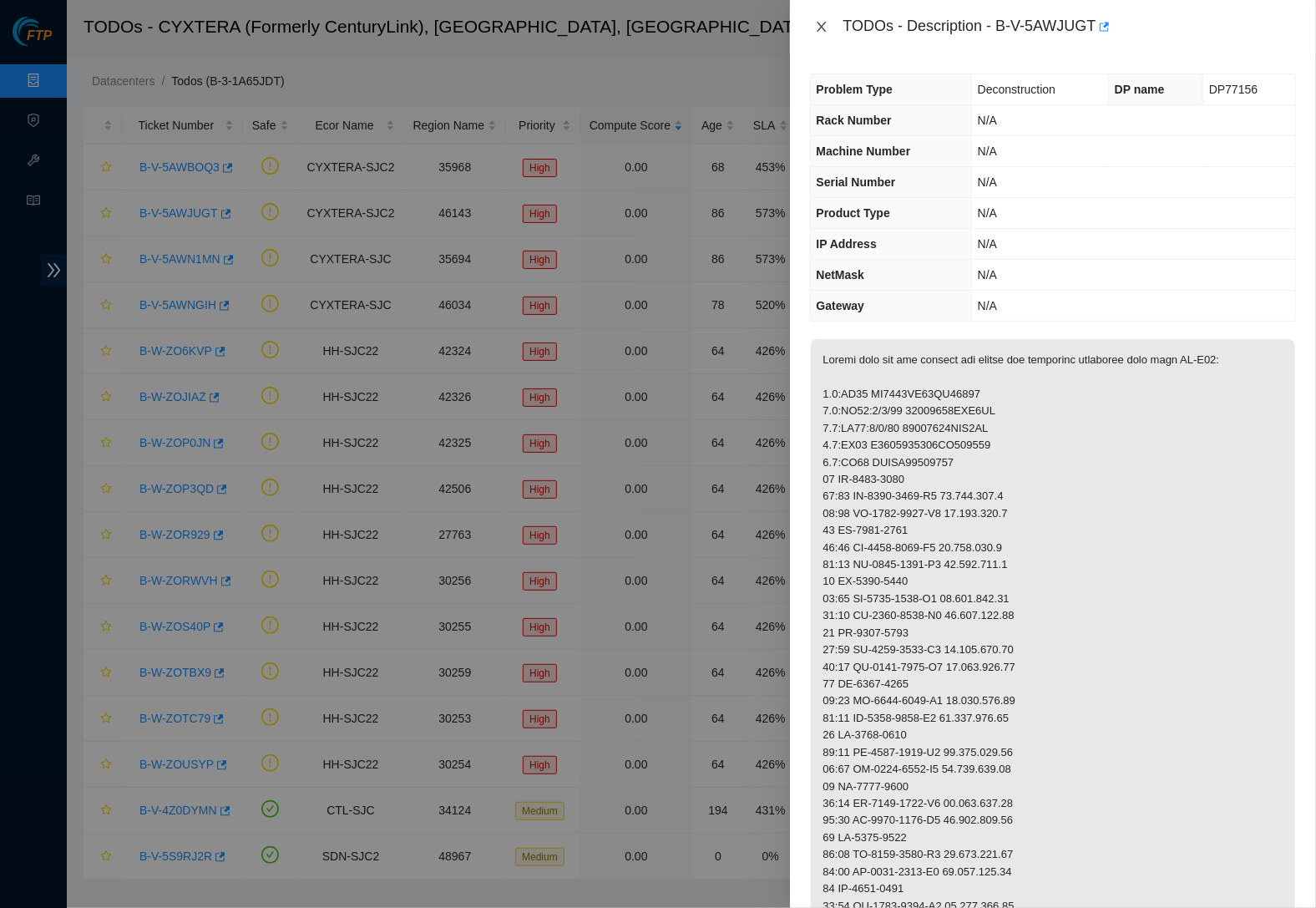
click at [815, 23] on icon "close" at bounding box center [821, 26] width 13 height 13
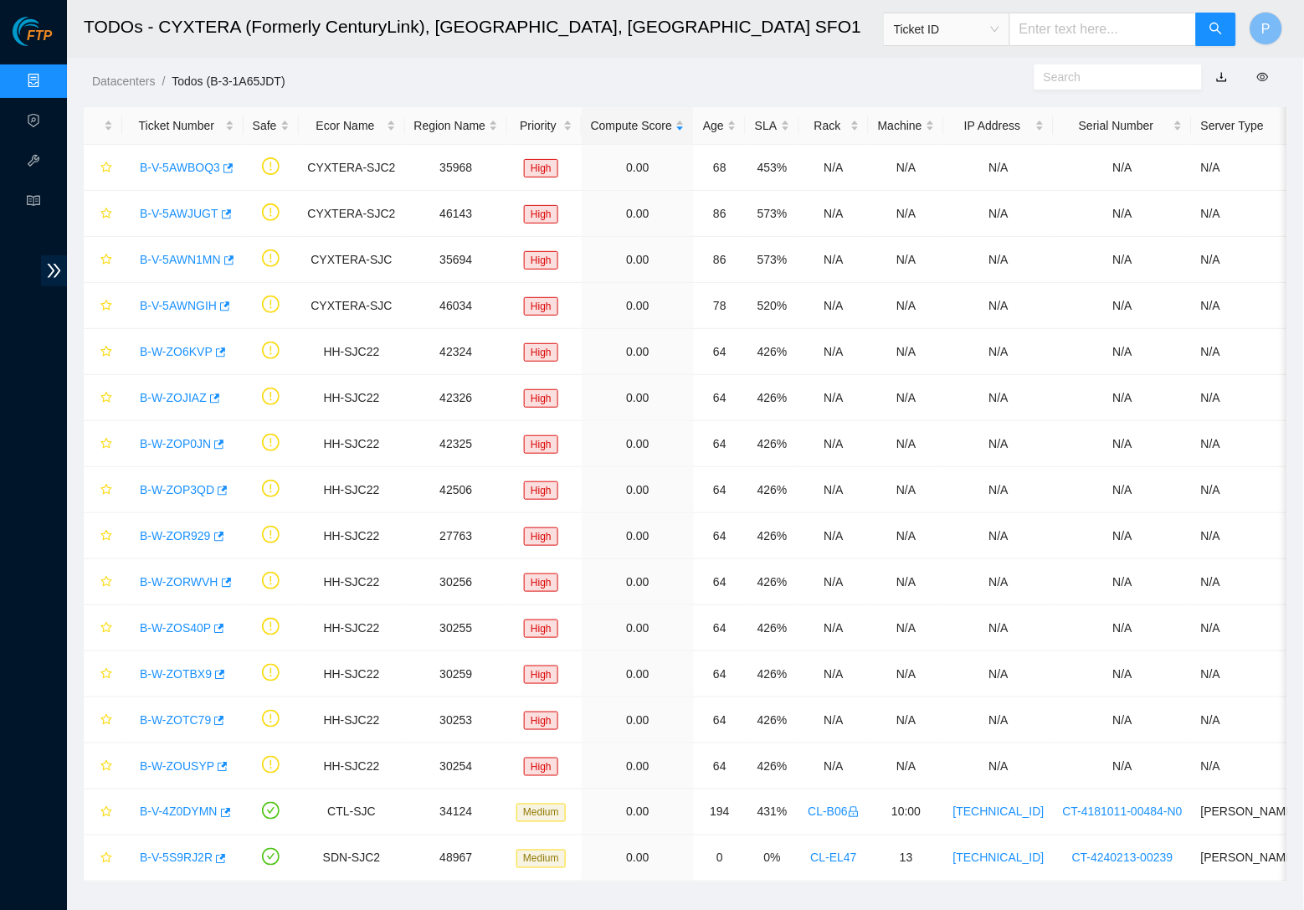
click at [654, 72] on ol "Datacenters / Todos (B-3-1A65JDT) /" at bounding box center [543, 81] width 903 height 18
click at [933, 24] on span "Ticket ID" at bounding box center [946, 29] width 105 height 25
click at [947, 160] on div "Serial Number" at bounding box center [946, 169] width 106 height 18
click at [1047, 34] on input "text" at bounding box center [1102, 29] width 187 height 33
paste input "[US_VEHICLE_IDENTIFICATION_NUMBER]"
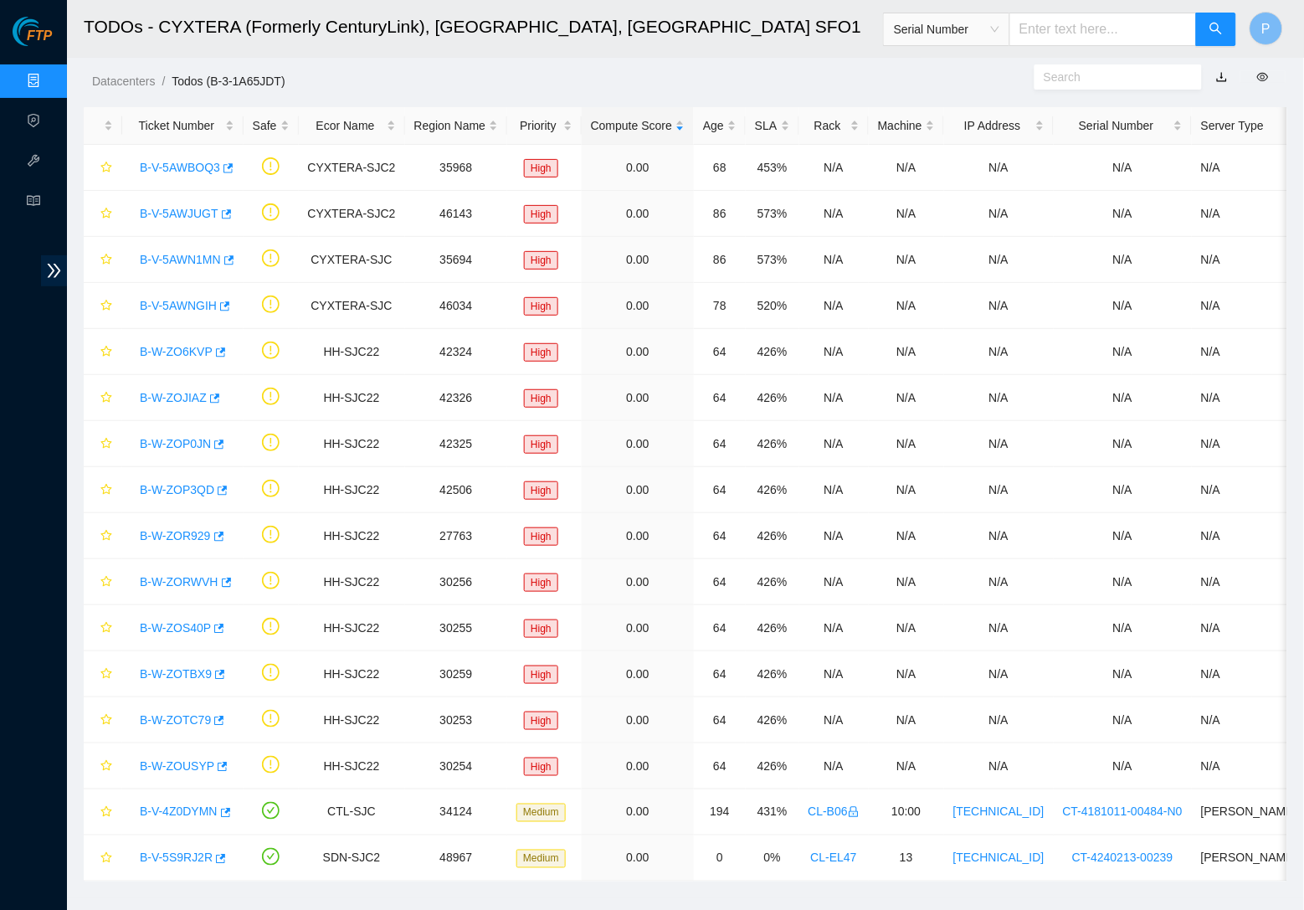
type input "[US_VEHICLE_IDENTIFICATION_NUMBER]"
click at [1104, 29] on icon "search" at bounding box center [1215, 28] width 13 height 13
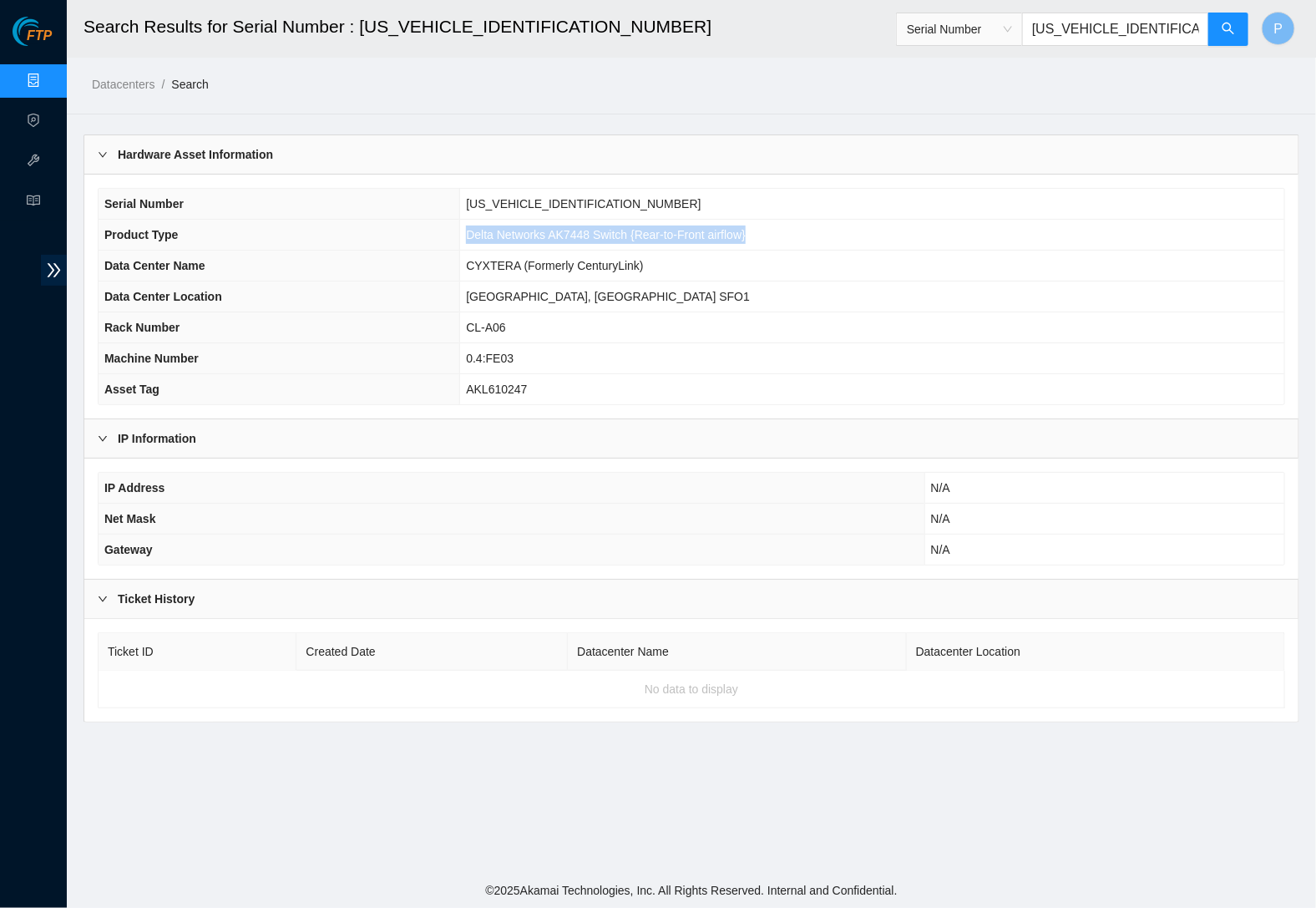
drag, startPoint x: 770, startPoint y: 231, endPoint x: 466, endPoint y: 227, distance: 304.0
click at [466, 227] on td "Delta Networks AK7448 Switch {Rear-to-Front airflow}" at bounding box center [872, 234] width 824 height 31
copy span "Delta Networks AK7448 Switch {Rear-to-Front airflow}"
click at [1054, 21] on input "[US_VEHICLE_IDENTIFICATION_NUMBER]" at bounding box center [1114, 29] width 187 height 33
click at [1055, 21] on input "[US_VEHICLE_IDENTIFICATION_NUMBER]" at bounding box center [1114, 29] width 187 height 33
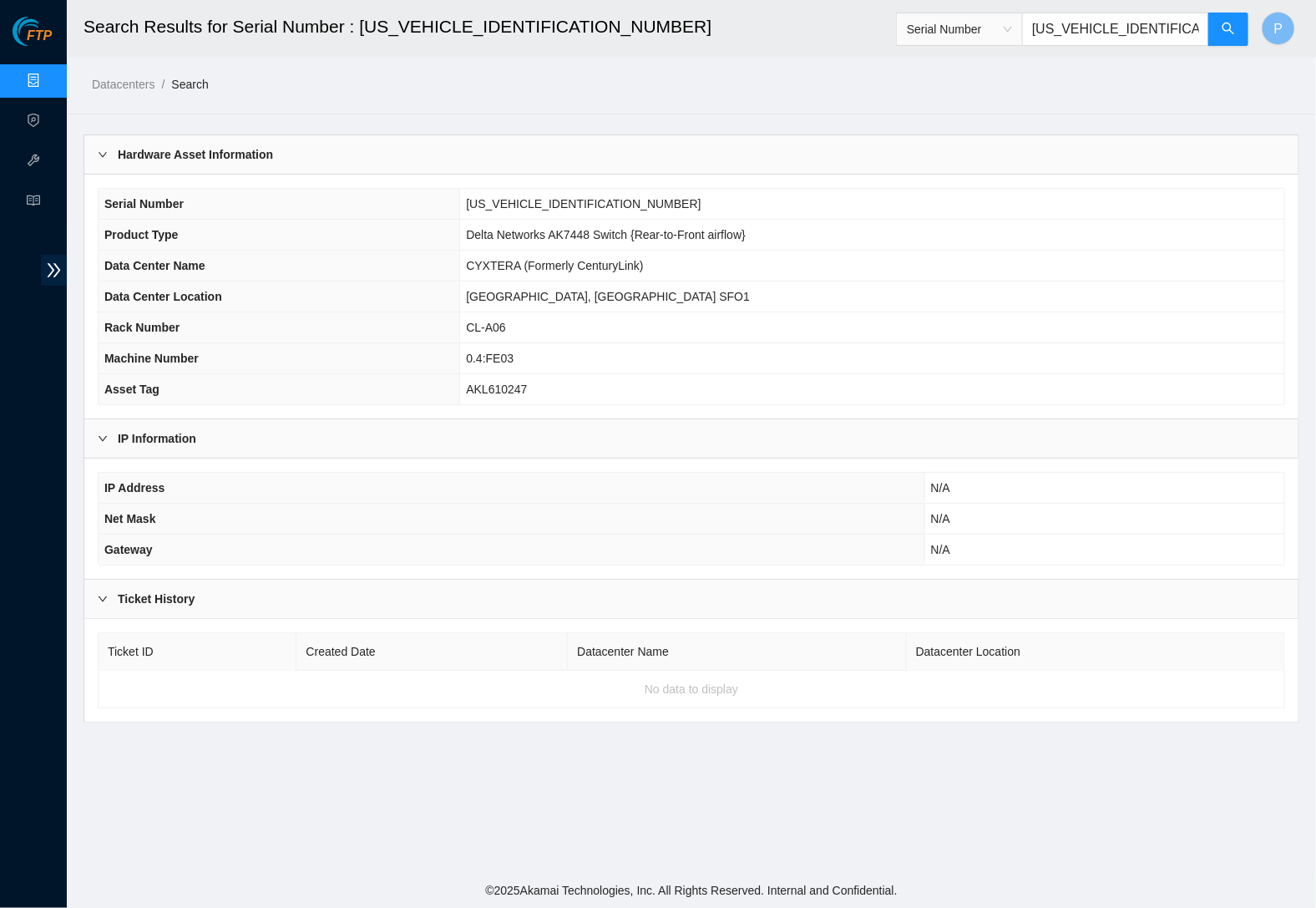
click at [1055, 21] on input "[US_VEHICLE_IDENTIFICATION_NUMBER]" at bounding box center [1114, 29] width 187 height 33
paste input "D2020066B13AK190032"
click at [1101, 28] on icon "search" at bounding box center [1227, 28] width 13 height 13
drag, startPoint x: 786, startPoint y: 231, endPoint x: 500, endPoint y: 234, distance: 286.0
click at [500, 234] on td "Celestica D2020 Switch {Rear-to-Front airflow}" at bounding box center [872, 234] width 824 height 31
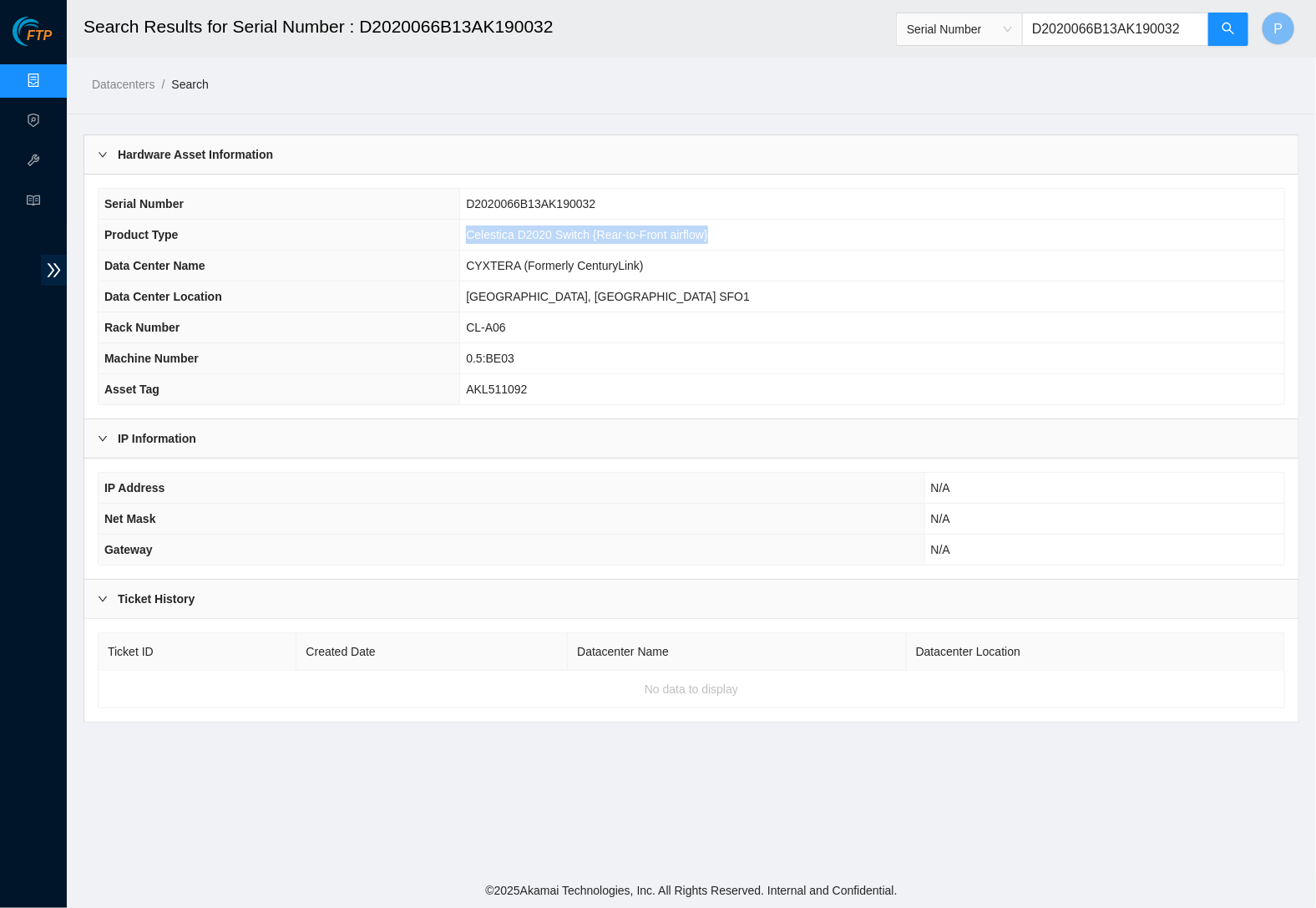
copy span "Celestica D2020 Switch {Rear-to-Front airflow}"
click at [1101, 15] on input "D2020066B13AK190032" at bounding box center [1114, 29] width 187 height 33
click at [1101, 16] on input "D2020066B13AK190032" at bounding box center [1114, 29] width 187 height 33
paste input "QTFCA66140049"
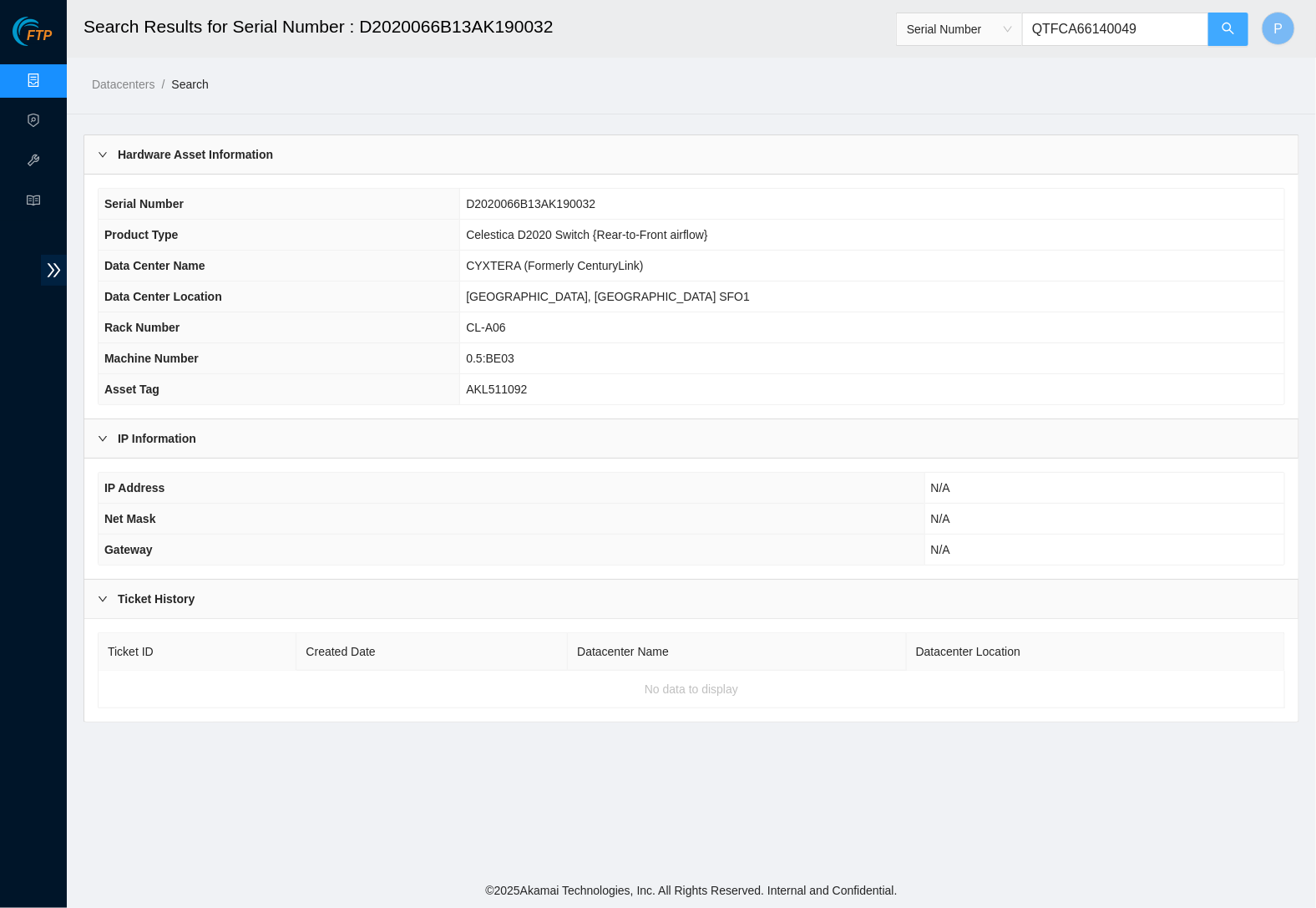
click at [1101, 25] on icon "search" at bounding box center [1227, 28] width 13 height 13
drag, startPoint x: 799, startPoint y: 230, endPoint x: 516, endPoint y: 229, distance: 283.0
click at [516, 229] on td "Quanta Switch LB9A {Rear-to-Front airflow}" at bounding box center [872, 234] width 824 height 31
copy span "Quanta Switch LB9A {Rear-to-Front airflow}"
click at [362, 273] on th "Data Center Name" at bounding box center [279, 265] width 361 height 31
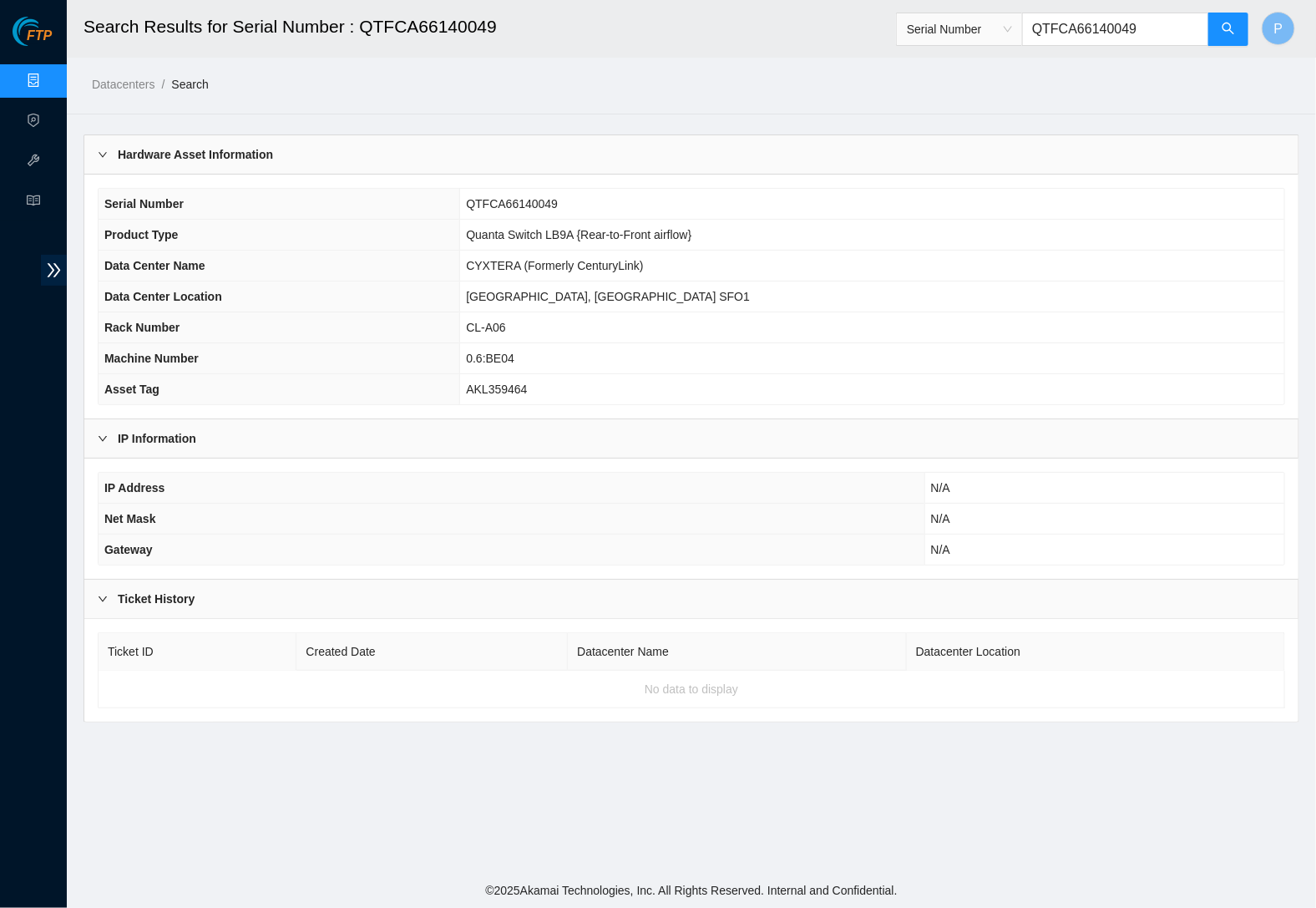
click at [1066, 36] on input "QTFCA66140049" at bounding box center [1114, 29] width 187 height 33
paste input "37700172AYC31Q"
click at [1101, 35] on span "search" at bounding box center [1227, 30] width 13 height 16
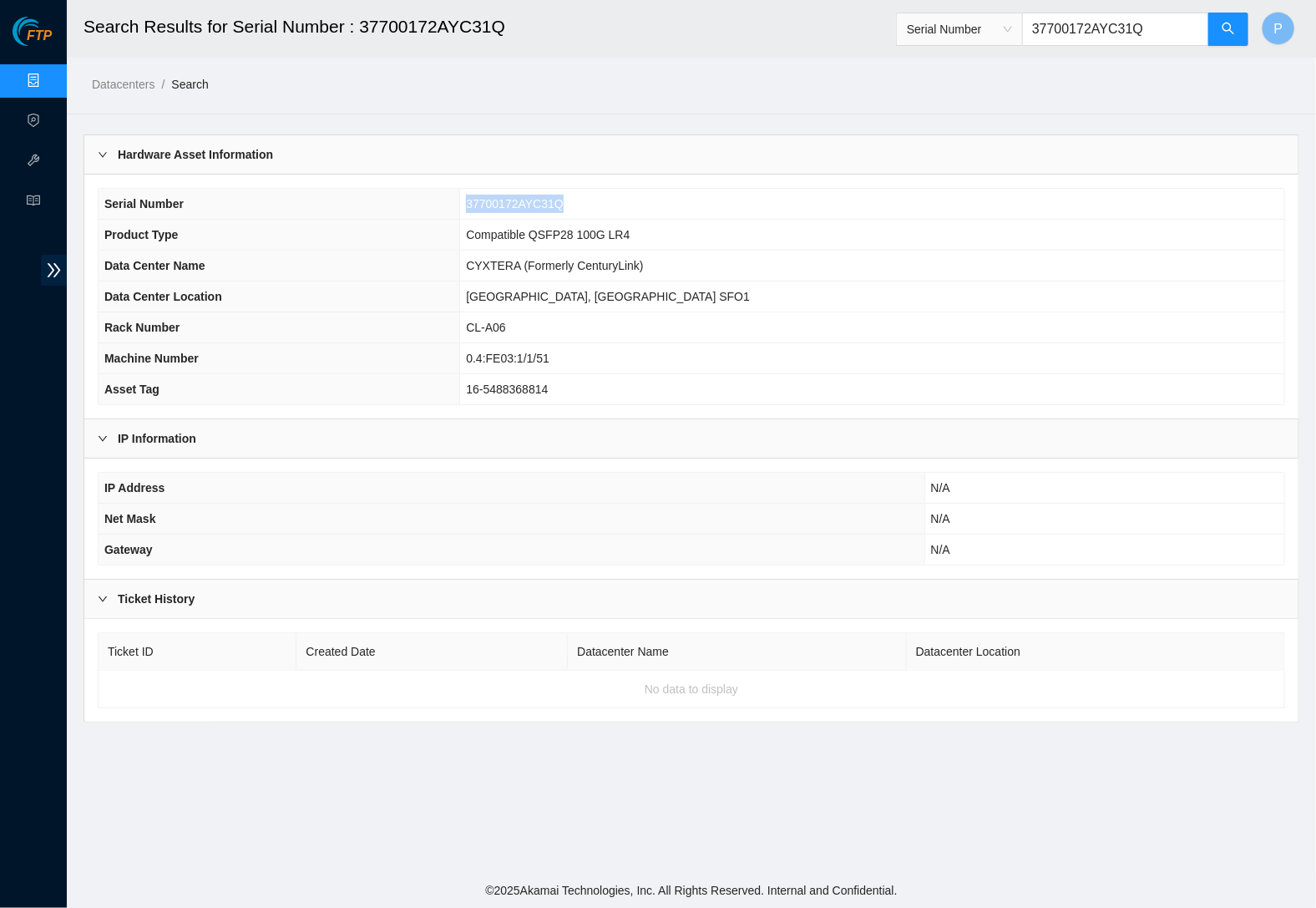
drag, startPoint x: 709, startPoint y: 197, endPoint x: 578, endPoint y: 196, distance: 131.0
click at [578, 196] on tr "Serial Number 37700172AYC31Q" at bounding box center [691, 204] width 1185 height 31
drag, startPoint x: 787, startPoint y: 259, endPoint x: 769, endPoint y: 259, distance: 18.0
click at [769, 259] on td "CYXTERA (Formerly CenturyLink)" at bounding box center [872, 265] width 824 height 31
drag, startPoint x: 775, startPoint y: 225, endPoint x: 586, endPoint y: 227, distance: 189.0
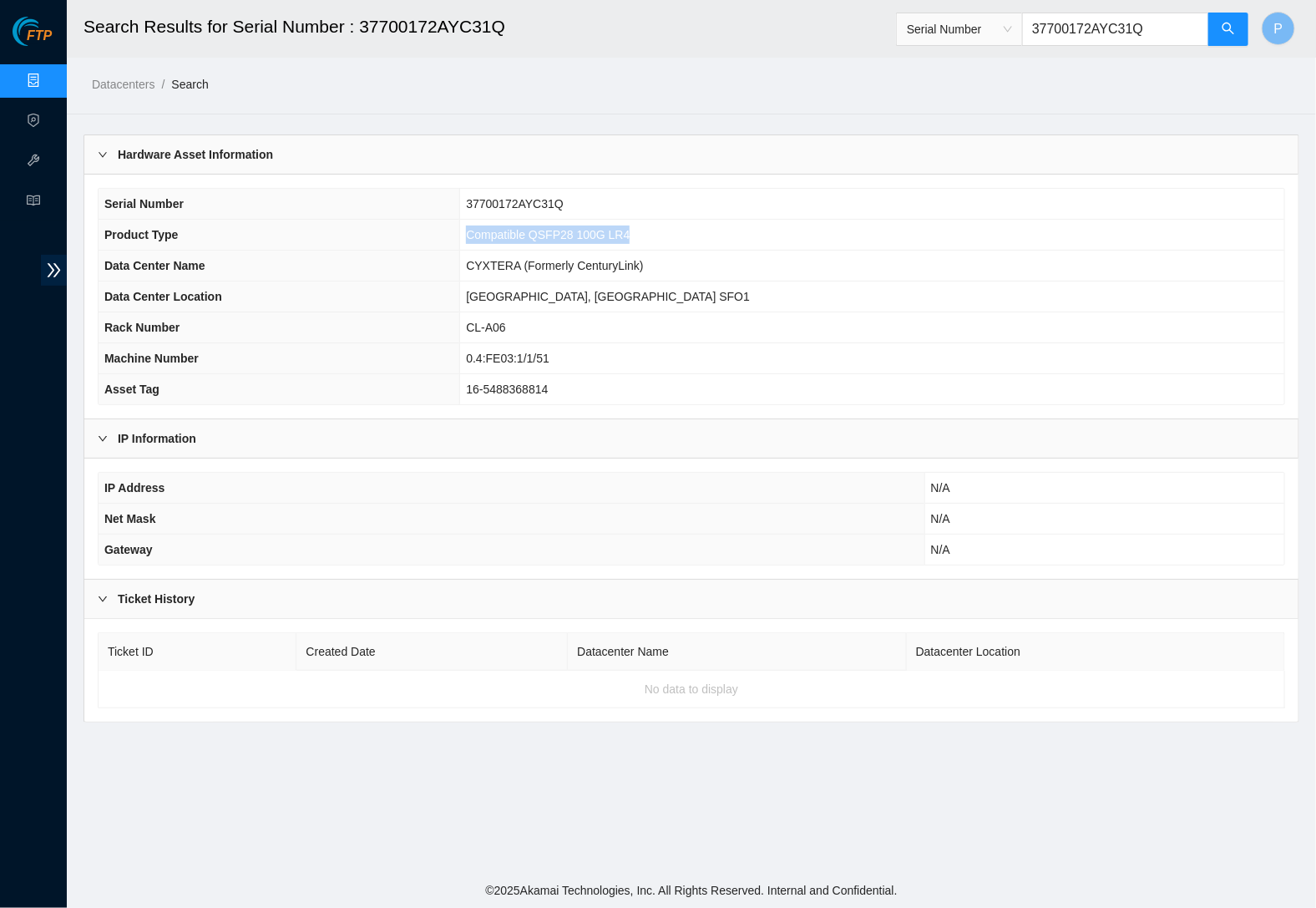
click at [586, 227] on td "Compatible QSFP28 100G LR4" at bounding box center [872, 234] width 824 height 31
copy span "Compatible QSFP28 100G LR4"
click at [1089, 31] on input "37700172AYC31Q" at bounding box center [1114, 29] width 187 height 33
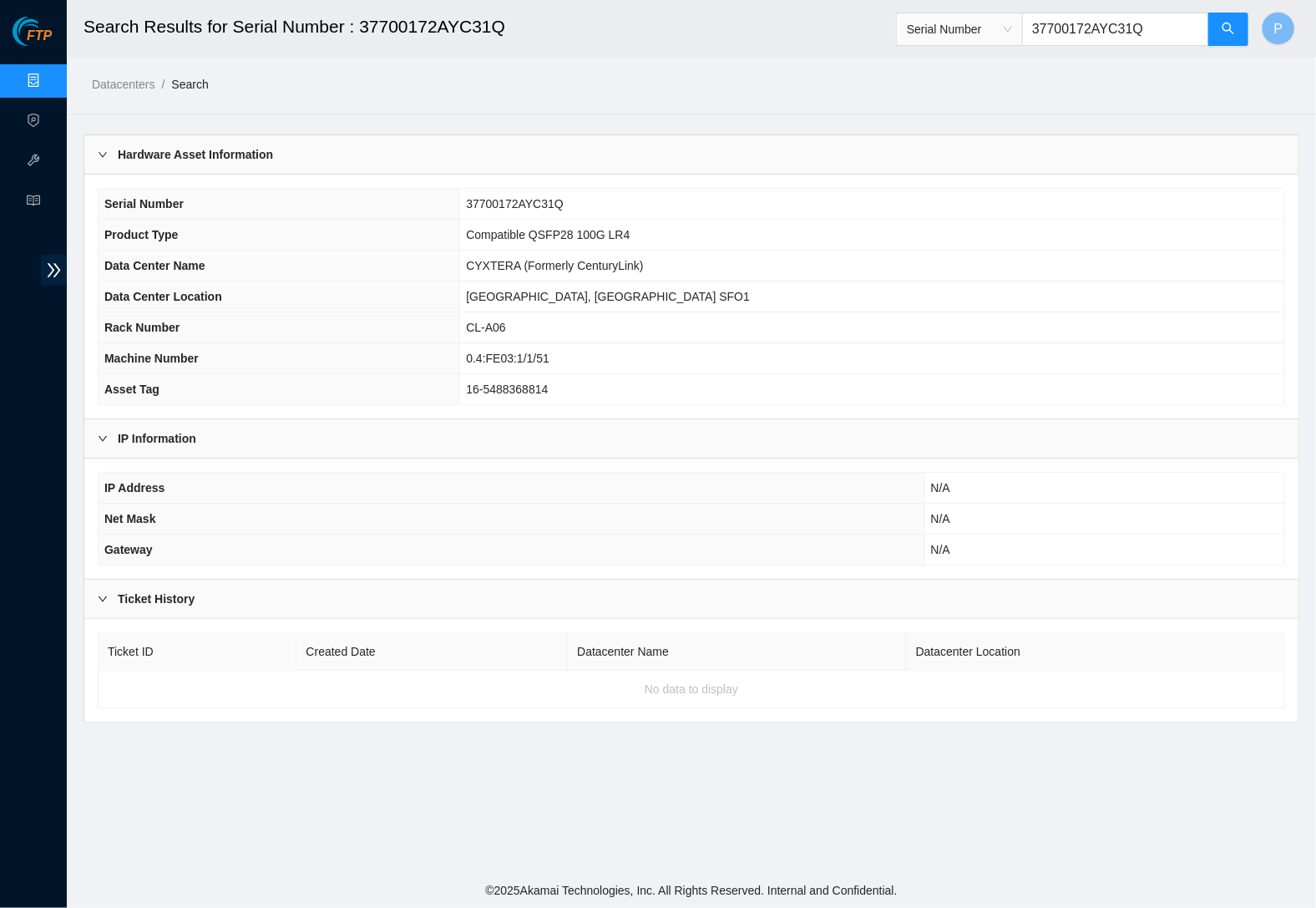
paste input "XC3H5"
click at [1101, 28] on icon "search" at bounding box center [1227, 28] width 13 height 13
type input "37700172AXC3H5"
click at [784, 230] on td "Compatible QSFP28 100G LR4" at bounding box center [872, 234] width 824 height 31
drag, startPoint x: 763, startPoint y: 230, endPoint x: 588, endPoint y: 228, distance: 175.0
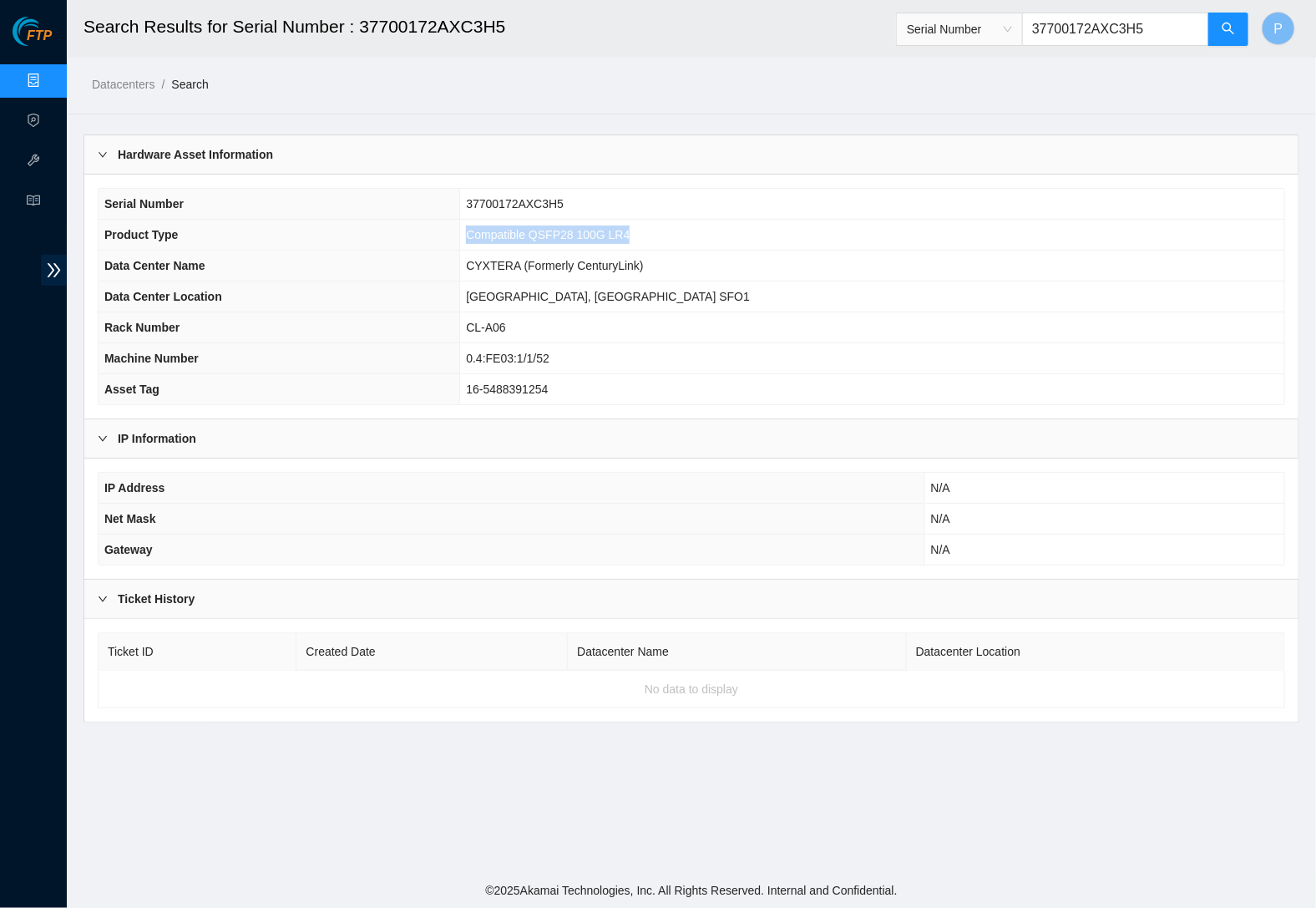
click at [588, 228] on td "Compatible QSFP28 100G LR4" at bounding box center [872, 234] width 824 height 31
copy span "Compatible QSFP28 100G LR4"
click at [460, 299] on th "Data Center Location" at bounding box center [279, 296] width 361 height 31
click at [49, 74] on link "Data Centers" at bounding box center [83, 80] width 69 height 13
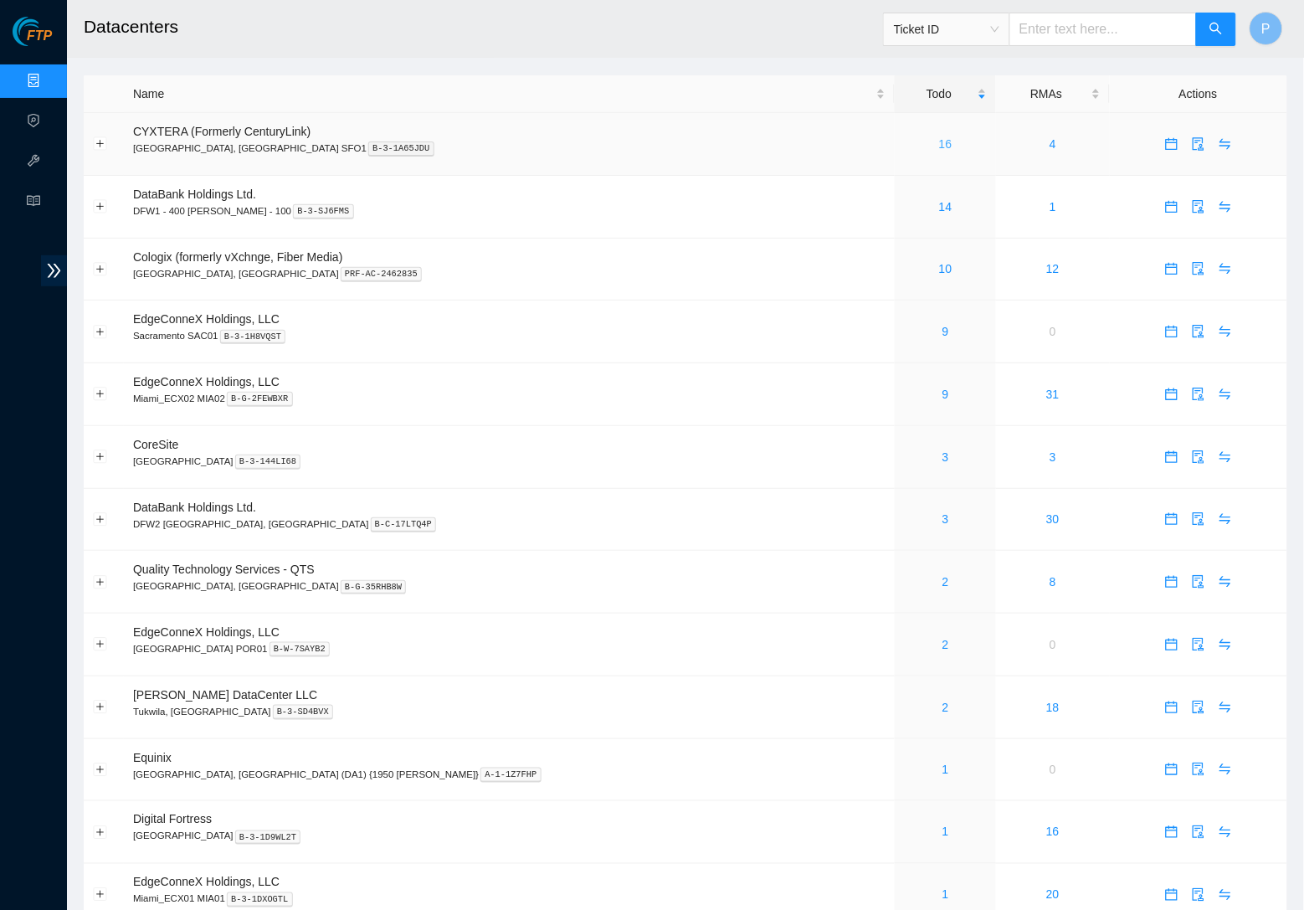
click at [939, 140] on link "16" at bounding box center [945, 143] width 13 height 13
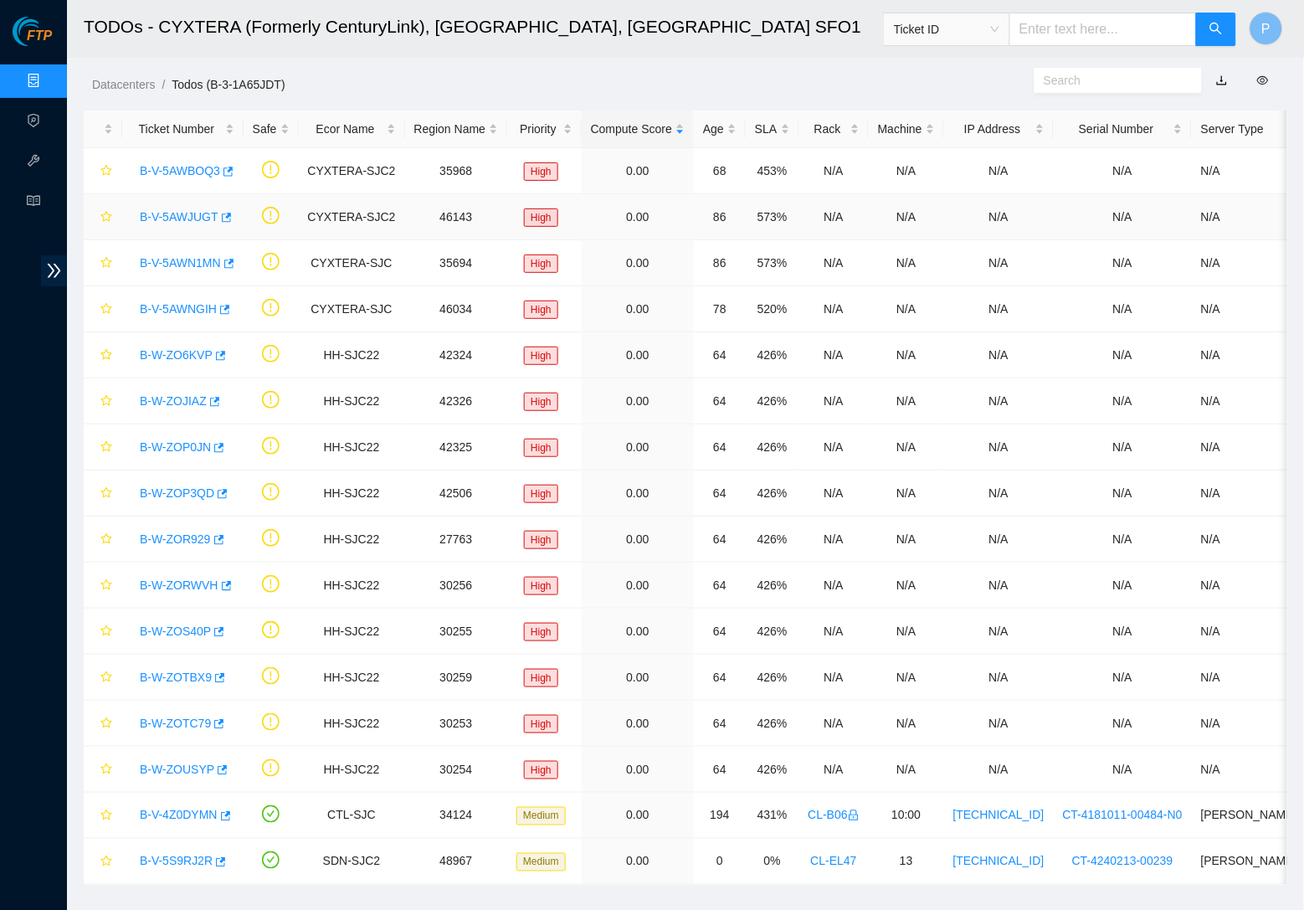
click at [192, 210] on link "B-V-5AWJUGT" at bounding box center [179, 216] width 79 height 13
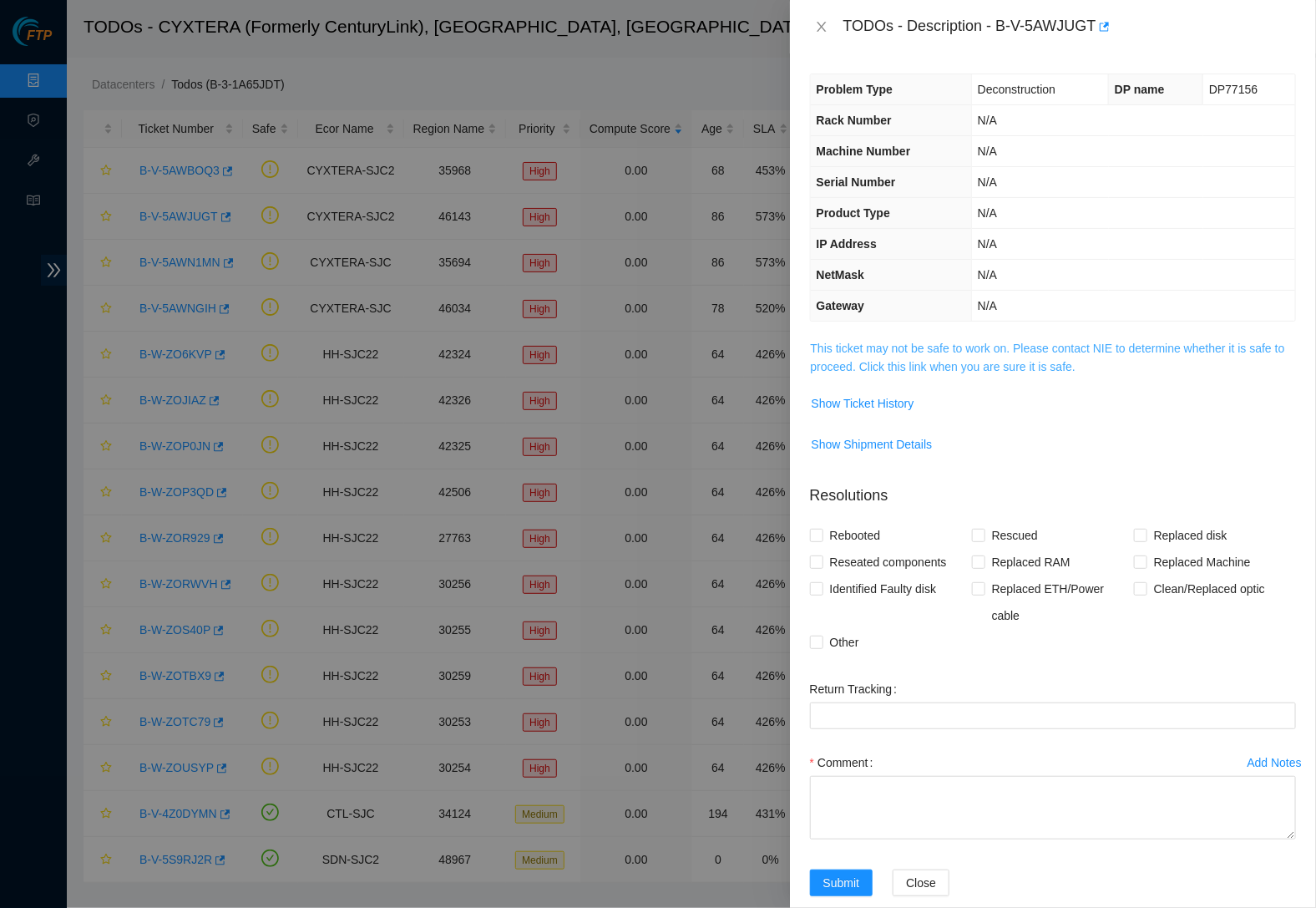
click at [990, 356] on link "This ticket may not be safe to work on. Please contact NIE to determine whether…" at bounding box center [1047, 357] width 474 height 32
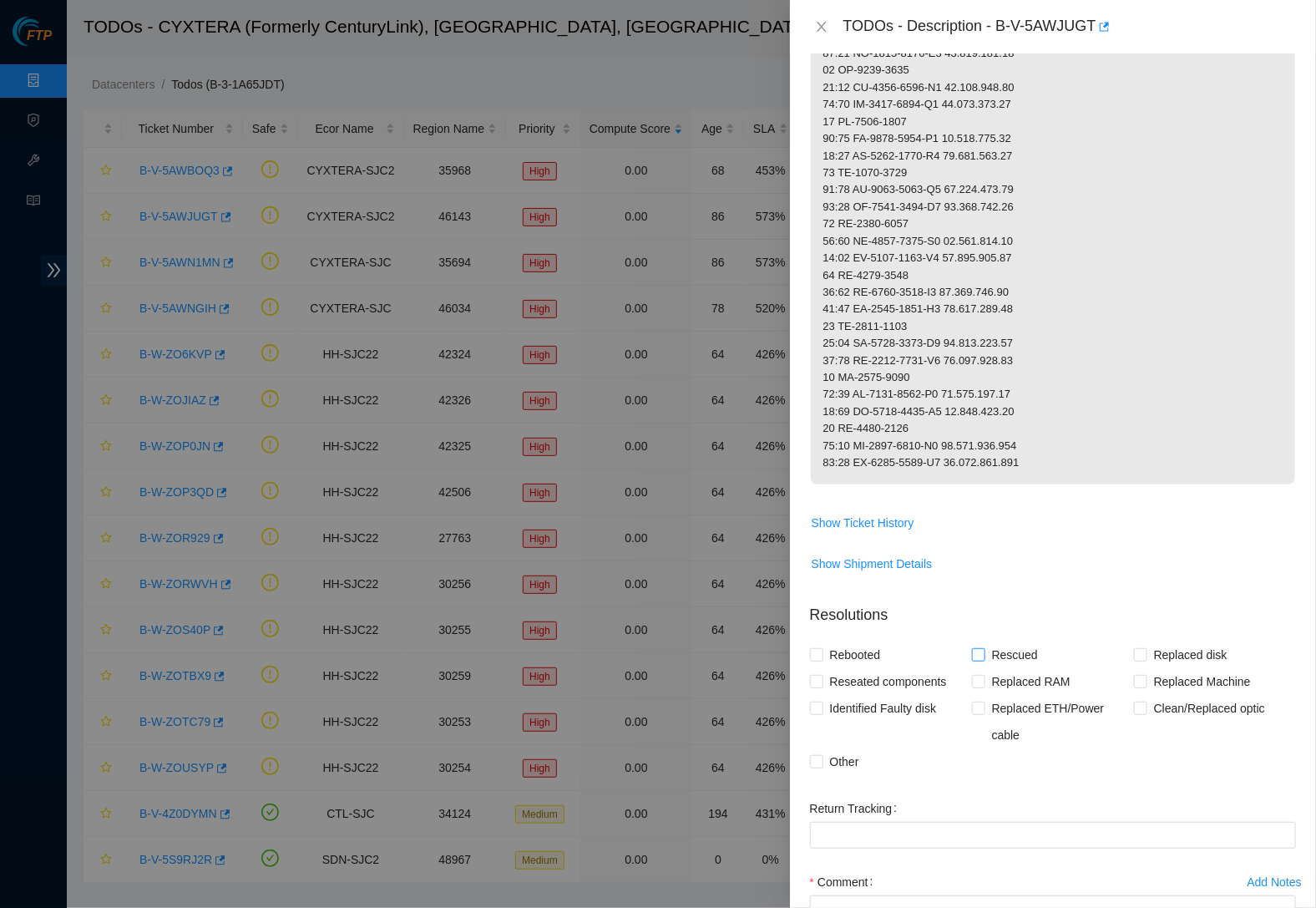
scroll to position [1388, 0]
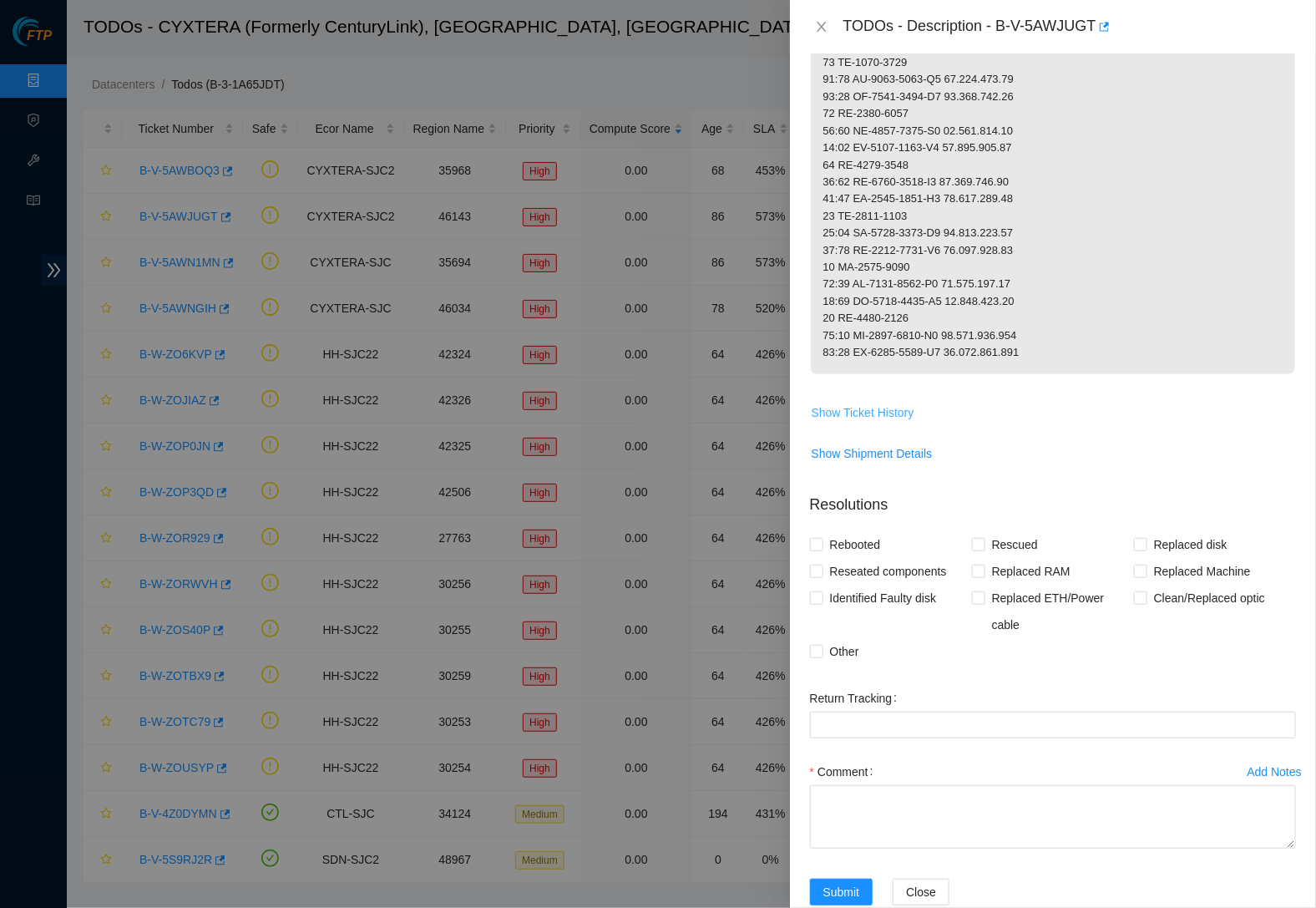
click at [894, 403] on span "Show Ticket History" at bounding box center [862, 412] width 103 height 18
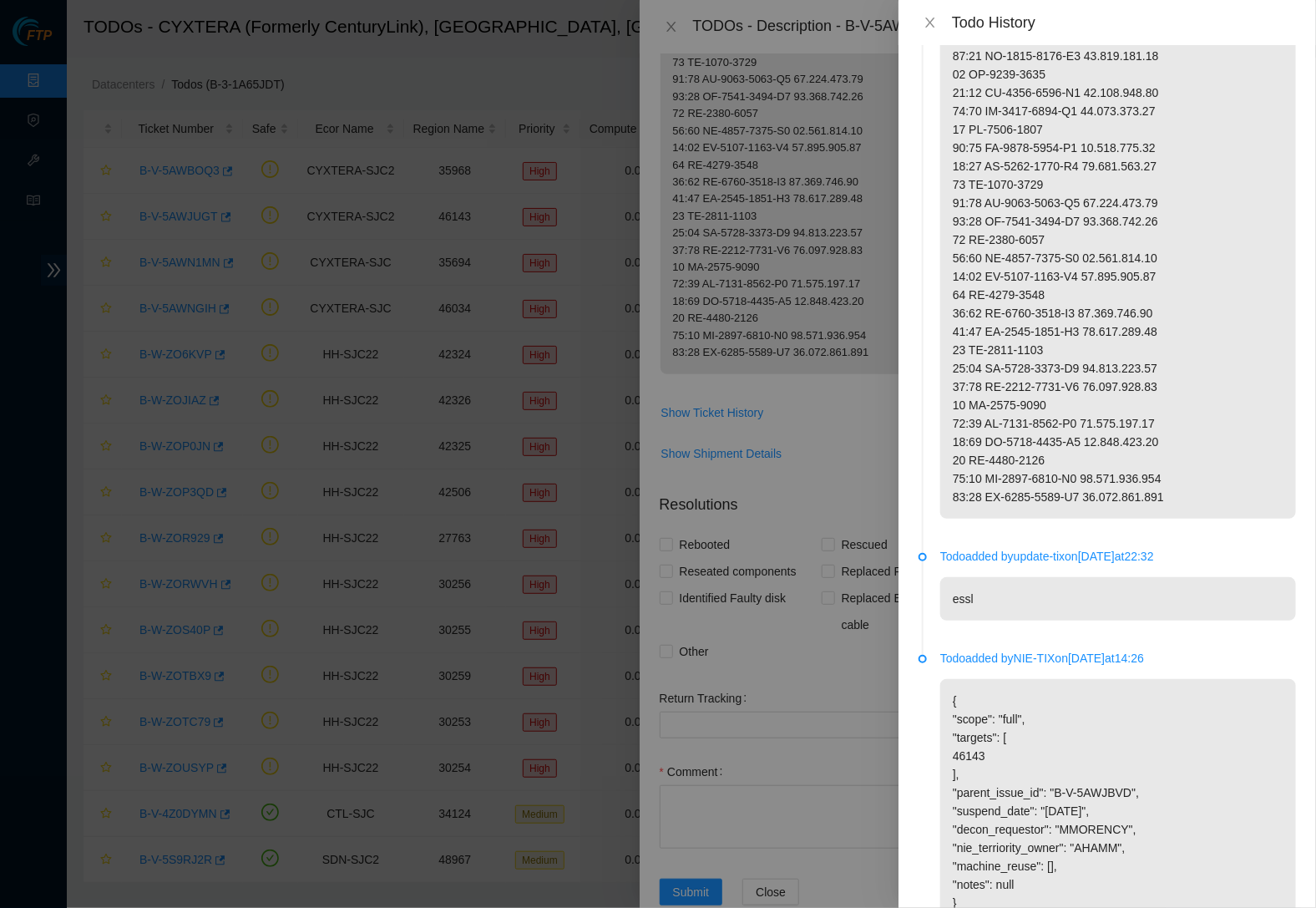
scroll to position [1123, 0]
drag, startPoint x: 1066, startPoint y: 723, endPoint x: 1142, endPoint y: 723, distance: 76.0
click at [1101, 723] on p "{ "scope": "full", "targets": [ 46143 ], "parent_issue_id": "B-V-5AWJBVD", "sus…" at bounding box center [1117, 799] width 355 height 245
copy p "B-V-5AWJBVD"
click at [1096, 571] on li "Todo added by update-tix on 2025-03-10 at 22:32 essl" at bounding box center [1106, 601] width 377 height 102
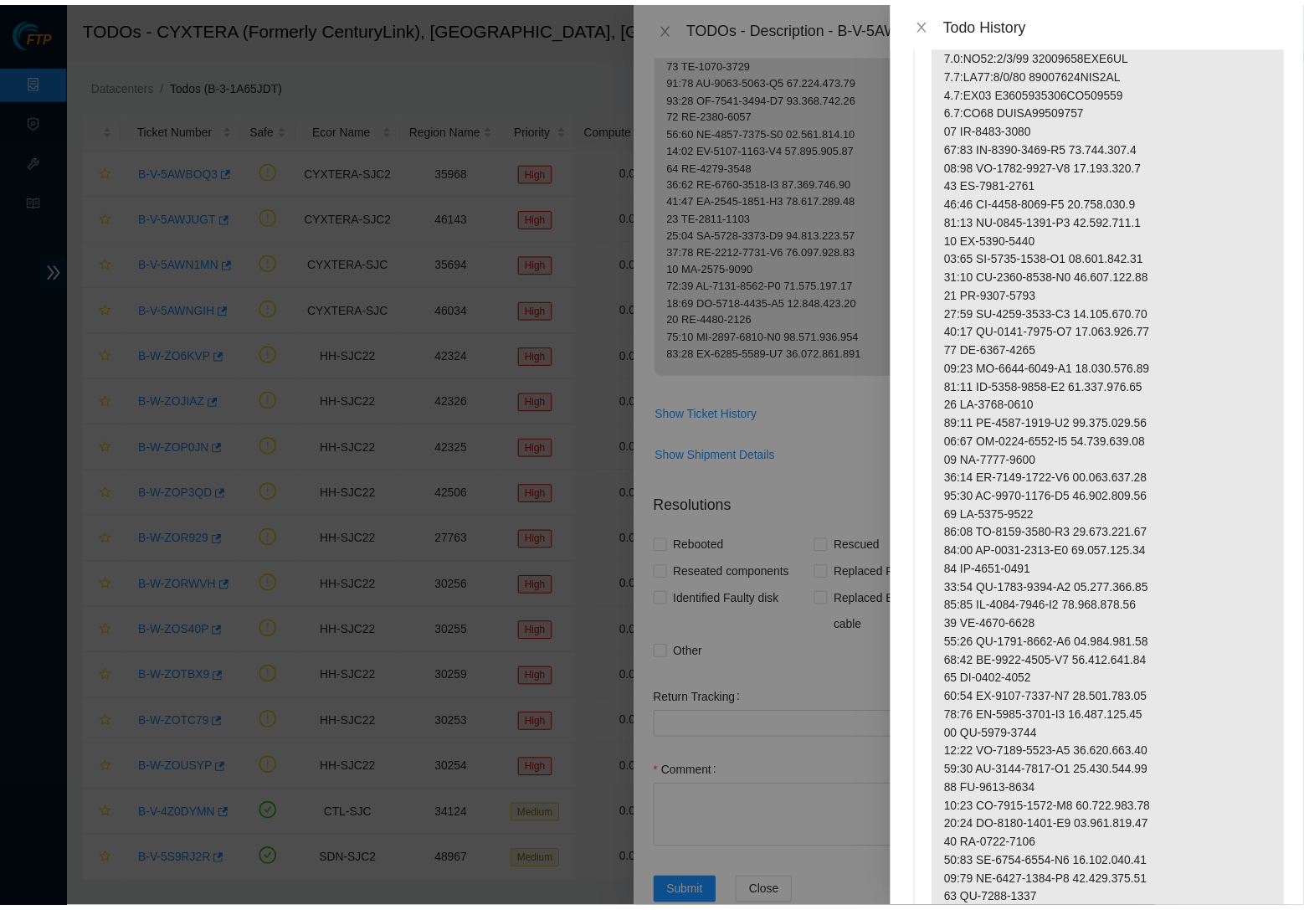
scroll to position [0, 0]
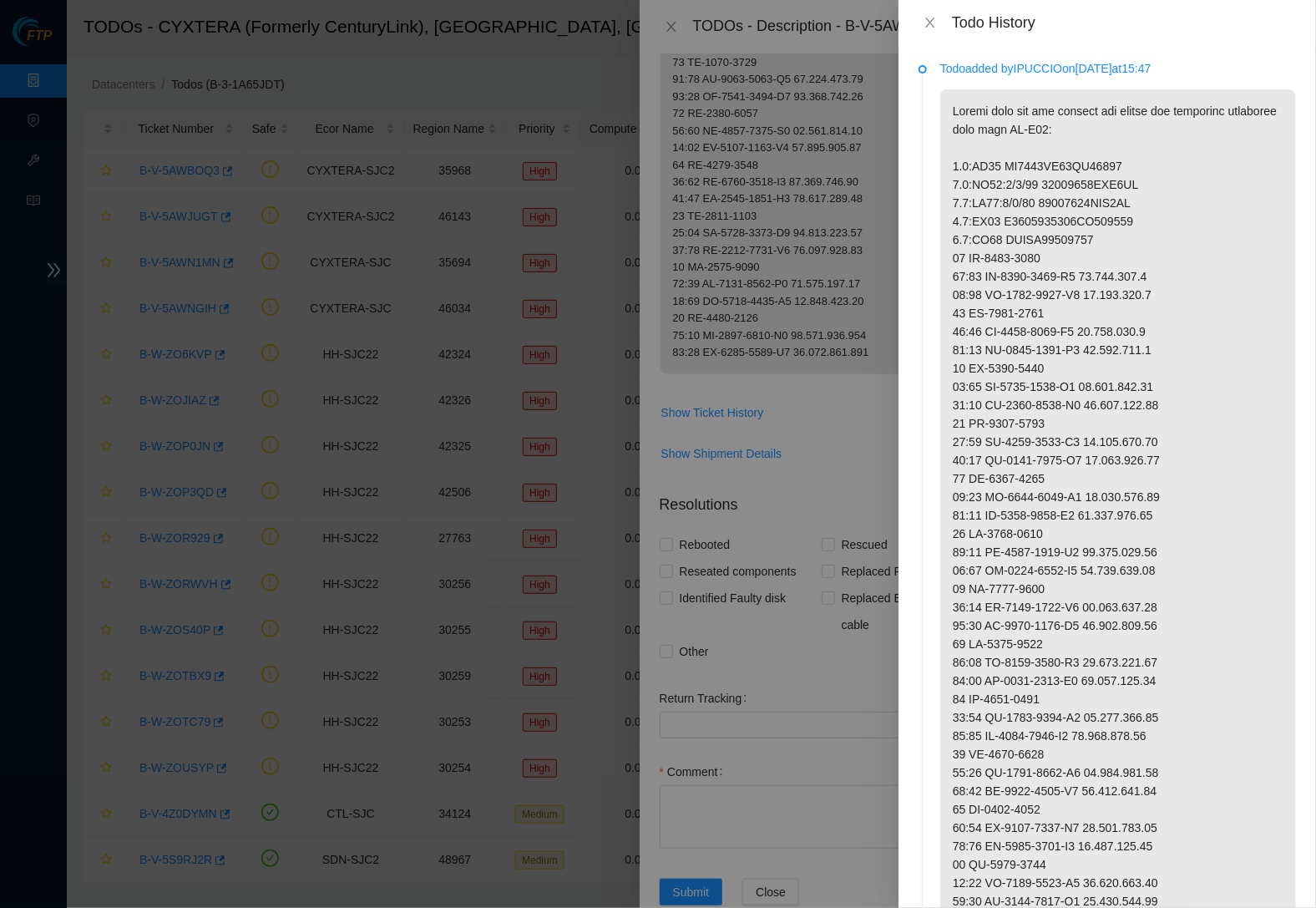
click at [922, 8] on div "Todo History" at bounding box center [1106, 22] width 417 height 45
click at [925, 16] on icon "close" at bounding box center [929, 22] width 13 height 13
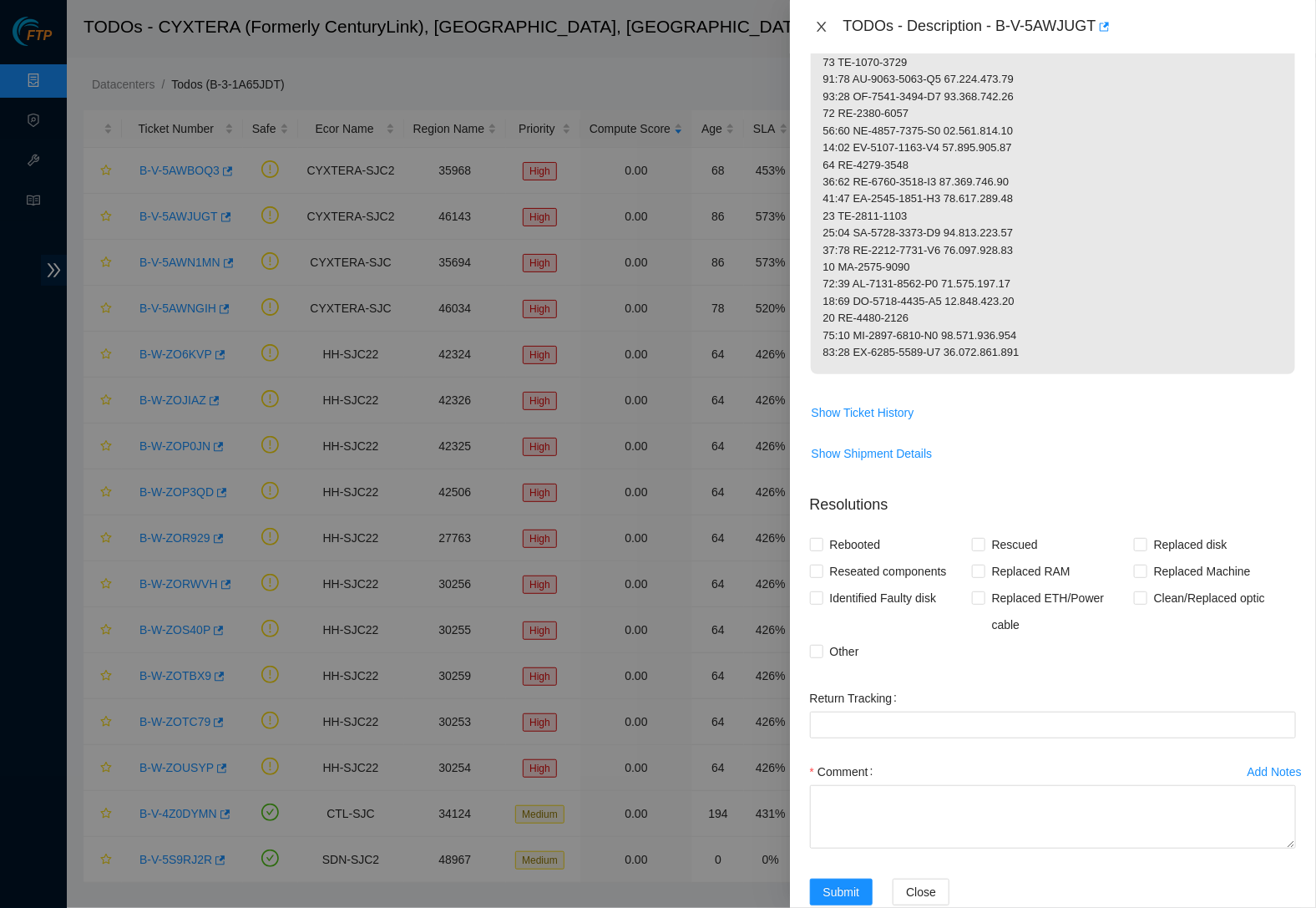
click at [817, 25] on icon "close" at bounding box center [821, 26] width 13 height 13
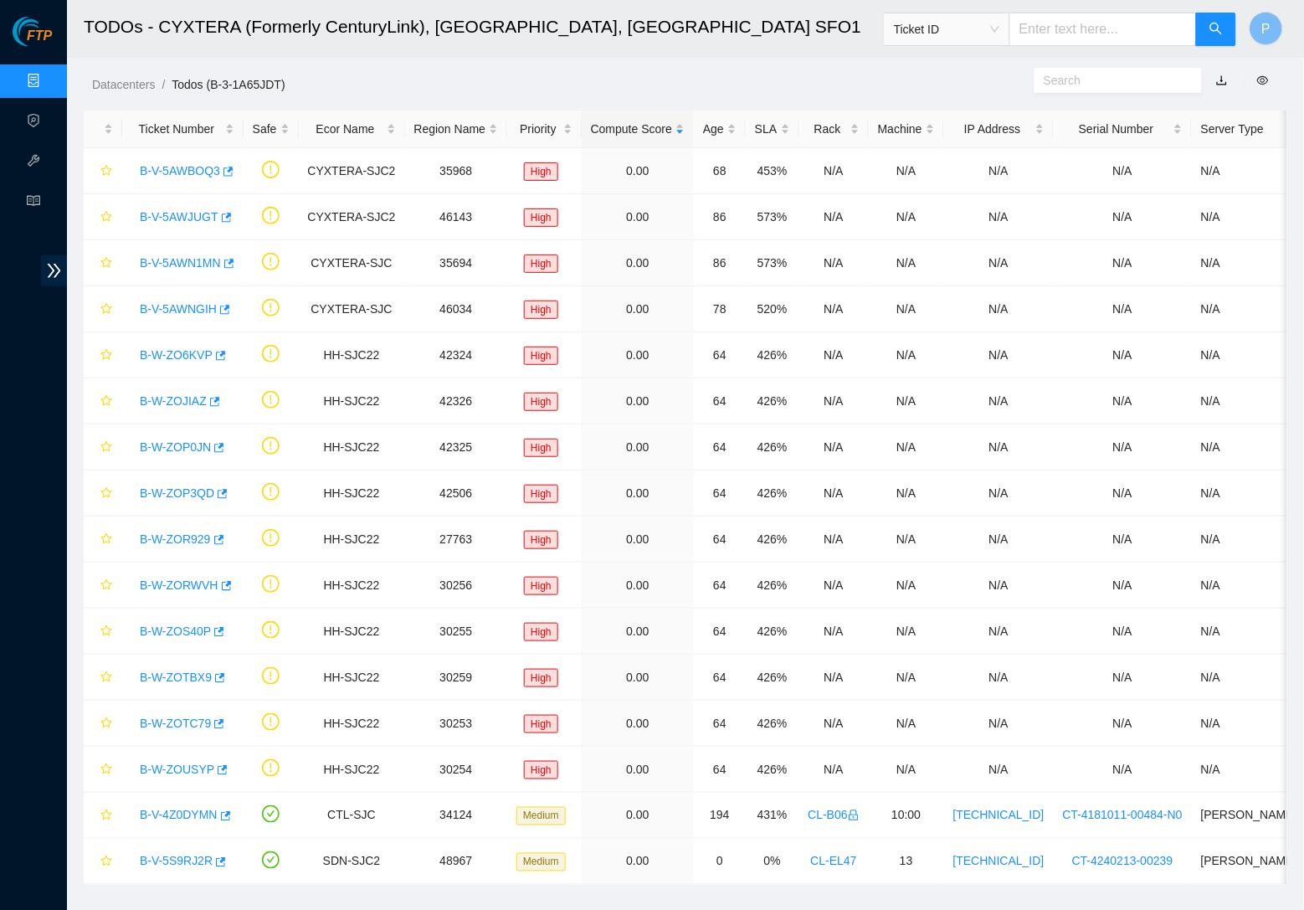
click at [1098, 27] on input "text" at bounding box center [1102, 29] width 187 height 33
paste input "B-V-5AWJBVD"
type input "B-V-5AWJBVD"
click at [1104, 33] on button "button" at bounding box center [1216, 29] width 40 height 33
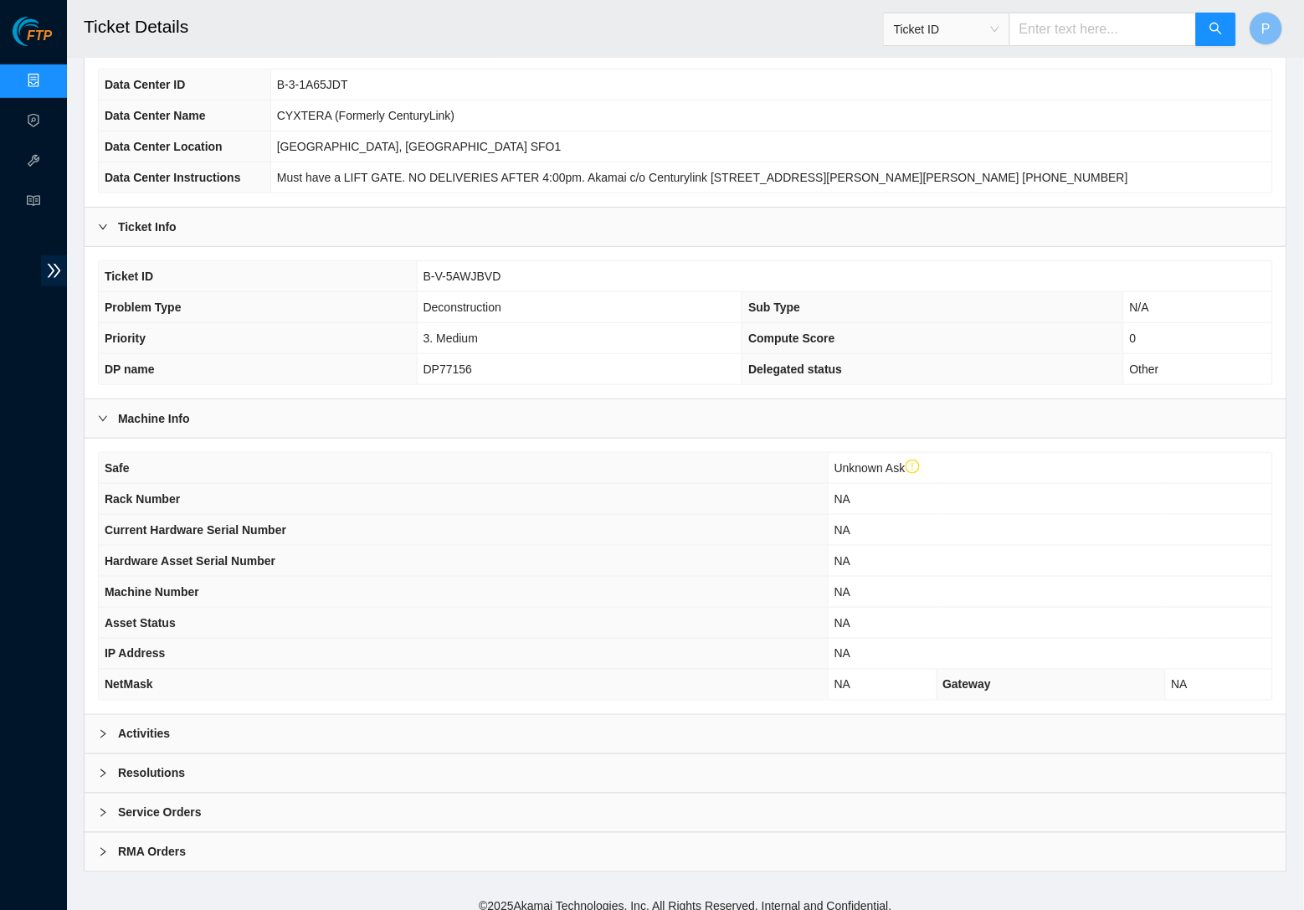
click at [290, 715] on div "Activities" at bounding box center [686, 734] width 1202 height 38
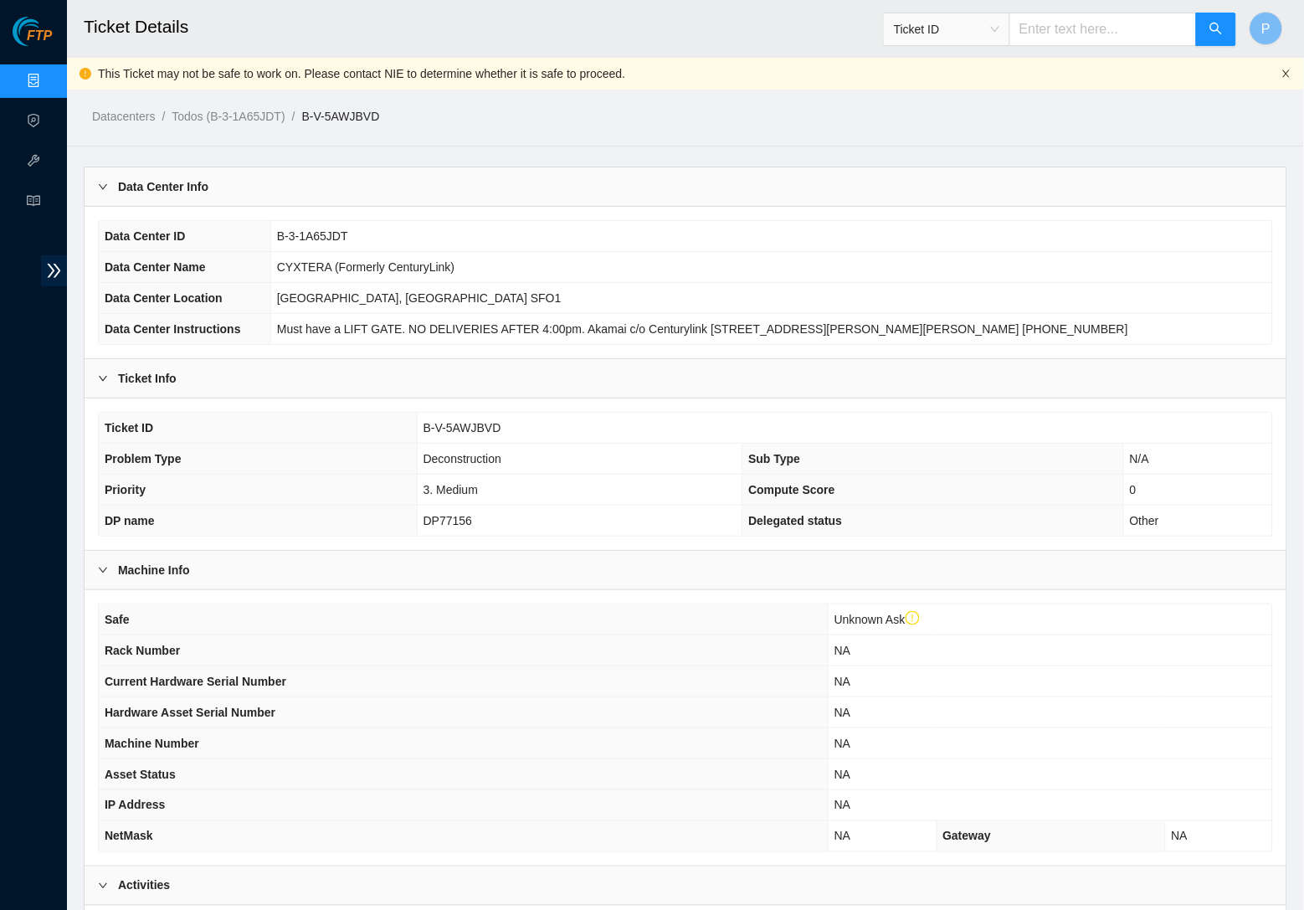
click at [1104, 74] on icon "close" at bounding box center [1286, 74] width 10 height 10
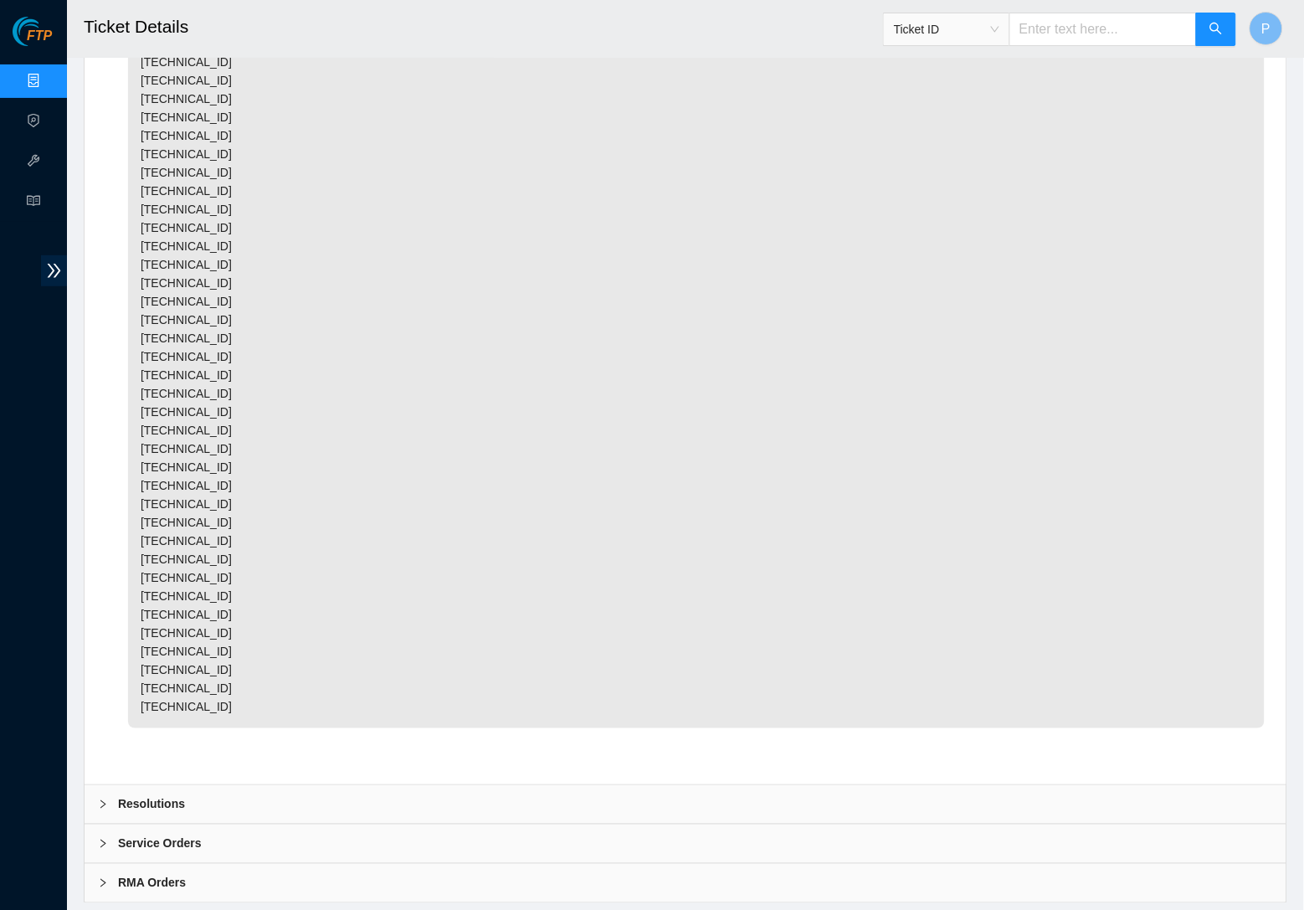
scroll to position [1606, 0]
click at [370, 471] on p "NIE: Review these RMAs: B-V-5AWN1QT - For warehouse. B-V-5AWMC0P - For e-waste.…" at bounding box center [696, 191] width 1136 height 1074
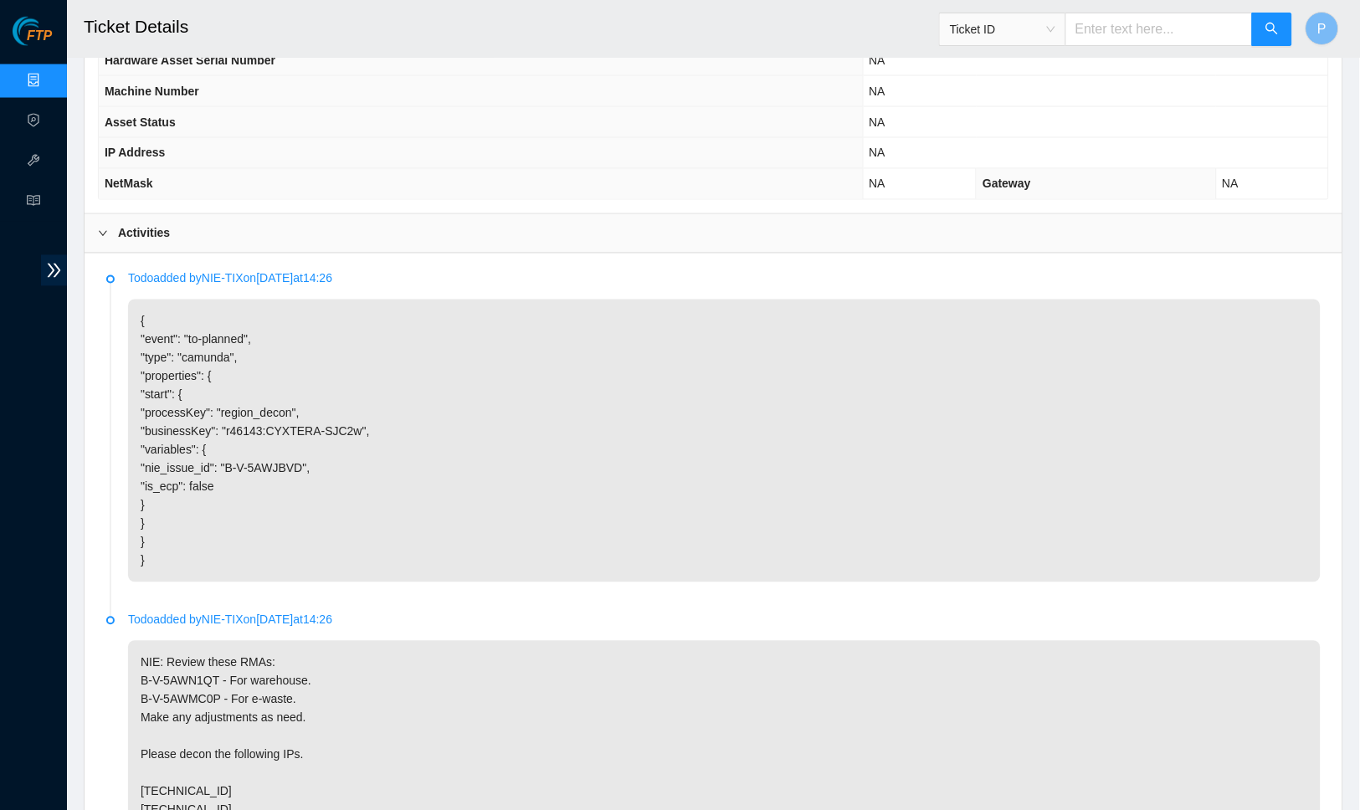
scroll to position [617, 0]
